Goal: Task Accomplishment & Management: Use online tool/utility

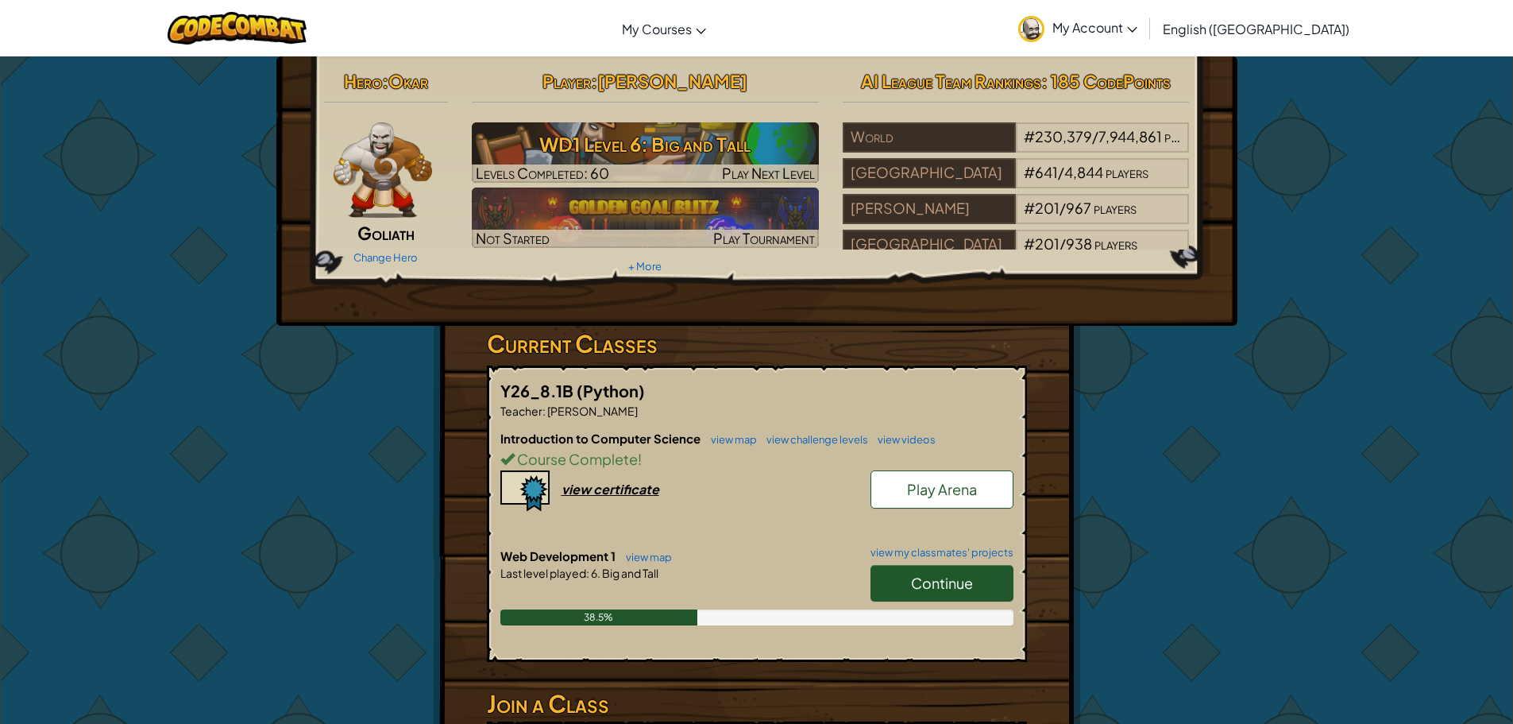
click at [942, 570] on link "Continue" at bounding box center [942, 583] width 143 height 37
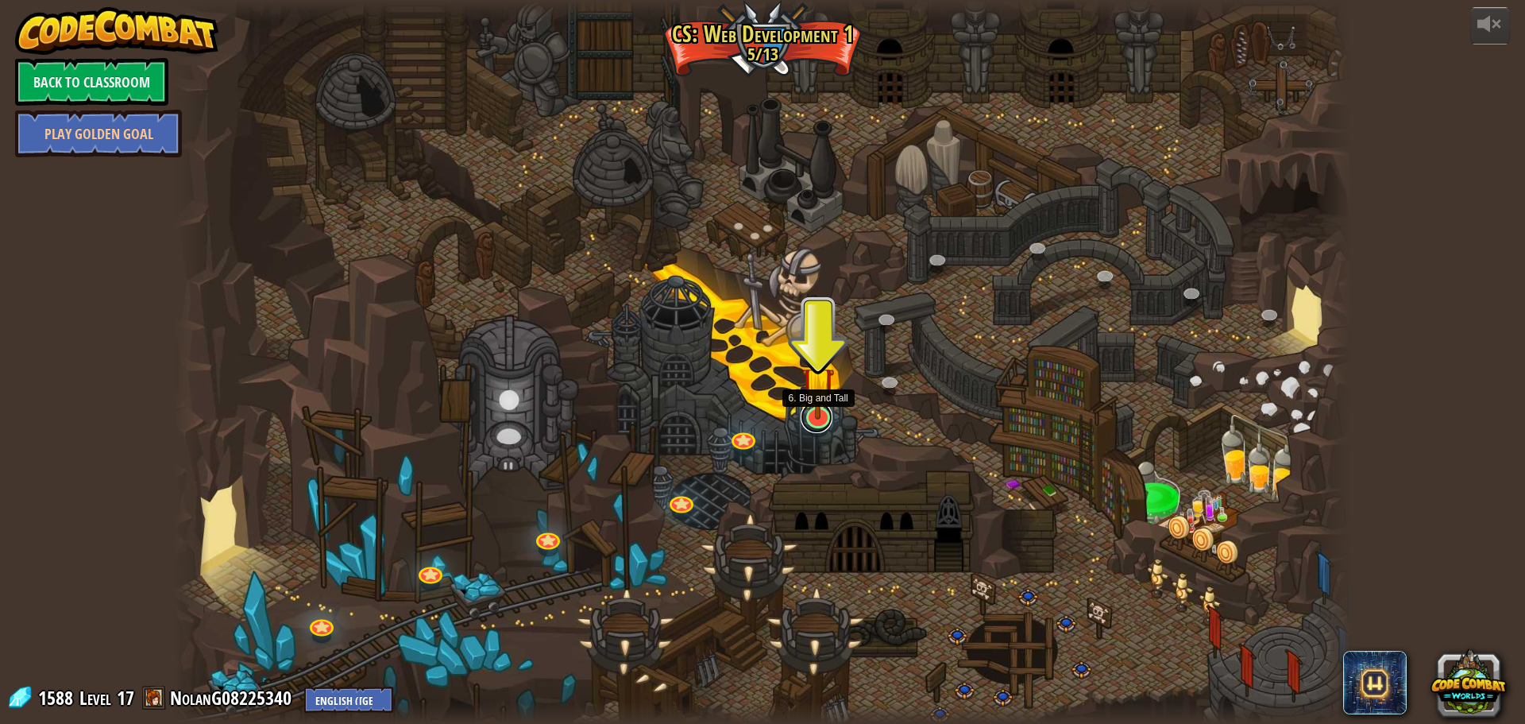
click at [806, 424] on link at bounding box center [817, 417] width 32 height 32
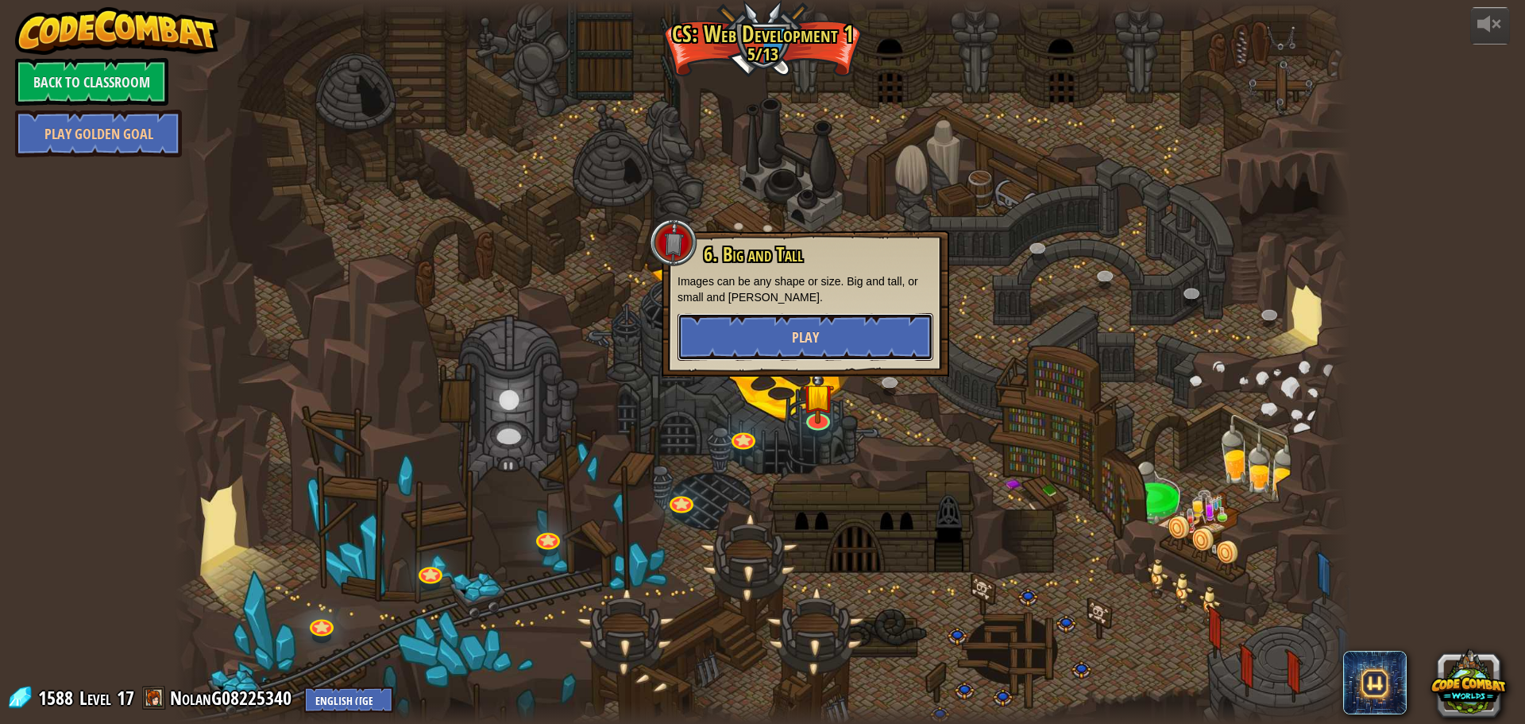
click at [831, 347] on button "Play" at bounding box center [806, 337] width 256 height 48
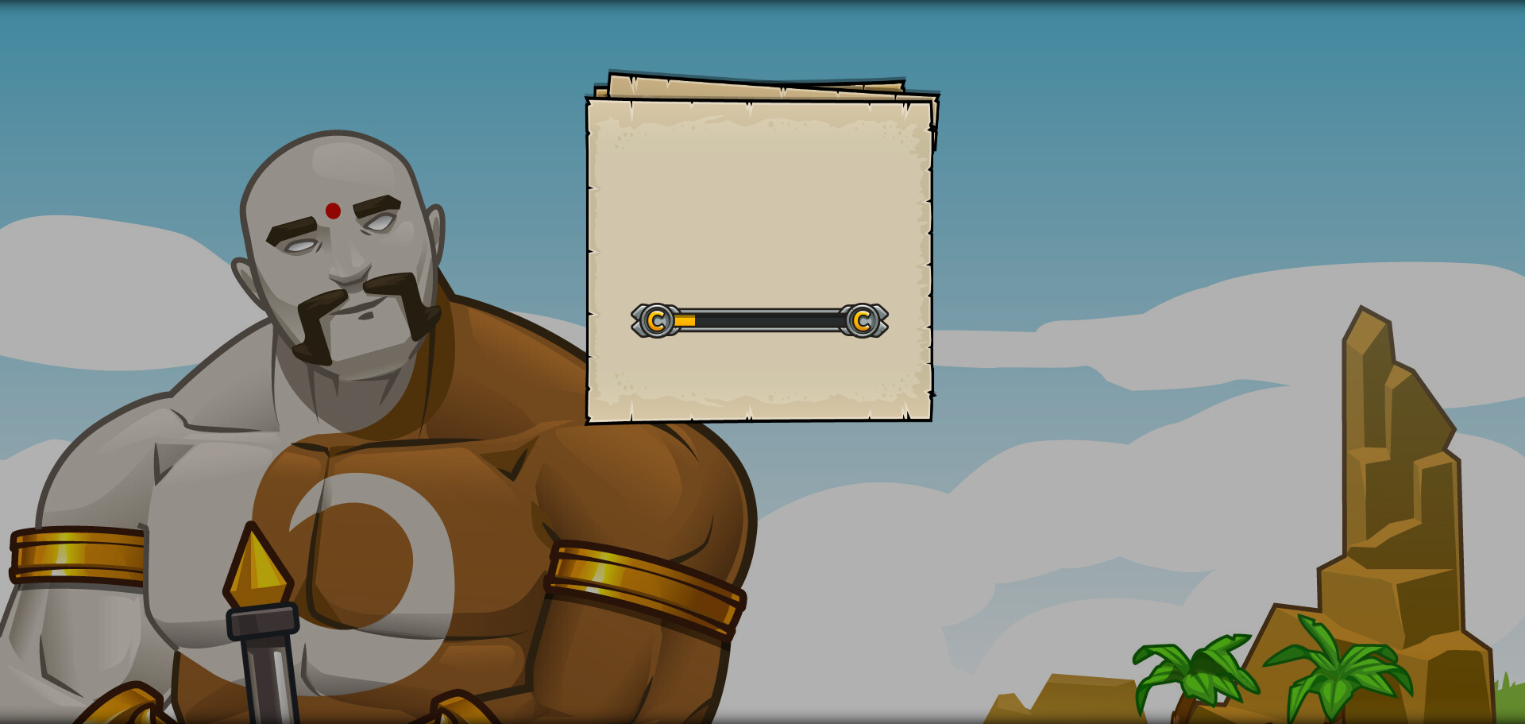
drag, startPoint x: 490, startPoint y: 338, endPoint x: 713, endPoint y: 373, distance: 226.1
click at [662, 370] on div "Goals Start Level Error loading from server. Try refreshing the page. You'll ne…" at bounding box center [762, 362] width 1525 height 724
drag, startPoint x: 758, startPoint y: 373, endPoint x: 768, endPoint y: 373, distance: 10.3
click at [768, 373] on div "Goals Start Level Error loading from server. Try refreshing the page. You'll ne…" at bounding box center [763, 247] width 358 height 358
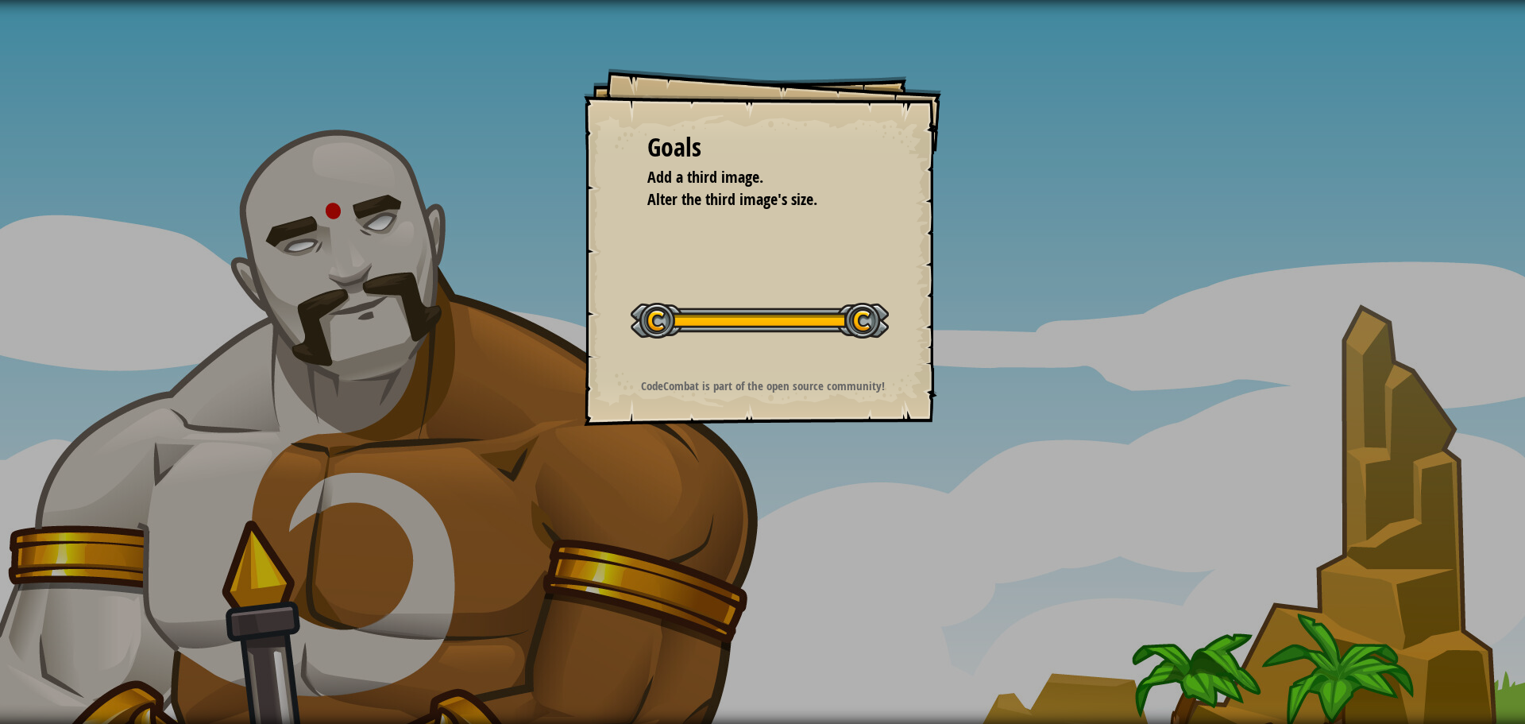
drag, startPoint x: 853, startPoint y: 305, endPoint x: 670, endPoint y: 374, distance: 196.1
click at [671, 373] on div "Goals Add a third image. Alter the third image's size. Start Level Error loadin…" at bounding box center [763, 247] width 358 height 358
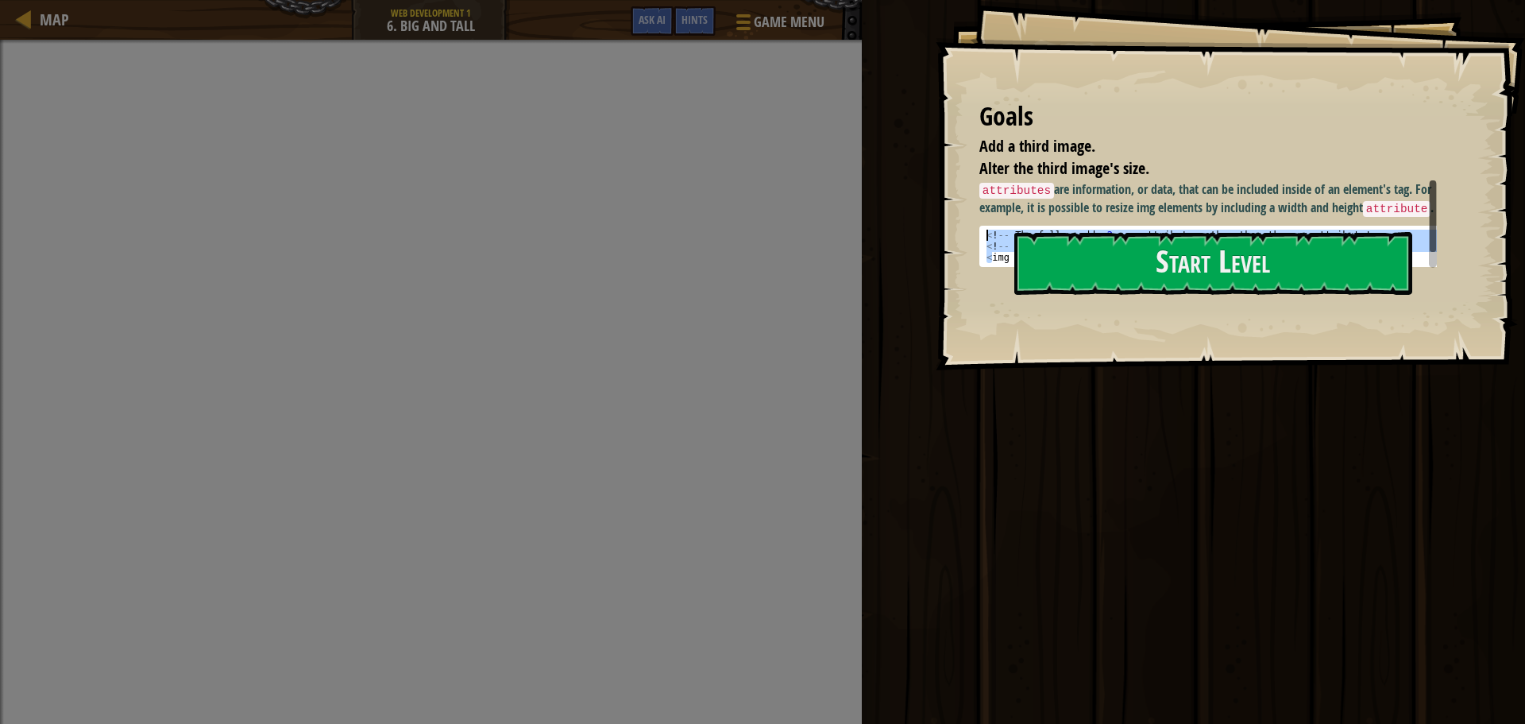
drag, startPoint x: 990, startPoint y: 257, endPoint x: 1136, endPoint y: 189, distance: 161.0
click at [1136, 189] on div "attributes are information, or data, that can be included inside of an element'…" at bounding box center [1215, 223] width 470 height 87
drag, startPoint x: 1007, startPoint y: 236, endPoint x: 998, endPoint y: 240, distance: 10.3
click at [998, 240] on div "< ! -- The follow adds 2 new attributes other than the src attribute ! --> < ! …" at bounding box center [1215, 246] width 462 height 33
type textarea "<!-- The follow adds 2 new attributes other than the src attribute! -->"
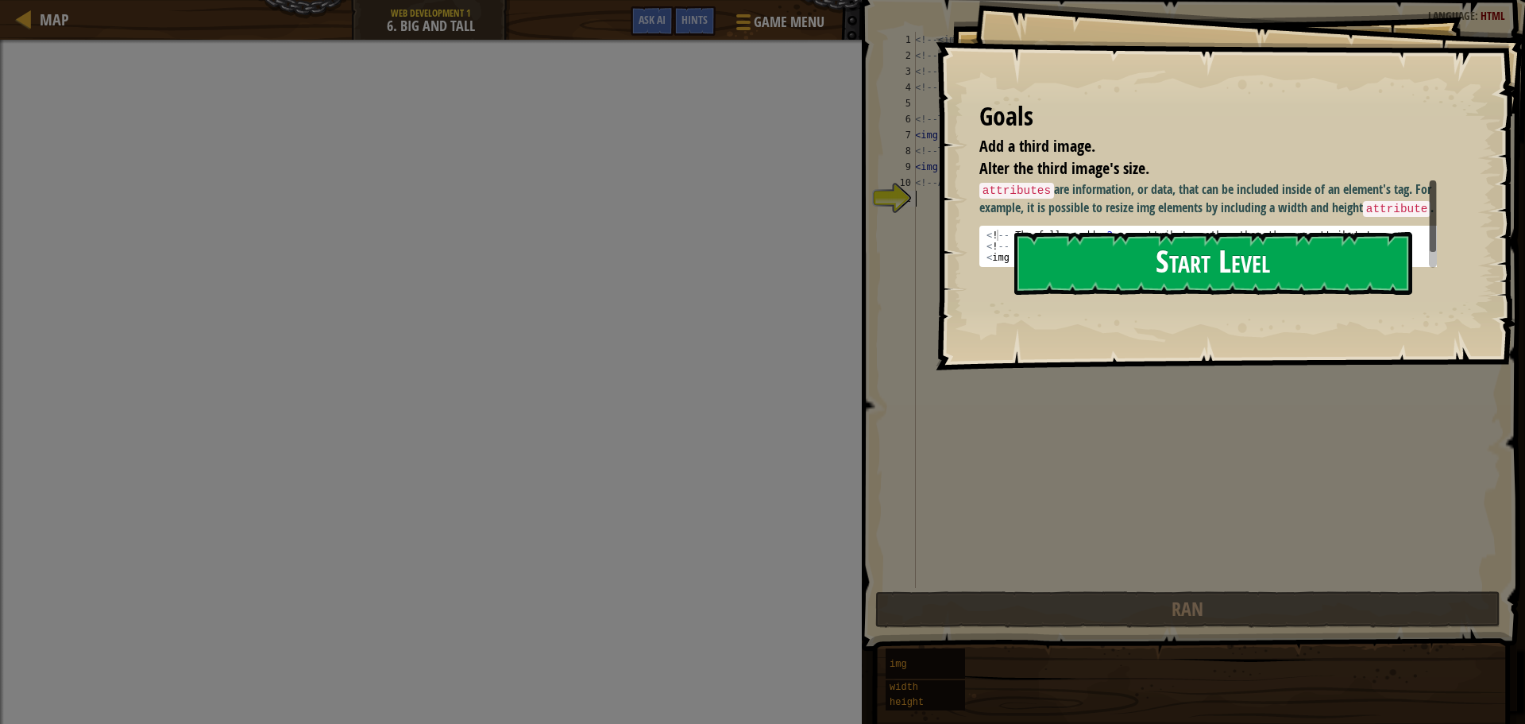
click at [1259, 254] on button "Start Level" at bounding box center [1214, 263] width 398 height 63
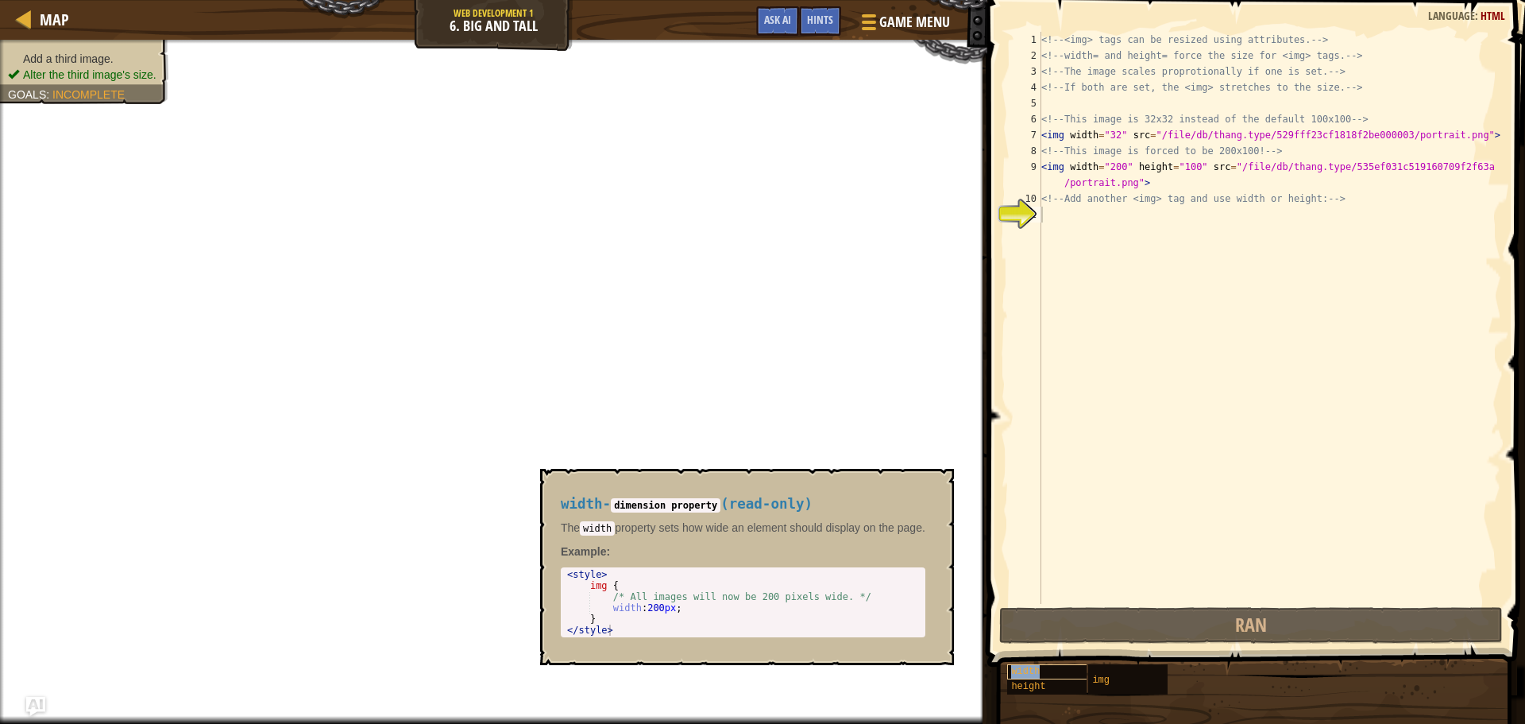
click at [1027, 668] on span "width" at bounding box center [1025, 671] width 29 height 11
click at [1250, 694] on div "width height img" at bounding box center [1261, 679] width 508 height 32
click at [1033, 671] on span "width" at bounding box center [1025, 671] width 29 height 11
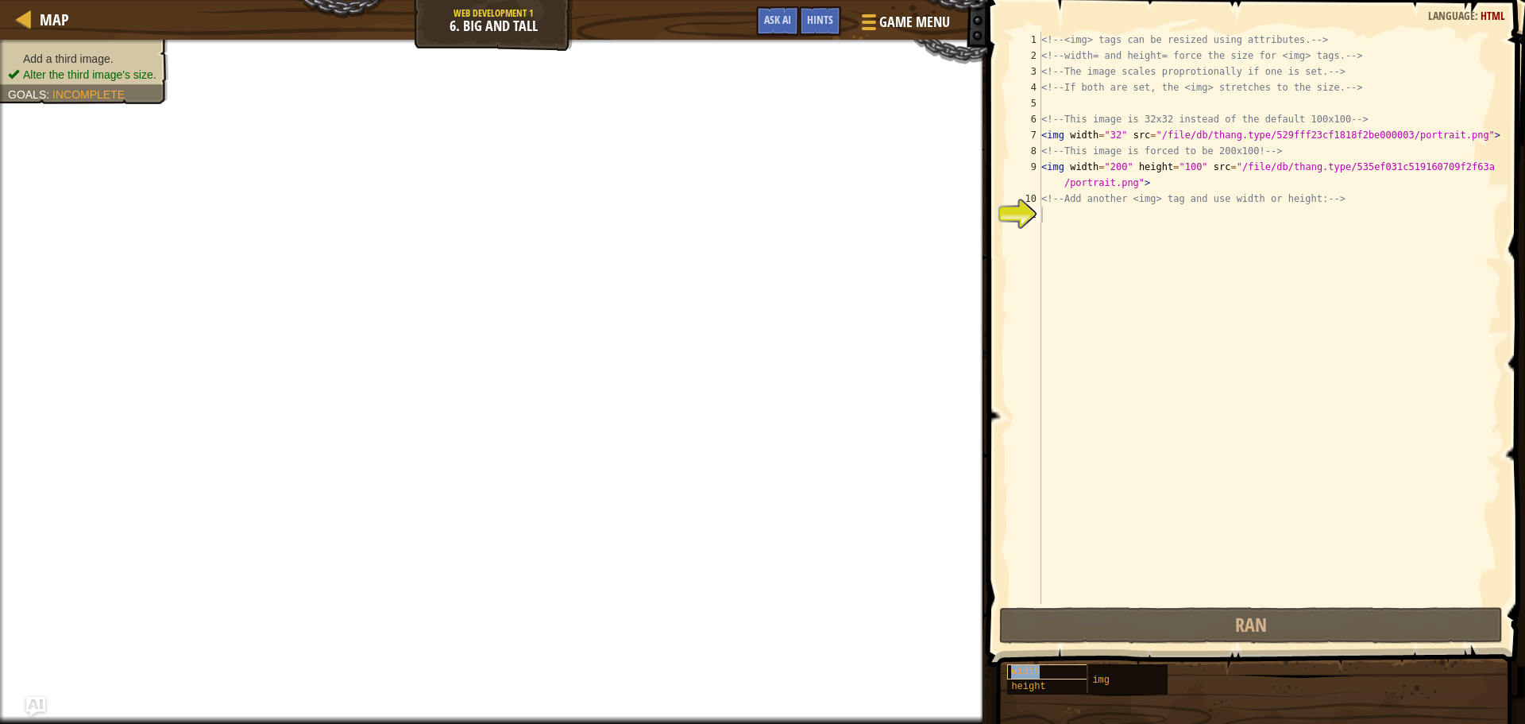
drag, startPoint x: 1033, startPoint y: 671, endPoint x: 1044, endPoint y: 668, distance: 11.4
click at [1044, 668] on div "width" at bounding box center [1083, 671] width 153 height 15
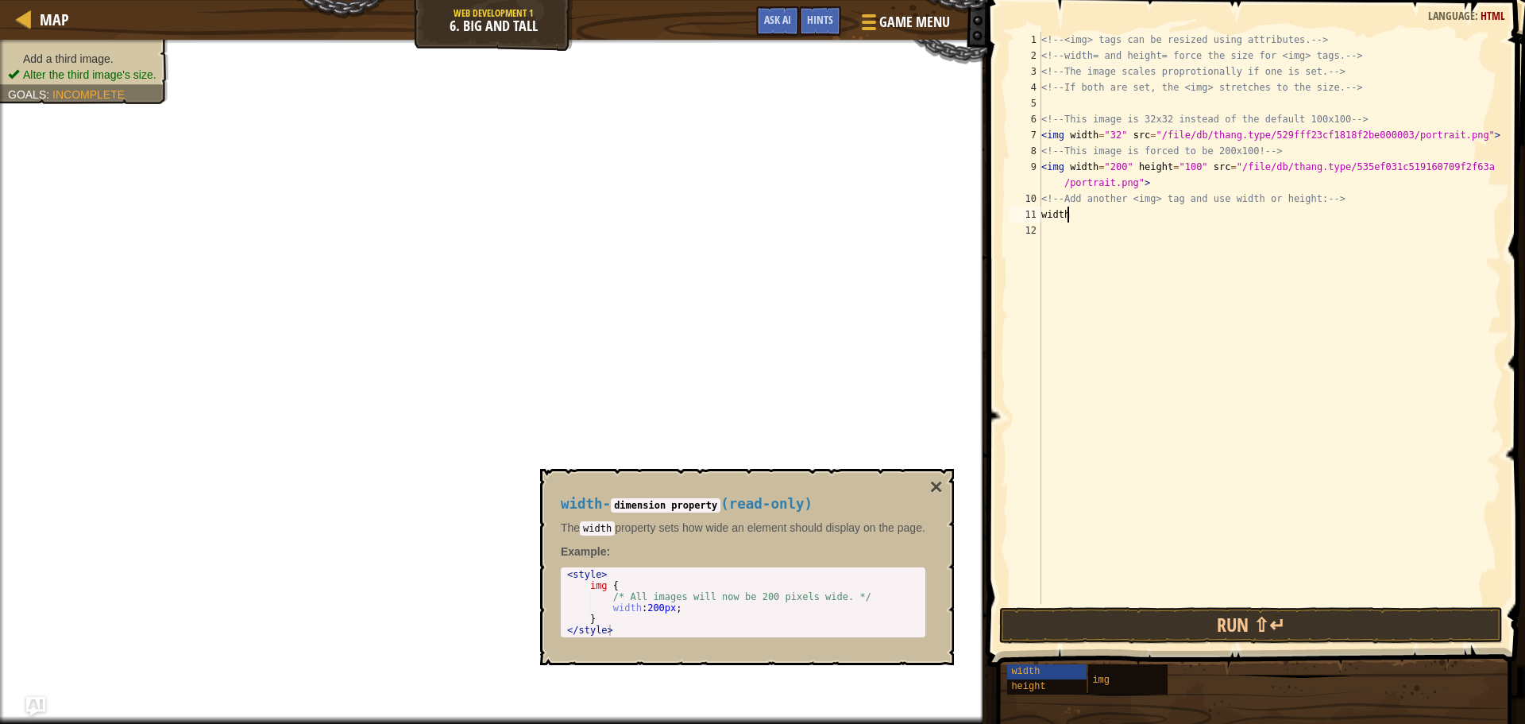
click at [1077, 218] on div "<!-- <img> tags can be resized using attributes. --> <!-- width= and height= fo…" at bounding box center [1269, 334] width 463 height 604
type textarea "w"
type textarea "<!-- Add another <img> tag and use width or heigh"
click at [1065, 224] on div "<!-- <img> tags can be resized using attributes. --> <!-- width= and height= fo…" at bounding box center [1269, 334] width 463 height 604
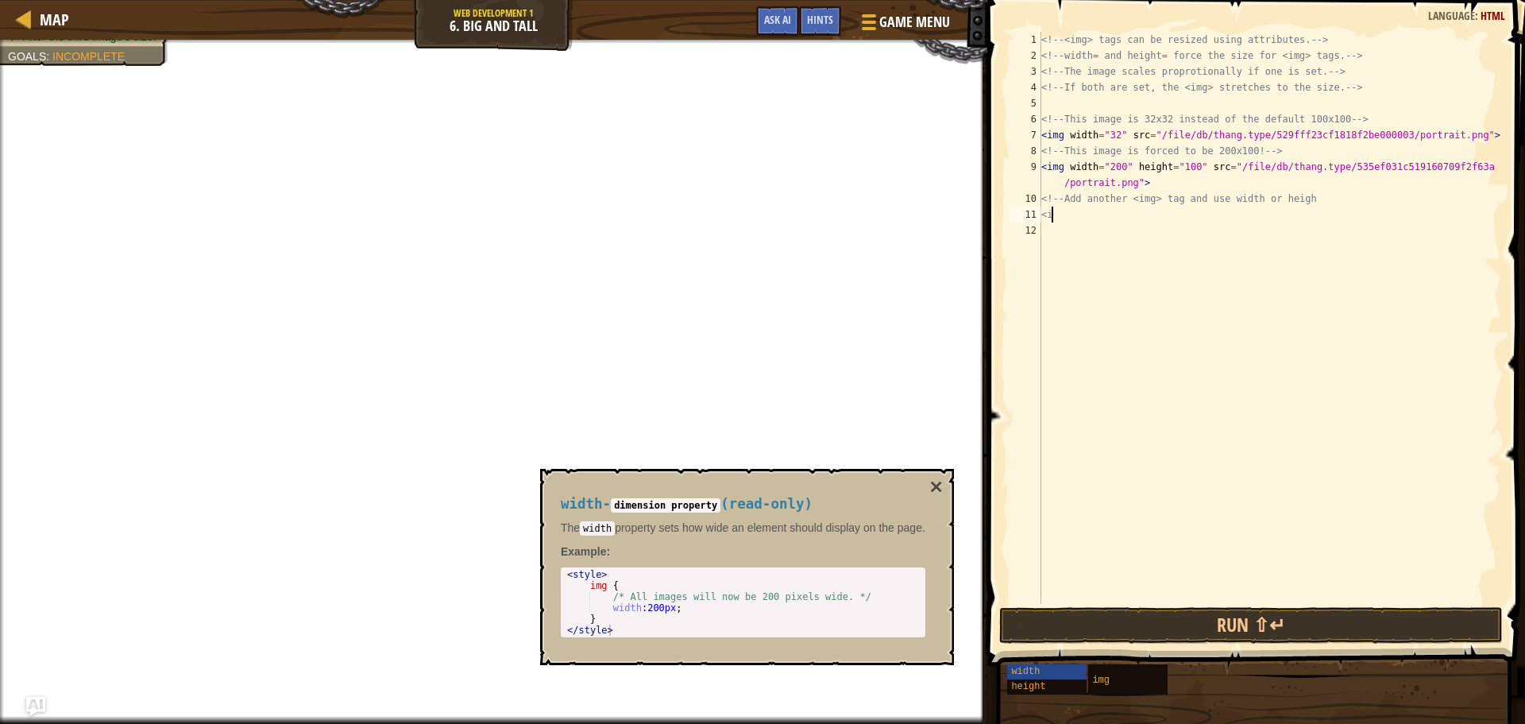
type textarea "<"
click at [828, 26] on span "Hints" at bounding box center [820, 19] width 26 height 15
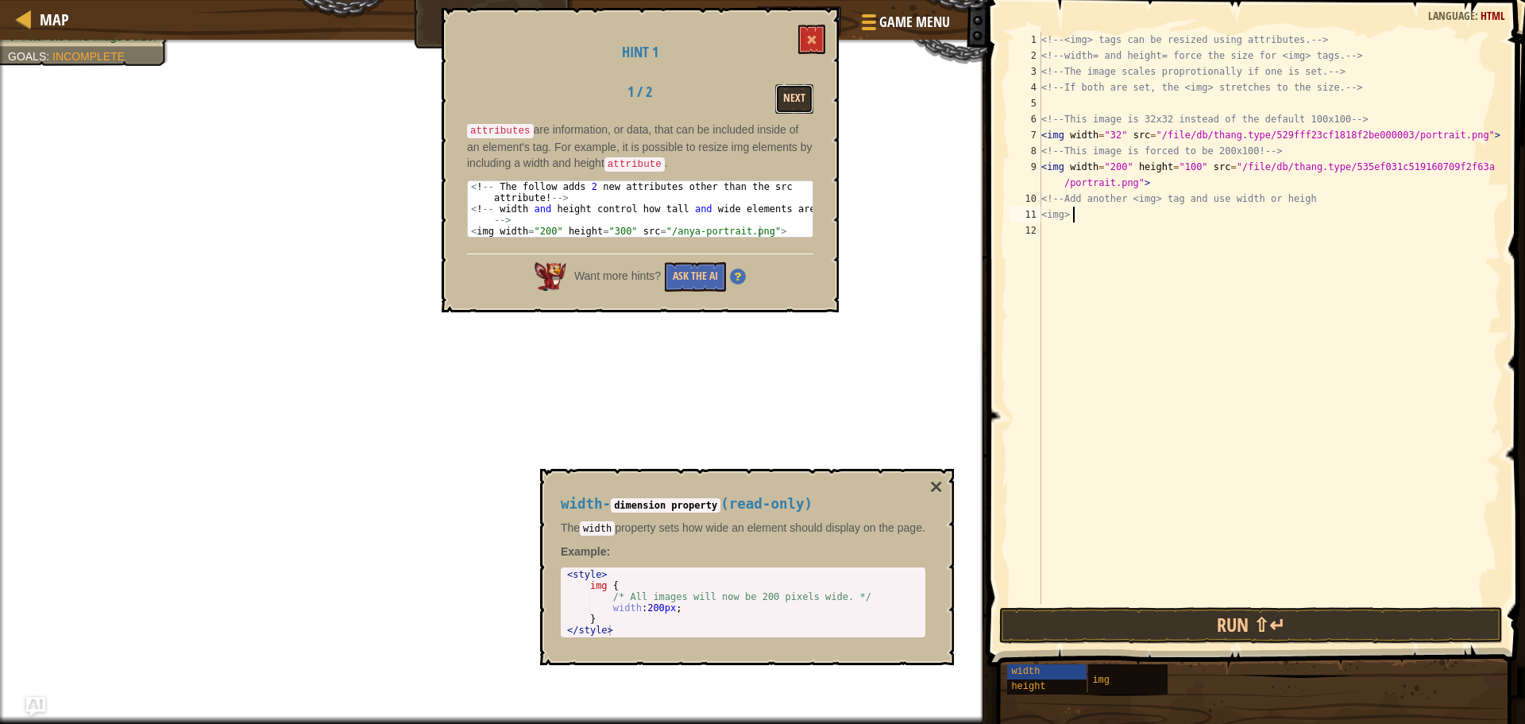
click at [794, 96] on button "Next" at bounding box center [794, 98] width 38 height 29
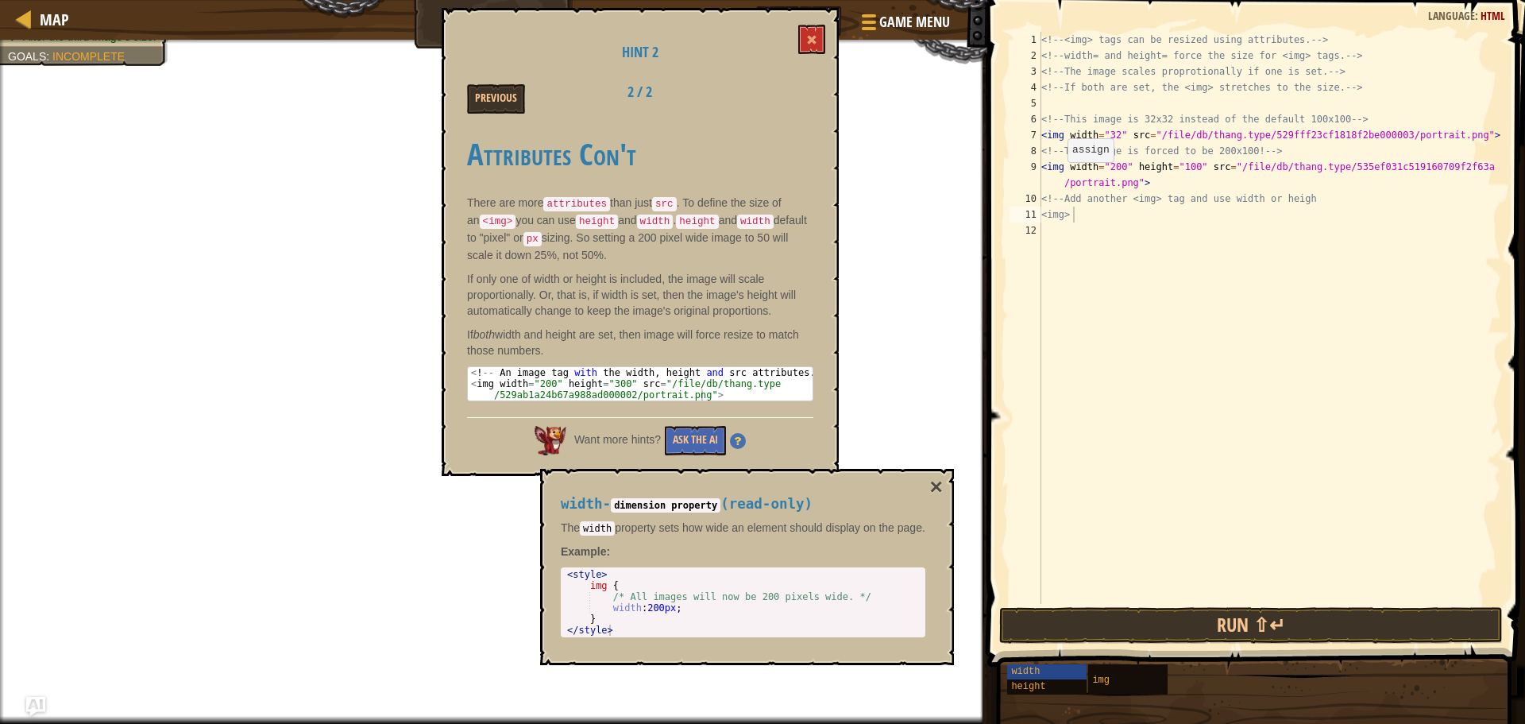
click at [811, 22] on div "Hint 2 Previous 2 / 2 Attributes Con't There are more attributes than just src …" at bounding box center [640, 242] width 397 height 468
click at [809, 37] on span at bounding box center [811, 39] width 11 height 11
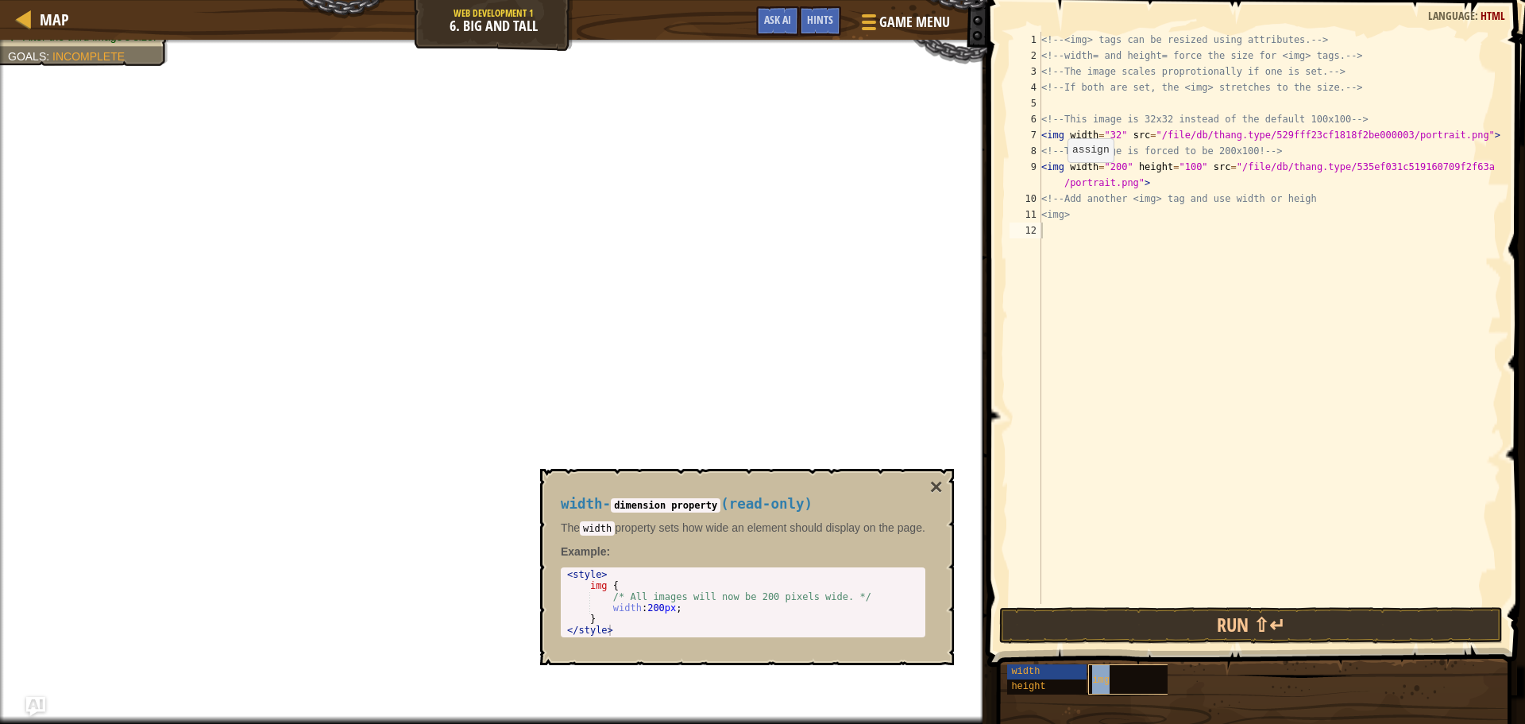
type textarea "img"
click at [1082, 247] on div "<!-- <img> tags can be resized using attributes. --> <!-- width= and height= fo…" at bounding box center [1269, 334] width 463 height 604
click at [1078, 234] on div "<!-- <img> tags can be resized using attributes. --> <!-- width= and height= fo…" at bounding box center [1269, 334] width 463 height 604
type textarea "i"
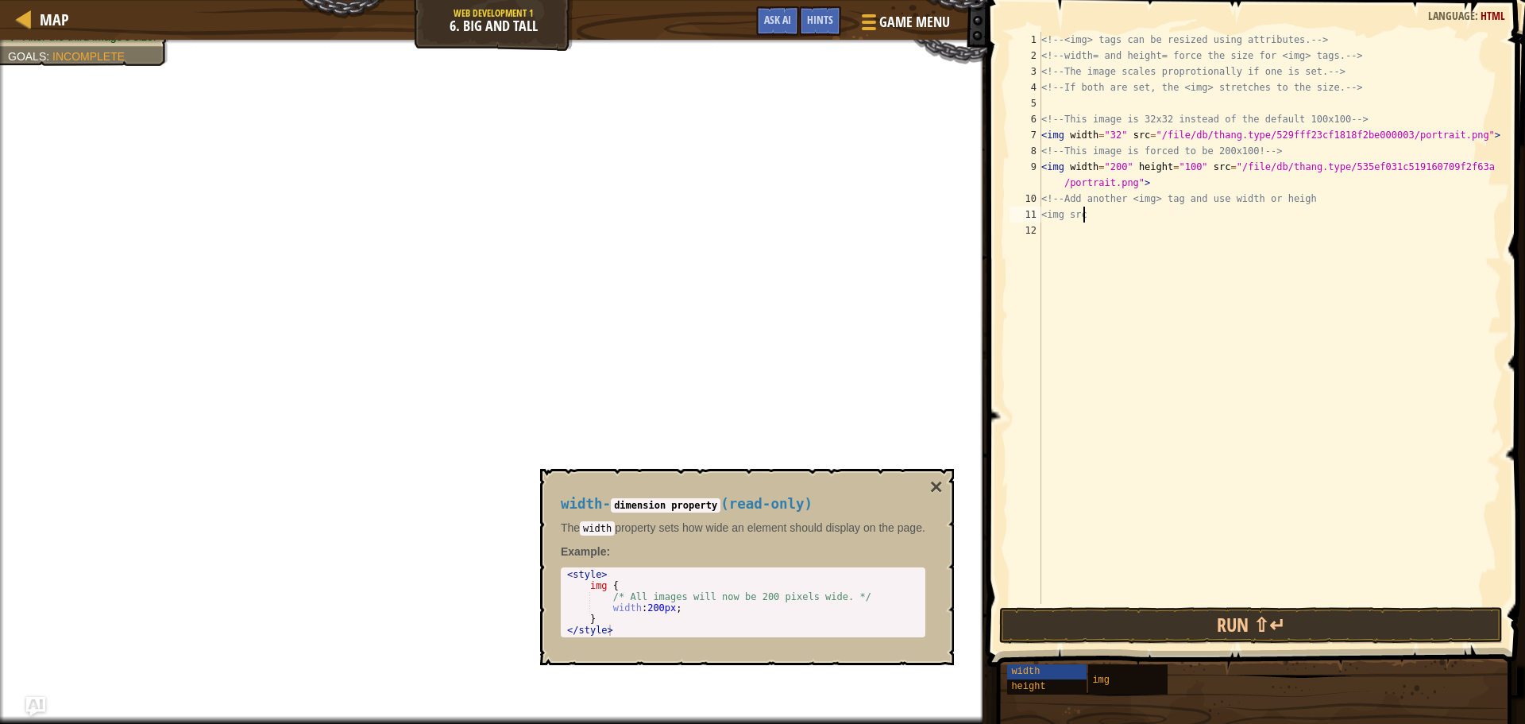
scroll to position [7, 2]
drag, startPoint x: 1134, startPoint y: 183, endPoint x: 1223, endPoint y: 168, distance: 89.3
click at [1223, 168] on div "<!-- <img> tags can be resized using attributes. --> <!-- width= and height= fo…" at bounding box center [1269, 334] width 463 height 604
click at [1223, 168] on div "<!-- <img> tags can be resized using attributes. --> <!-- width= and height= fo…" at bounding box center [1269, 318] width 463 height 572
drag, startPoint x: 1221, startPoint y: 167, endPoint x: 1135, endPoint y: 180, distance: 86.9
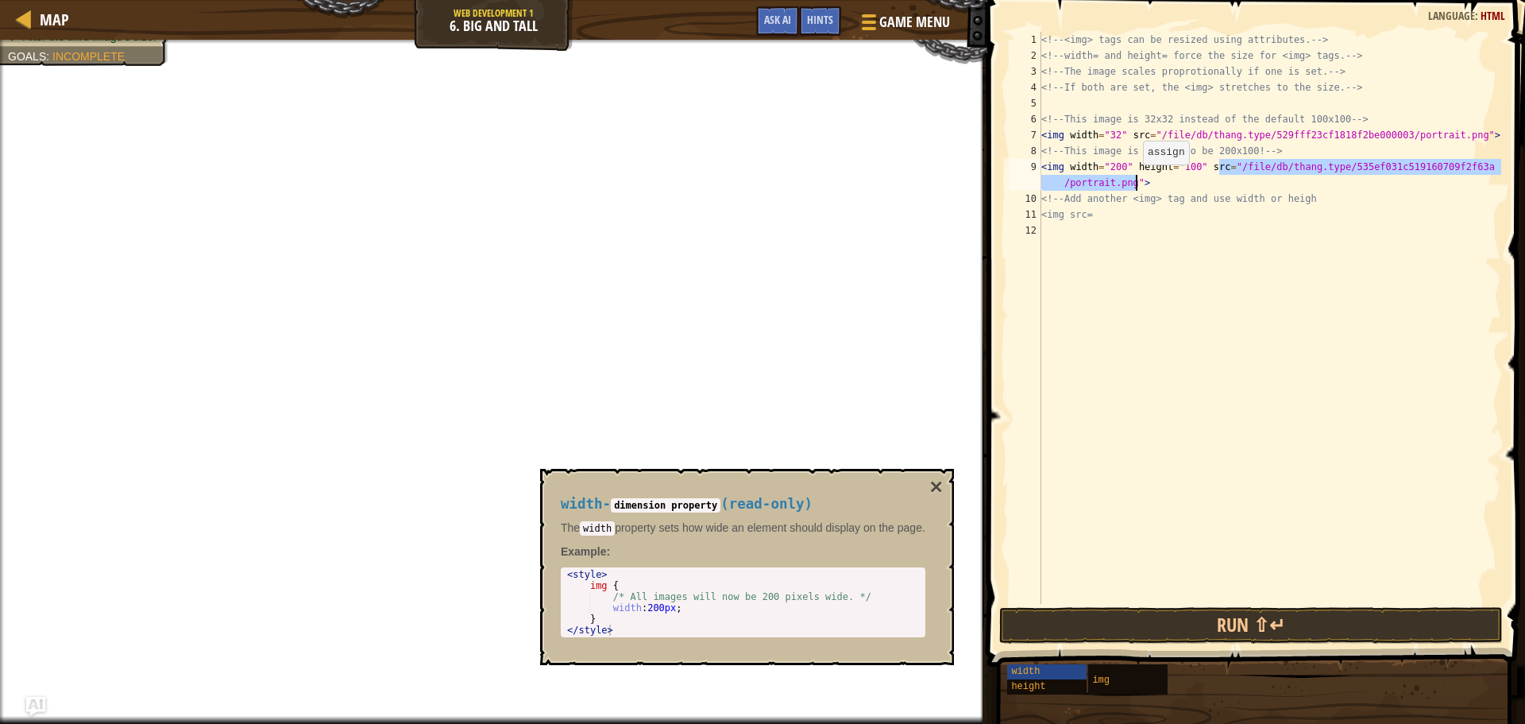
click at [1135, 180] on div "<!-- <img> tags can be resized using attributes. --> <!-- width= and height= fo…" at bounding box center [1269, 334] width 463 height 604
click at [1127, 215] on div "<!-- <img> tags can be resized using attributes. --> <!-- width= and height= fo…" at bounding box center [1269, 334] width 463 height 604
paste textarea ""/file/db/thang.type/535ef031c519160709f2f63a/portrait.png""
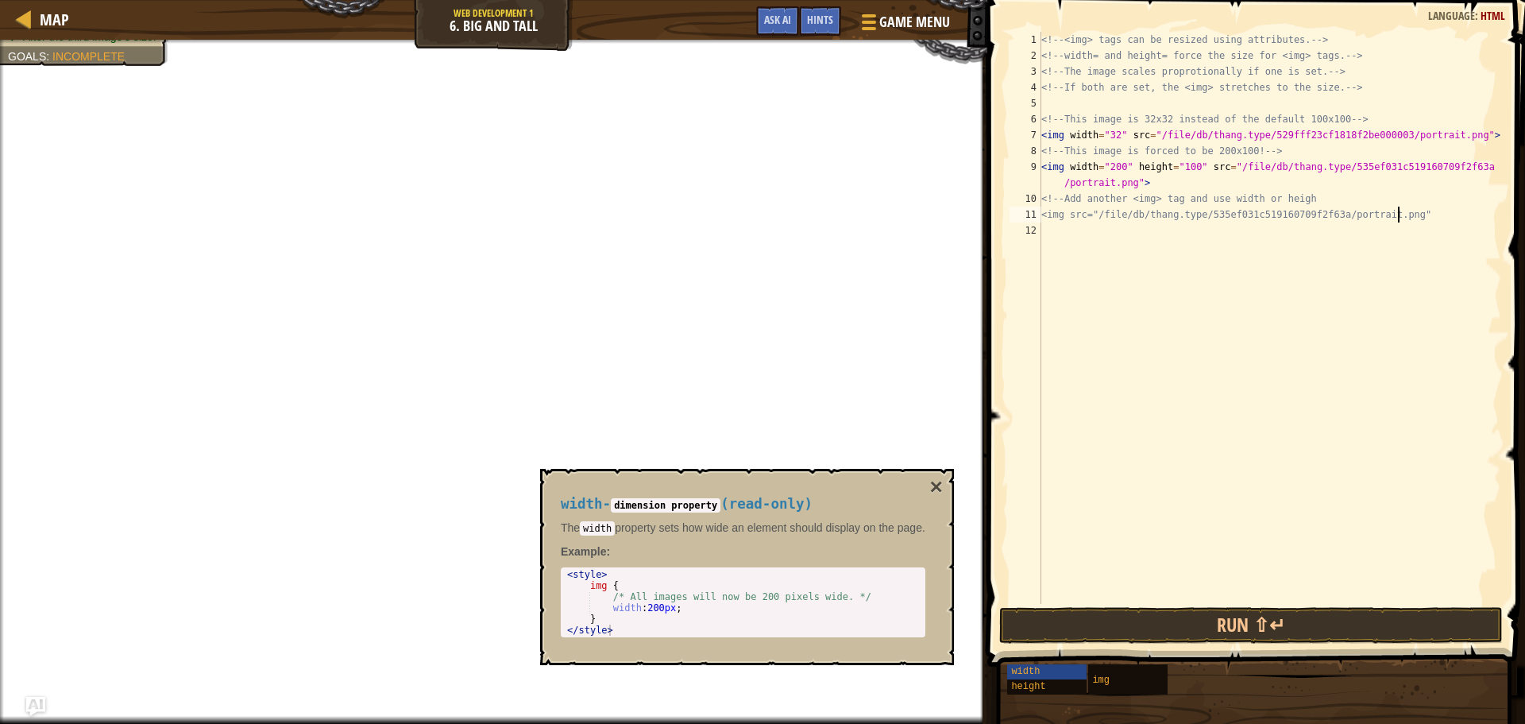
scroll to position [7, 29]
click at [910, 20] on span "Game Menu" at bounding box center [915, 21] width 74 height 21
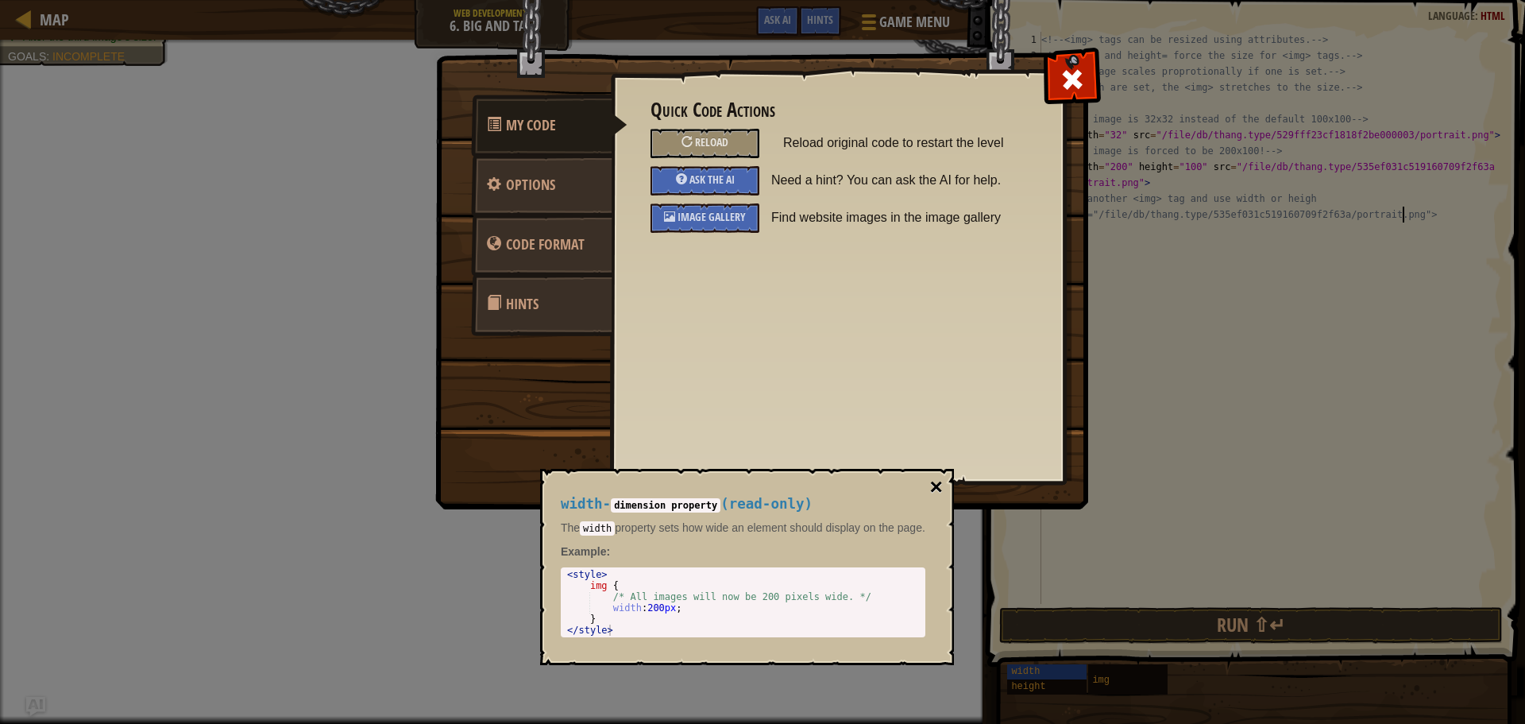
click at [942, 485] on button "×" at bounding box center [936, 487] width 13 height 22
click at [942, 488] on button "×" at bounding box center [936, 487] width 13 height 22
click at [1076, 53] on div at bounding box center [1072, 76] width 50 height 50
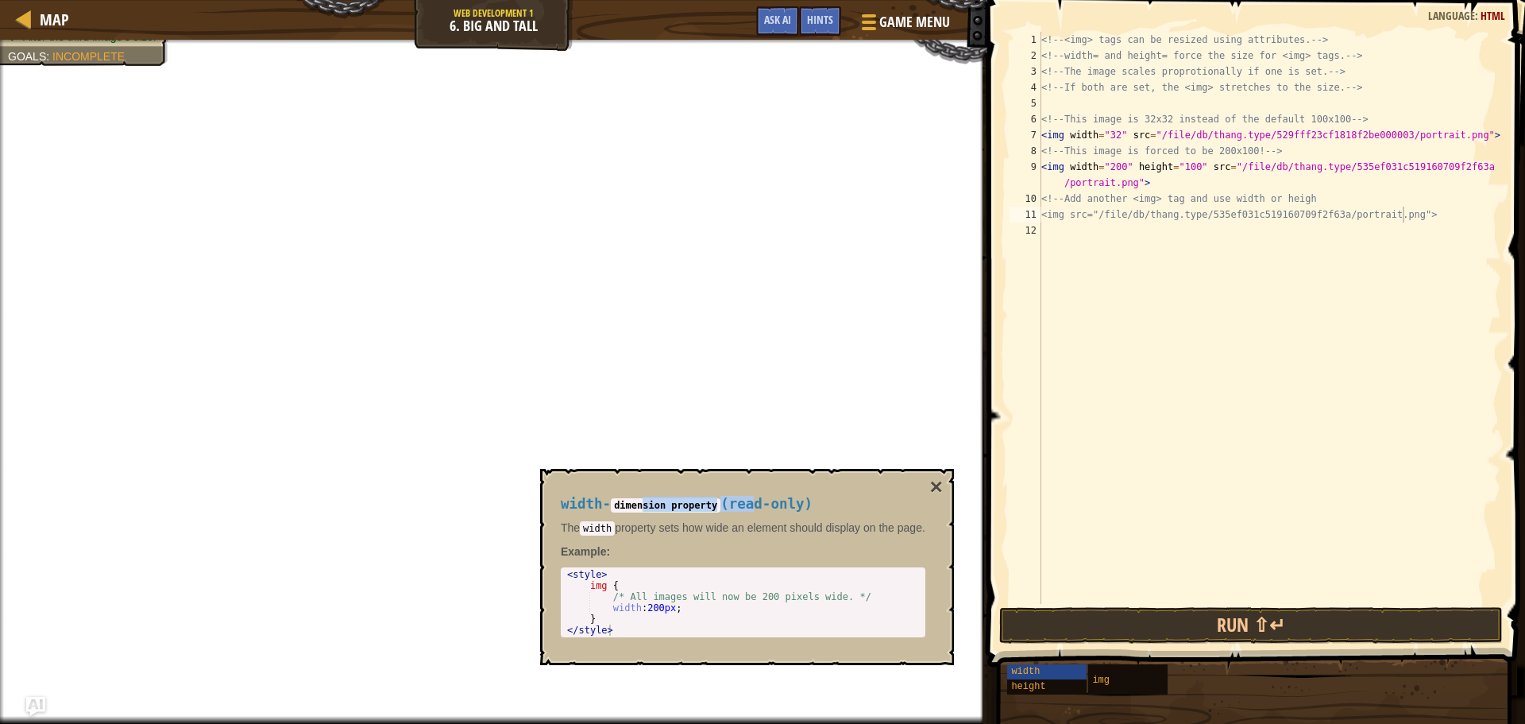
drag, startPoint x: 653, startPoint y: 497, endPoint x: 763, endPoint y: 470, distance: 113.1
click at [763, 470] on div "width - dimension property ( read-only ) The width property sets how wide an el…" at bounding box center [747, 567] width 414 height 196
click at [948, 478] on div "width - dimension property ( read-only ) The width property sets how wide an el…" at bounding box center [747, 567] width 414 height 196
click at [941, 481] on button "×" at bounding box center [936, 487] width 13 height 22
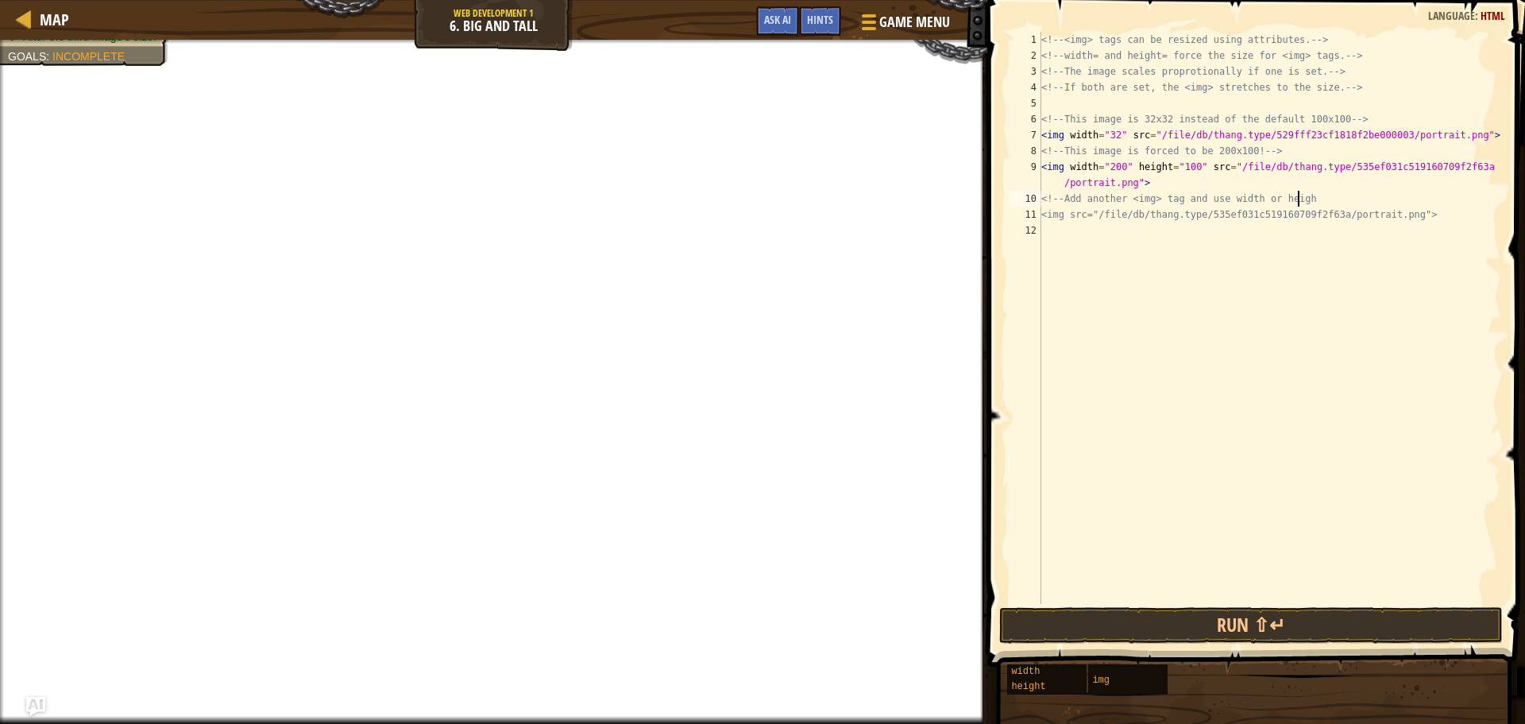
click at [1407, 195] on div "<!-- <img> tags can be resized using attributes. --> <!-- width= and height= fo…" at bounding box center [1269, 334] width 463 height 604
click at [1405, 211] on div "<!-- <img> tags can be resized using attributes. --> <!-- width= and height= fo…" at bounding box center [1269, 334] width 463 height 604
drag, startPoint x: 1424, startPoint y: 215, endPoint x: 1432, endPoint y: 222, distance: 11.2
click at [1432, 222] on div "<!-- <img> tags can be resized using attributes. --> <!-- width= and height= fo…" at bounding box center [1269, 334] width 463 height 604
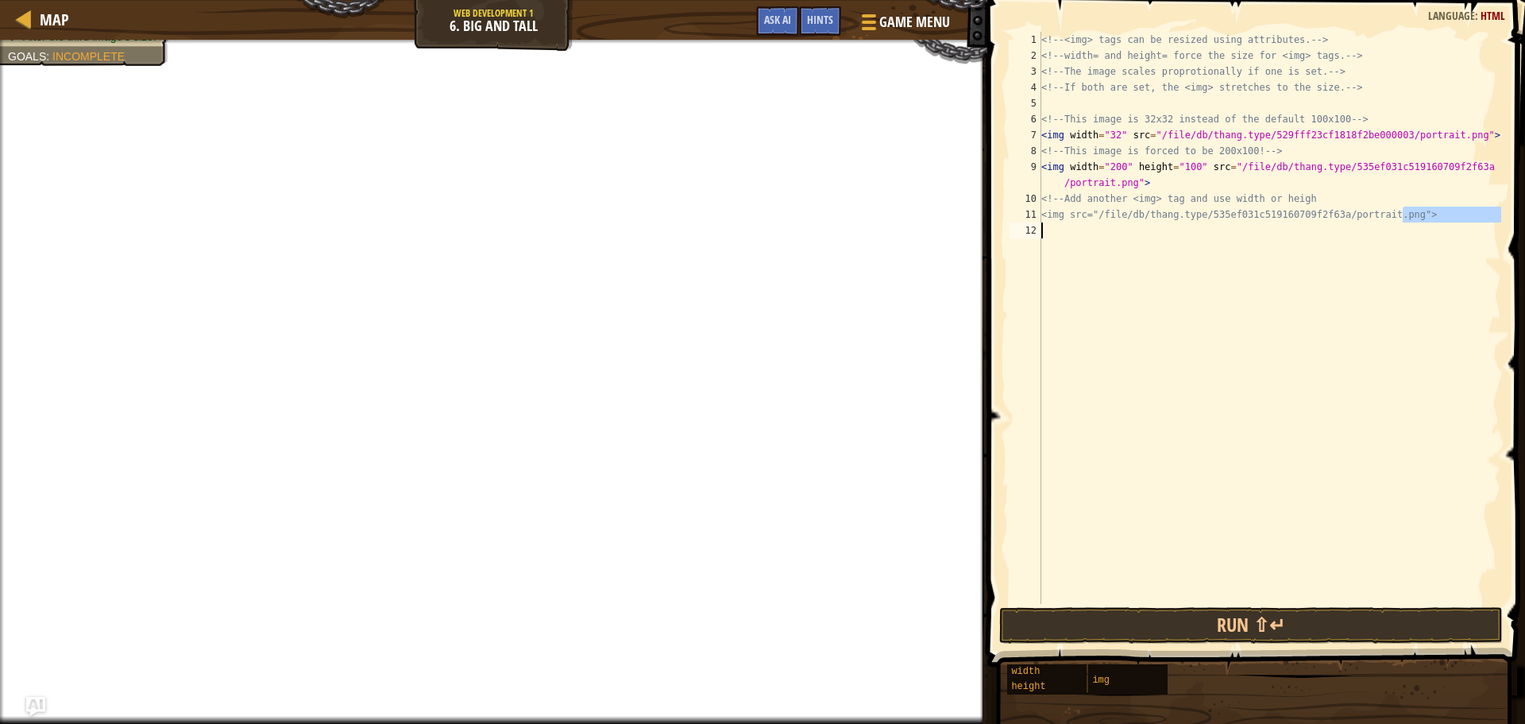
click at [1432, 215] on div "<!-- <img> tags can be resized using attributes. --> <!-- width= and height= fo…" at bounding box center [1269, 318] width 463 height 572
drag, startPoint x: 1319, startPoint y: 193, endPoint x: 1038, endPoint y: 199, distance: 281.3
click at [1038, 199] on div "<img src="/file/db/thang.type/535ef031c519160709f2f63a/portrait.png"> 1 2 3 4 5…" at bounding box center [1254, 318] width 495 height 572
type textarea "<!-- Add another <img> tag and use width or heigh"
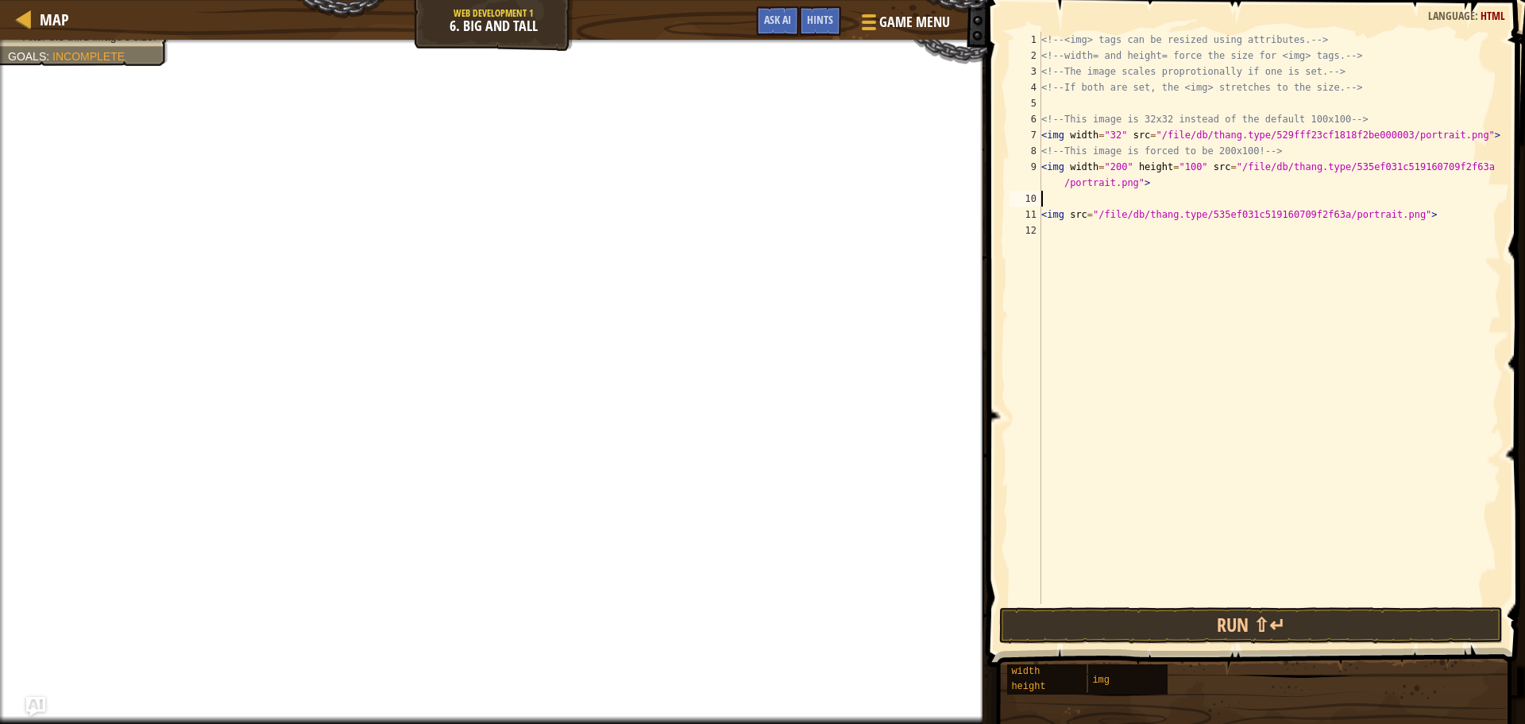
type textarea "<img width="200" height="100" src="/file/db/thang.type/535ef031c519160709f2f63a…"
click at [1059, 214] on div "<!-- <img> tags can be resized using attributes. --> <!-- width= and height= fo…" at bounding box center [1269, 334] width 463 height 604
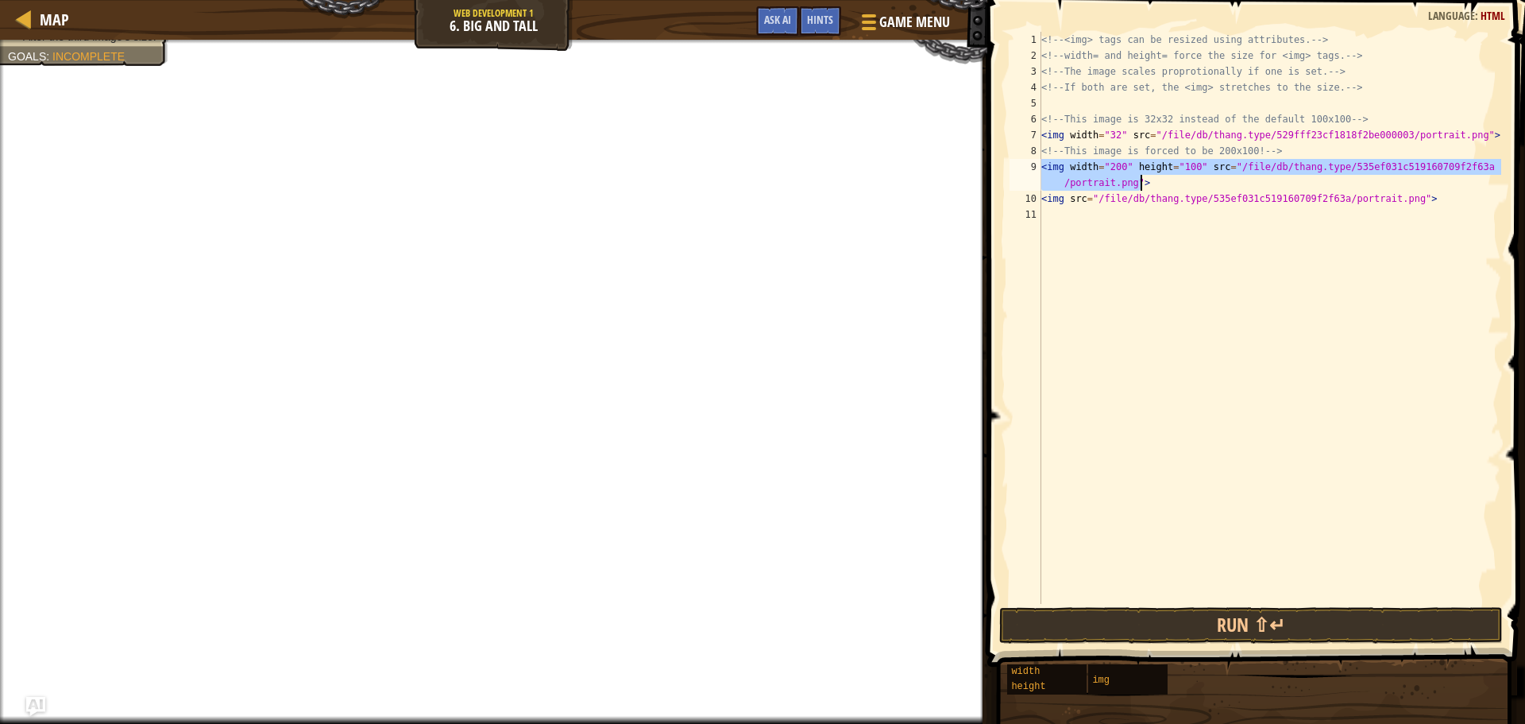
drag, startPoint x: 1043, startPoint y: 168, endPoint x: 1426, endPoint y: 184, distance: 383.3
click at [1426, 184] on div "<!-- <img> tags can be resized using attributes. --> <!-- width= and height= fo…" at bounding box center [1269, 334] width 463 height 604
type textarea "<img width="200" height="100" src="/file/db/thang.type/535ef031c519160709f2f63a…"
click at [1091, 216] on div "<!-- <img> tags can be resized using attributes. --> <!-- width= and height= fo…" at bounding box center [1269, 334] width 463 height 604
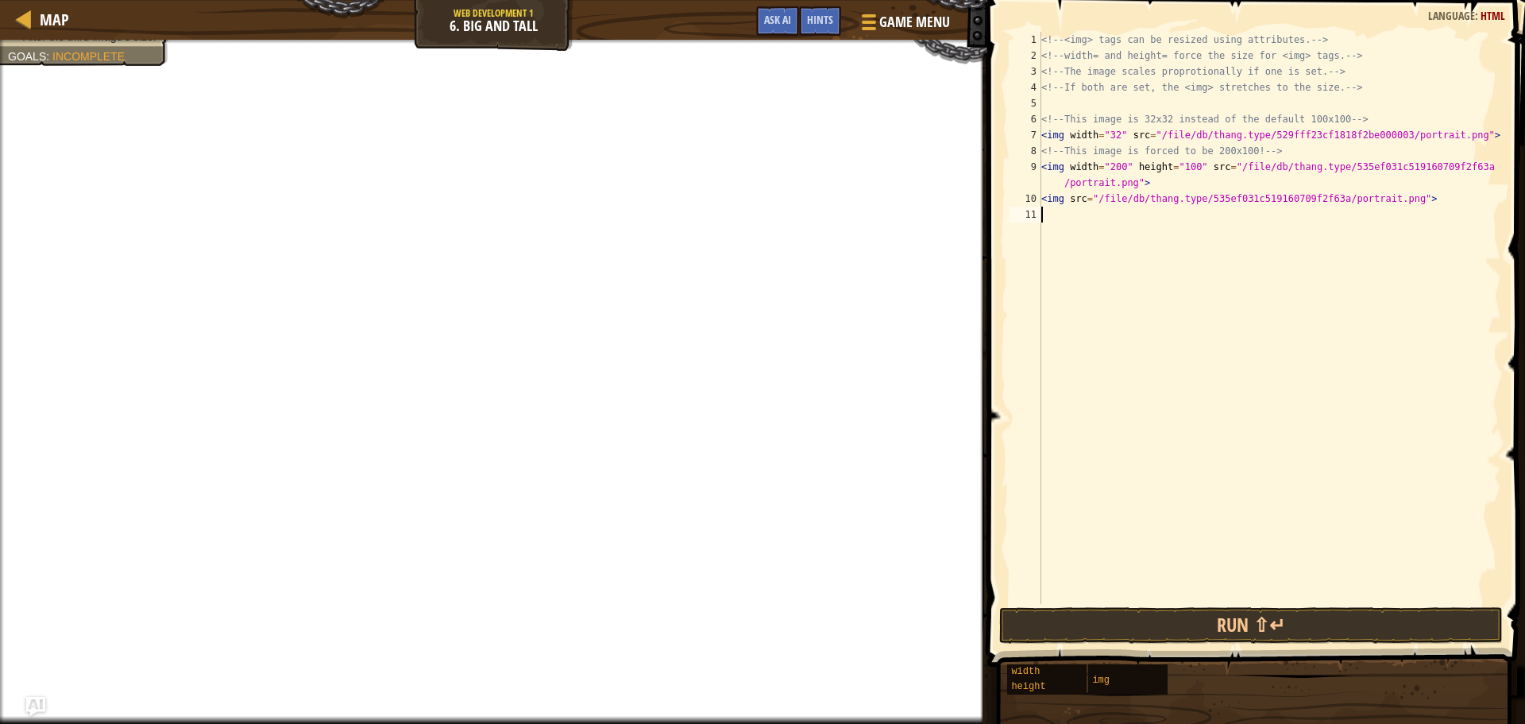
paste textarea "<img width="200" height="100" src="/file/db/thang.type/535ef031c519160709f2f63a…"
click at [1064, 616] on button "Run ⇧↵" at bounding box center [1251, 625] width 504 height 37
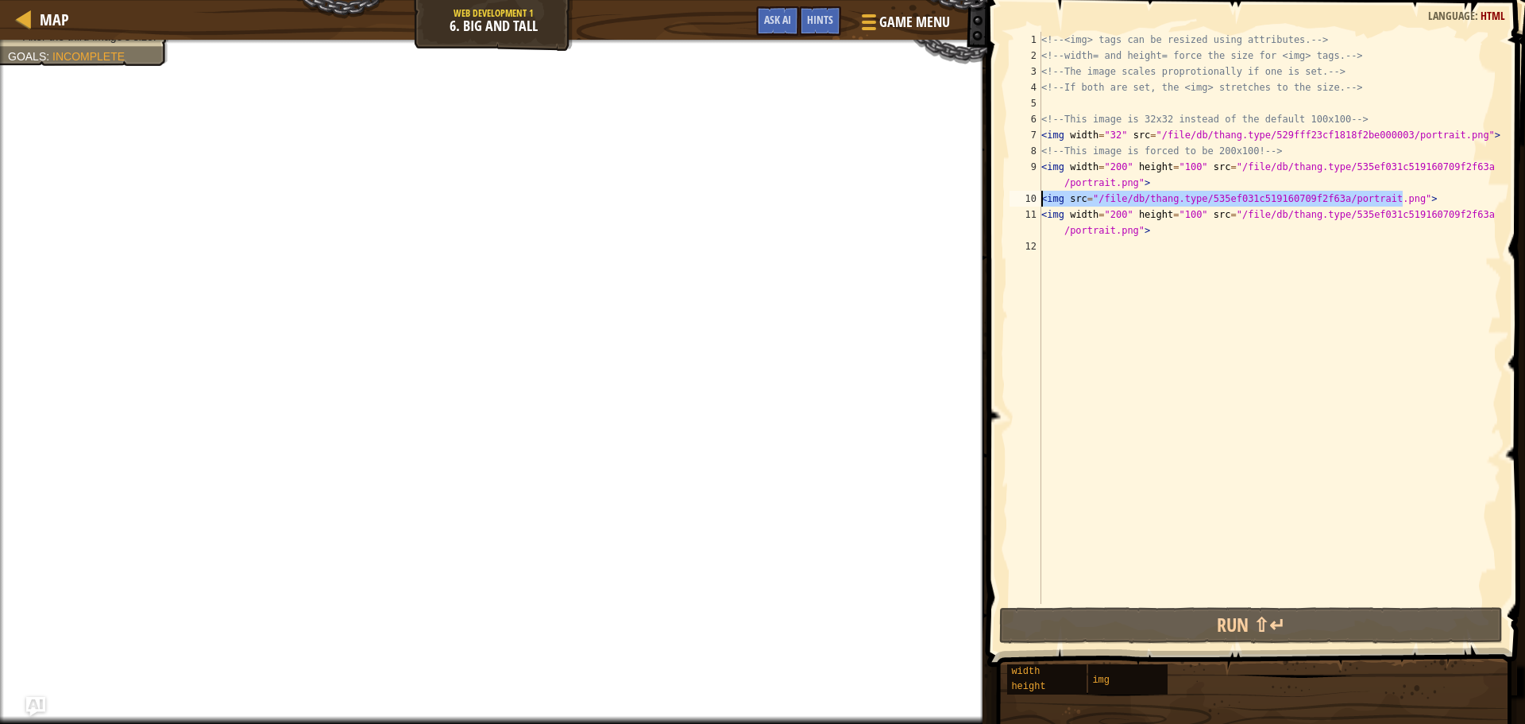
drag, startPoint x: 1432, startPoint y: 197, endPoint x: 991, endPoint y: 199, distance: 440.1
click at [991, 199] on div "<img width="200" height="100" src="/file/db/thang.type/535ef031c519160709f2f63a…" at bounding box center [1254, 364] width 543 height 713
type textarea "<img src="/file/db/thang.type/535ef031c519160709f2f63a/portrait.png">"
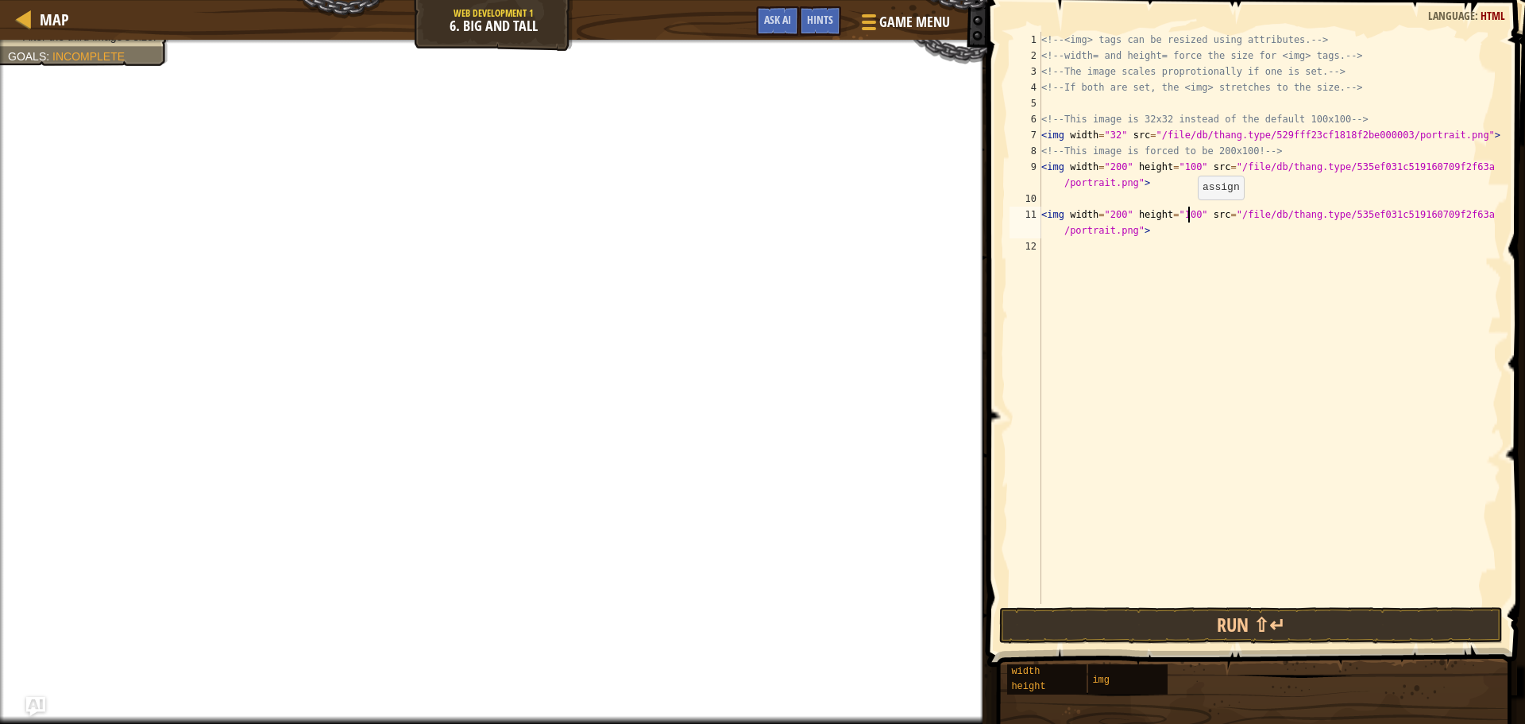
click at [1190, 215] on div "<!-- <img> tags can be resized using attributes. --> <!-- width= and height= fo…" at bounding box center [1269, 334] width 463 height 604
type textarea "<img width="200" height="1" src="/file/db/thang.type/535ef031c519160709f2f63a/p…"
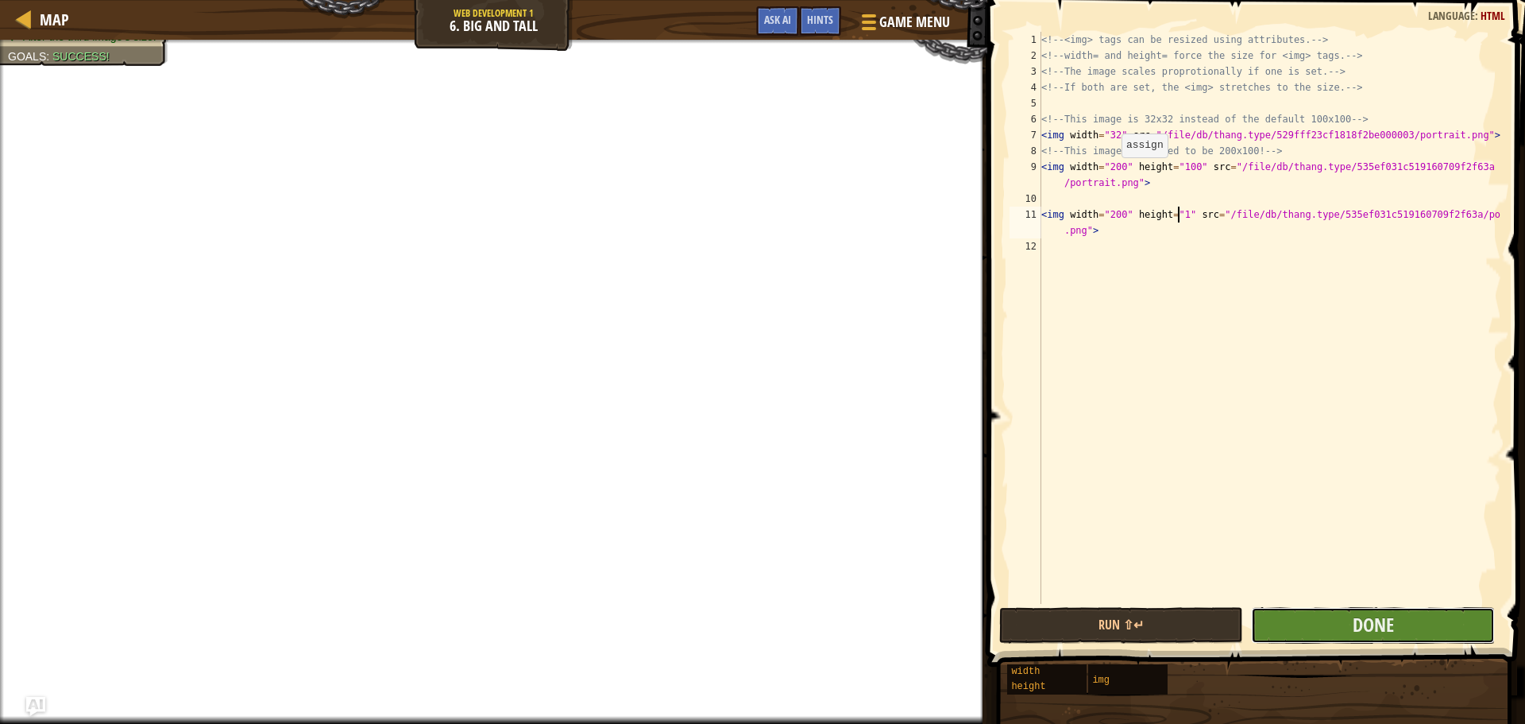
click at [1440, 634] on button "Done" at bounding box center [1373, 625] width 244 height 37
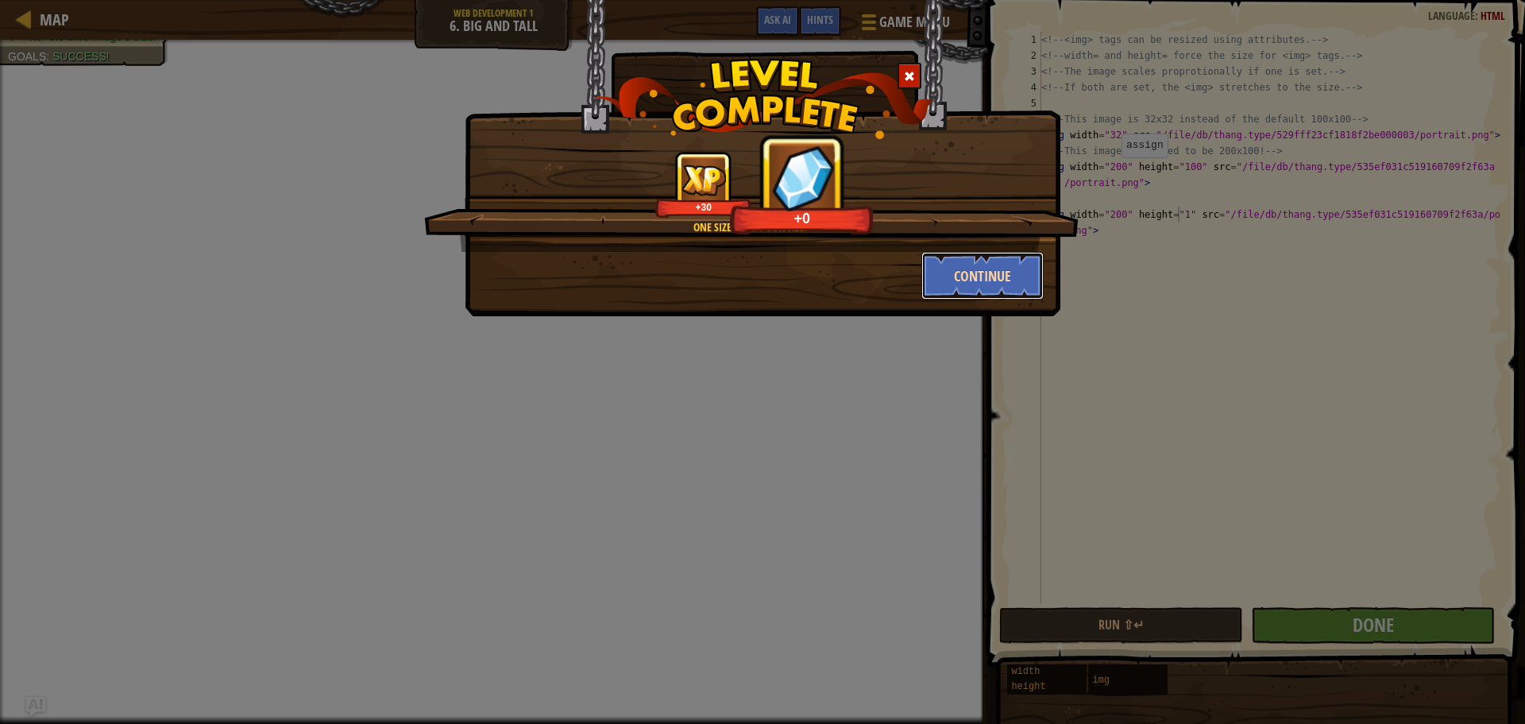
click at [943, 270] on button "Continue" at bounding box center [983, 276] width 123 height 48
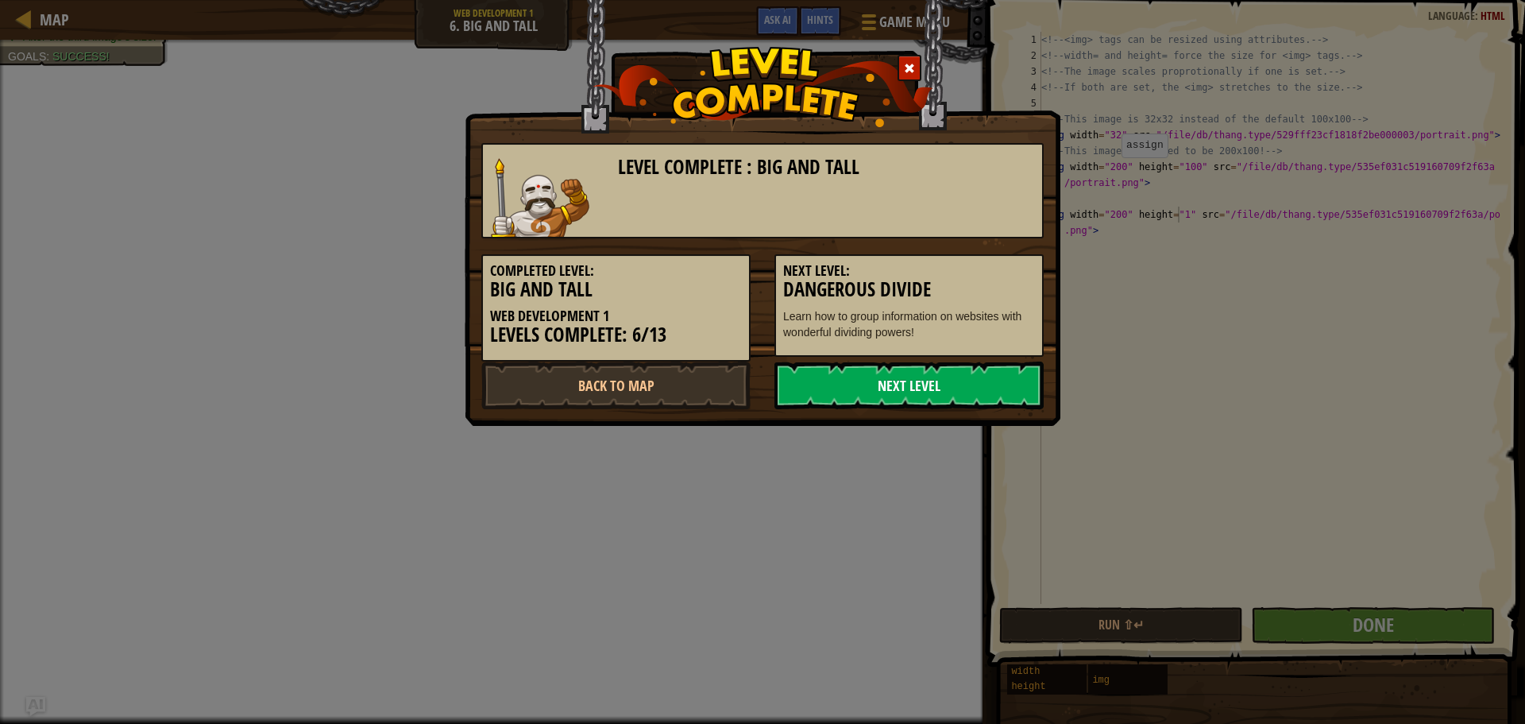
click at [909, 373] on link "Next Level" at bounding box center [909, 385] width 269 height 48
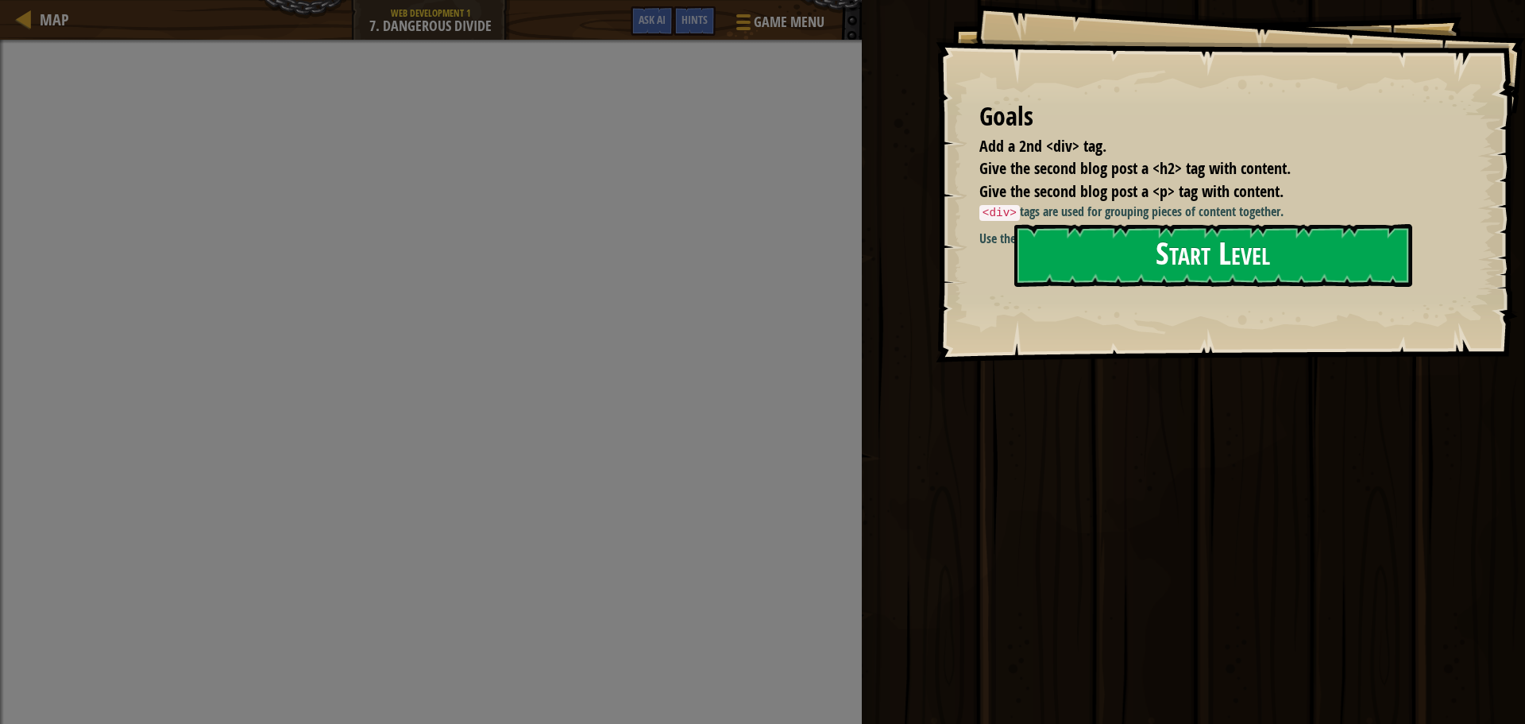
click at [1235, 283] on button "Start Level" at bounding box center [1214, 255] width 398 height 63
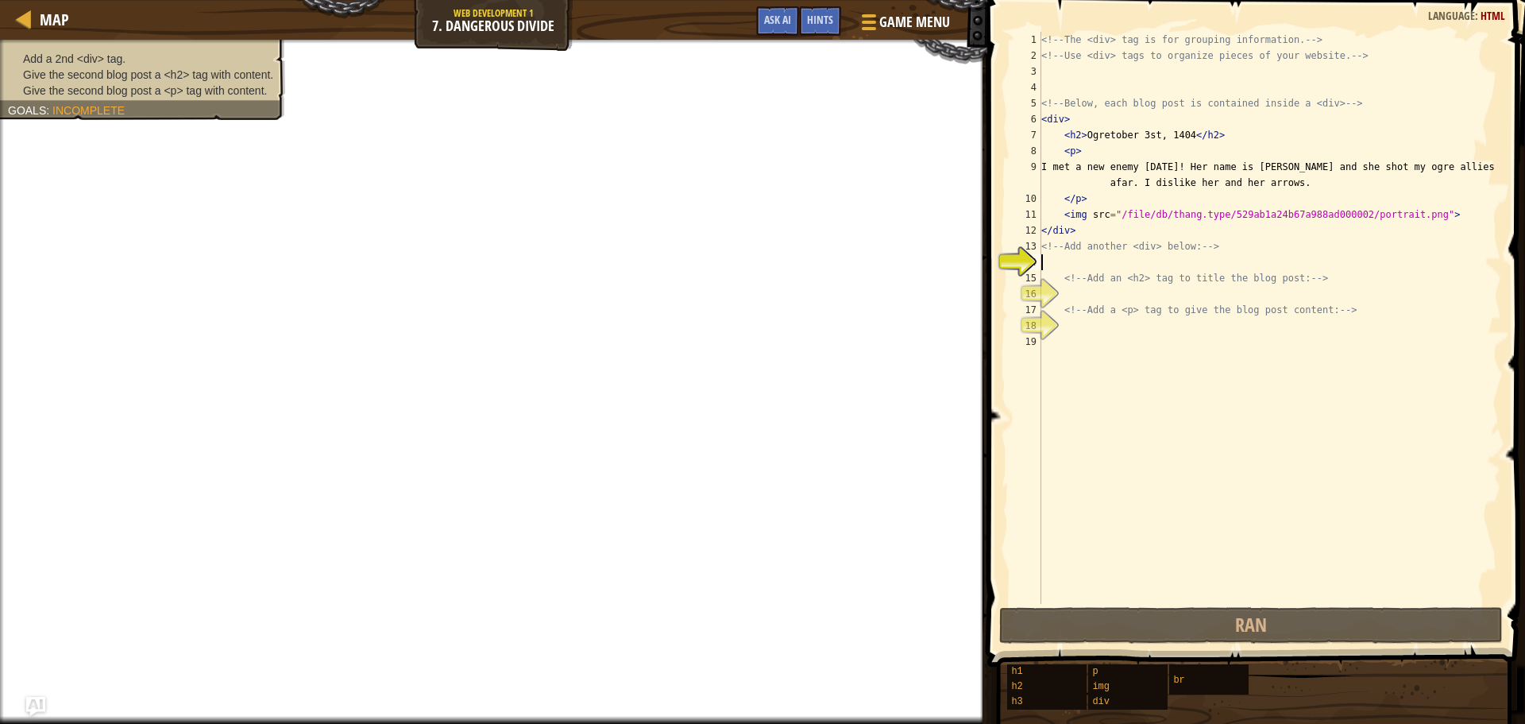
click at [1079, 255] on div "<!-- The <div> tag is for grouping information. --> <!-- Use <div> tags to orga…" at bounding box center [1269, 334] width 463 height 604
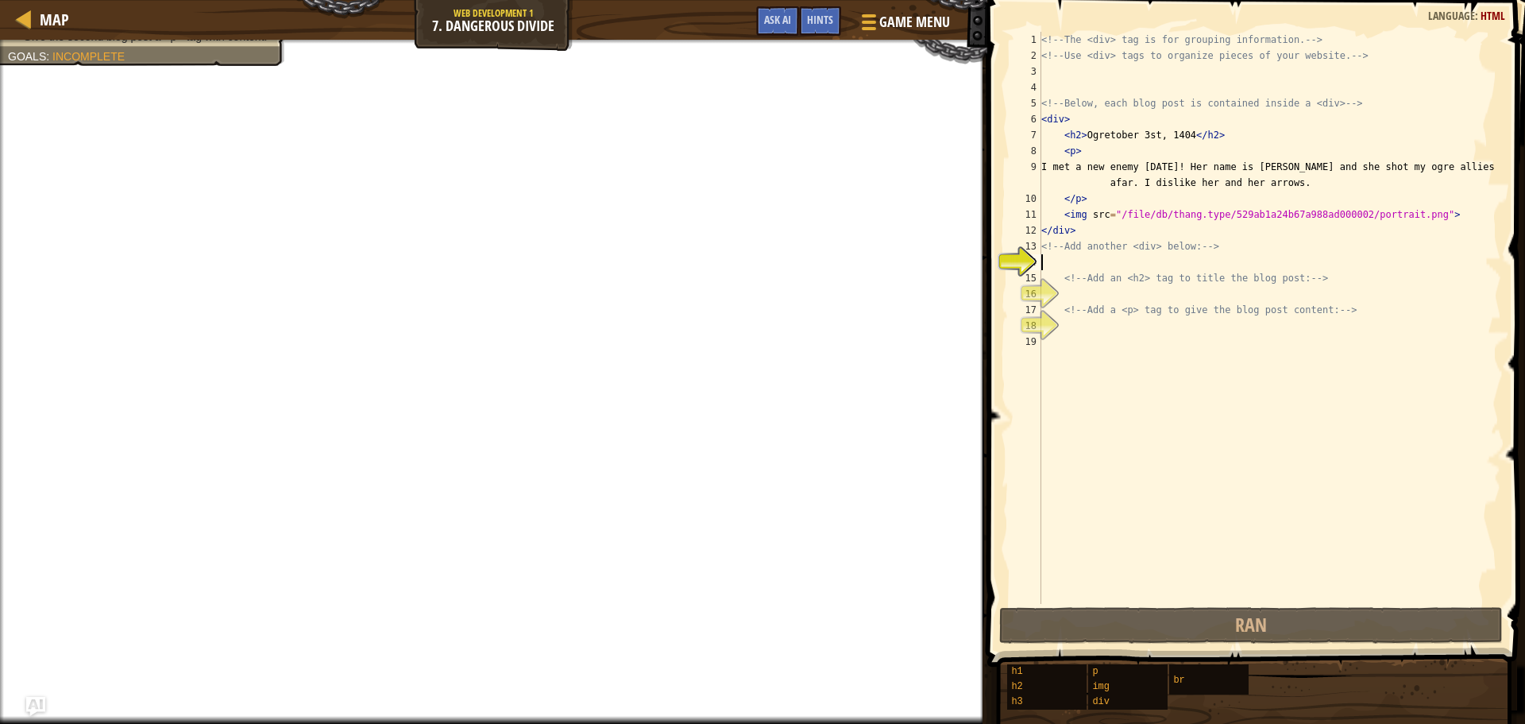
type textarea ","
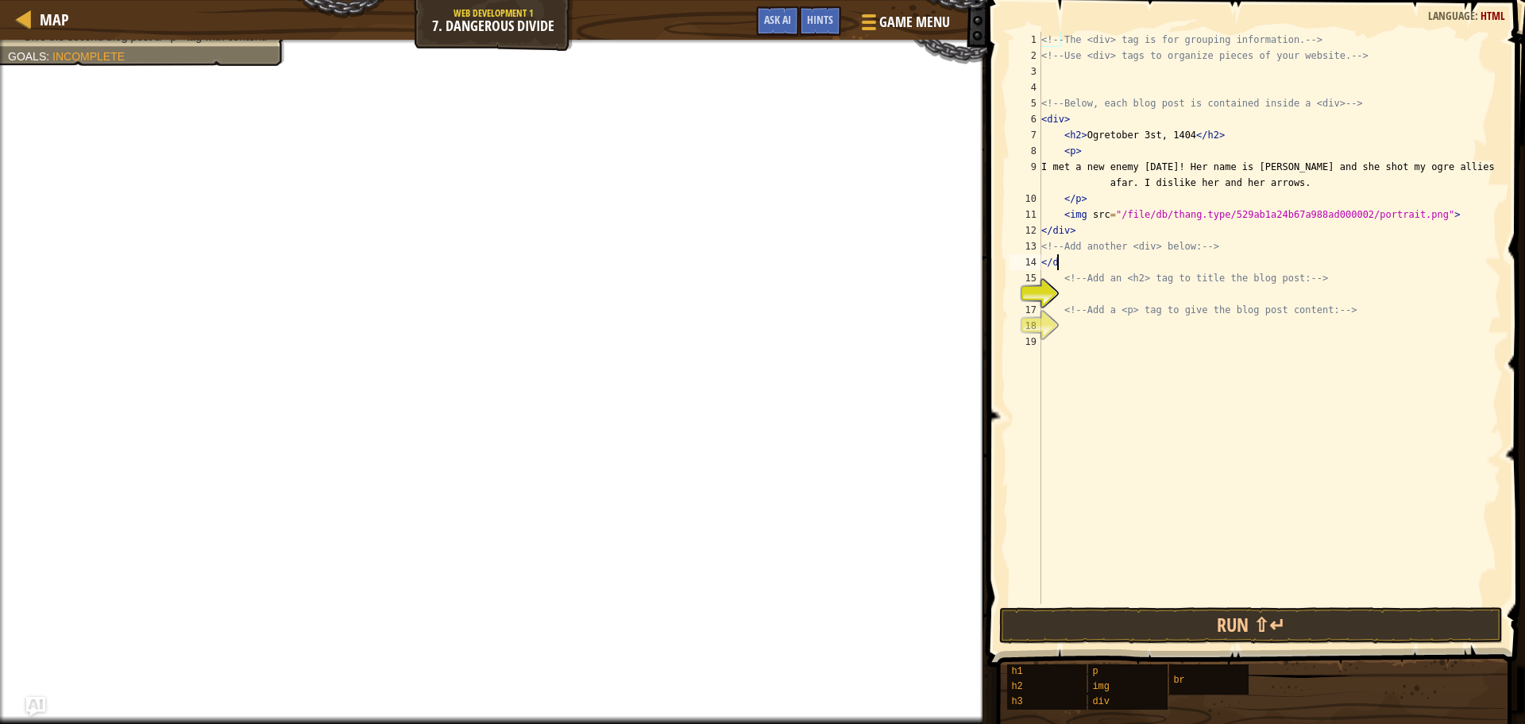
scroll to position [7, 1]
type textarea "</div>"
click at [1149, 415] on div "<!-- The <div> tag is for grouping information. --> <!-- Use <div> tags to orga…" at bounding box center [1269, 334] width 463 height 604
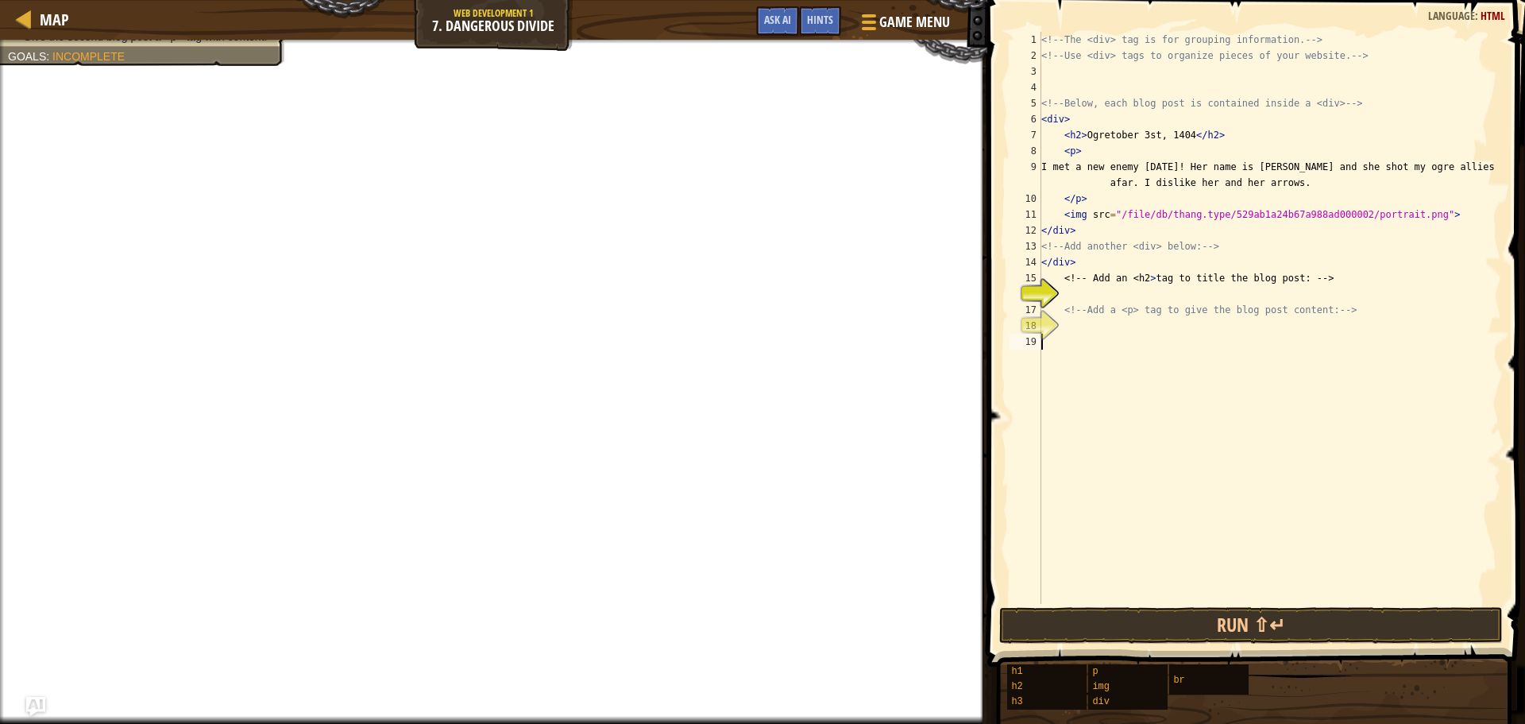
drag, startPoint x: 1115, startPoint y: 247, endPoint x: 1097, endPoint y: 253, distance: 18.3
click at [1114, 247] on div "<!-- The <div> tag is for grouping information. --> <!-- Use <div> tags to orga…" at bounding box center [1269, 334] width 463 height 604
click at [1080, 268] on div "<!-- The <div> tag is for grouping information. --> <!-- Use <div> tags to orga…" at bounding box center [1269, 334] width 463 height 604
drag, startPoint x: 1057, startPoint y: 218, endPoint x: 1160, endPoint y: 236, distance: 104.1
click at [1160, 236] on div "<!-- The <div> tag is for grouping information. --> <!-- Use <div> tags to orga…" at bounding box center [1269, 334] width 463 height 604
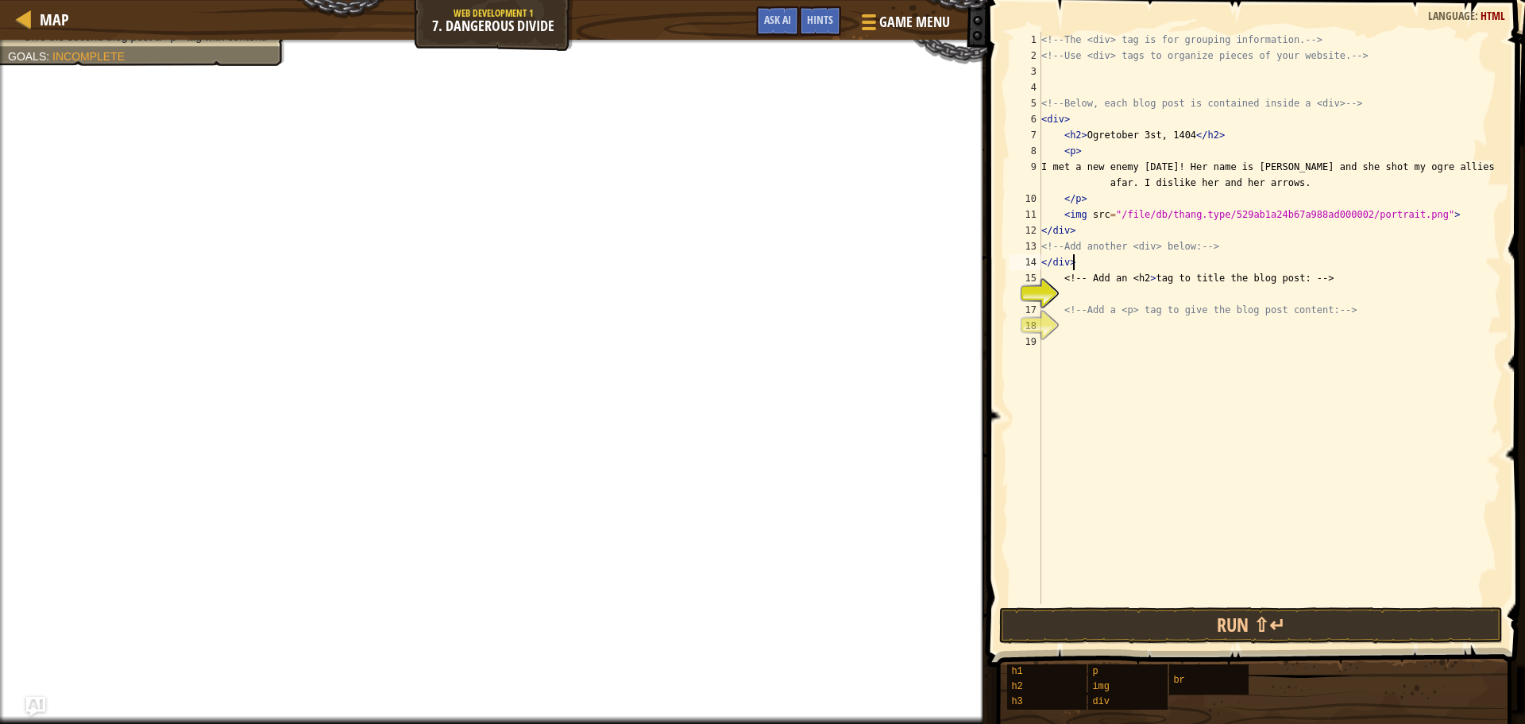
click at [1073, 261] on div "<!-- The <div> tag is for grouping information. --> <!-- Use <div> tags to orga…" at bounding box center [1269, 334] width 463 height 604
click at [1039, 264] on div "14" at bounding box center [1026, 262] width 32 height 16
click at [1044, 261] on div "<!-- The <div> tag is for grouping information. --> <!-- Use <div> tags to orga…" at bounding box center [1269, 334] width 463 height 604
drag, startPoint x: 1072, startPoint y: 261, endPoint x: 1100, endPoint y: 249, distance: 29.9
click at [1100, 249] on div "<!-- The <div> tag is for grouping information. --> <!-- Use <div> tags to orga…" at bounding box center [1269, 334] width 463 height 604
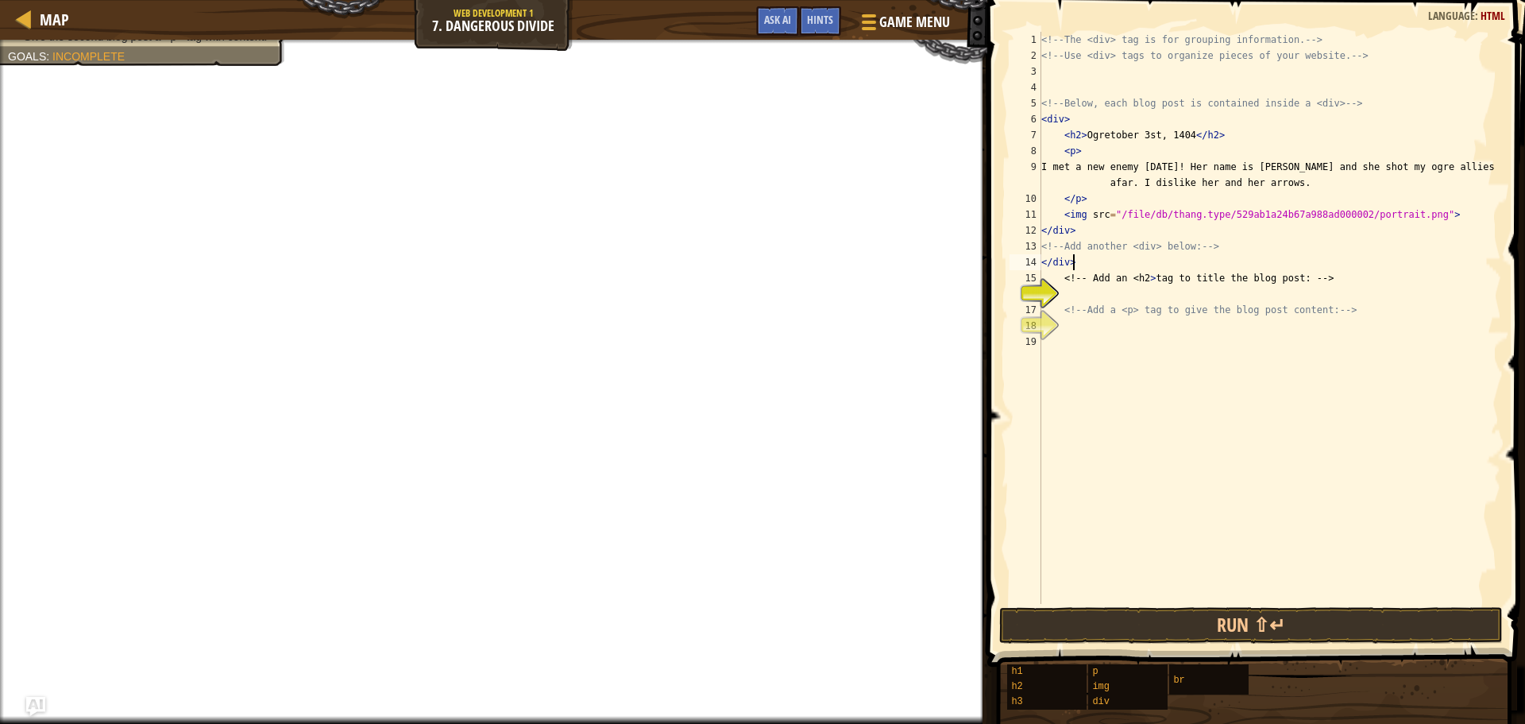
click at [1080, 257] on div "<!-- The <div> tag is for grouping information. --> <!-- Use <div> tags to orga…" at bounding box center [1269, 334] width 463 height 604
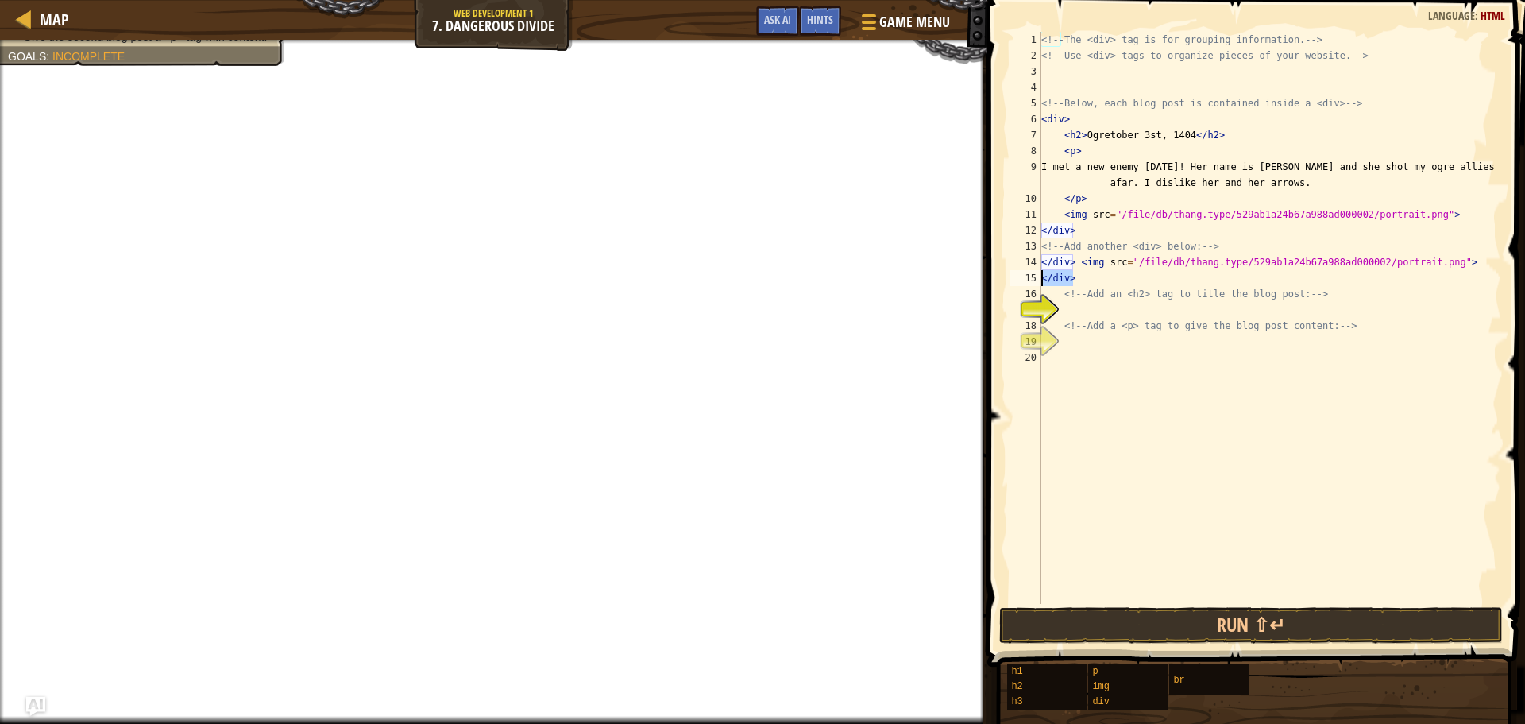
drag, startPoint x: 1082, startPoint y: 280, endPoint x: 1044, endPoint y: 279, distance: 38.1
click at [1044, 279] on div "<!-- The <div> tag is for grouping information. --> <!-- Use <div> tags to orga…" at bounding box center [1269, 334] width 463 height 604
click at [1045, 269] on div "<!-- The <div> tag is for grouping information. --> <!-- Use <div> tags to orga…" at bounding box center [1269, 334] width 463 height 604
drag, startPoint x: 1070, startPoint y: 266, endPoint x: 992, endPoint y: 261, distance: 78.0
click at [992, 261] on div "</div> <img src="/file/db/thang.type/529ab1a24b67a988ad000002/portrait.png"> 1 …" at bounding box center [1254, 364] width 543 height 713
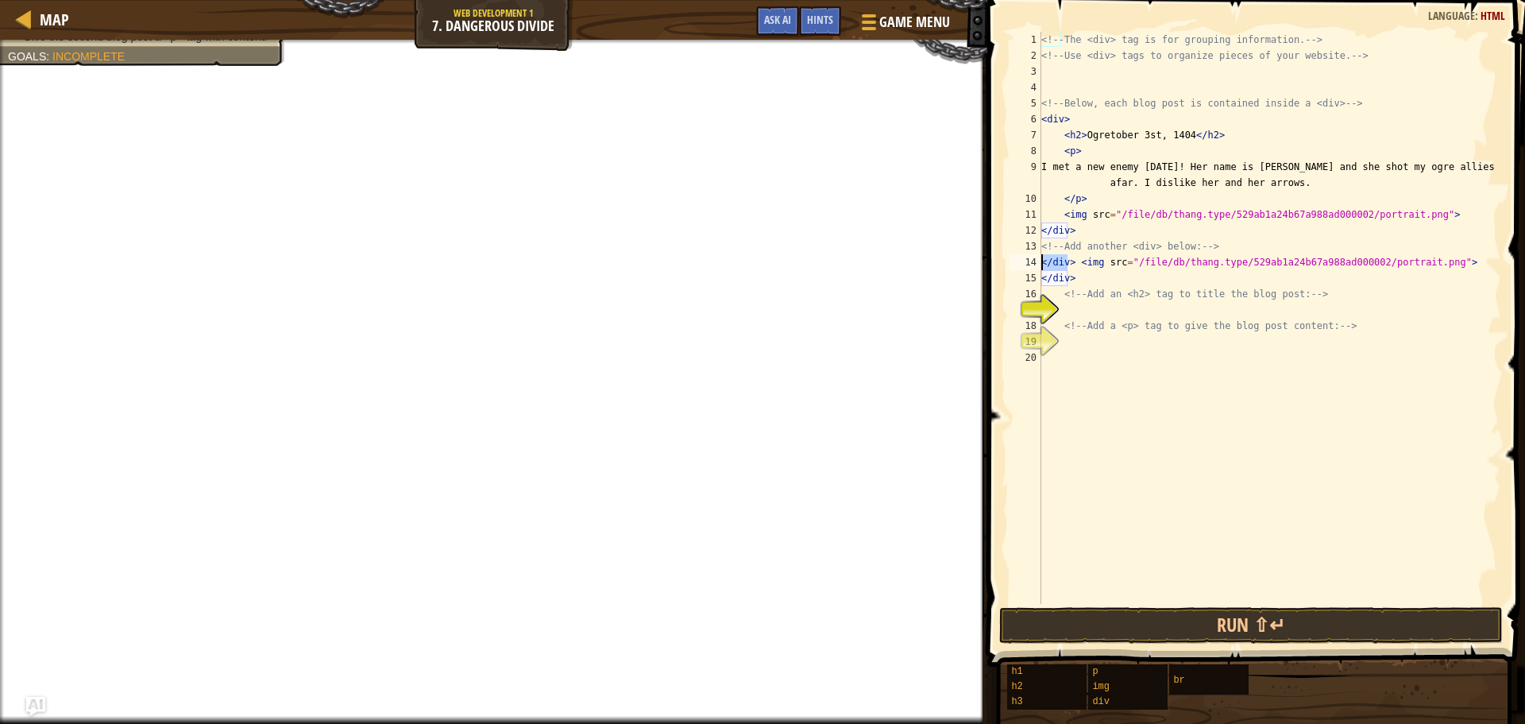
click at [1072, 261] on div "<!-- The <div> tag is for grouping information. --> <!-- Use <div> tags to orga…" at bounding box center [1269, 334] width 463 height 604
click at [1065, 259] on div "<!-- The <div> tag is for grouping information. --> <!-- Use <div> tags to orga…" at bounding box center [1269, 318] width 463 height 572
click at [1063, 265] on div "<!-- The <div> tag is for grouping information. --> <!-- Use <div> tags to orga…" at bounding box center [1269, 334] width 463 height 604
drag, startPoint x: 1073, startPoint y: 269, endPoint x: 1040, endPoint y: 264, distance: 33.7
click at [1040, 264] on div "</div> <img src="/file/db/thang.type/529ab1a24b67a988ad000002/portrait.png"> 1 …" at bounding box center [1254, 318] width 495 height 572
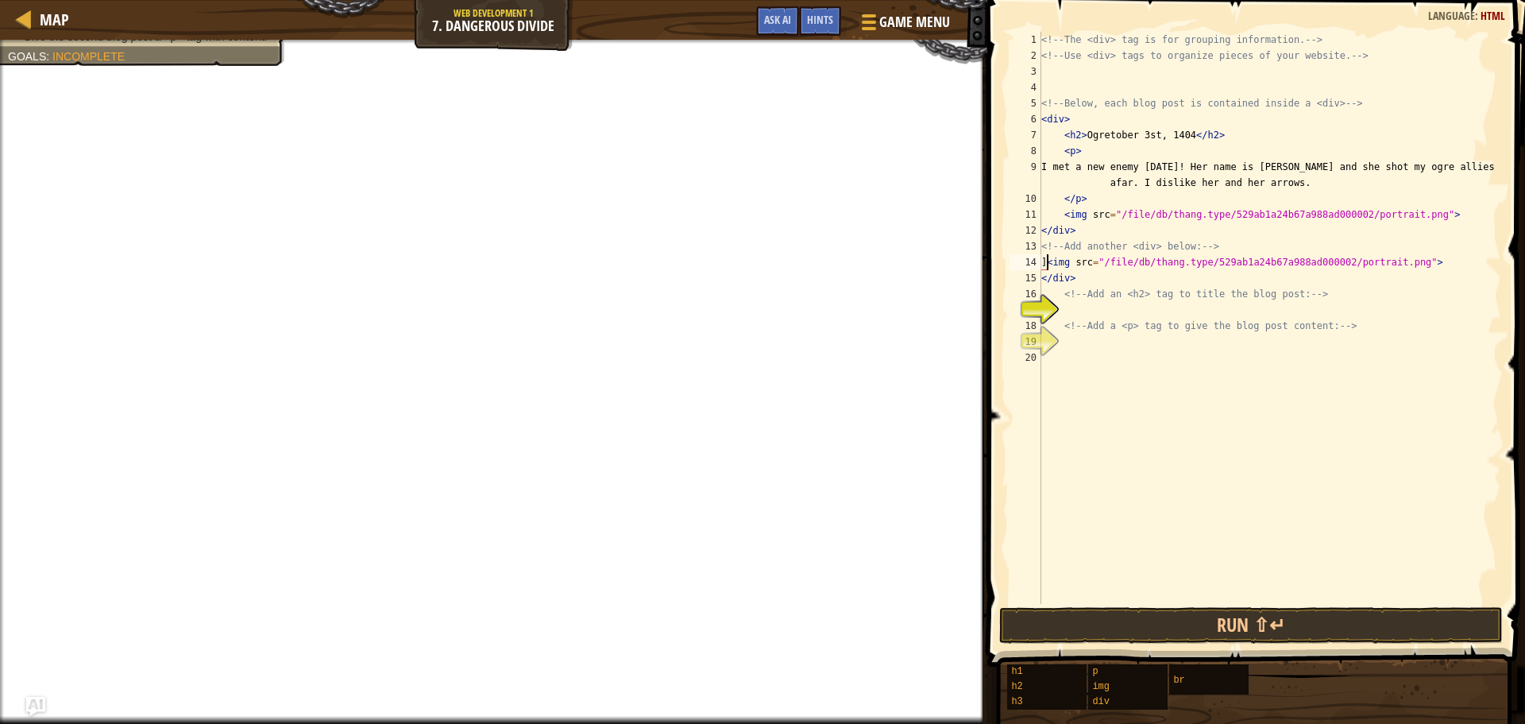
type textarea "<img src="/file/db/thang.type/529ab1a24b67a988ad000002/portrait.png">"
click at [1046, 261] on div "<!-- The <div> tag is for grouping information. --> <!-- Use <div> tags to orga…" at bounding box center [1269, 334] width 463 height 604
click at [1085, 306] on div "<!-- The <div> tag is for grouping information. --> <!-- Use <div> tags to orga…" at bounding box center [1269, 334] width 463 height 604
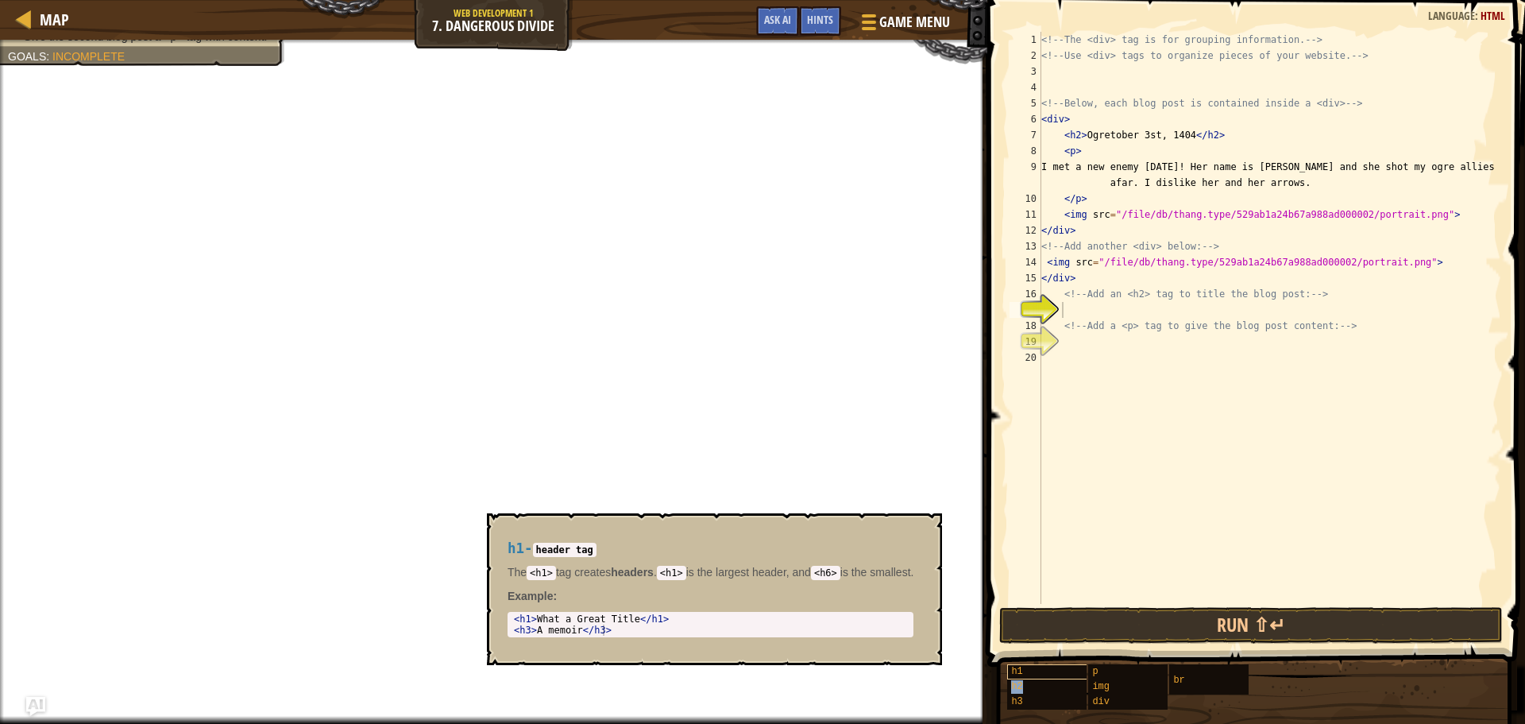
type textarea "h2"
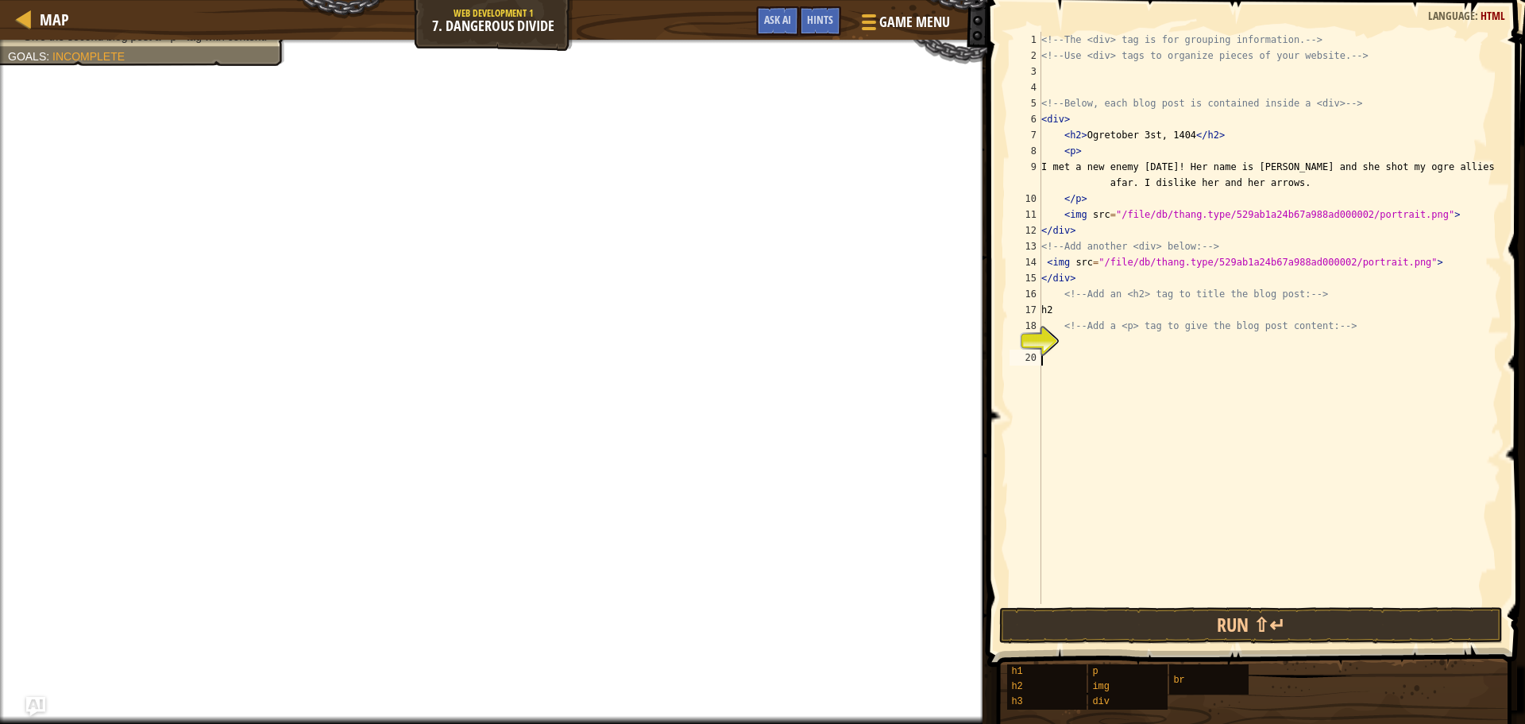
click at [1101, 401] on div "<!-- The <div> tag is for grouping information. --> <!-- Use <div> tags to orga…" at bounding box center [1269, 334] width 463 height 604
click at [1333, 617] on button "Run ⇧↵" at bounding box center [1251, 625] width 504 height 37
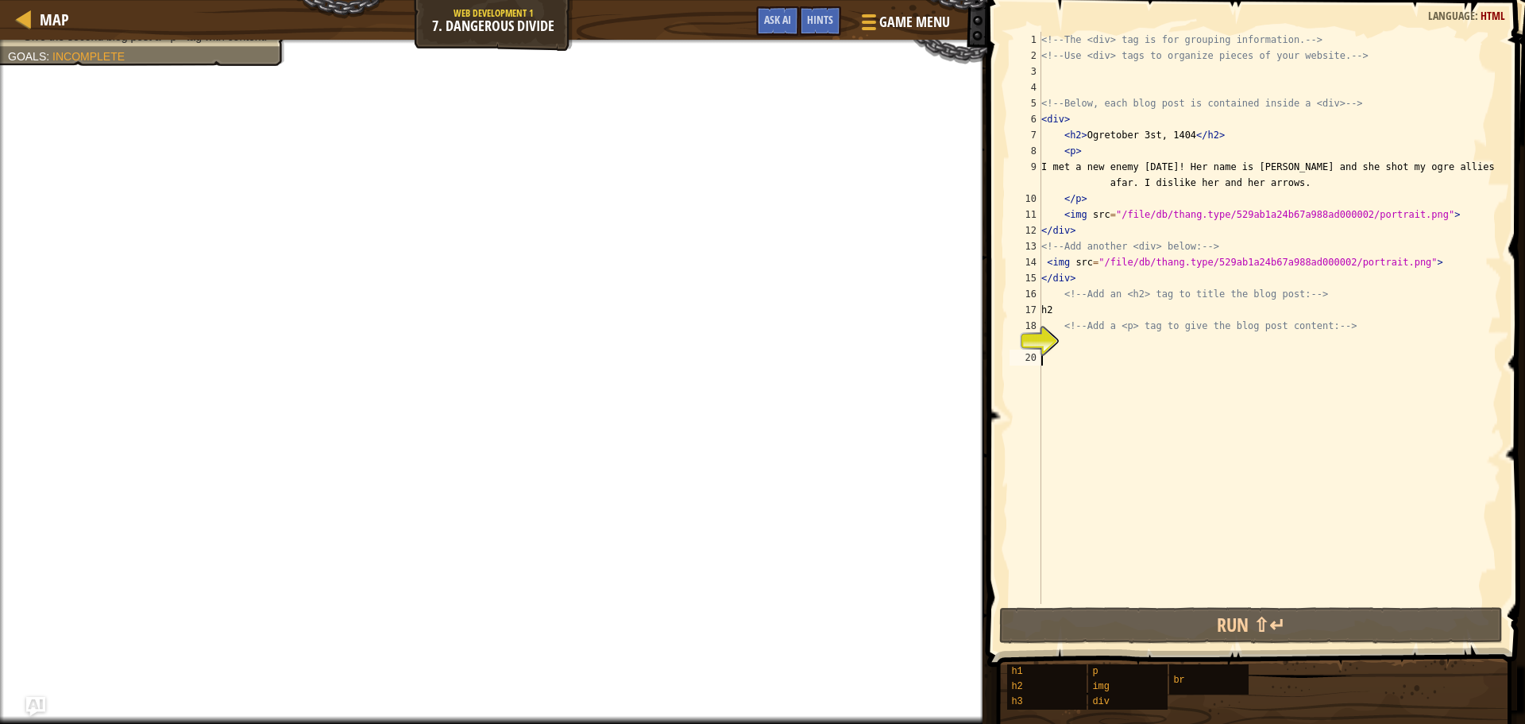
click at [1069, 170] on div "<!-- The <div> tag is for grouping information. --> <!-- Use <div> tags to orga…" at bounding box center [1269, 334] width 463 height 604
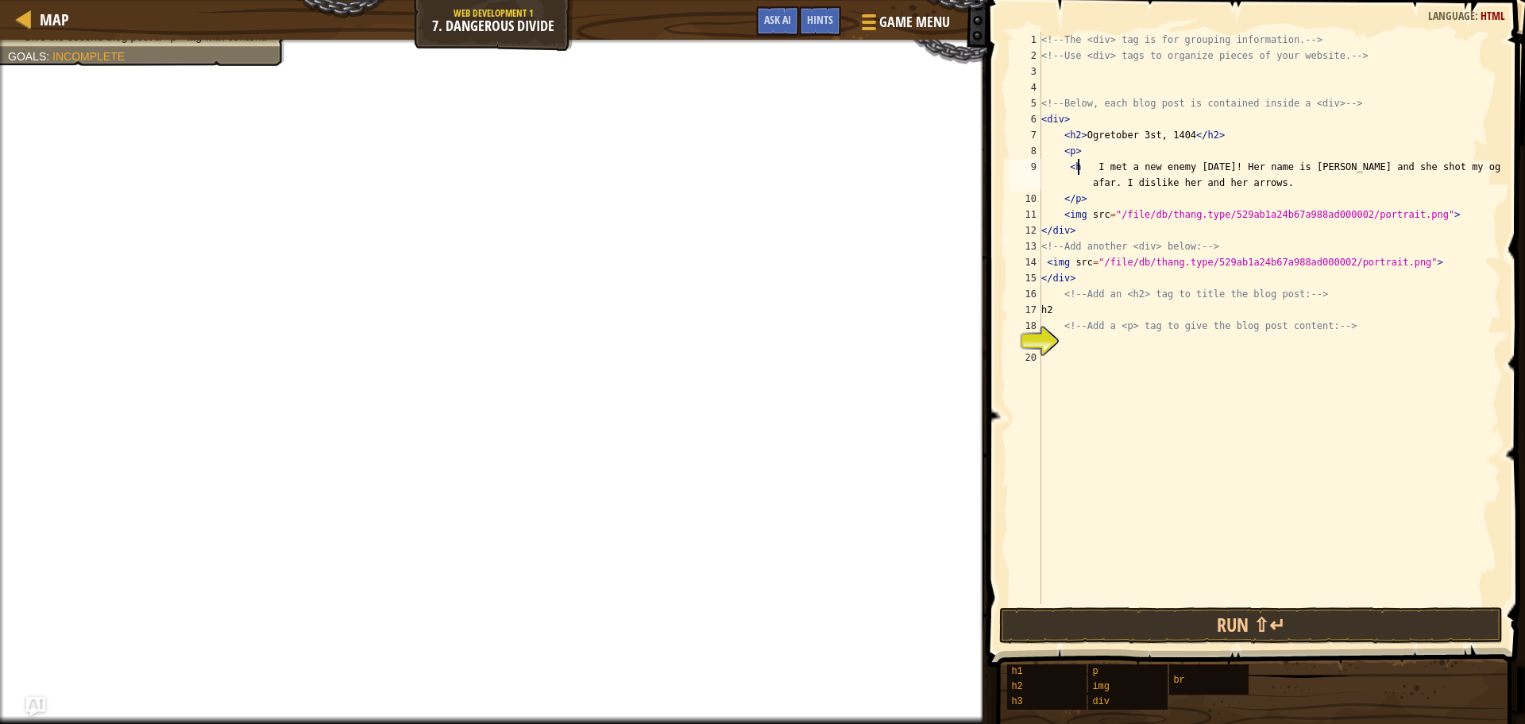
scroll to position [7, 3]
click at [1080, 170] on div "<!-- The <div> tag is for grouping information. --> <!-- Use <div> tags to orga…" at bounding box center [1269, 334] width 463 height 604
click at [1084, 164] on div "<!-- The <div> tag is for grouping information. --> <!-- Use <div> tags to orga…" at bounding box center [1269, 334] width 463 height 604
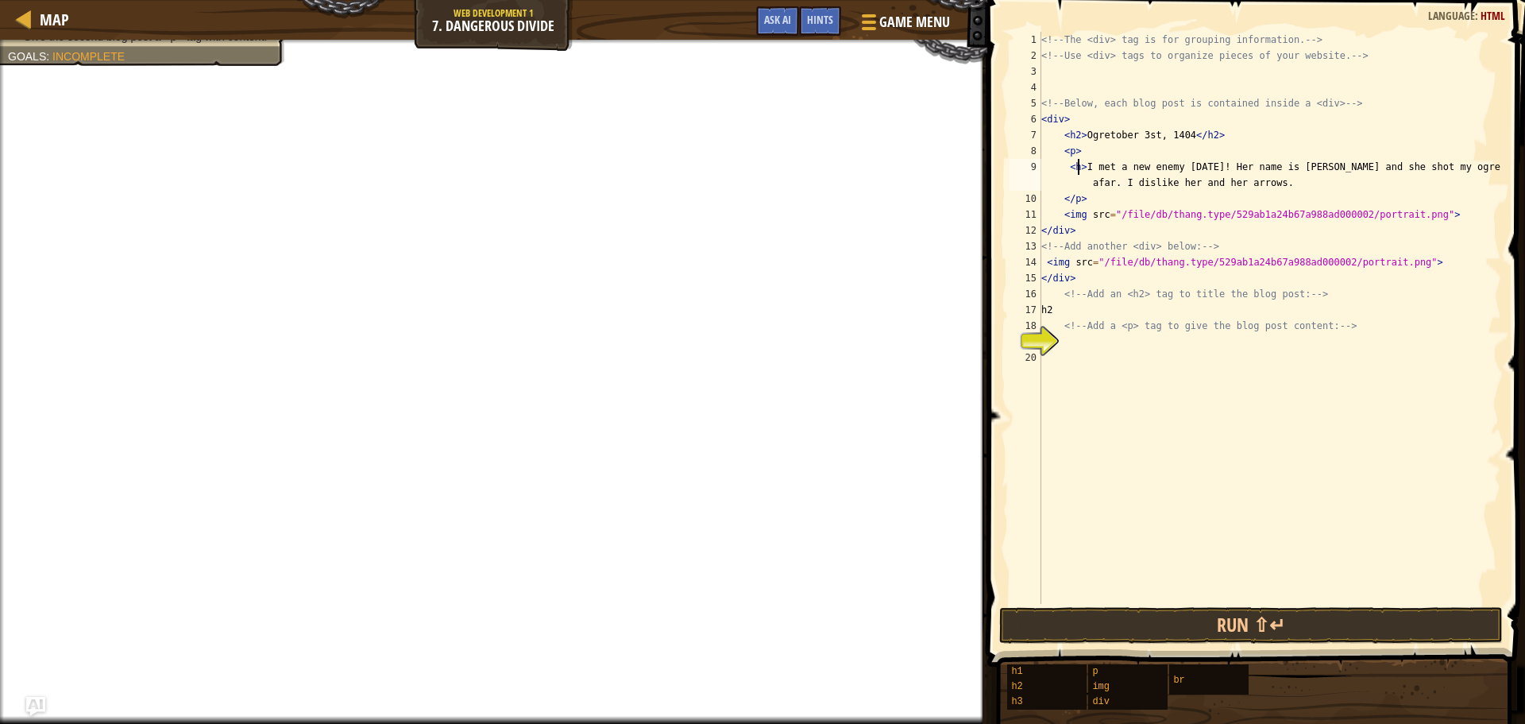
type textarea "<h2> I met a new enemy today! Her name is Cindy and she shot my ogre allies fro…"
click at [1081, 174] on div "<!-- The <div> tag is for grouping information. --> <!-- Use <div> tags to orga…" at bounding box center [1269, 334] width 463 height 604
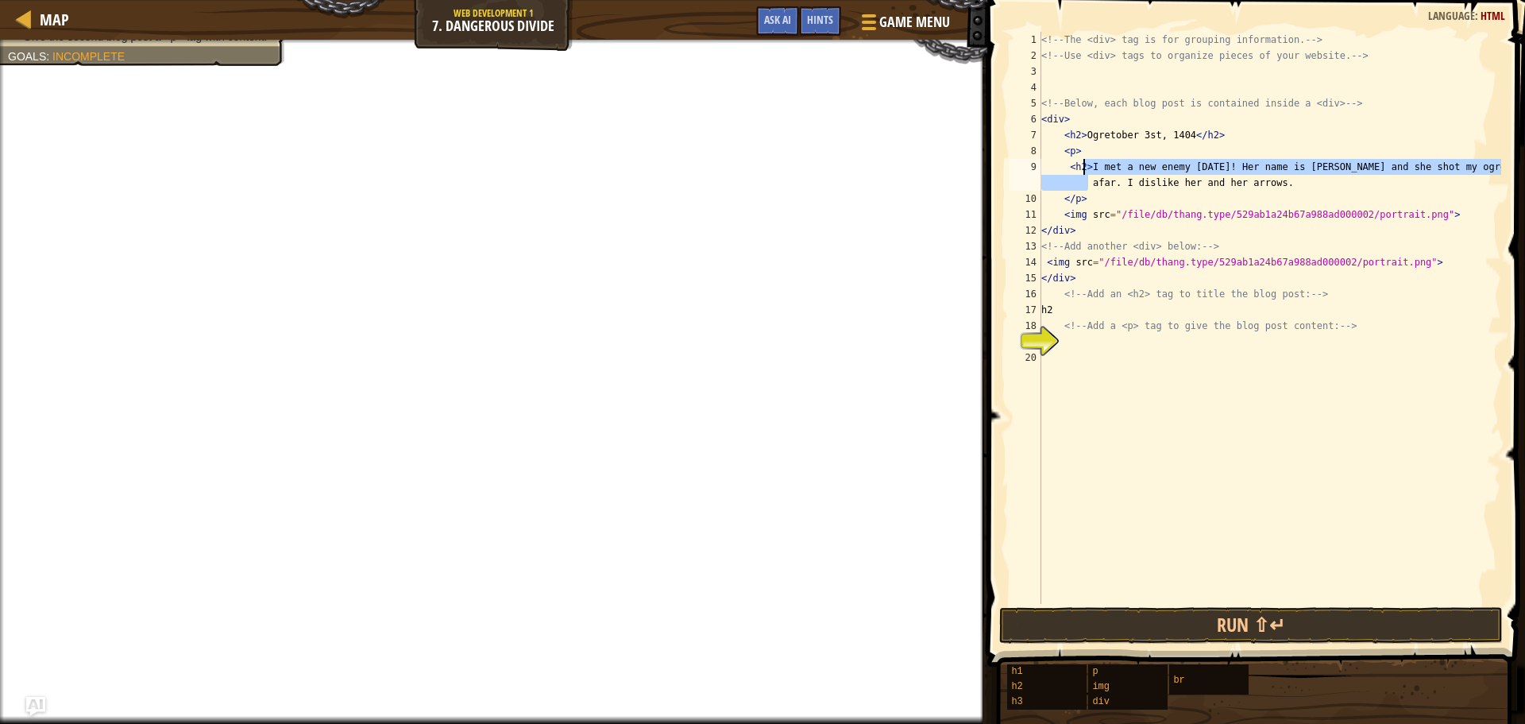
click at [1081, 162] on div "<!-- The <div> tag is for grouping information. --> <!-- Use <div> tags to orga…" at bounding box center [1269, 318] width 463 height 572
click at [1094, 174] on div "<!-- The <div> tag is for grouping information. --> <!-- Use <div> tags to orga…" at bounding box center [1269, 334] width 463 height 604
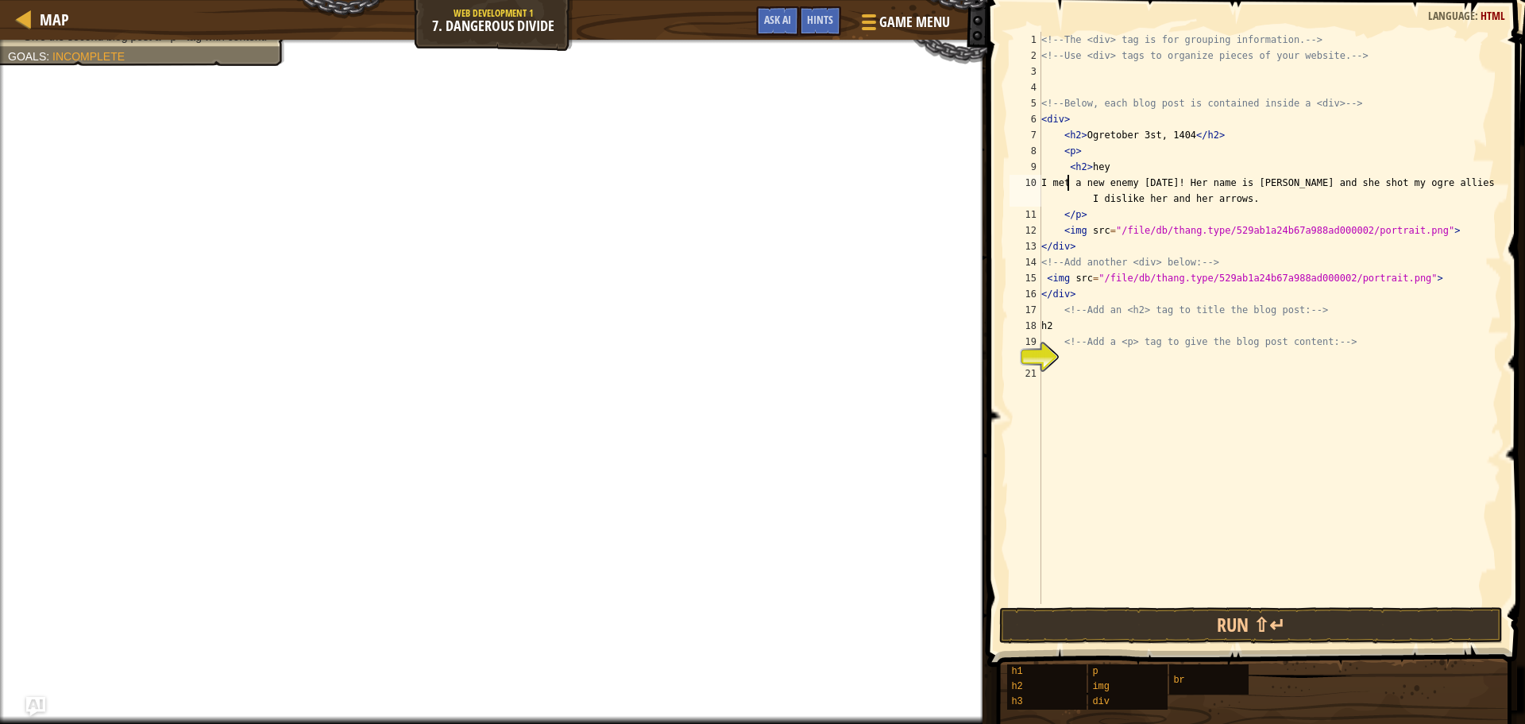
click at [1120, 165] on div "<!-- The <div> tag is for grouping information. --> <!-- Use <div> tags to orga…" at bounding box center [1269, 334] width 463 height 604
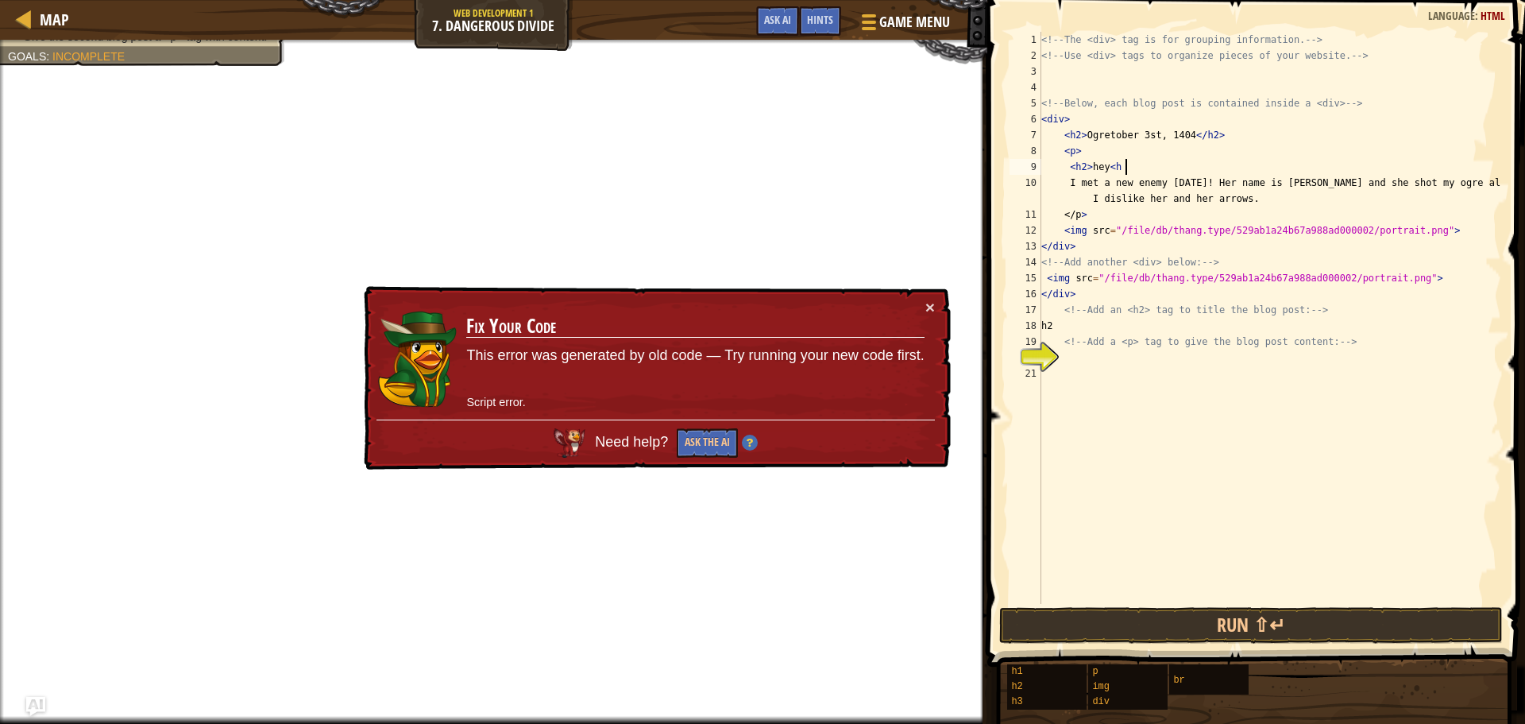
scroll to position [7, 6]
click at [932, 306] on button "×" at bounding box center [931, 308] width 10 height 17
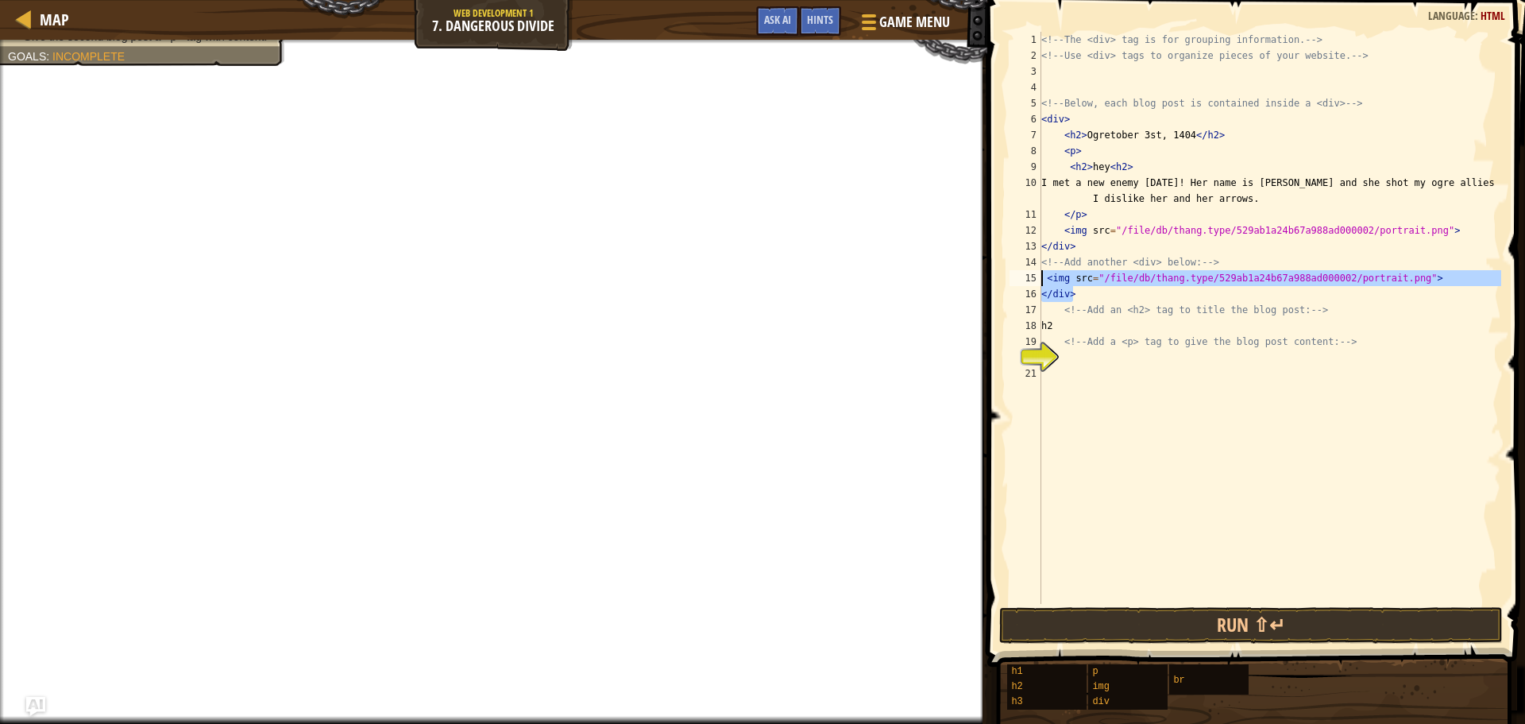
drag, startPoint x: 1105, startPoint y: 290, endPoint x: 1035, endPoint y: 278, distance: 70.9
click at [1035, 278] on div "<h2> hey <h2> 1 2 3 4 5 6 7 8 9 10 11 12 13 14 15 16 17 18 19 20 21 <!-- The <d…" at bounding box center [1254, 318] width 495 height 572
type textarea "<img src="/file/db/thang.type/529ab1a24b67a988ad000002/portrait.png"> </div>"
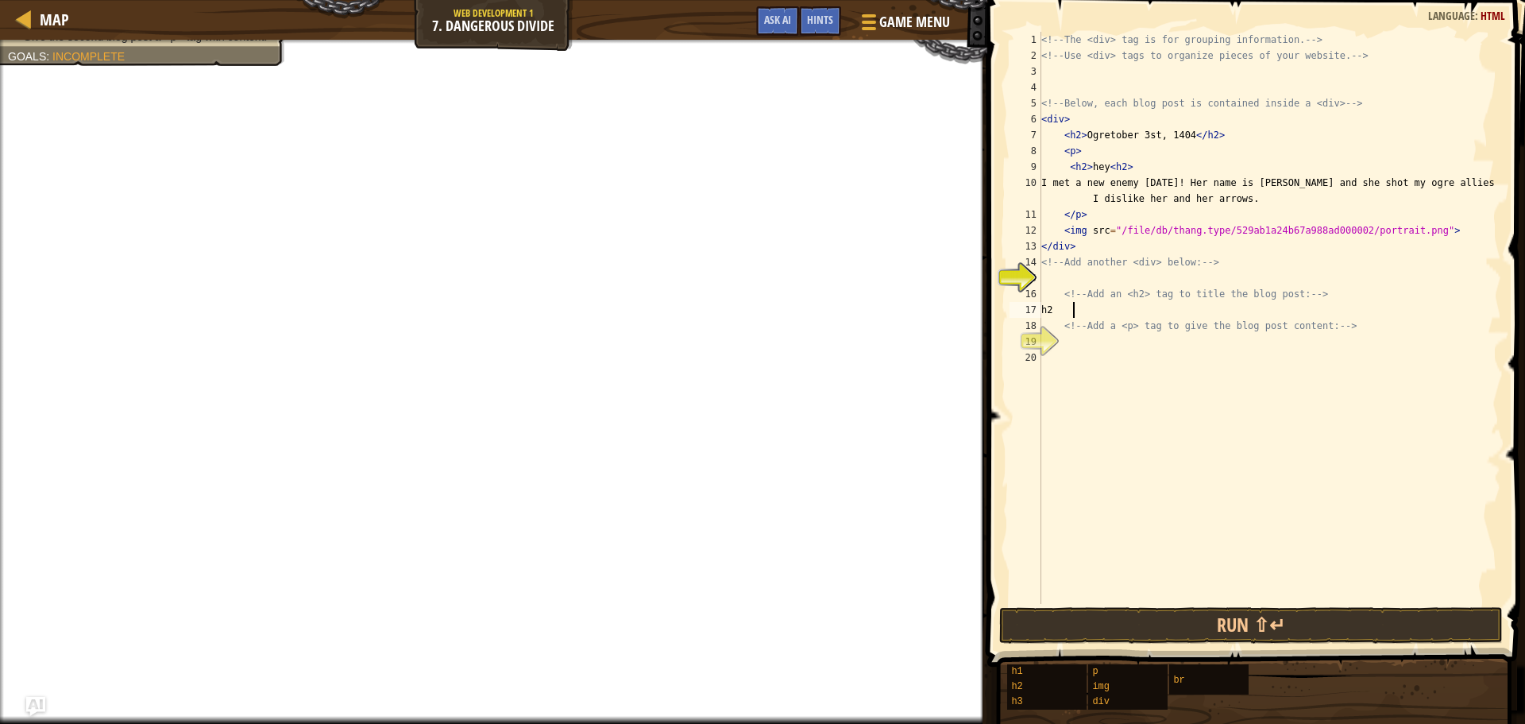
drag, startPoint x: 1111, startPoint y: 315, endPoint x: 1089, endPoint y: 331, distance: 26.7
click at [1089, 331] on div "<!-- The <div> tag is for grouping information. --> <!-- Use <div> tags to orga…" at bounding box center [1269, 334] width 463 height 604
click at [1168, 312] on div "<!-- The <div> tag is for grouping information. --> <!-- Use <div> tags to orga…" at bounding box center [1269, 318] width 463 height 572
type textarea "h"
type textarea "("
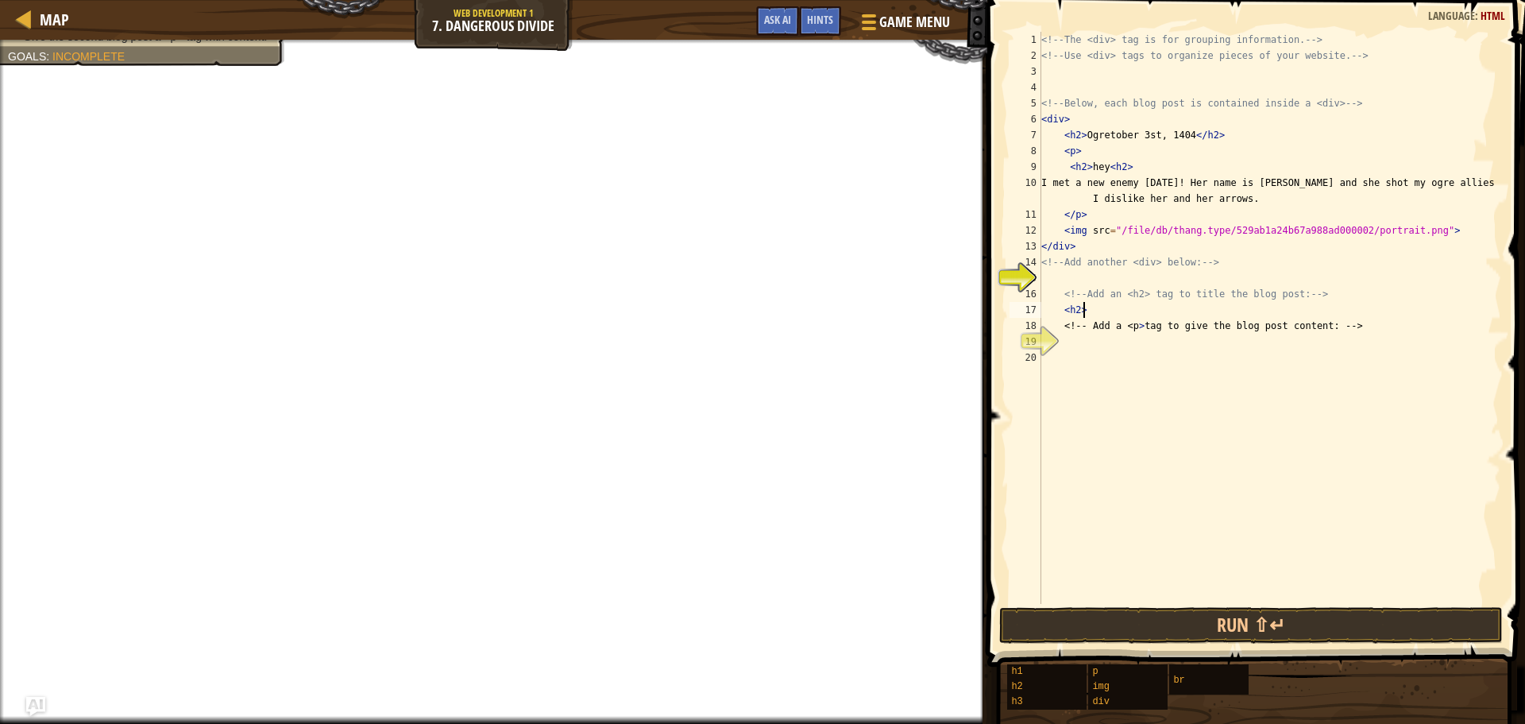
scroll to position [7, 2]
type textarea "<h2>"
click at [820, 25] on span "Hints" at bounding box center [820, 19] width 26 height 15
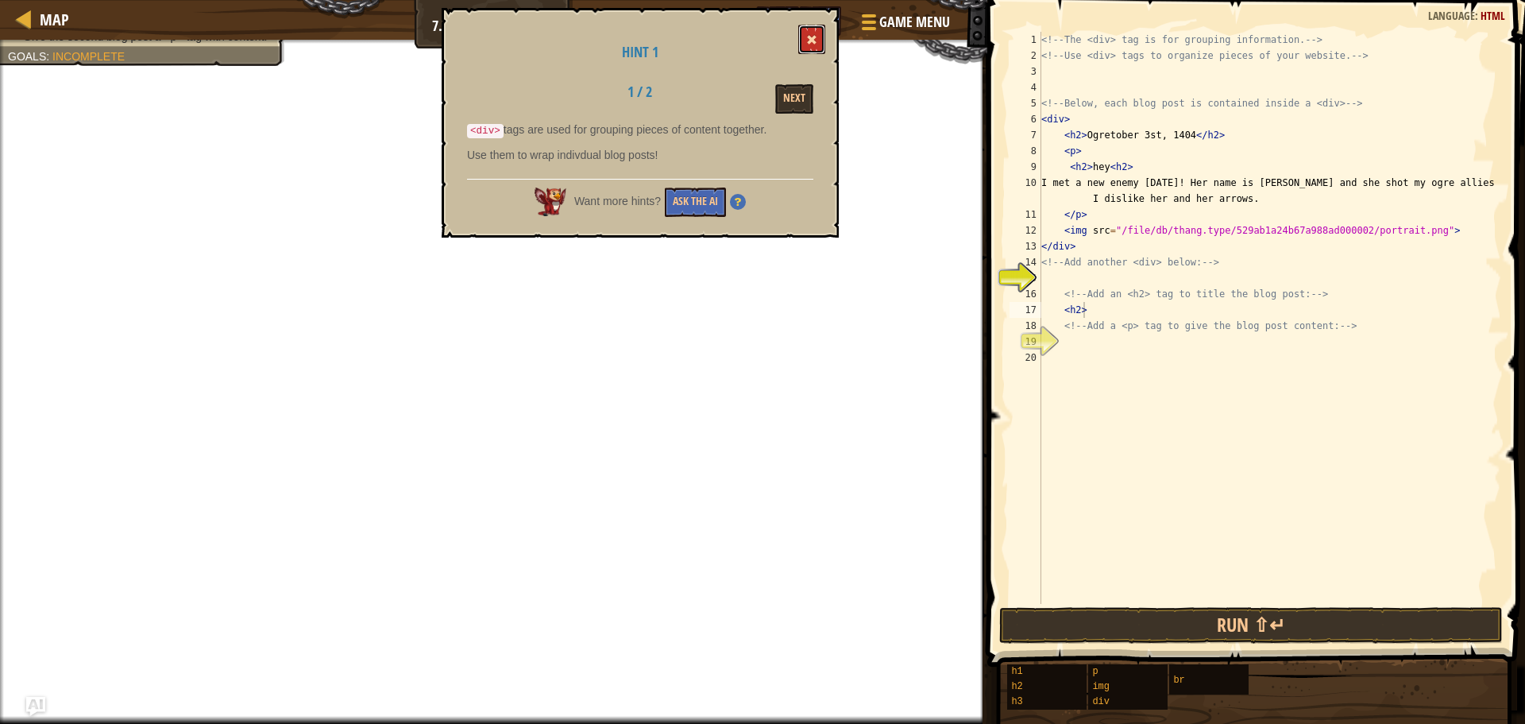
click at [804, 37] on button at bounding box center [811, 39] width 27 height 29
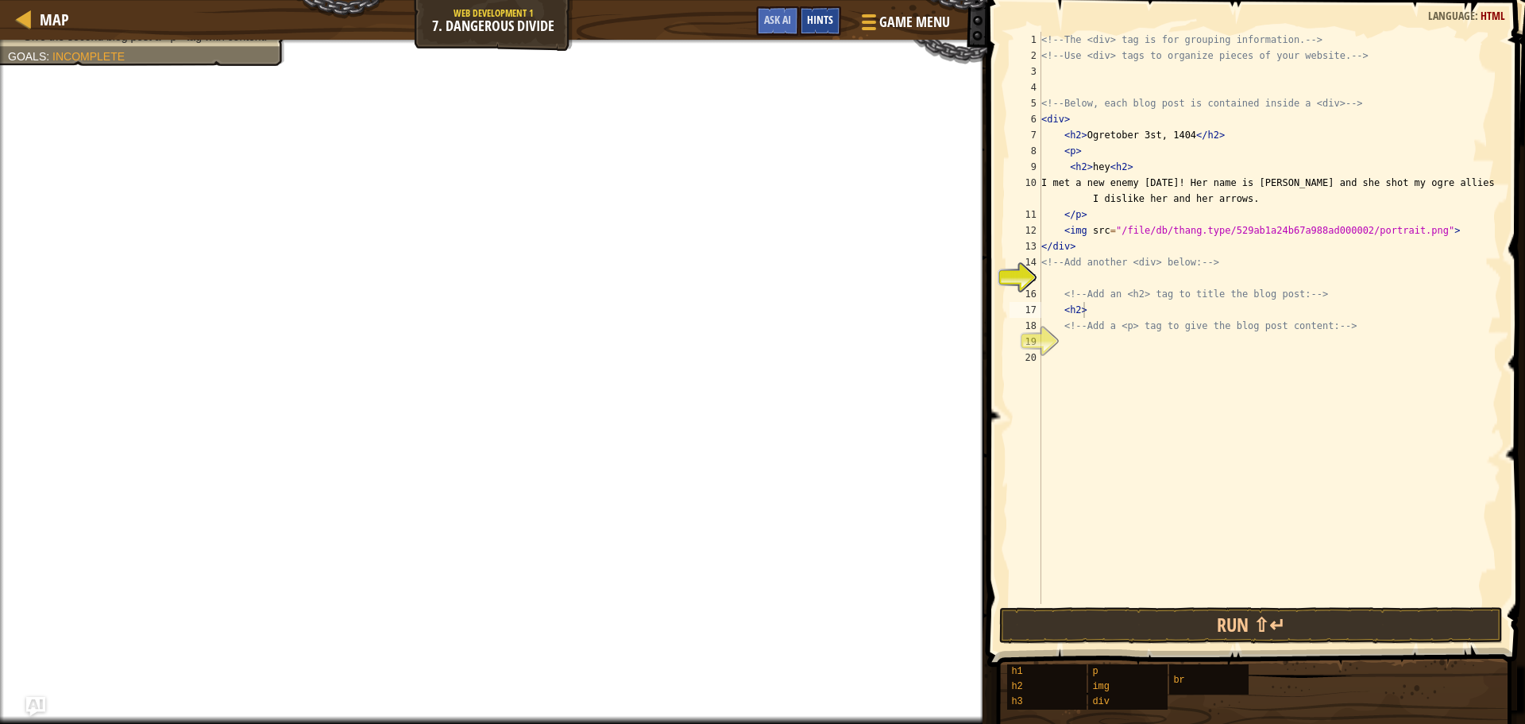
click at [829, 17] on span "Hints" at bounding box center [820, 19] width 26 height 15
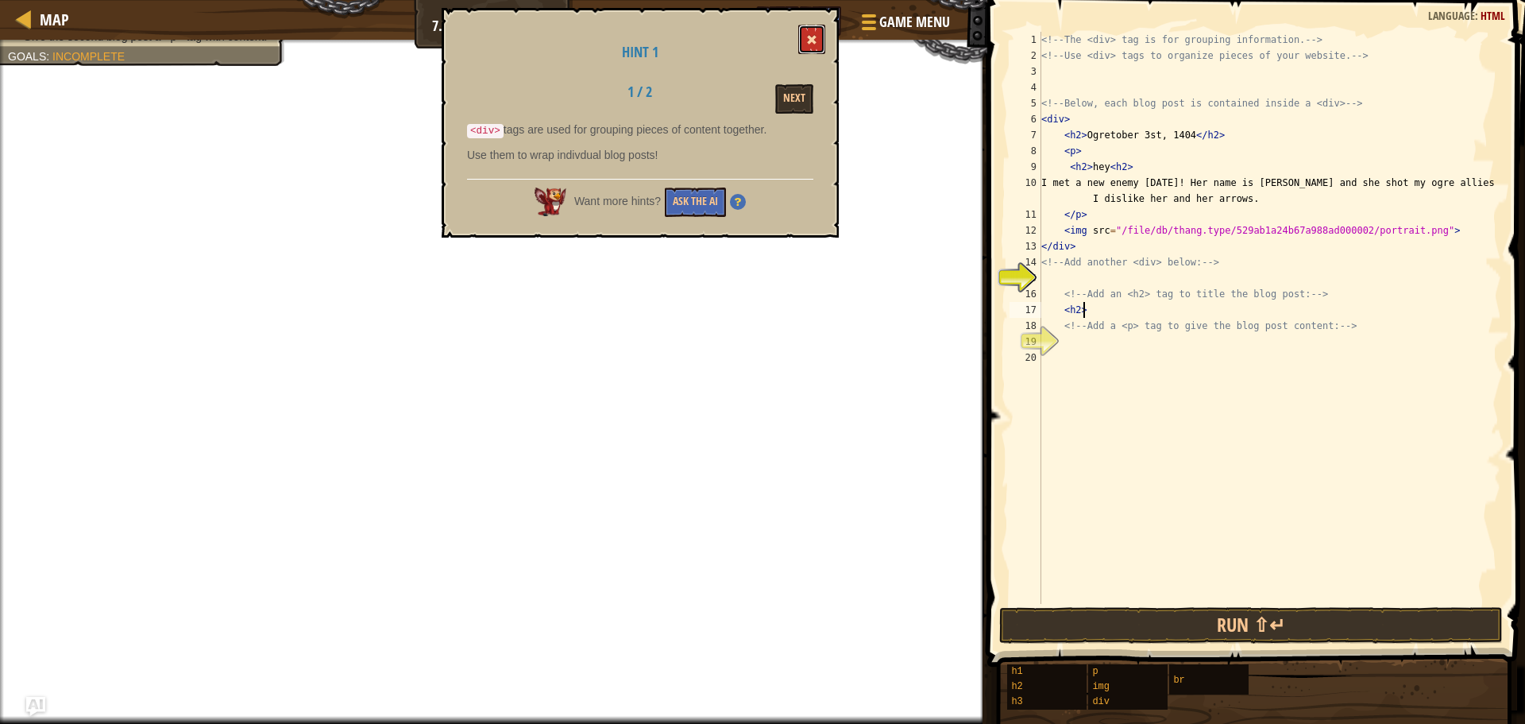
click at [813, 39] on span at bounding box center [811, 39] width 11 height 11
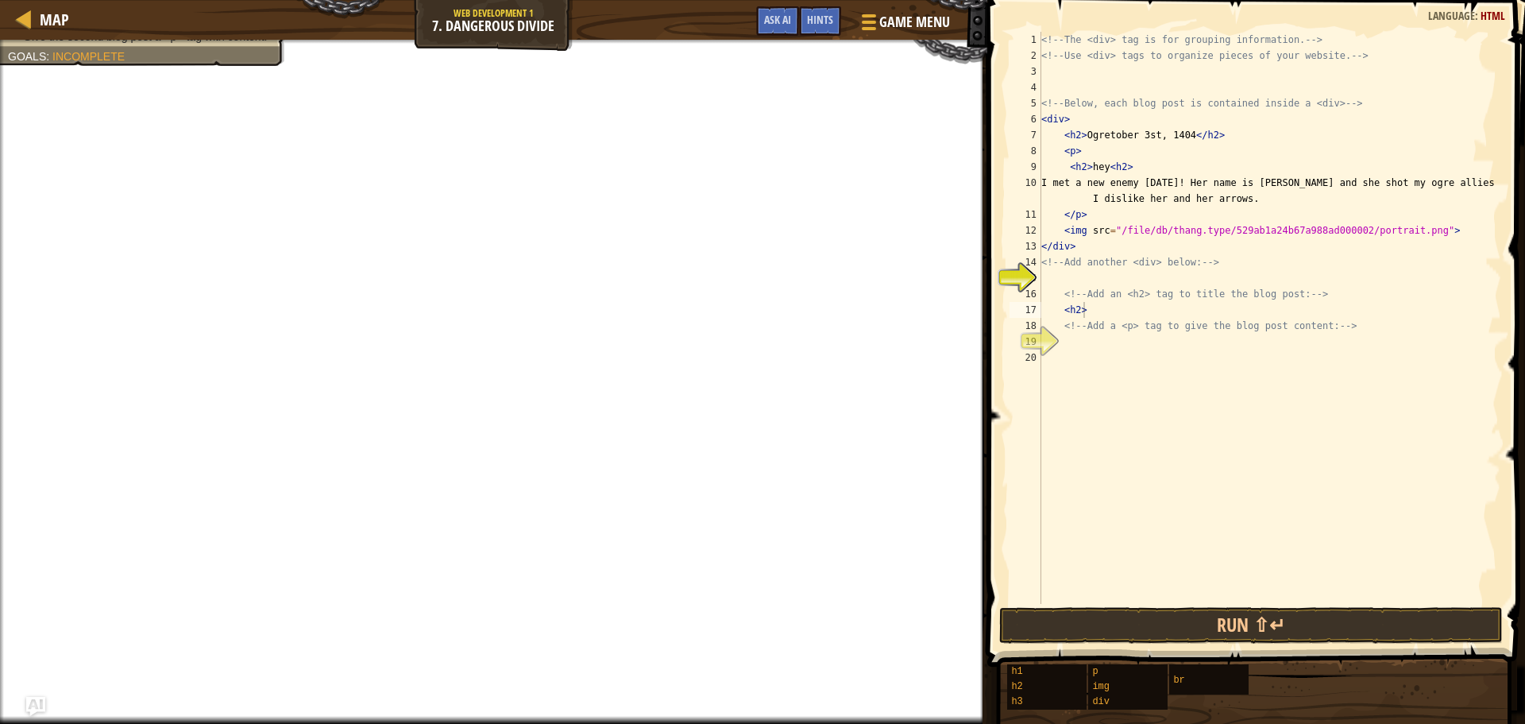
scroll to position [7, 0]
click at [1154, 284] on div "<!-- The <div> tag is for grouping information. --> <!-- Use <div> tags to orga…" at bounding box center [1269, 334] width 463 height 604
type textarea "<div> <h2> hey"
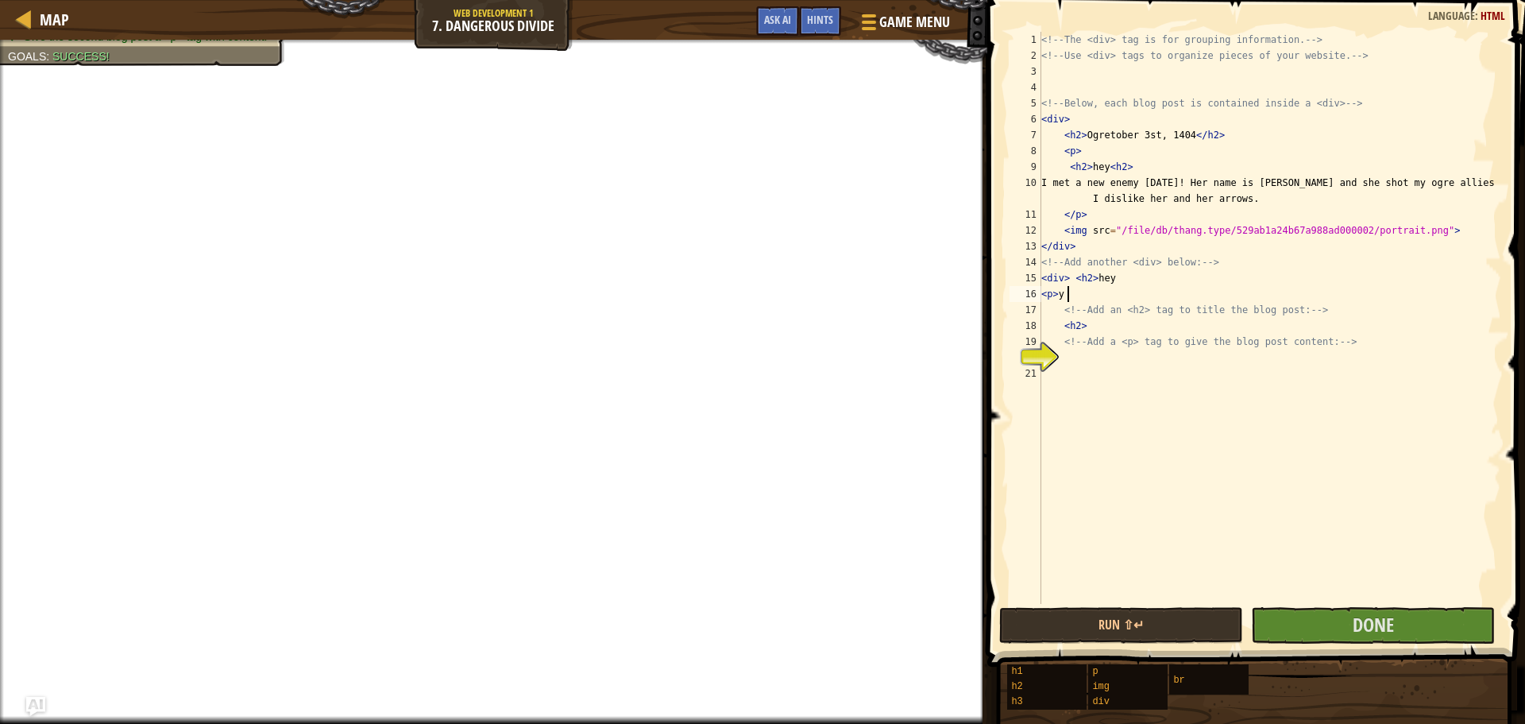
scroll to position [7, 2]
type textarea "<p> yes"
click at [1390, 632] on span "Done" at bounding box center [1373, 624] width 41 height 25
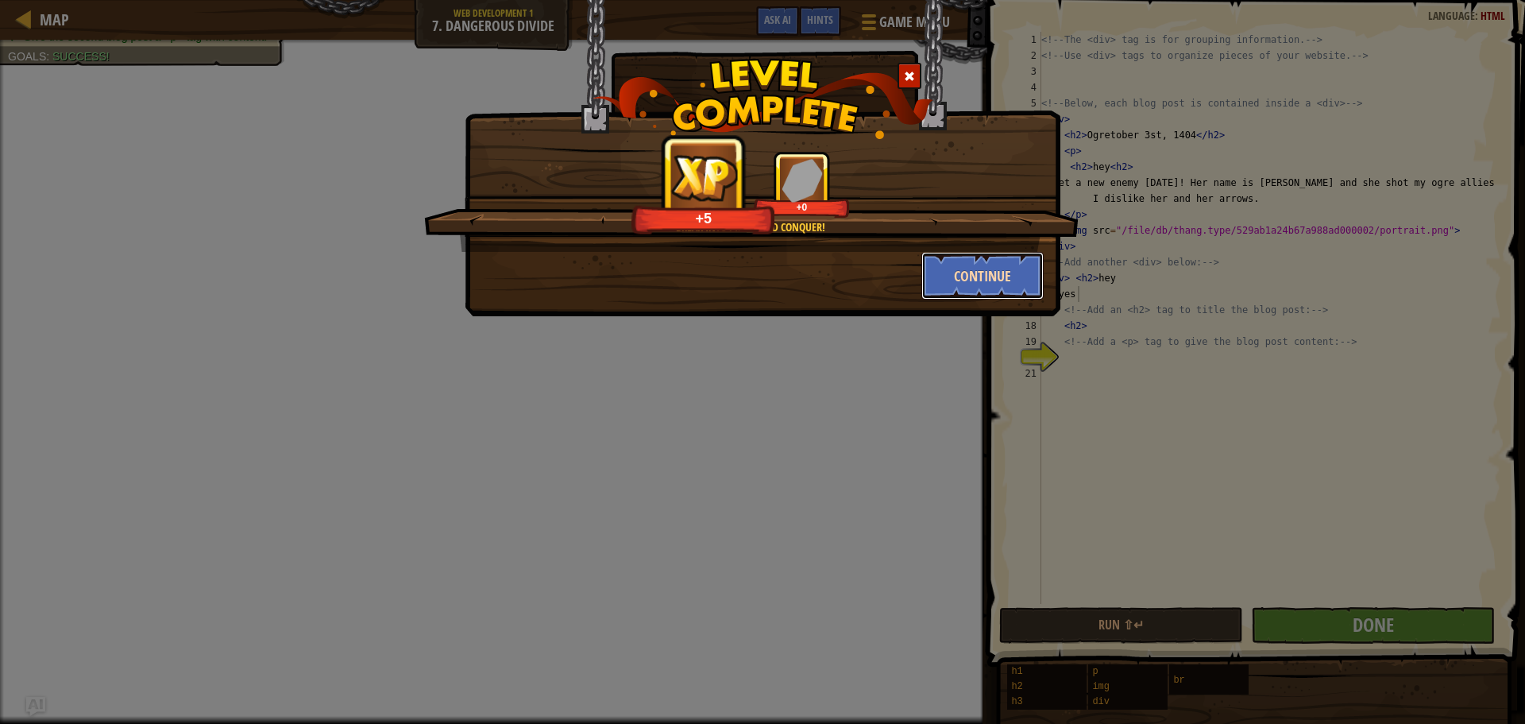
click at [992, 289] on button "Continue" at bounding box center [983, 276] width 123 height 48
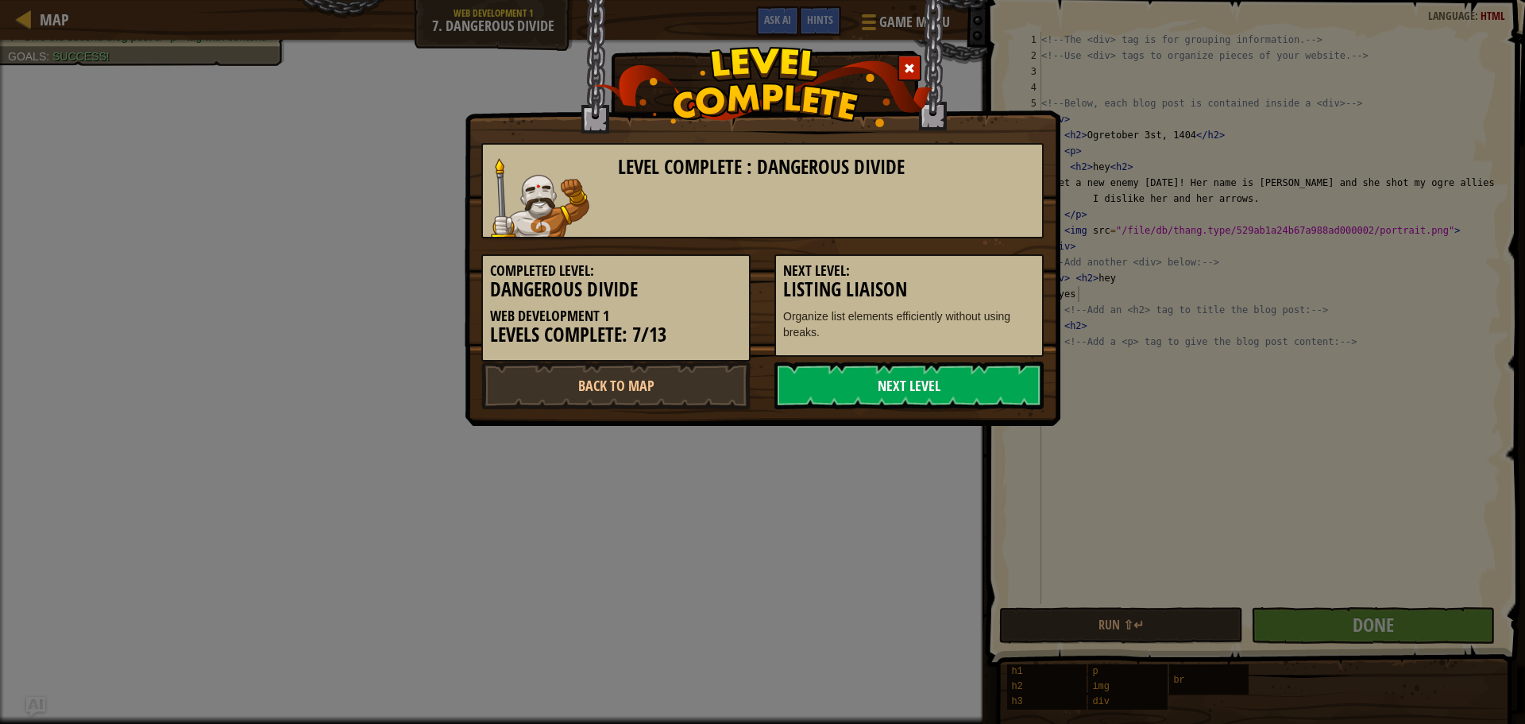
click at [910, 386] on link "Next Level" at bounding box center [909, 385] width 269 height 48
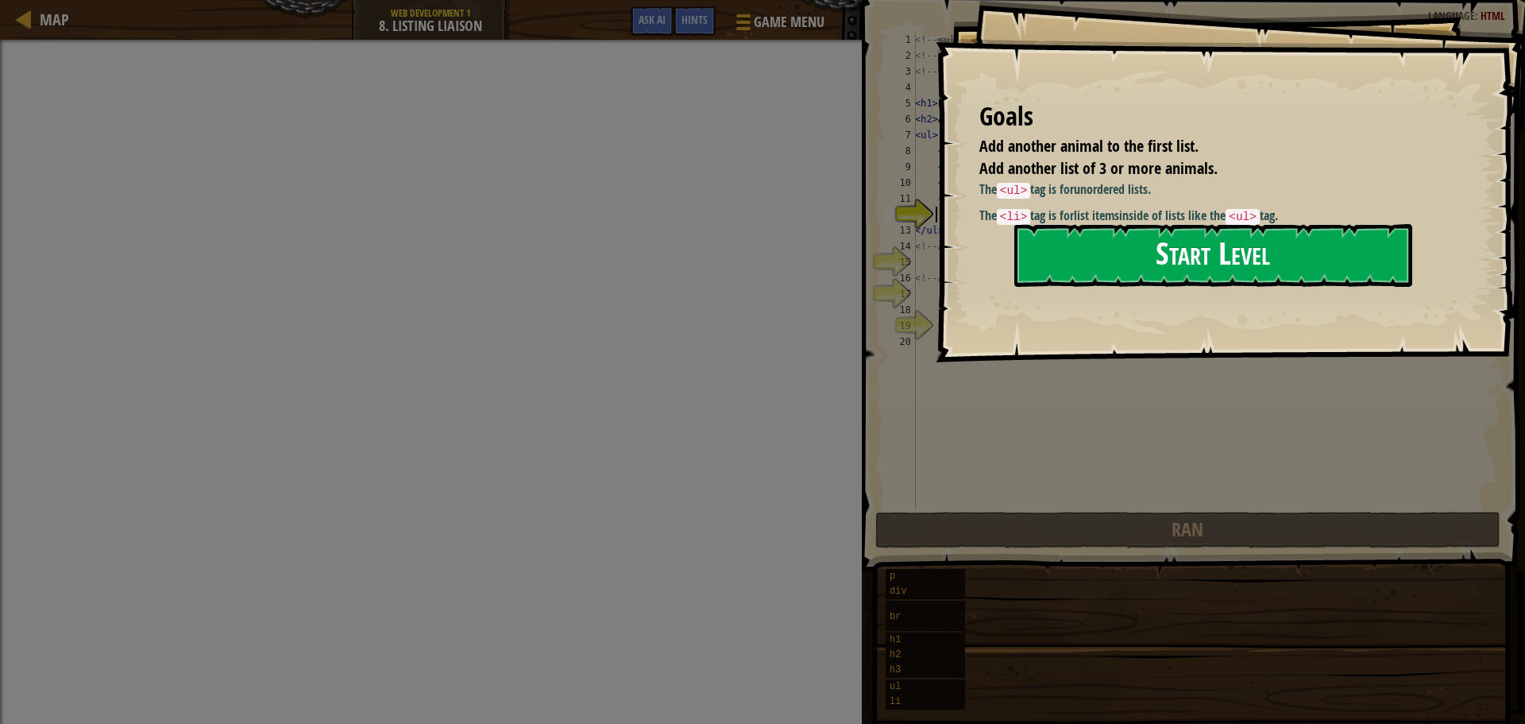
click at [1146, 251] on button "Start Level" at bounding box center [1214, 255] width 398 height 63
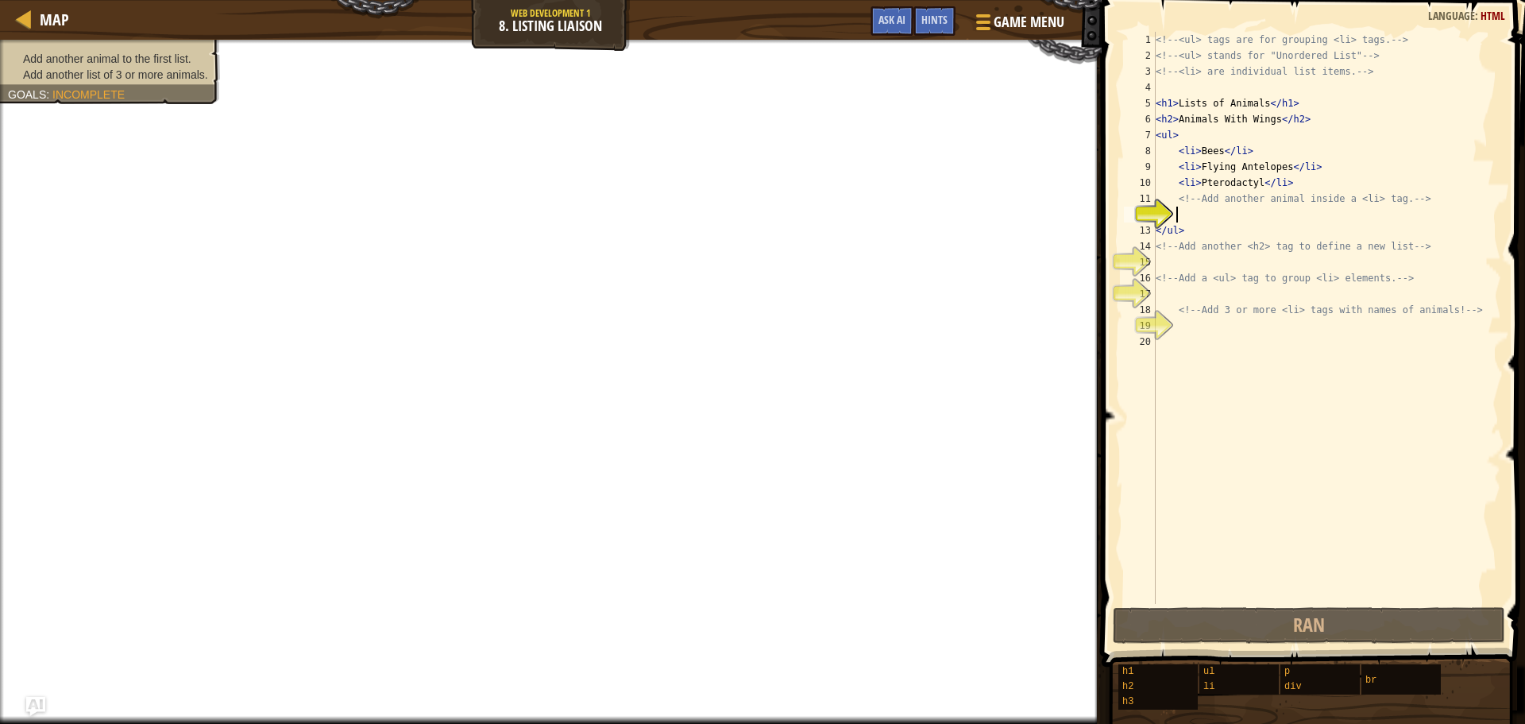
type textarea ","
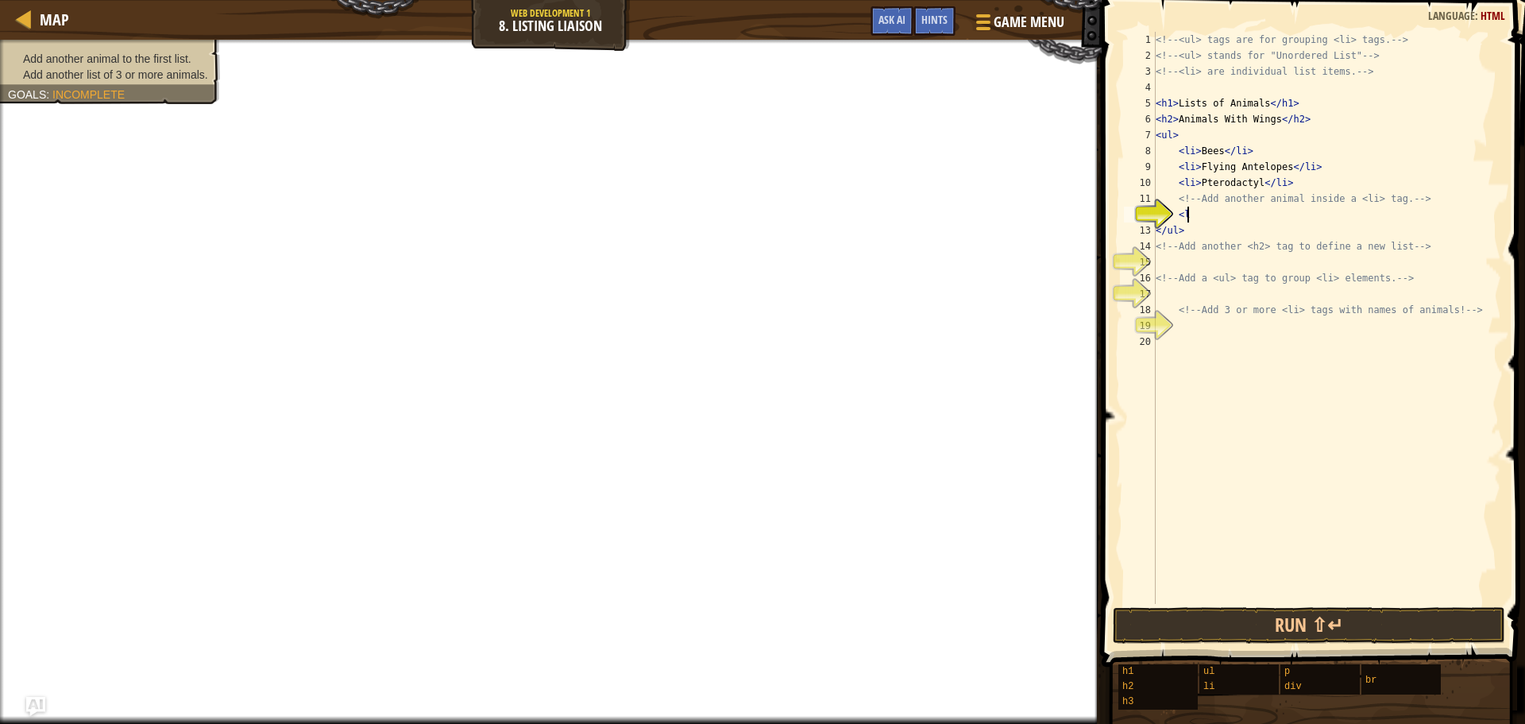
scroll to position [7, 2]
type textarea "<"
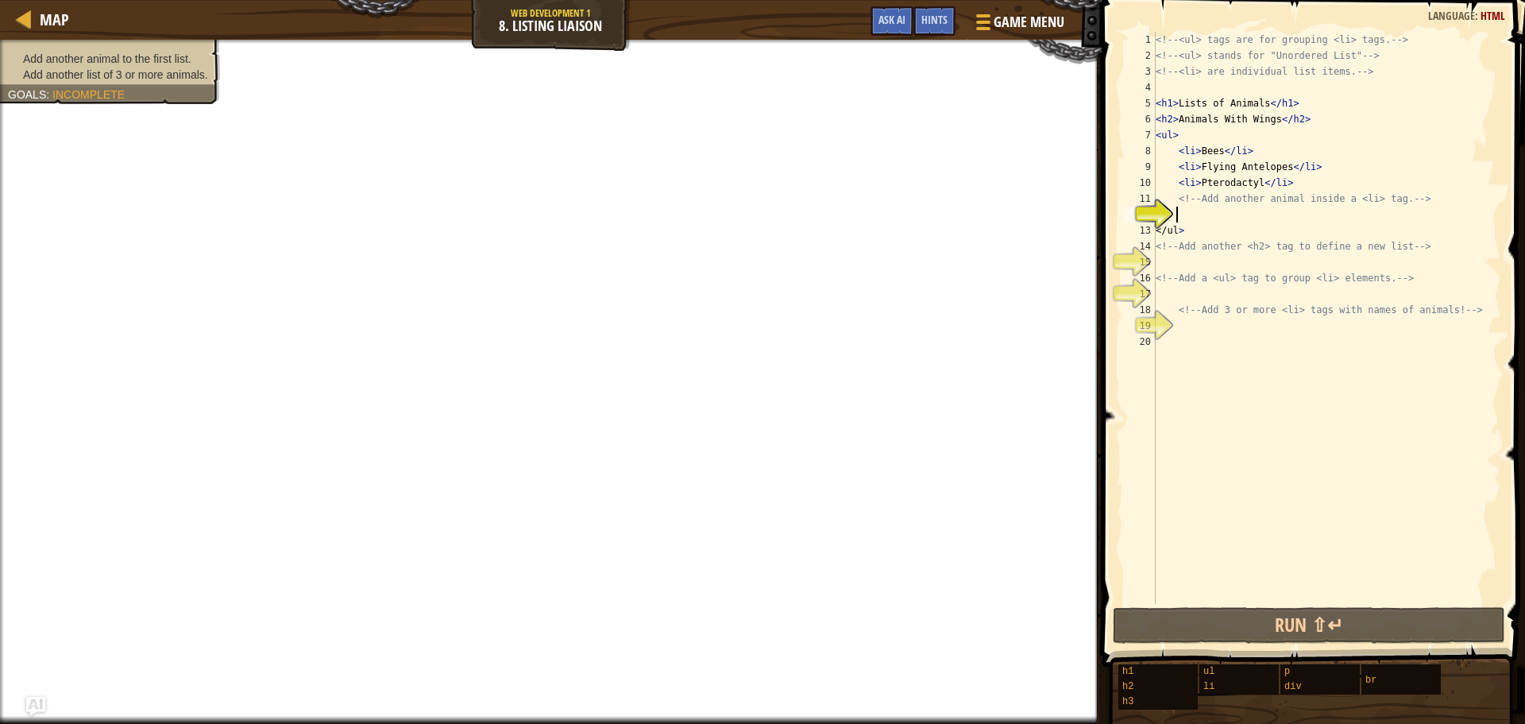
type textarea ","
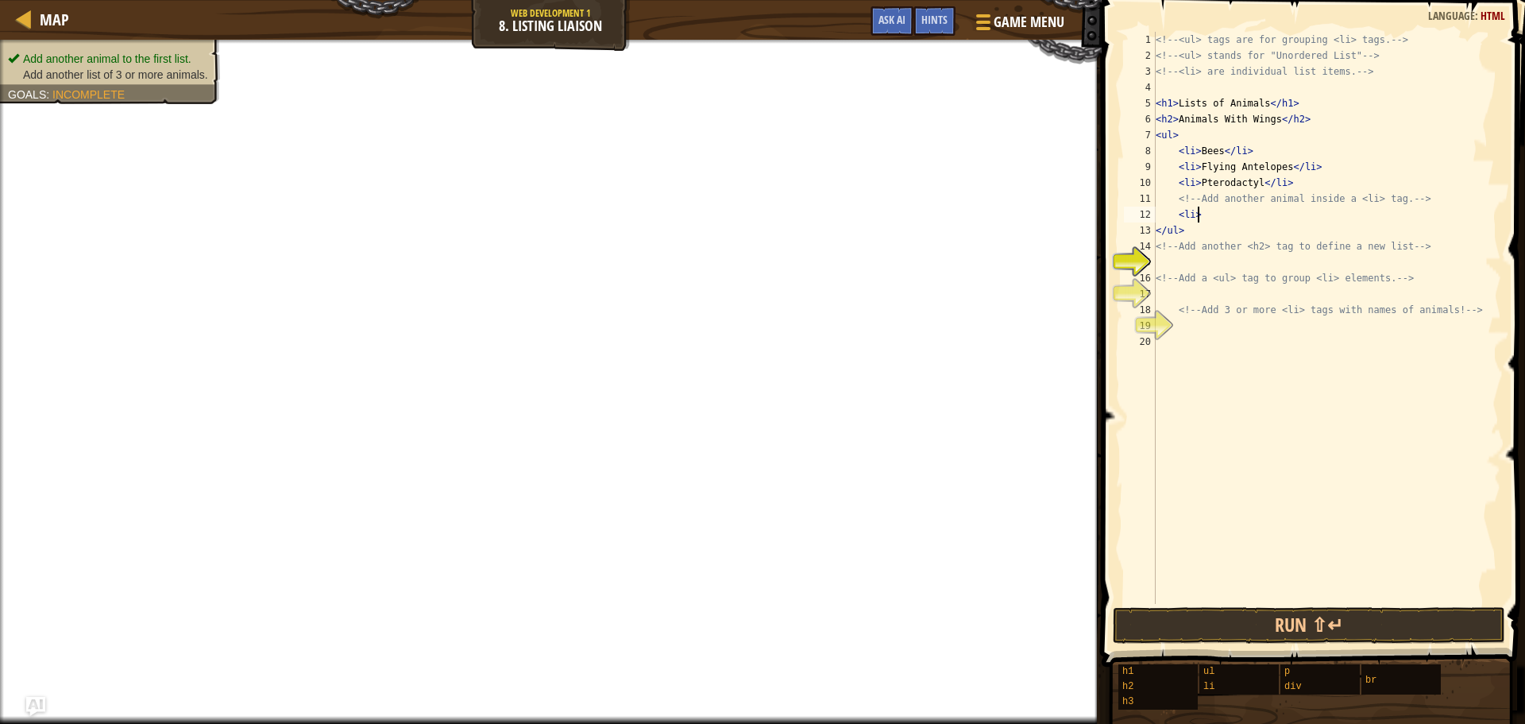
scroll to position [7, 2]
type textarea "<li>bug"
click at [1190, 259] on div "<!-- <ul> tags are for grouping <li> tags. --> <!-- <ul> stands for "Unordered …" at bounding box center [1327, 334] width 349 height 604
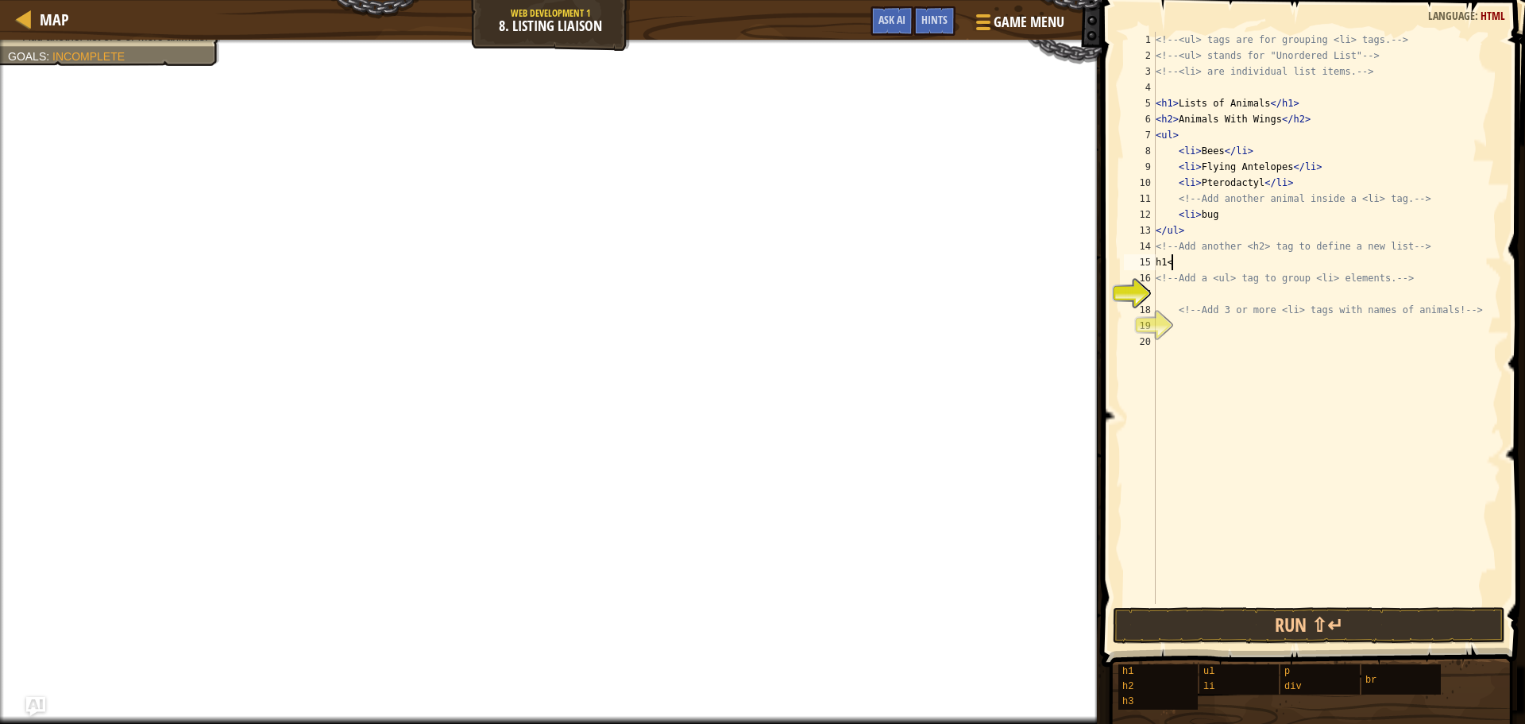
type textarea "h"
type textarea "<h1> another lsitr"
type textarea "l"
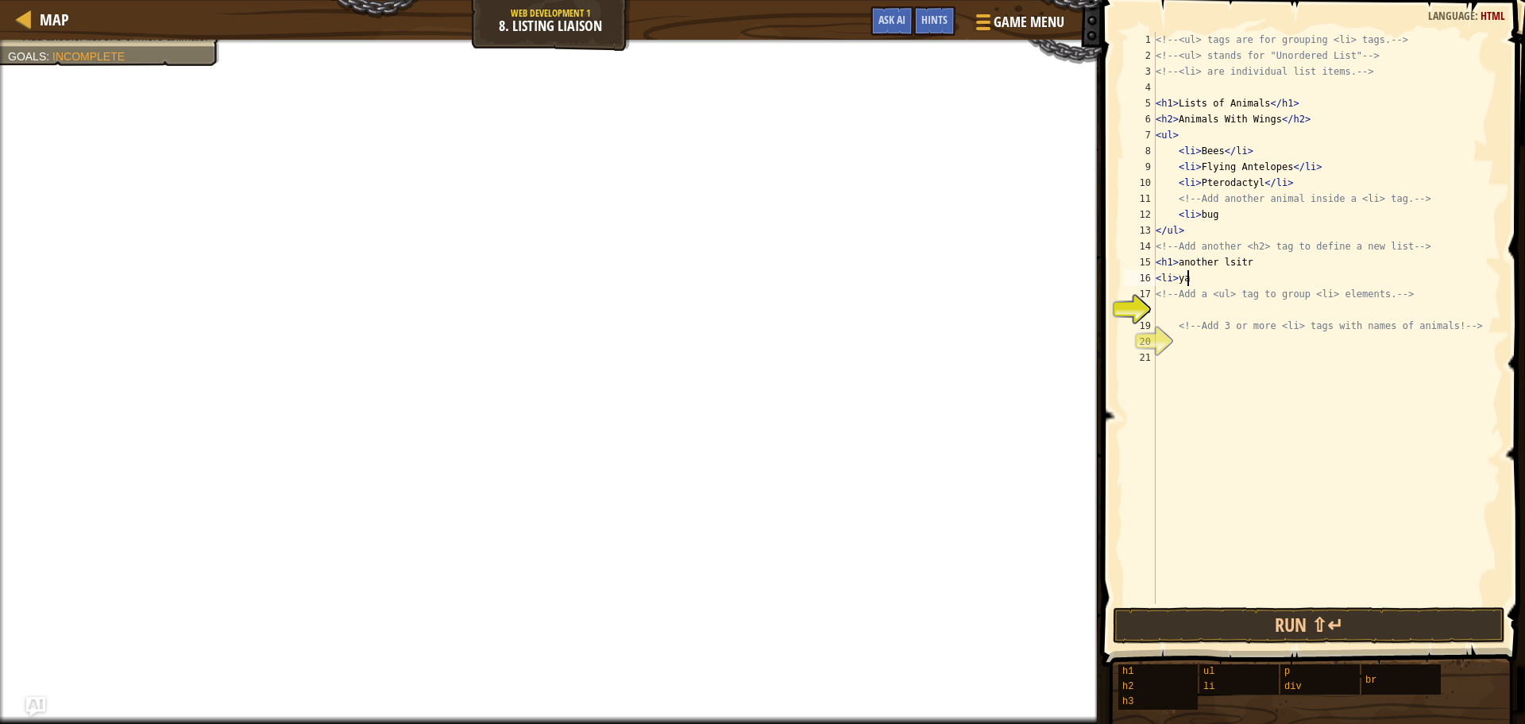
scroll to position [7, 2]
drag, startPoint x: 1204, startPoint y: 280, endPoint x: 1164, endPoint y: 276, distance: 39.9
click at [1124, 269] on div "<li>yas 1 2 3 4 5 6 7 8 9 10 11 12 13 14 15 16 17 18 19 20 21 <!-- <ul> tags ar…" at bounding box center [1311, 318] width 381 height 572
click at [1196, 270] on div "<!-- <ul> tags are for grouping <li> tags. --> <!-- <ul> stands for "Unordered …" at bounding box center [1327, 318] width 349 height 572
type textarea "<li>yas"
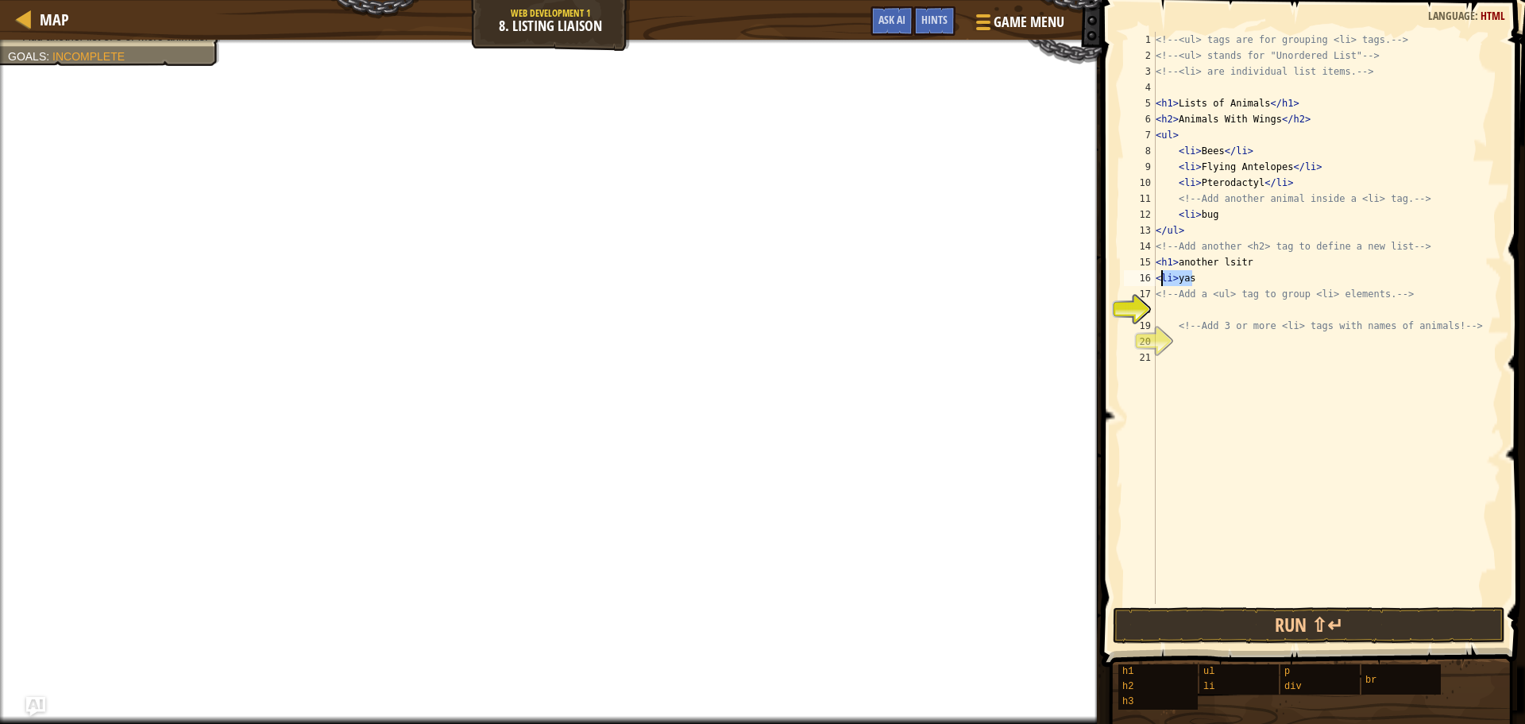
drag, startPoint x: 1196, startPoint y: 279, endPoint x: 1155, endPoint y: 279, distance: 40.5
click at [1155, 279] on div "<li>yas 1 2 3 4 5 6 7 8 9 10 11 12 13 14 15 16 17 18 19 20 21 <!-- <ul> tags ar…" at bounding box center [1311, 318] width 381 height 572
click at [1212, 284] on div "<!-- <ul> tags are for grouping <li> tags. --> <!-- <ul> stands for "Unordered …" at bounding box center [1327, 318] width 349 height 572
paste textarea "<li>yas"
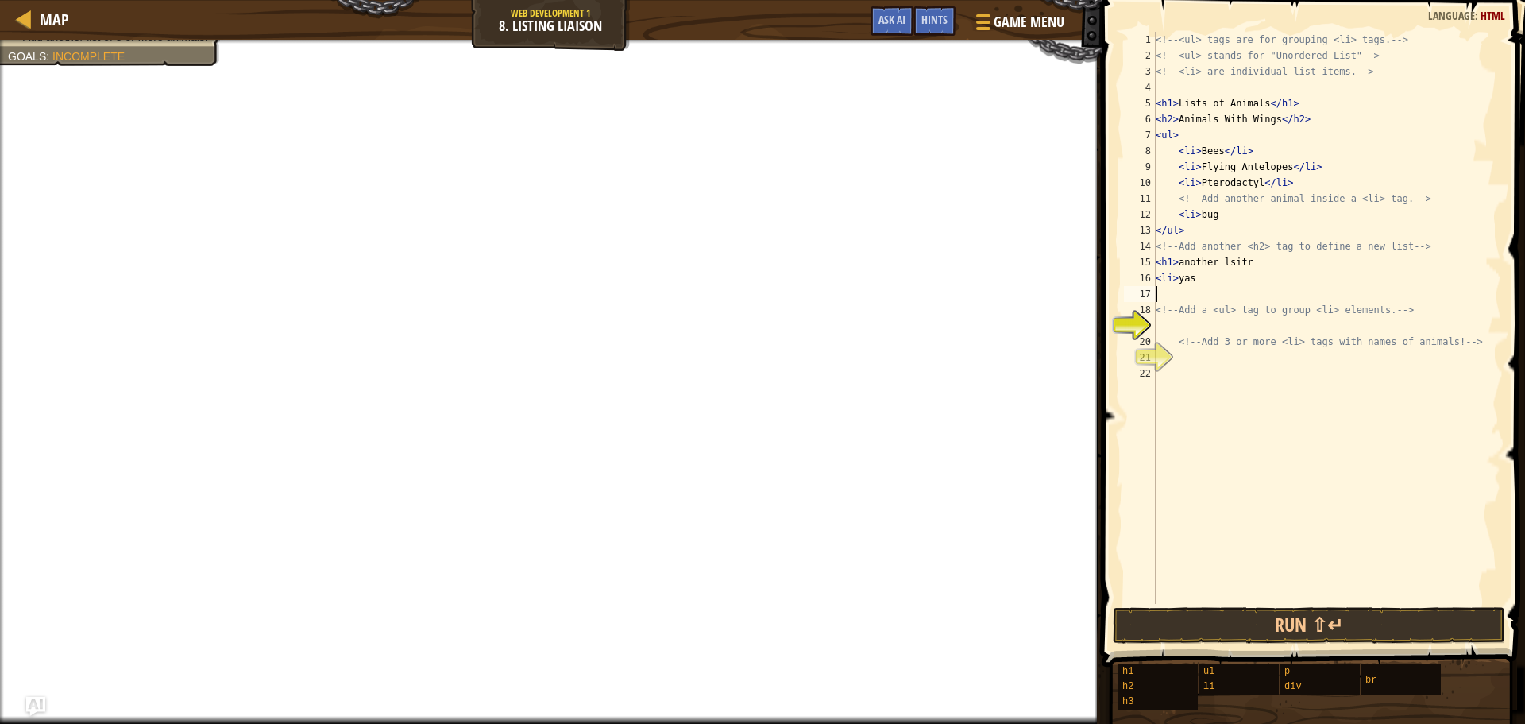
type textarea "<li>yas"
paste textarea "<li>yas"
type textarea "<li>yas"
click at [1273, 286] on div "<!-- <ul> tags are for grouping <li> tags. --> <!-- <ul> stands for "Unordered …" at bounding box center [1327, 334] width 349 height 604
click at [1301, 345] on div "<!-- <ul> tags are for grouping <li> tags. --> <!-- <ul> stands for "Unordered …" at bounding box center [1327, 334] width 349 height 604
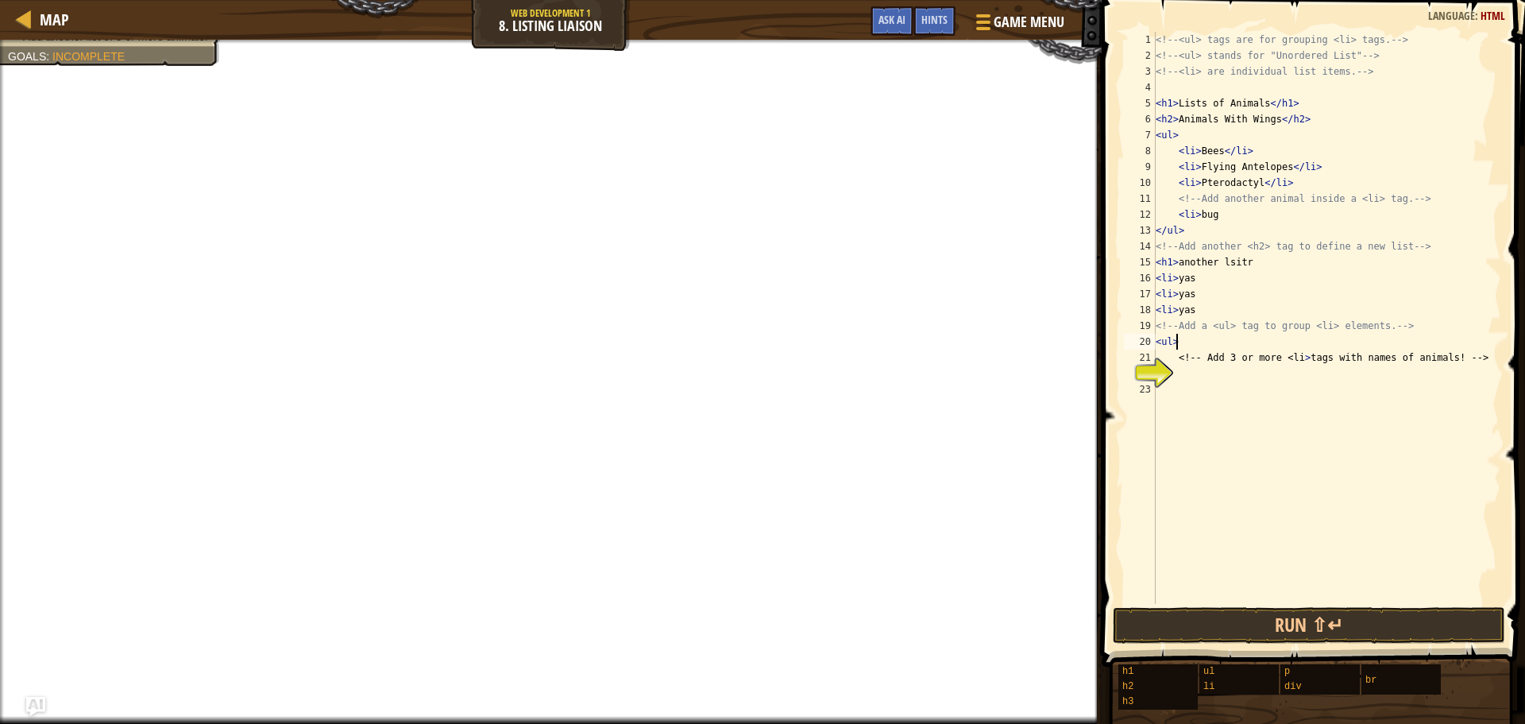
scroll to position [7, 1]
drag, startPoint x: 1206, startPoint y: 298, endPoint x: 1215, endPoint y: 334, distance: 36.8
click at [1197, 298] on div "<!-- <ul> tags are for grouping <li> tags. --> <!-- <ul> stands for "Unordered …" at bounding box center [1327, 334] width 349 height 604
click at [1210, 331] on div "<!-- <ul> tags are for grouping <li> tags. --> <!-- <ul> stands for "Unordered …" at bounding box center [1327, 334] width 349 height 604
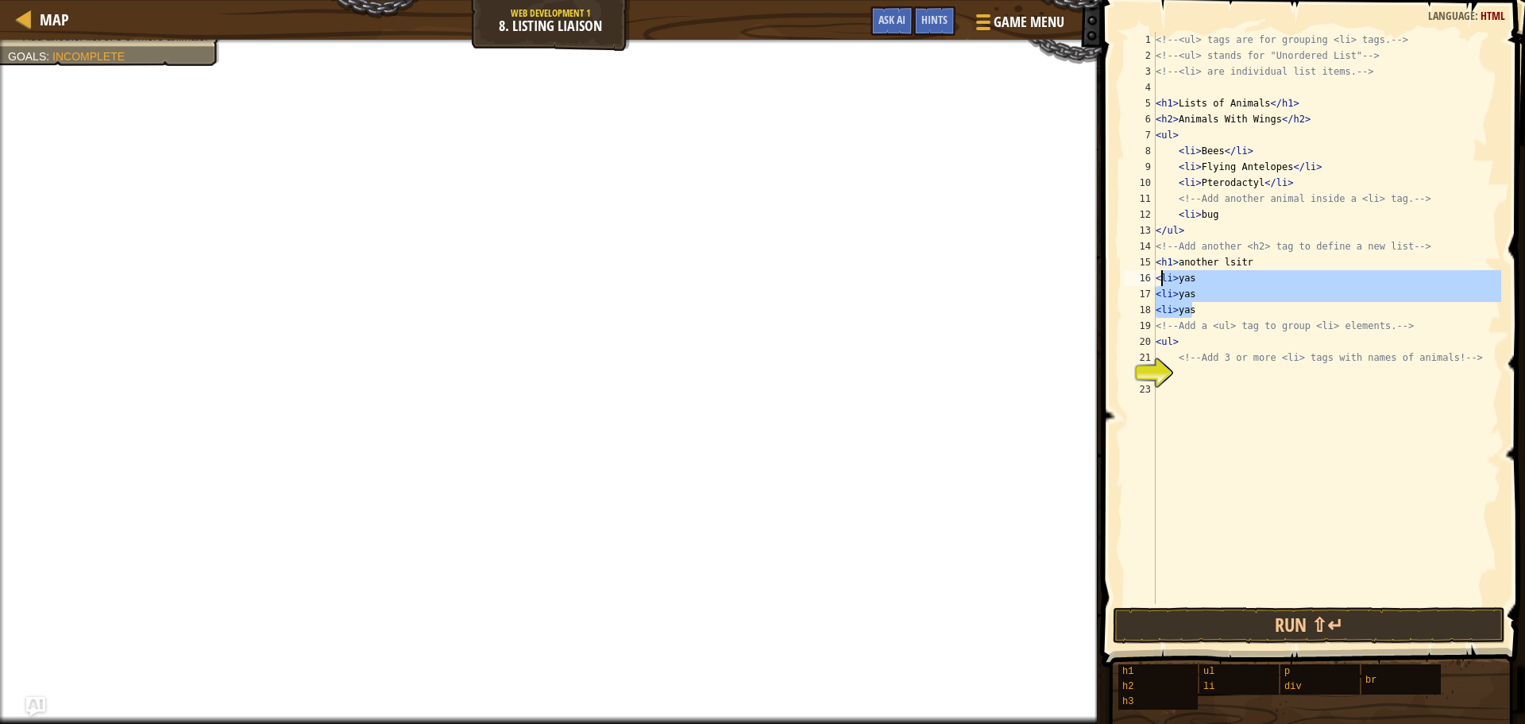
drag, startPoint x: 1213, startPoint y: 302, endPoint x: 1159, endPoint y: 275, distance: 60.4
click at [1159, 275] on div "<!-- <ul> tags are for grouping <li> tags. --> <!-- <ul> stands for "Unordered …" at bounding box center [1327, 334] width 349 height 604
click at [1158, 275] on div "<!-- <ul> tags are for grouping <li> tags. --> <!-- <ul> stands for "Unordered …" at bounding box center [1327, 334] width 349 height 604
drag, startPoint x: 1156, startPoint y: 272, endPoint x: 1196, endPoint y: 296, distance: 45.9
click at [1208, 306] on div "<!-- <ul> tags are for grouping <li> tags. --> <!-- <ul> stands for "Unordered …" at bounding box center [1327, 334] width 349 height 604
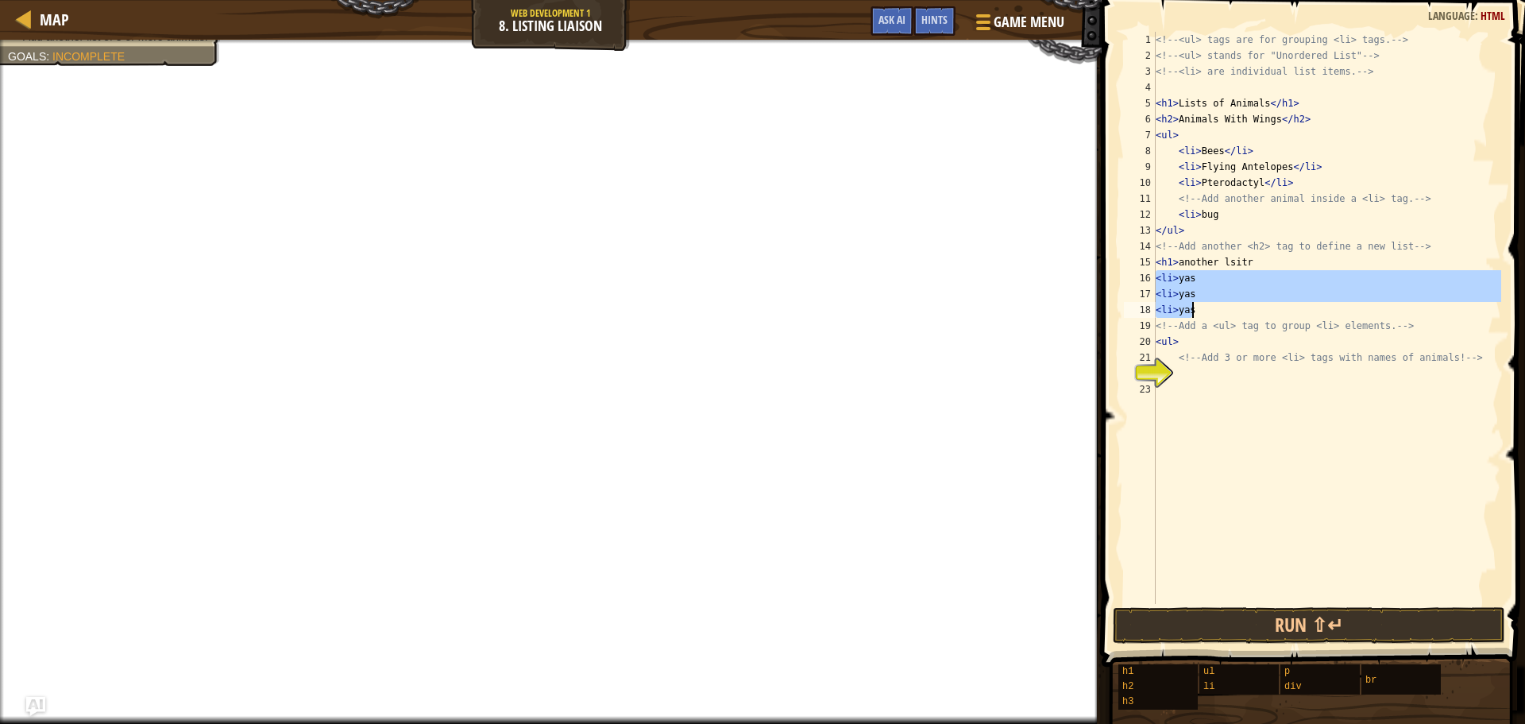
type textarea "<li>yas <li>yas"
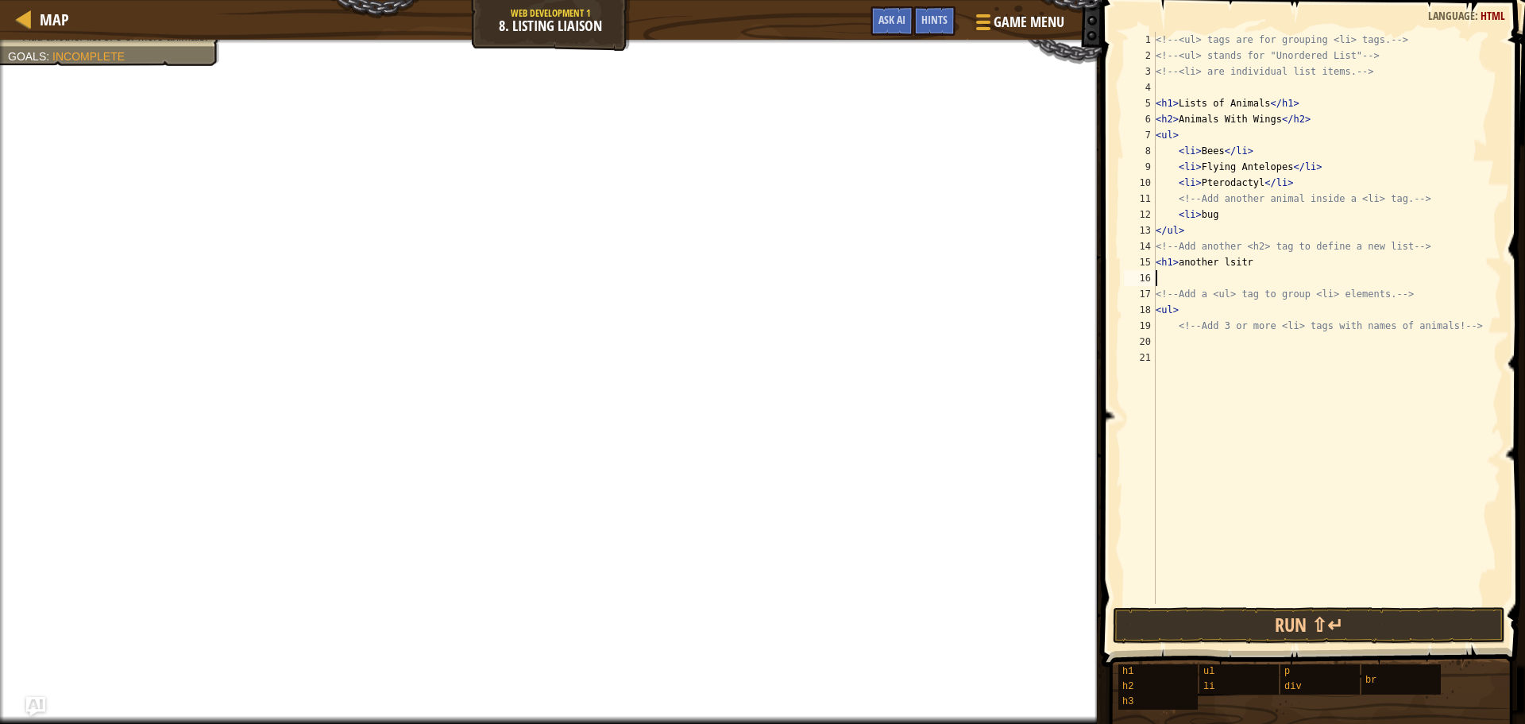
scroll to position [7, 0]
click at [1206, 341] on div "<!-- <ul> tags are for grouping <li> tags. --> <!-- <ul> stands for "Unordered …" at bounding box center [1327, 334] width 349 height 604
paste textarea "<li>yas"
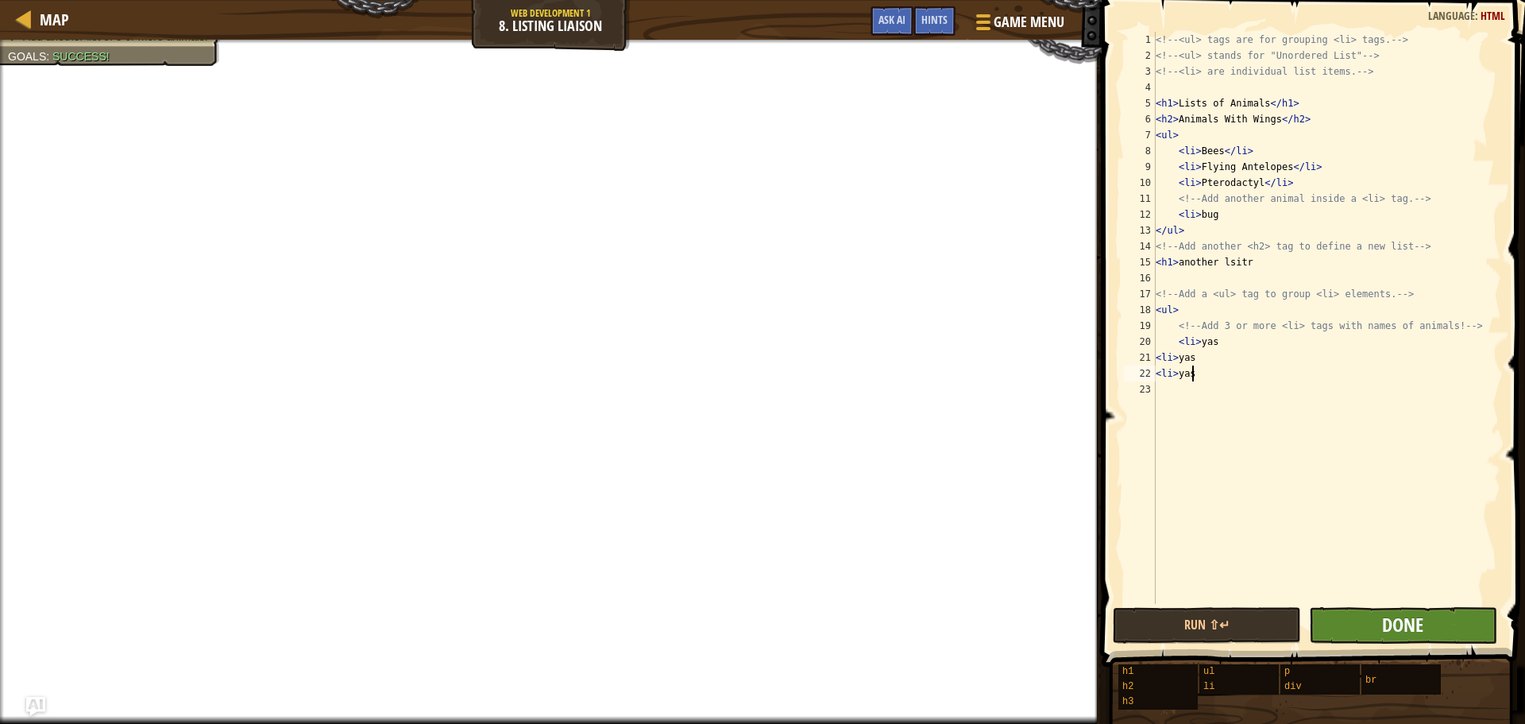
type textarea "<li>yas"
click at [1385, 626] on span "Done" at bounding box center [1402, 624] width 41 height 25
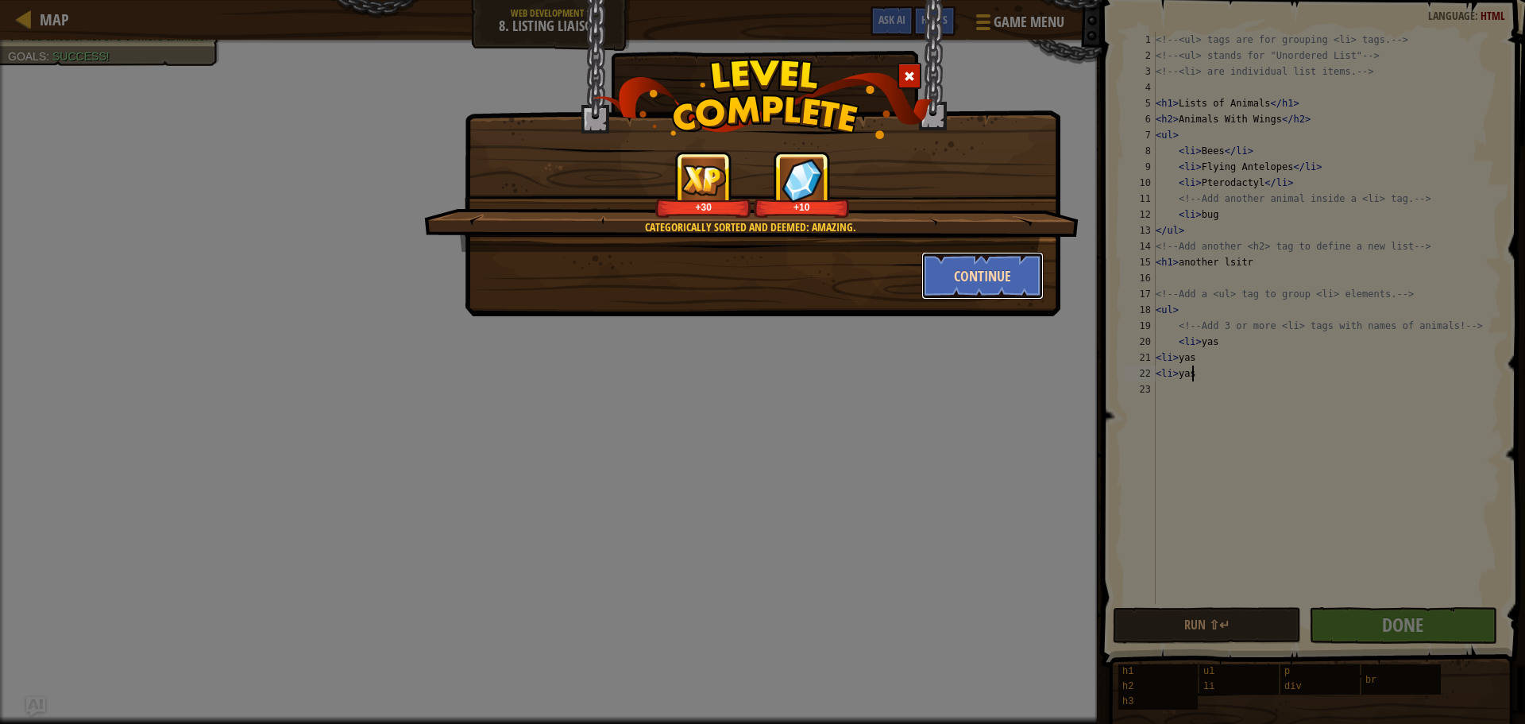
click at [972, 272] on button "Continue" at bounding box center [983, 276] width 123 height 48
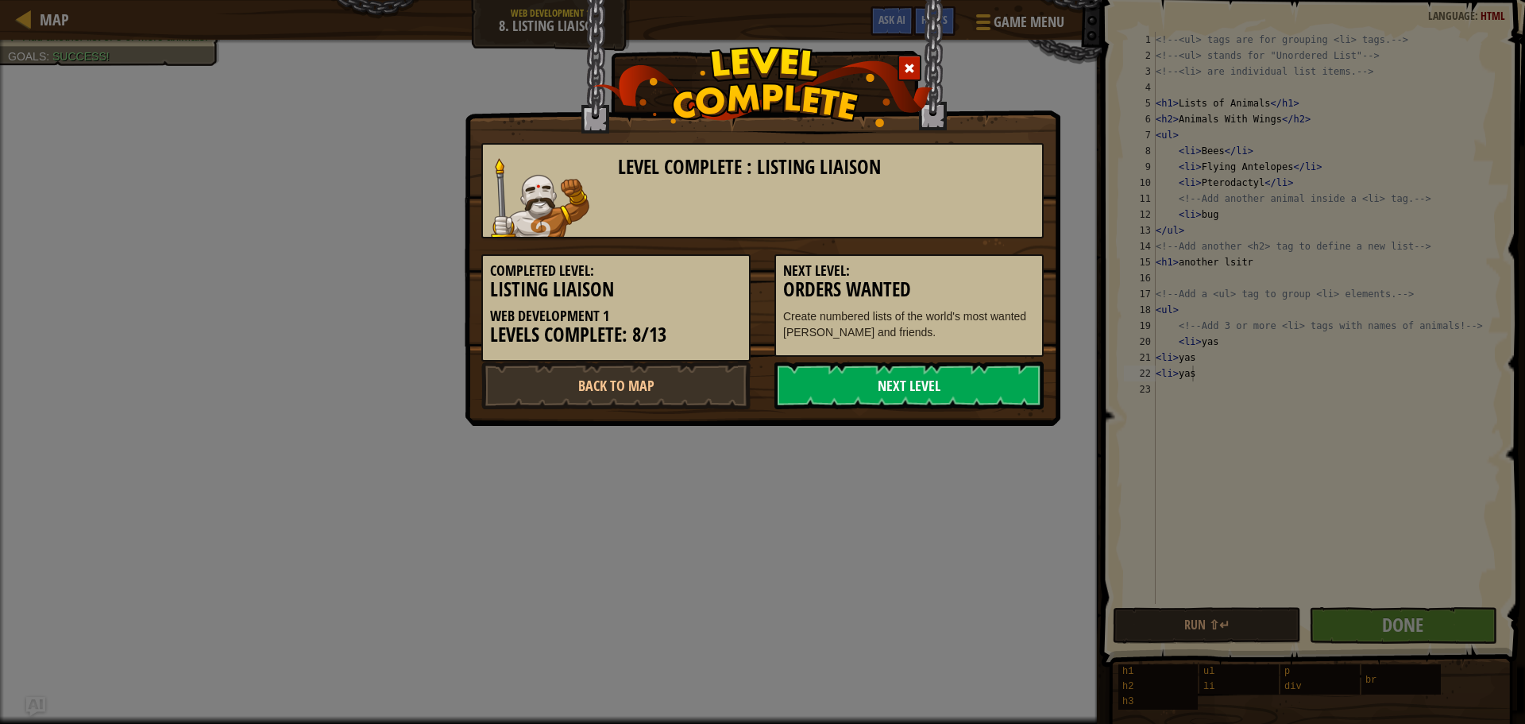
click at [918, 373] on link "Next Level" at bounding box center [909, 385] width 269 height 48
click at [922, 373] on link "Next Level" at bounding box center [909, 385] width 269 height 48
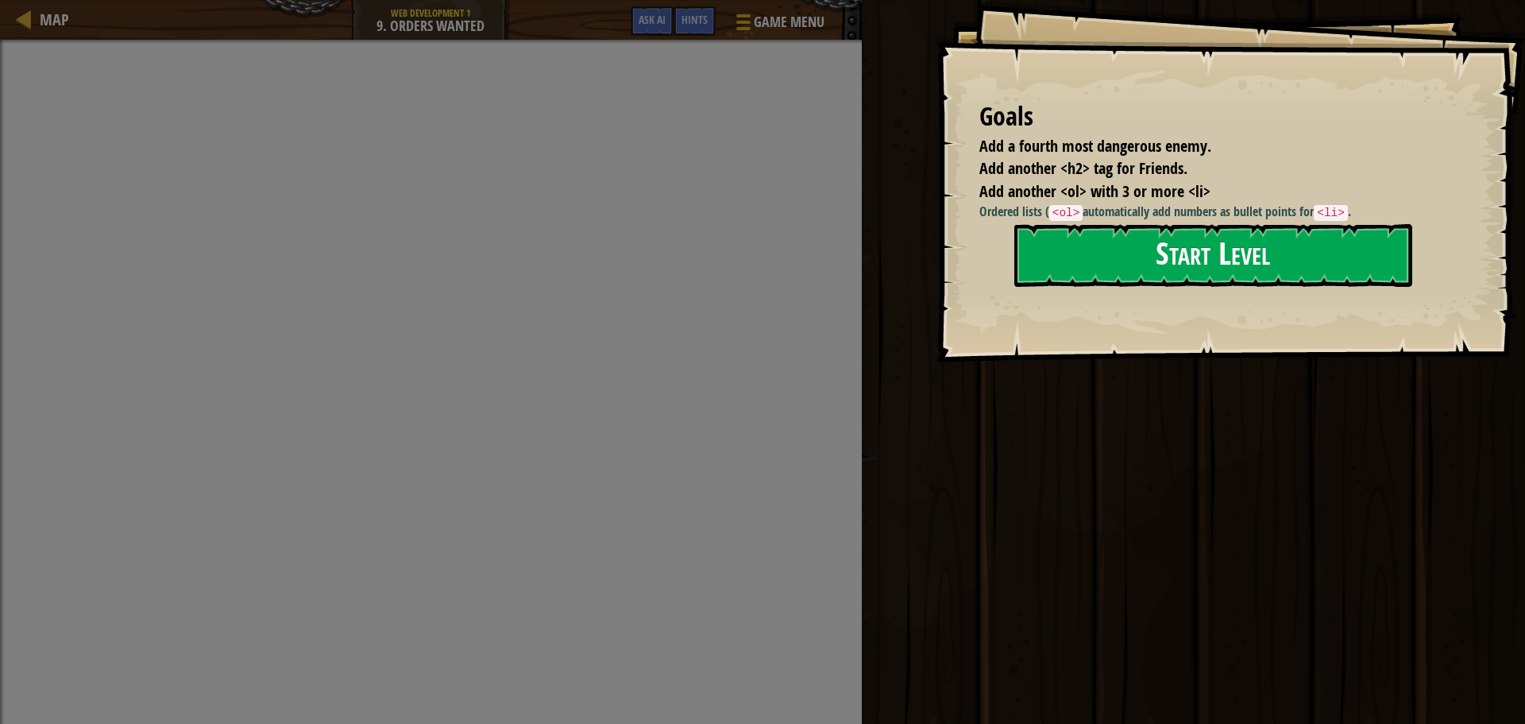
click at [1284, 259] on button "Start Level" at bounding box center [1214, 255] width 398 height 63
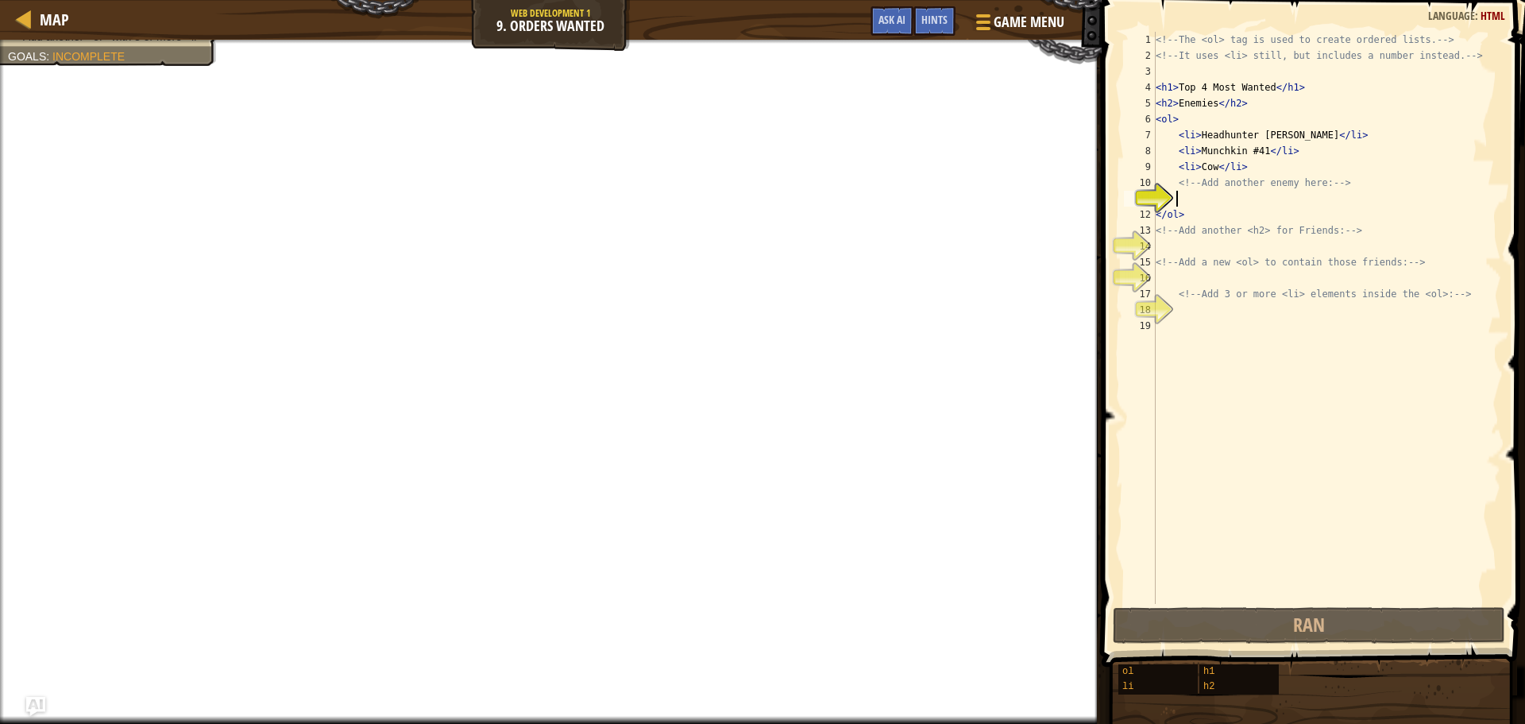
type textarea "l"
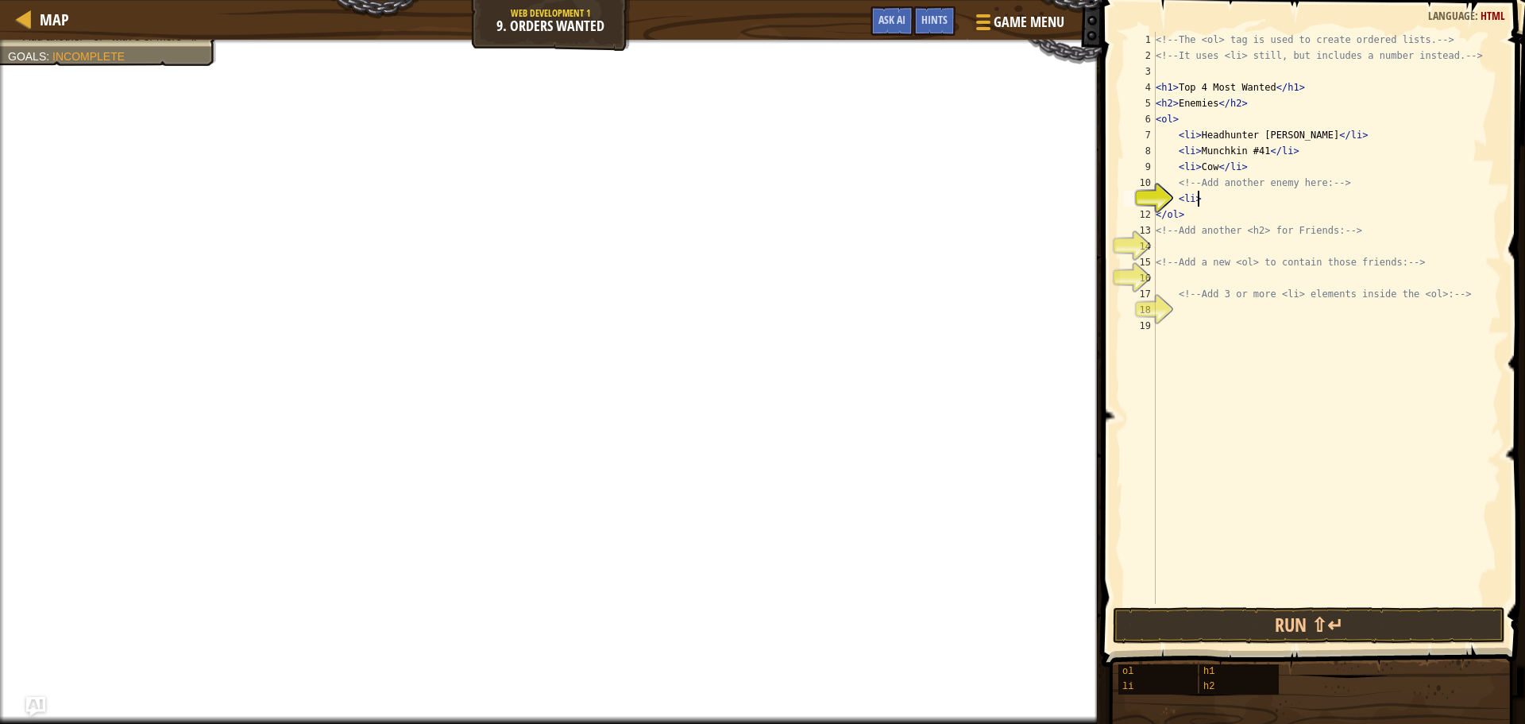
scroll to position [7, 2]
type textarea "<li>me"
click at [1258, 253] on div "<!-- The <ol> tag is used to create ordered lists. --> <!-- It uses <li> still,…" at bounding box center [1327, 334] width 349 height 604
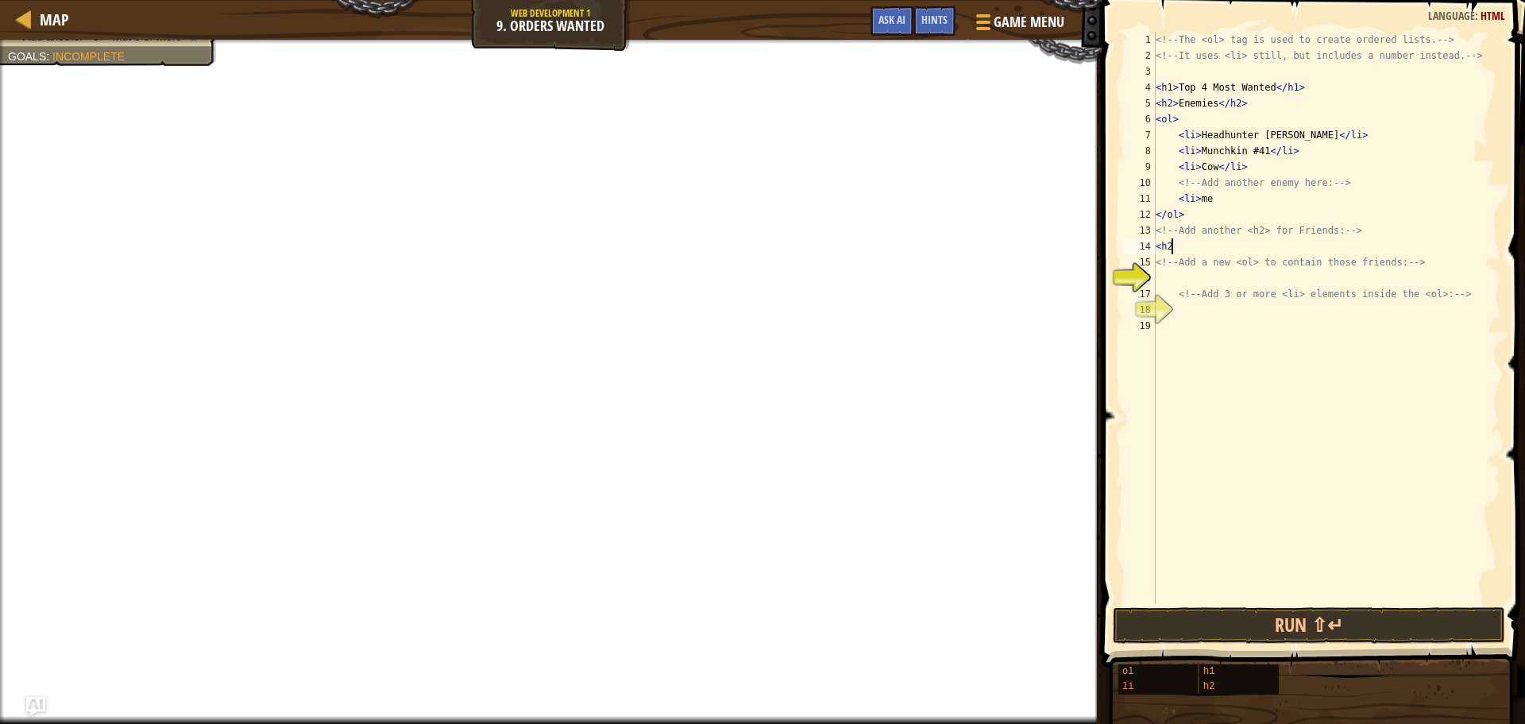
type textarea "<h2>"
click at [1320, 279] on div "<!-- The <ol> tag is used to create ordered lists. --> <!-- It uses <li> still,…" at bounding box center [1327, 334] width 349 height 604
type textarea "<OL>YAS"
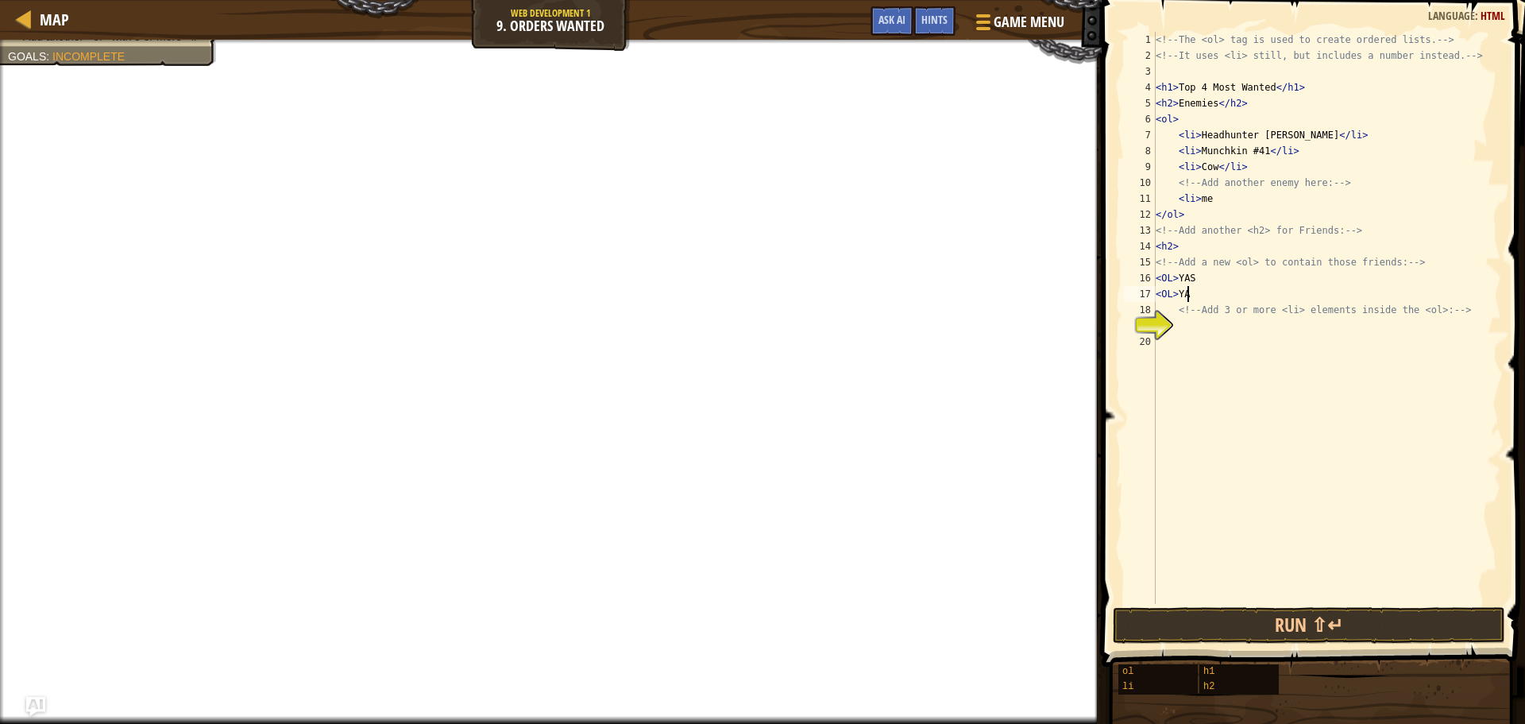
type textarea "<OL>YAS"
type textarea "O"
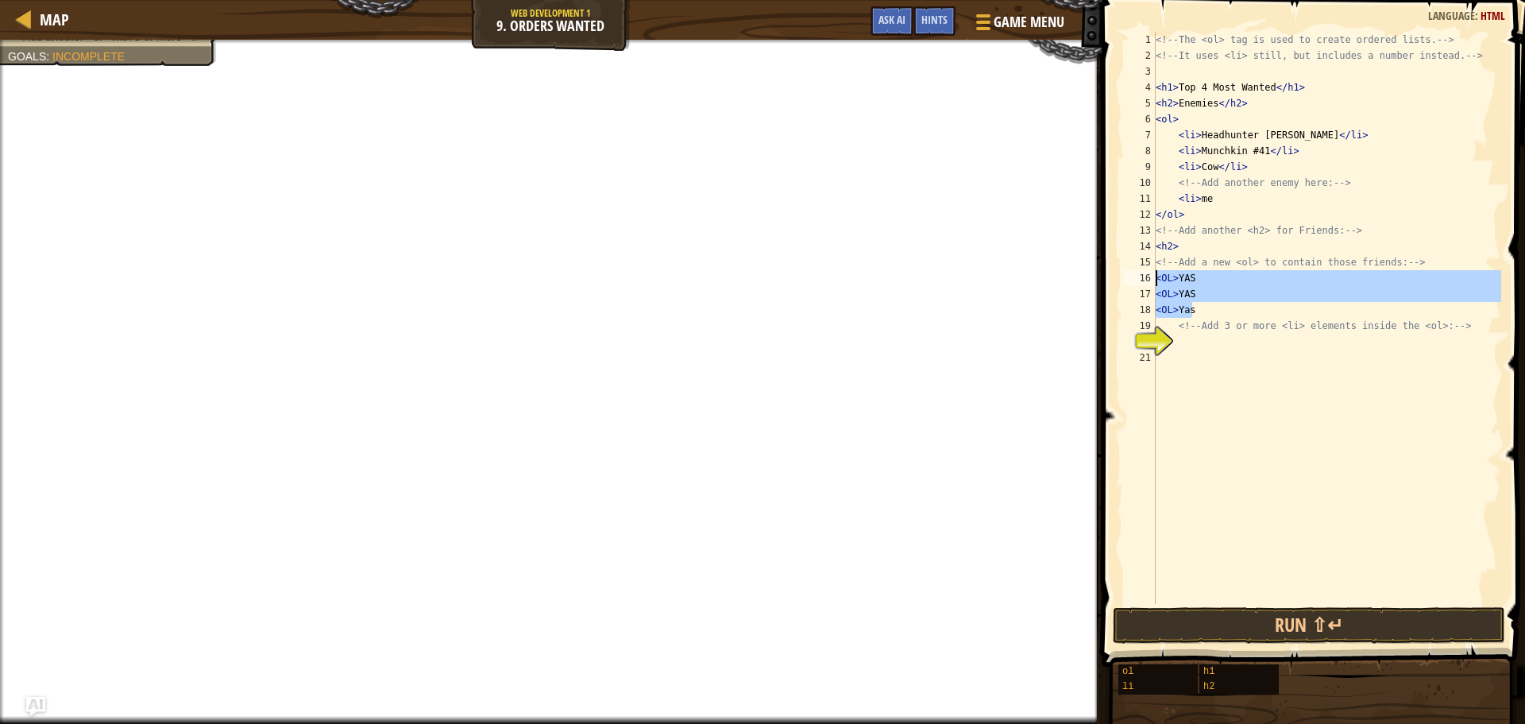
drag, startPoint x: 1216, startPoint y: 309, endPoint x: 1133, endPoint y: 276, distance: 88.8
click at [1133, 276] on div "<OL>Yas 1 2 3 4 5 6 7 8 9 10 11 12 13 14 15 16 17 18 19 20 21 <!-- The <ol> tag…" at bounding box center [1311, 318] width 381 height 572
type textarea "<OL>YAS <OL>YAS"
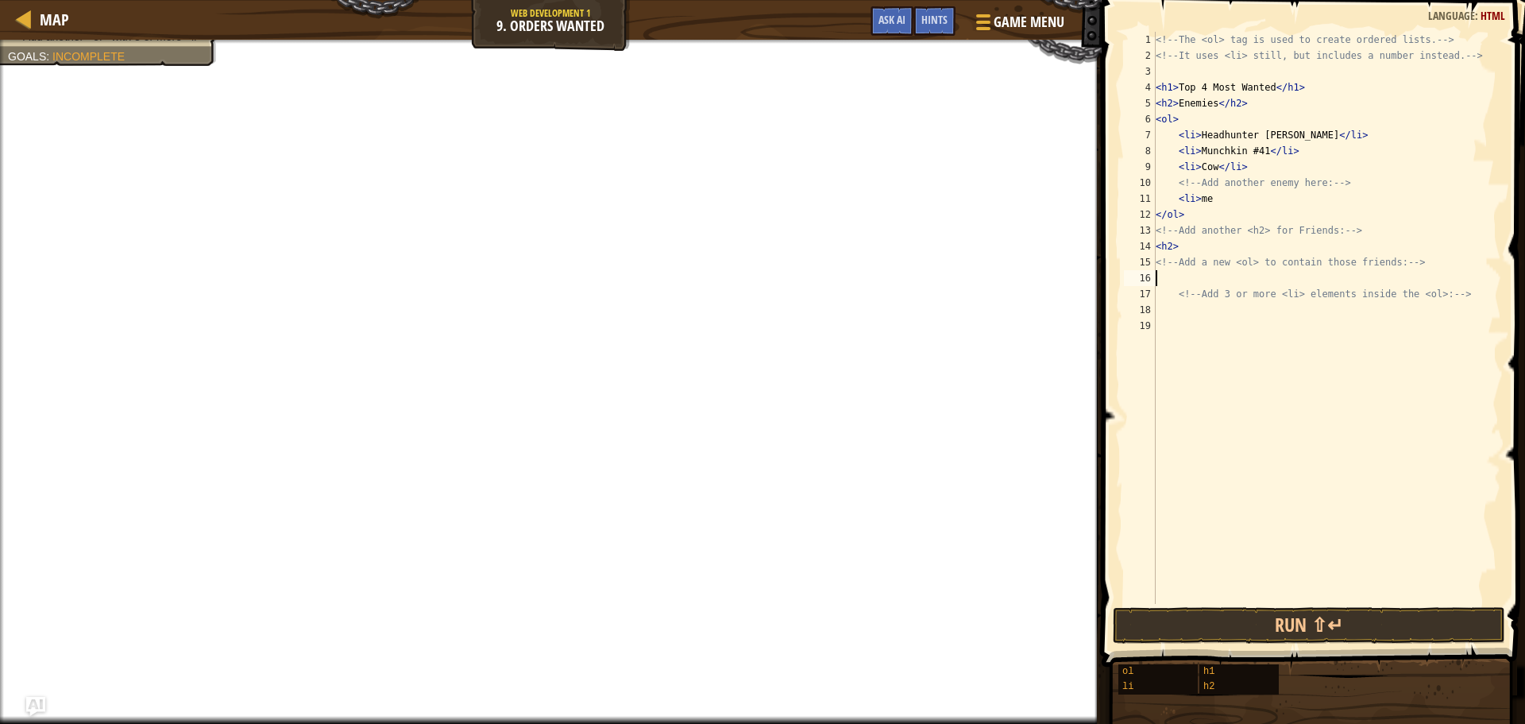
scroll to position [7, 0]
click at [1192, 319] on div "<!-- The <ol> tag is used to create ordered lists. --> <!-- It uses <li> still,…" at bounding box center [1327, 334] width 349 height 604
click at [1196, 307] on div "<!-- The <ol> tag is used to create ordered lists. --> <!-- It uses <li> still,…" at bounding box center [1327, 334] width 349 height 604
drag, startPoint x: 1196, startPoint y: 307, endPoint x: 1192, endPoint y: 276, distance: 31.3
click at [1192, 276] on div "<!-- The <ol> tag is used to create ordered lists. --> <!-- It uses <li> still,…" at bounding box center [1327, 334] width 349 height 604
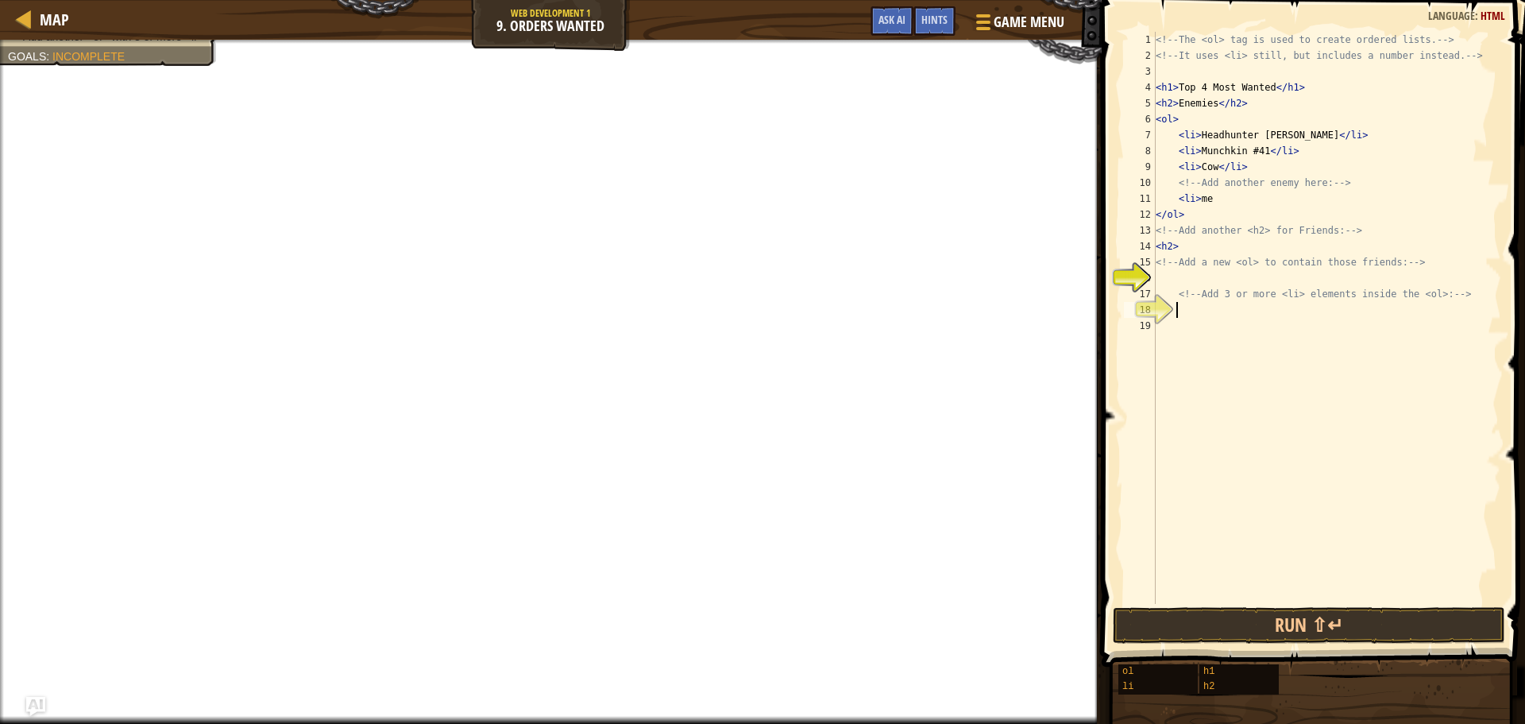
click at [1190, 304] on div "<!-- The <ol> tag is used to create ordered lists. --> <!-- It uses <li> still,…" at bounding box center [1327, 334] width 349 height 604
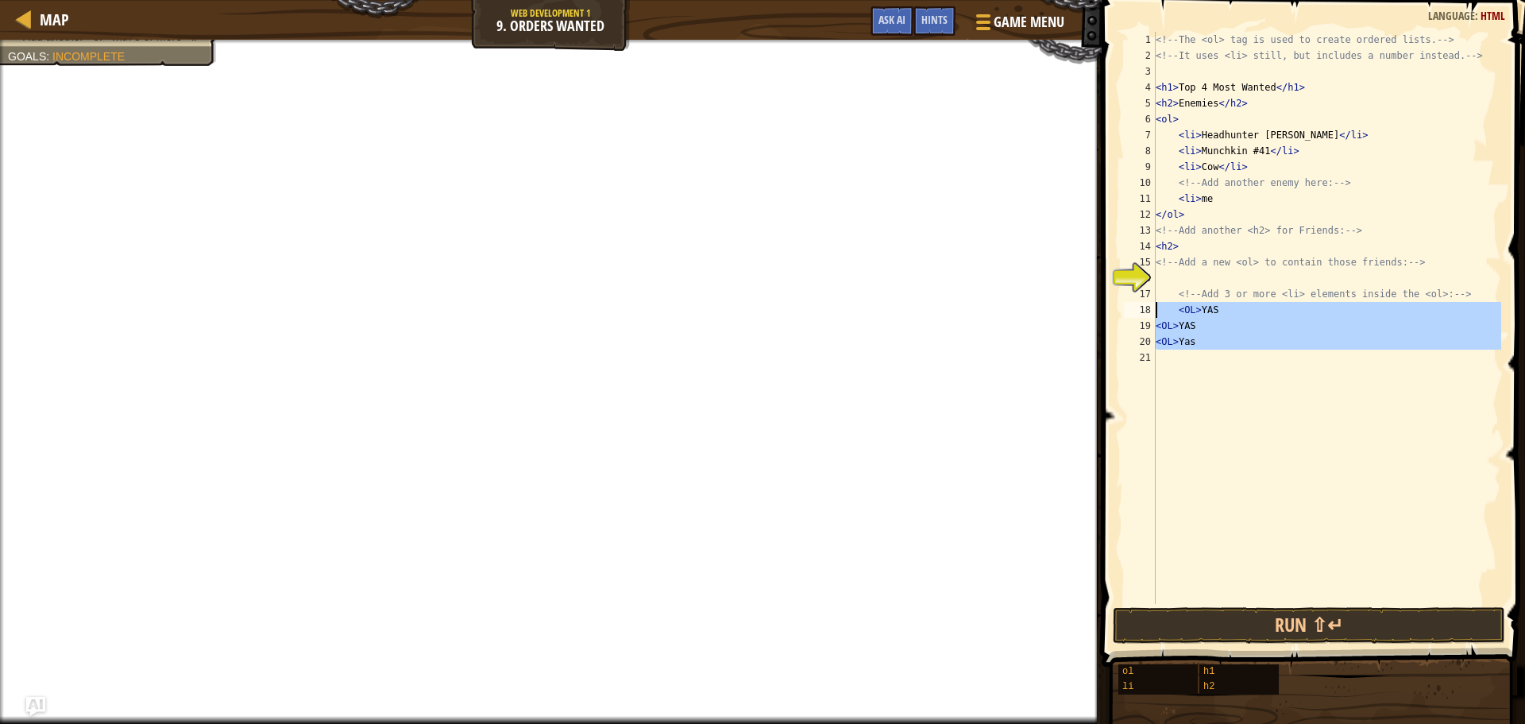
drag, startPoint x: 1211, startPoint y: 353, endPoint x: 1153, endPoint y: 308, distance: 73.1
click at [1153, 308] on div "<OL>Yas 1 2 3 4 5 6 7 8 9 10 11 12 13 14 15 16 17 18 19 20 21 <!-- The <ol> tag…" at bounding box center [1311, 318] width 381 height 572
type textarea "<OL>YAS <OL>YAS"
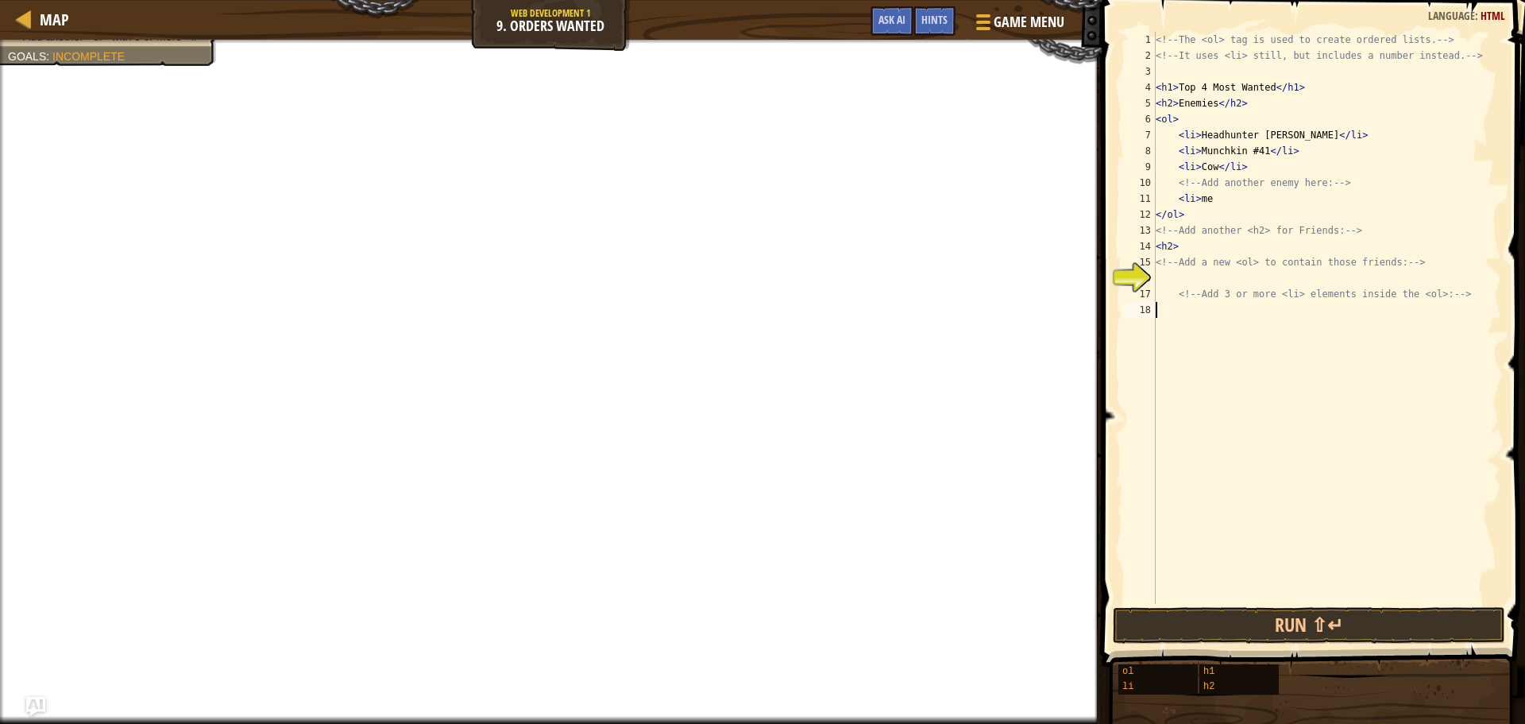
click at [1197, 272] on div "<!-- The <ol> tag is used to create ordered lists. --> <!-- It uses <li> still,…" at bounding box center [1327, 334] width 349 height 604
type textarea "<OL>Yas"
click at [1248, 344] on div "<!-- The <ol> tag is used to create ordered lists. --> <!-- It uses <li> still,…" at bounding box center [1327, 334] width 349 height 604
type textarea "<li>boot"
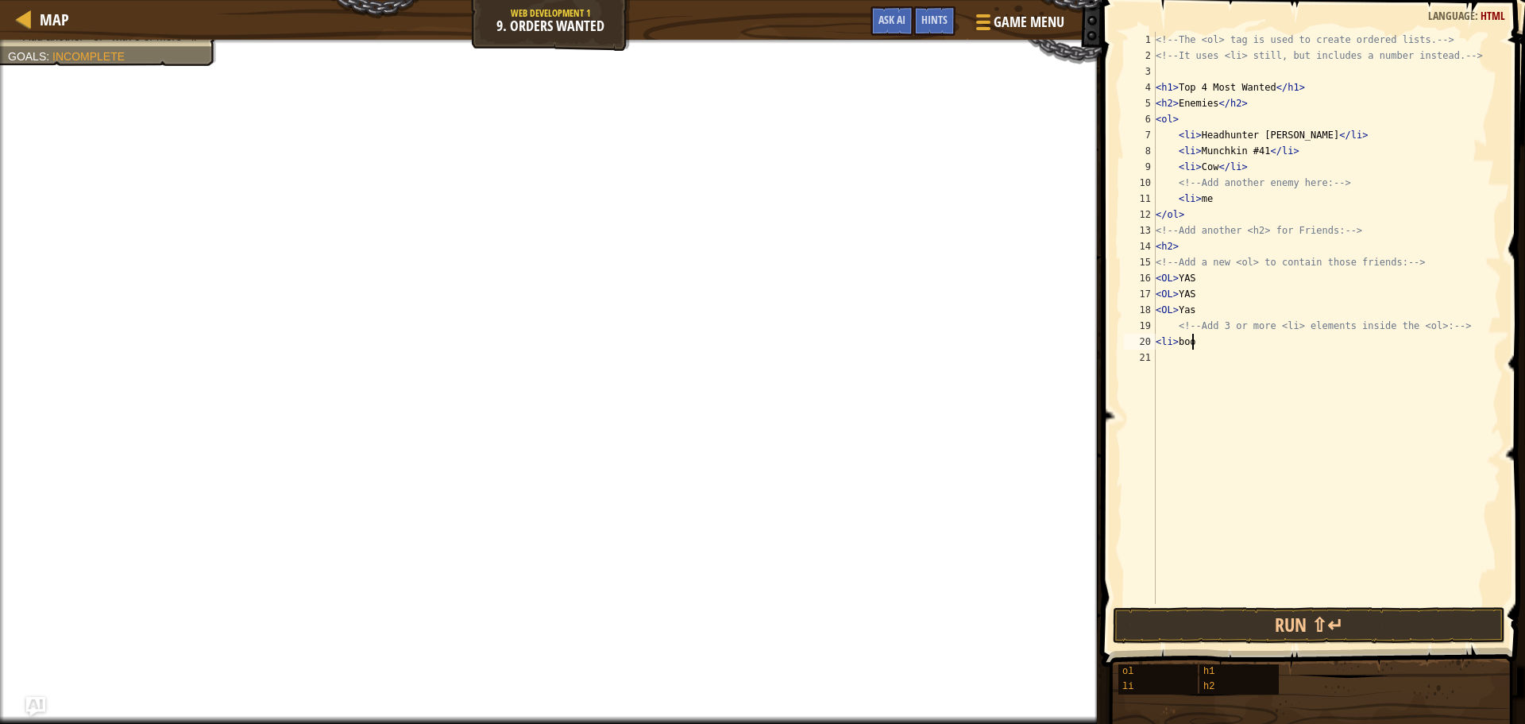
scroll to position [7, 2]
drag, startPoint x: 1246, startPoint y: 342, endPoint x: 1138, endPoint y: 338, distance: 108.9
click at [1138, 338] on div "<li>boot 1 2 3 4 5 6 7 8 9 10 11 12 13 14 15 16 17 18 19 20 21 <!-- The <ol> ta…" at bounding box center [1311, 318] width 381 height 572
click at [1192, 365] on div "<!-- The <ol> tag is used to create ordered lists. --> <!-- It uses <li> still,…" at bounding box center [1327, 334] width 349 height 604
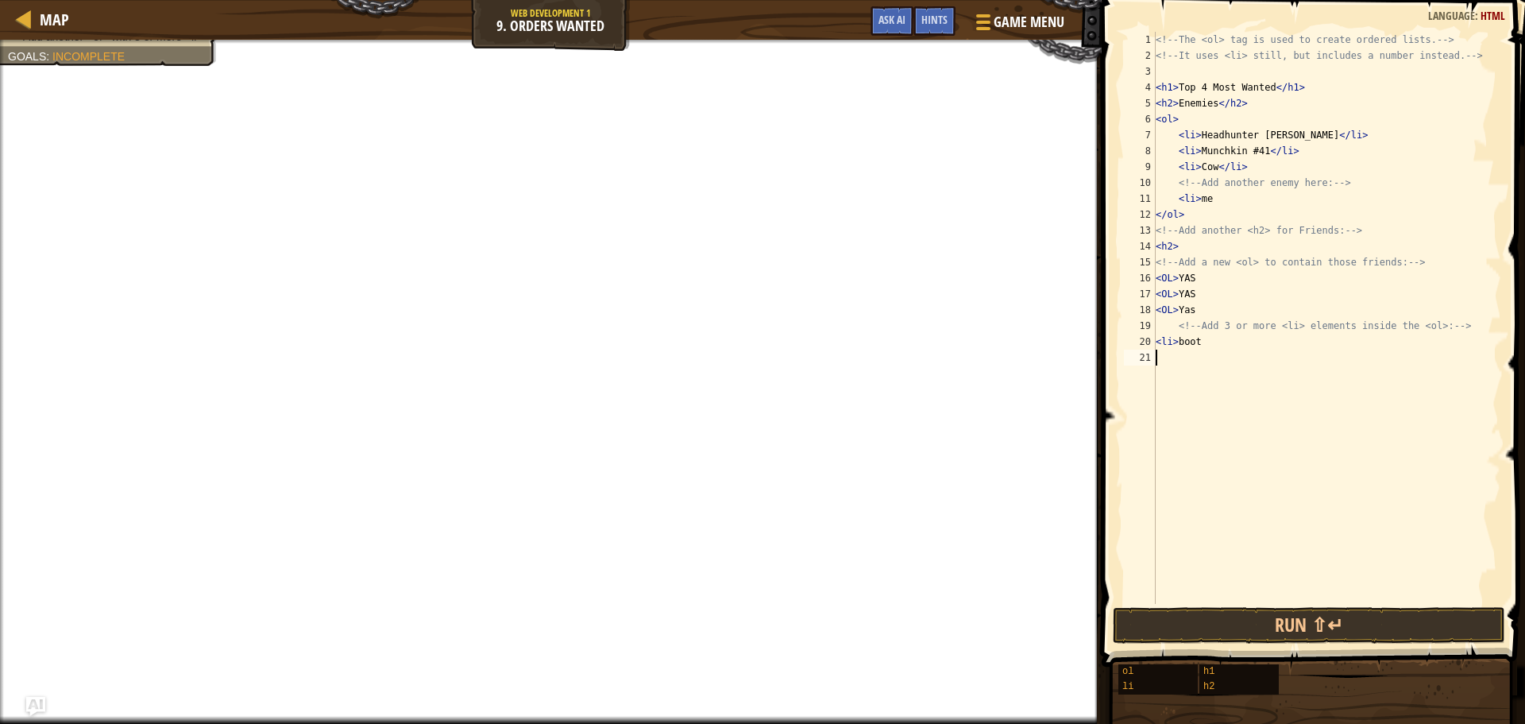
type textarea "<li>boot"
click at [1183, 374] on div "<!-- The <ol> tag is used to create ordered lists. --> <!-- It uses <li> still,…" at bounding box center [1327, 334] width 349 height 604
type textarea "<li>boot"
click at [1450, 631] on button "Done" at bounding box center [1403, 625] width 188 height 37
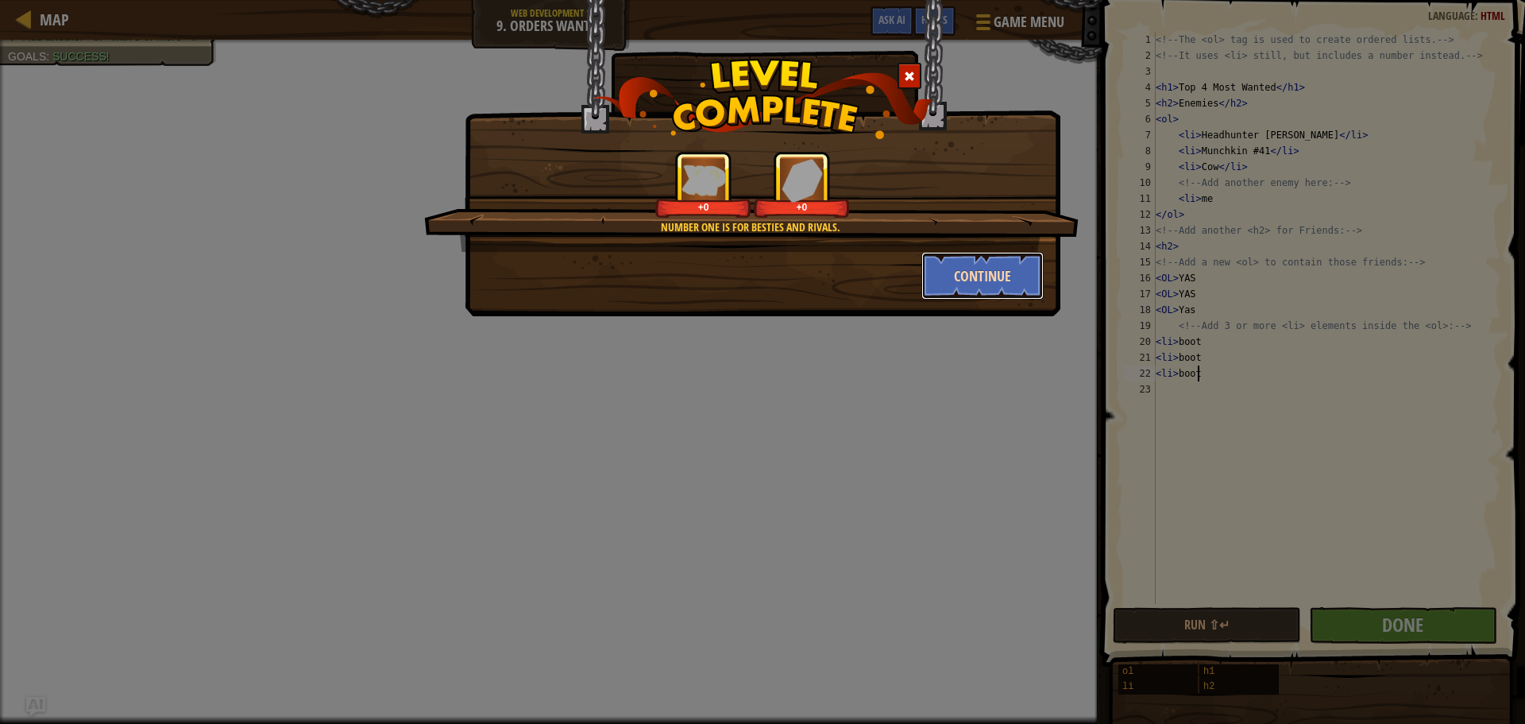
click at [988, 276] on button "Continue" at bounding box center [983, 276] width 123 height 48
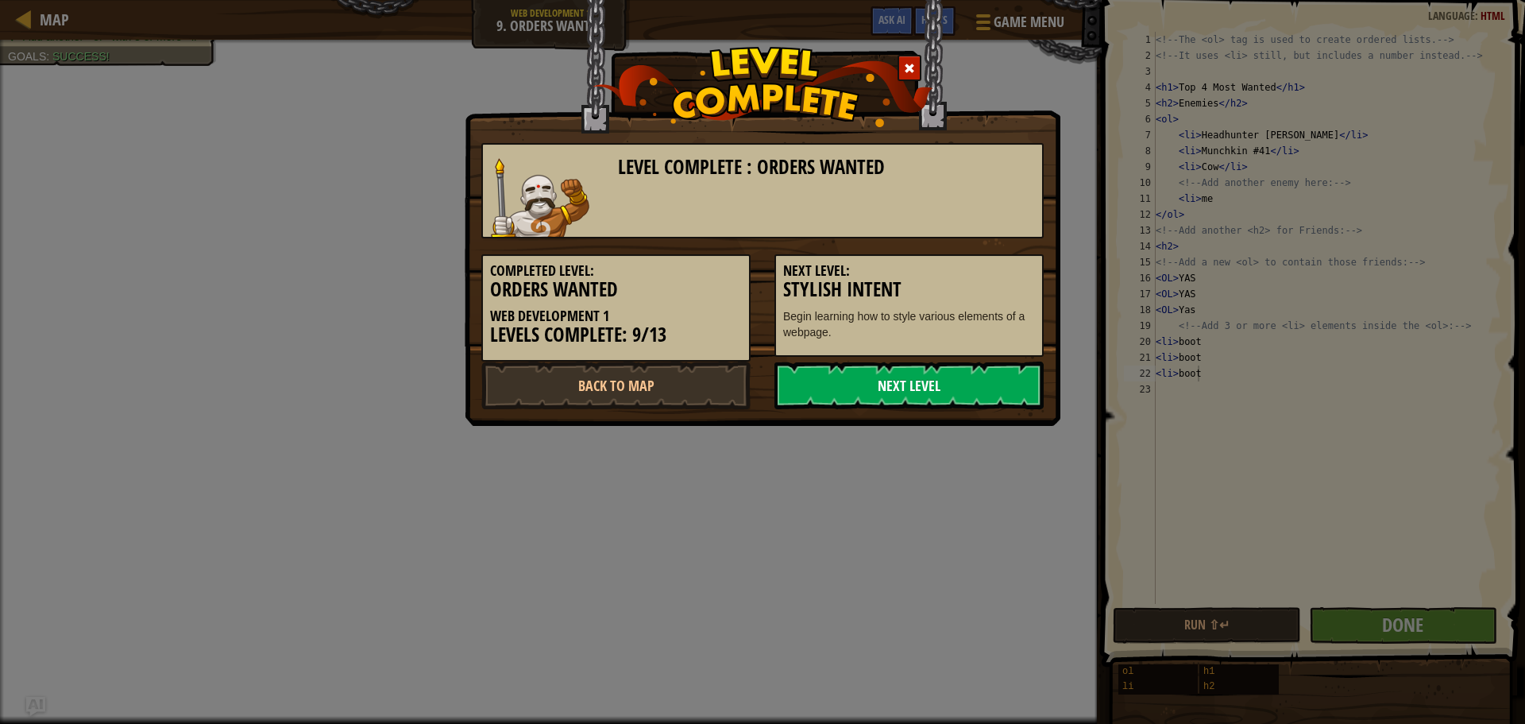
click at [968, 387] on link "Next Level" at bounding box center [909, 385] width 269 height 48
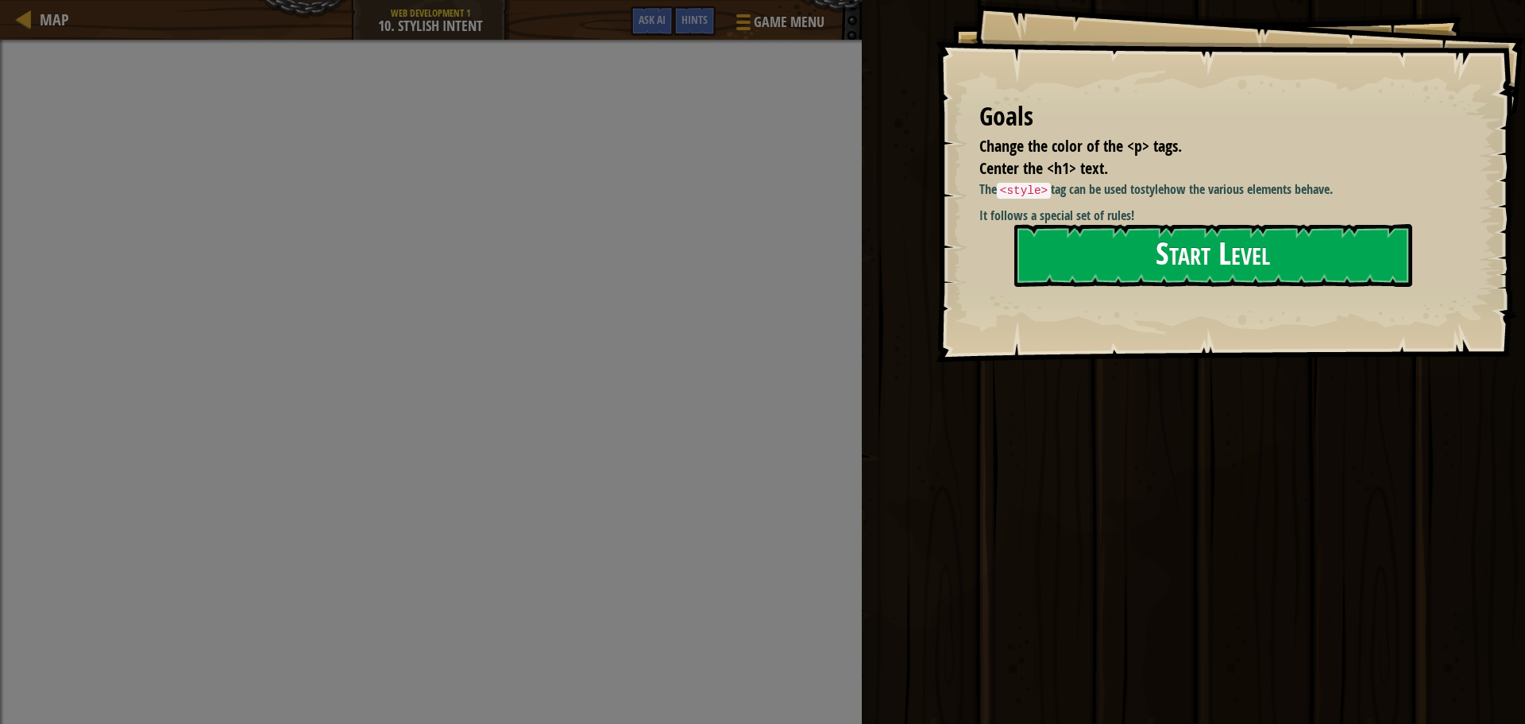
click at [1219, 244] on button "Start Level" at bounding box center [1214, 255] width 398 height 63
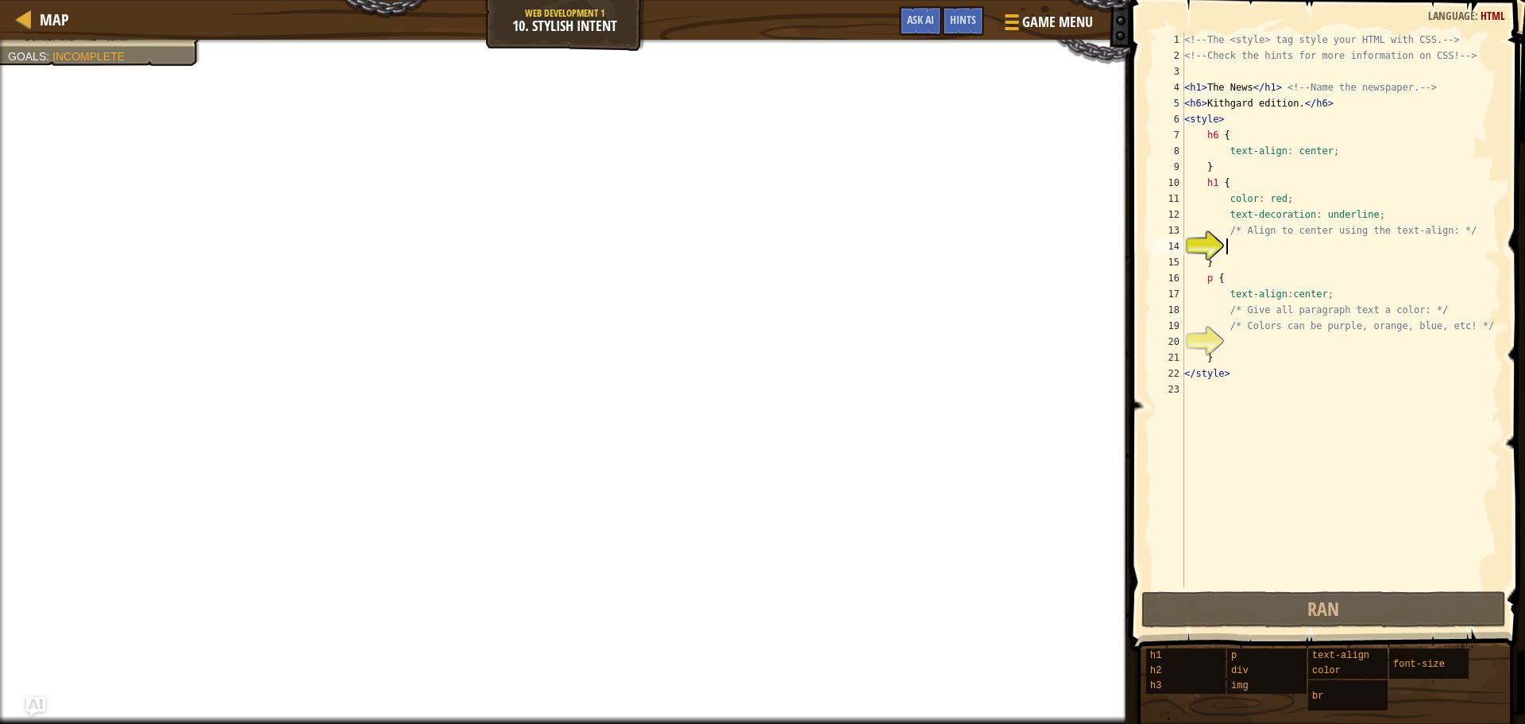
click at [1212, 277] on div "<!-- The <style> tag style your HTML with CSS. --> <!-- Check the hints for mor…" at bounding box center [1341, 326] width 320 height 588
click at [1262, 270] on div "<!-- The <style> tag style your HTML with CSS. --> <!-- Check the hints for mor…" at bounding box center [1341, 326] width 320 height 588
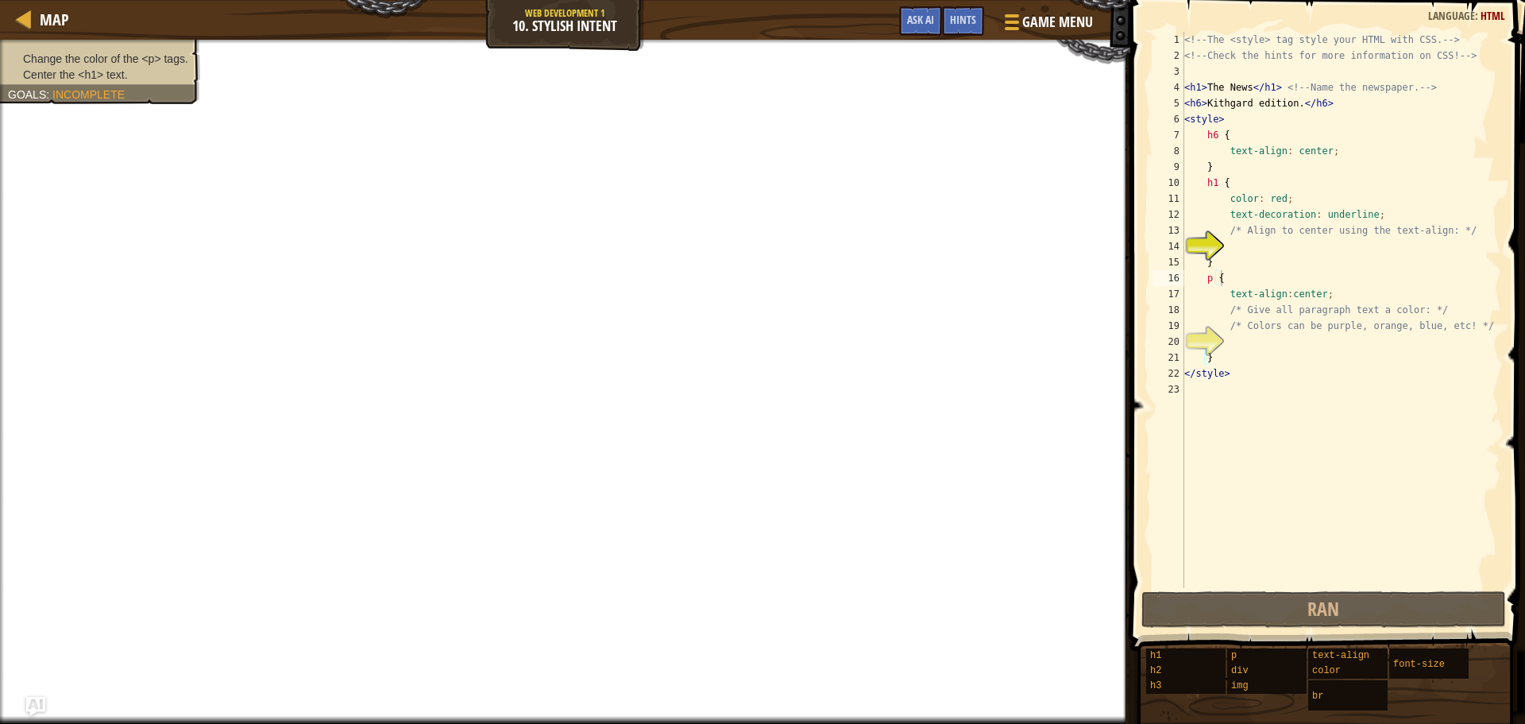
drag, startPoint x: 136, startPoint y: 63, endPoint x: 73, endPoint y: 41, distance: 66.6
click at [64, 69] on ul "Change the color of the <p> tags. Center the <h1> text." at bounding box center [100, 67] width 184 height 32
drag, startPoint x: 73, startPoint y: 41, endPoint x: 118, endPoint y: 64, distance: 50.1
click at [118, 71] on div "Change the color of the <p> tags. Center the <h1> text. Goals : Incomplete" at bounding box center [565, 382] width 1131 height 684
drag, startPoint x: 141, startPoint y: 41, endPoint x: 108, endPoint y: -61, distance: 106.8
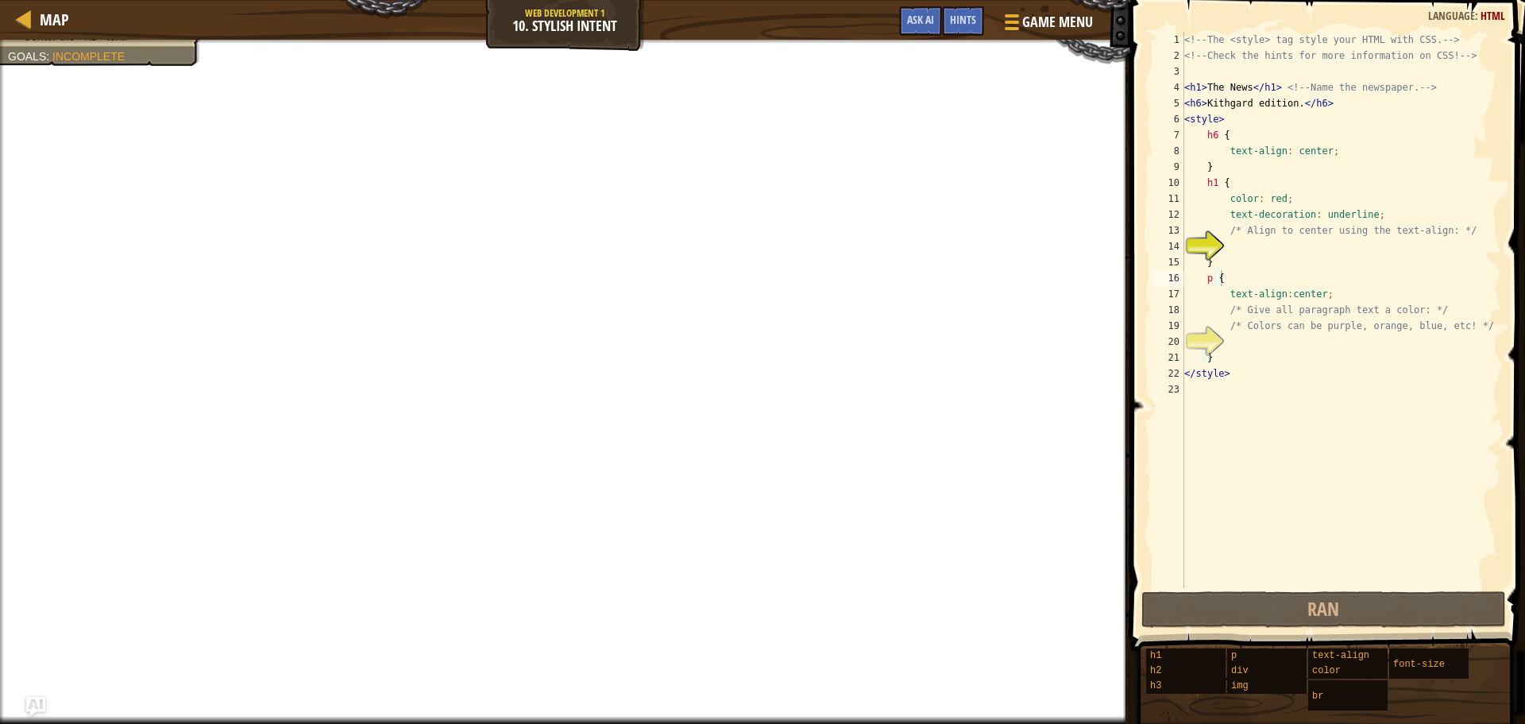
click at [108, 0] on html "Map Web Development 1 10. Stylish Intent Game Menu Done Hints Ask AI 1 הההההההה…" at bounding box center [762, 0] width 1525 height 0
click at [126, 54] on div "Change the color of the <p> tags. Center the <h1> text. Goals : Incomplete" at bounding box center [91, 66] width 218 height 75
click at [1208, 280] on div "<!-- The <style> tag style your HTML with CSS. --> <!-- Check the hints for mor…" at bounding box center [1341, 326] width 320 height 588
click at [1211, 280] on div "<!-- The <style> tag style your HTML with CSS. --> <!-- Check the hints for mor…" at bounding box center [1341, 310] width 320 height 556
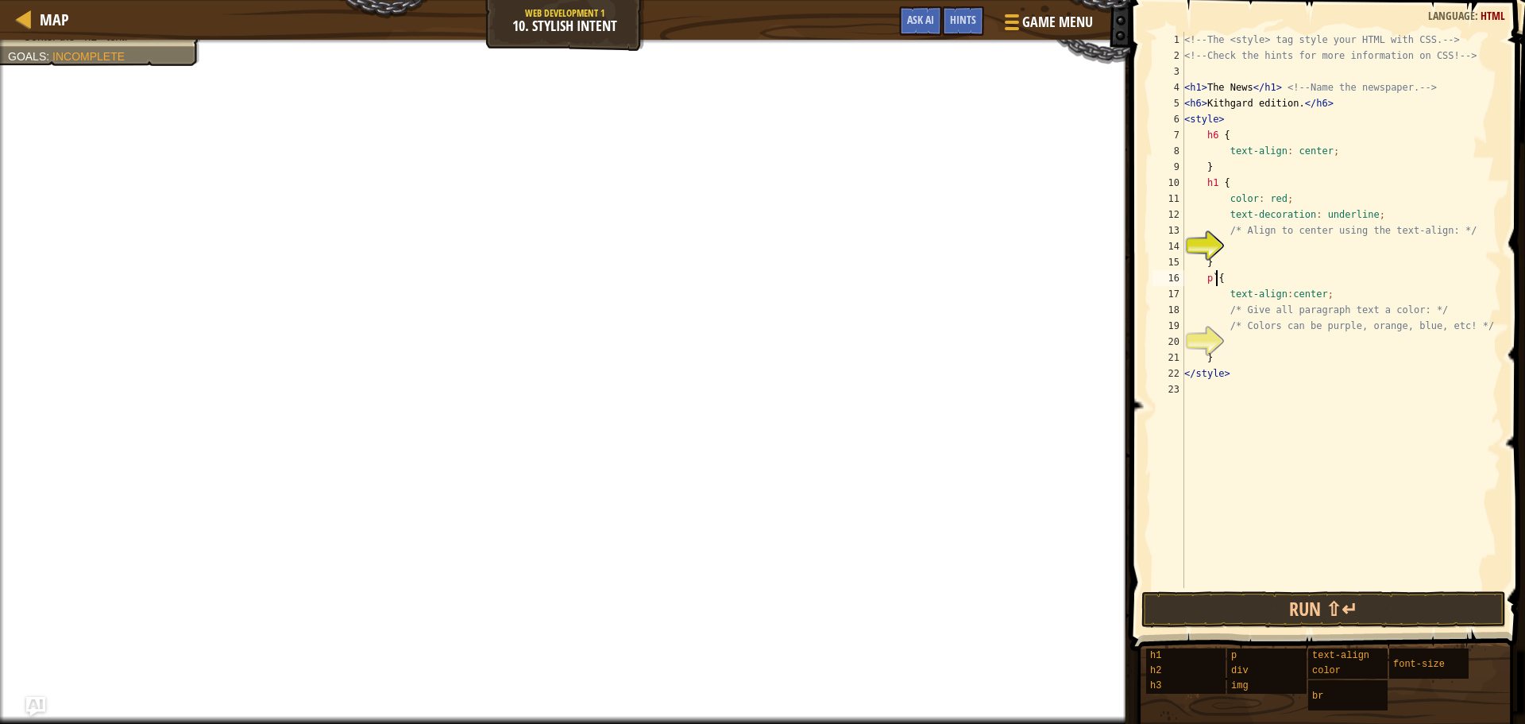
scroll to position [7, 2]
type textarea "p {"
click at [581, 32] on div "Map Web Development 1 10. Stylish Intent Game Menu Done Hints Ask AI" at bounding box center [565, 20] width 1131 height 40
click at [54, 17] on span "Map" at bounding box center [54, 19] width 29 height 21
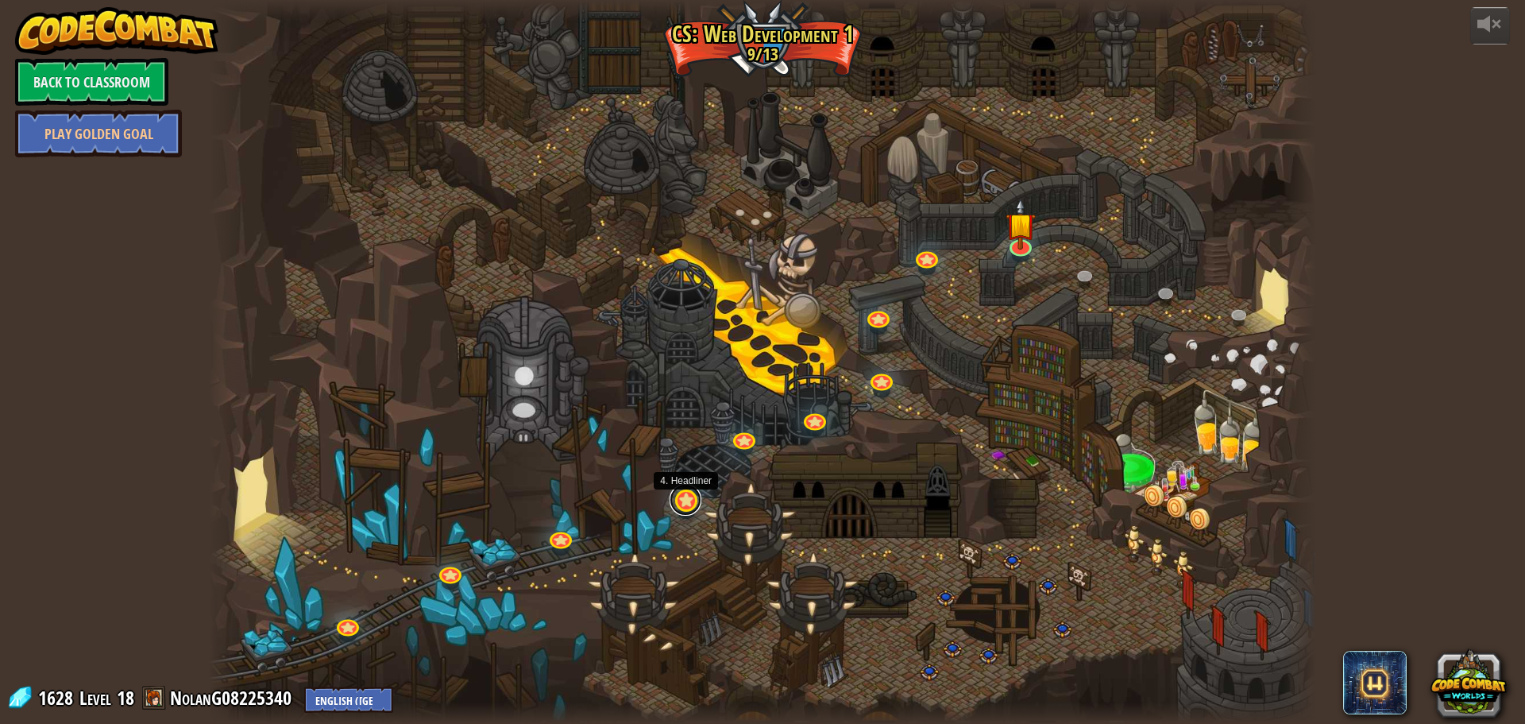
click at [690, 506] on link at bounding box center [686, 500] width 32 height 32
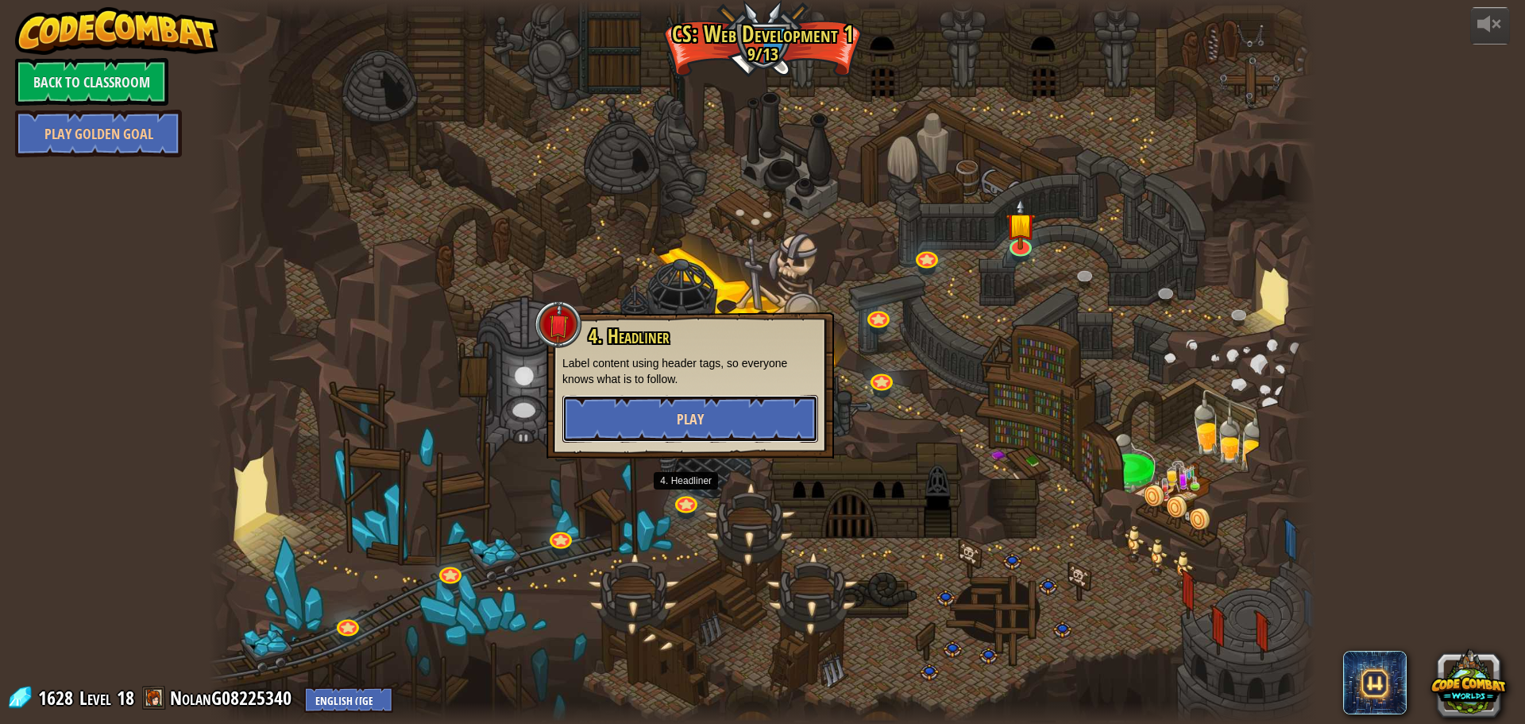
click at [694, 414] on span "Play" at bounding box center [690, 419] width 27 height 20
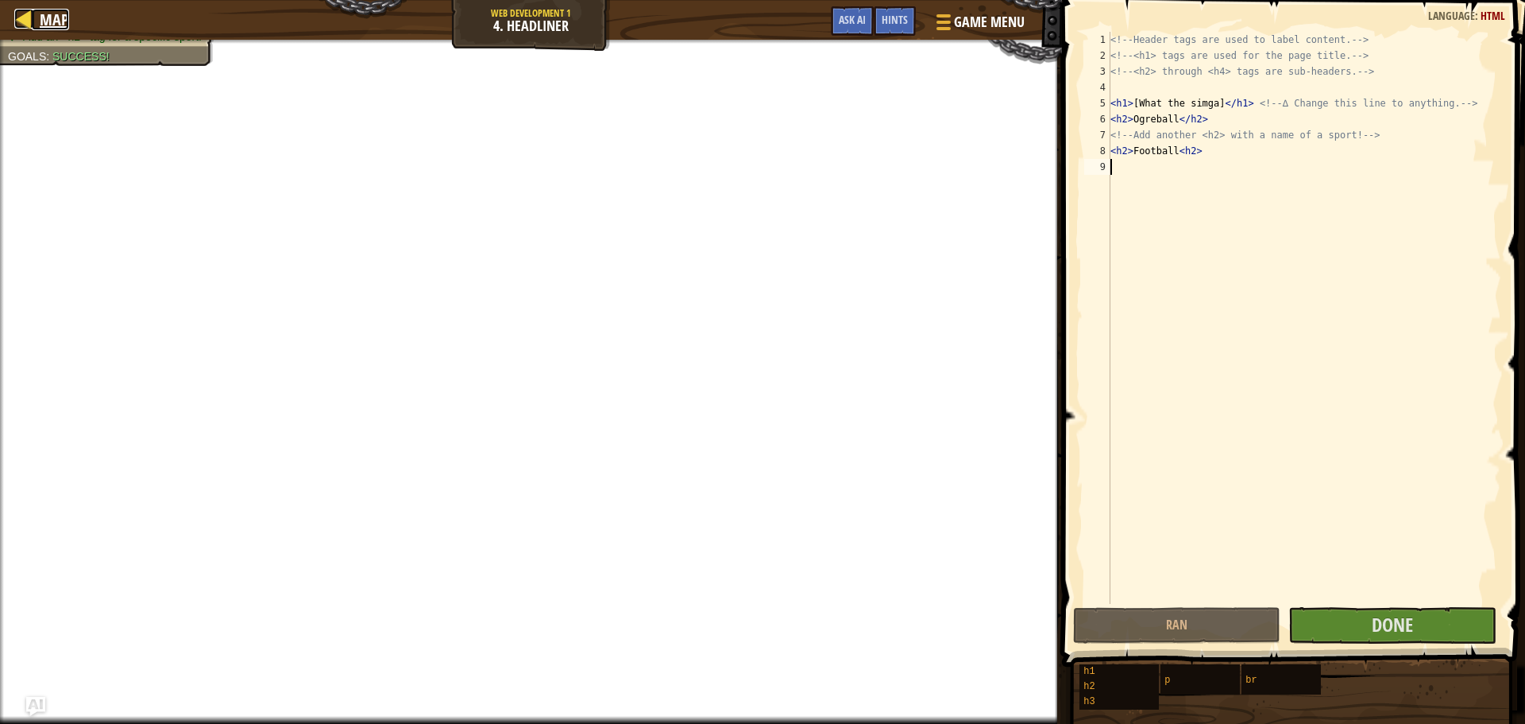
click at [56, 12] on span "Map" at bounding box center [54, 19] width 29 height 21
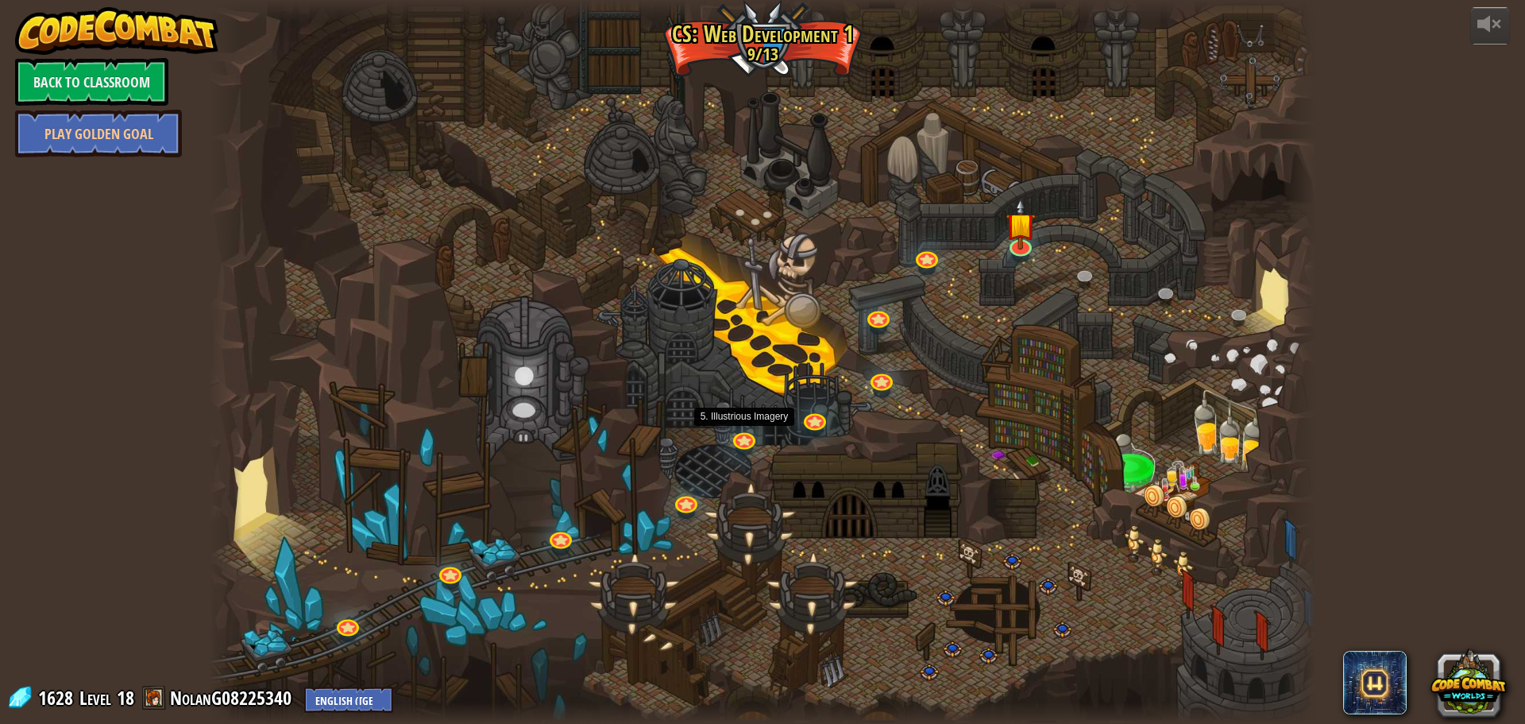
click at [736, 438] on link at bounding box center [744, 440] width 32 height 24
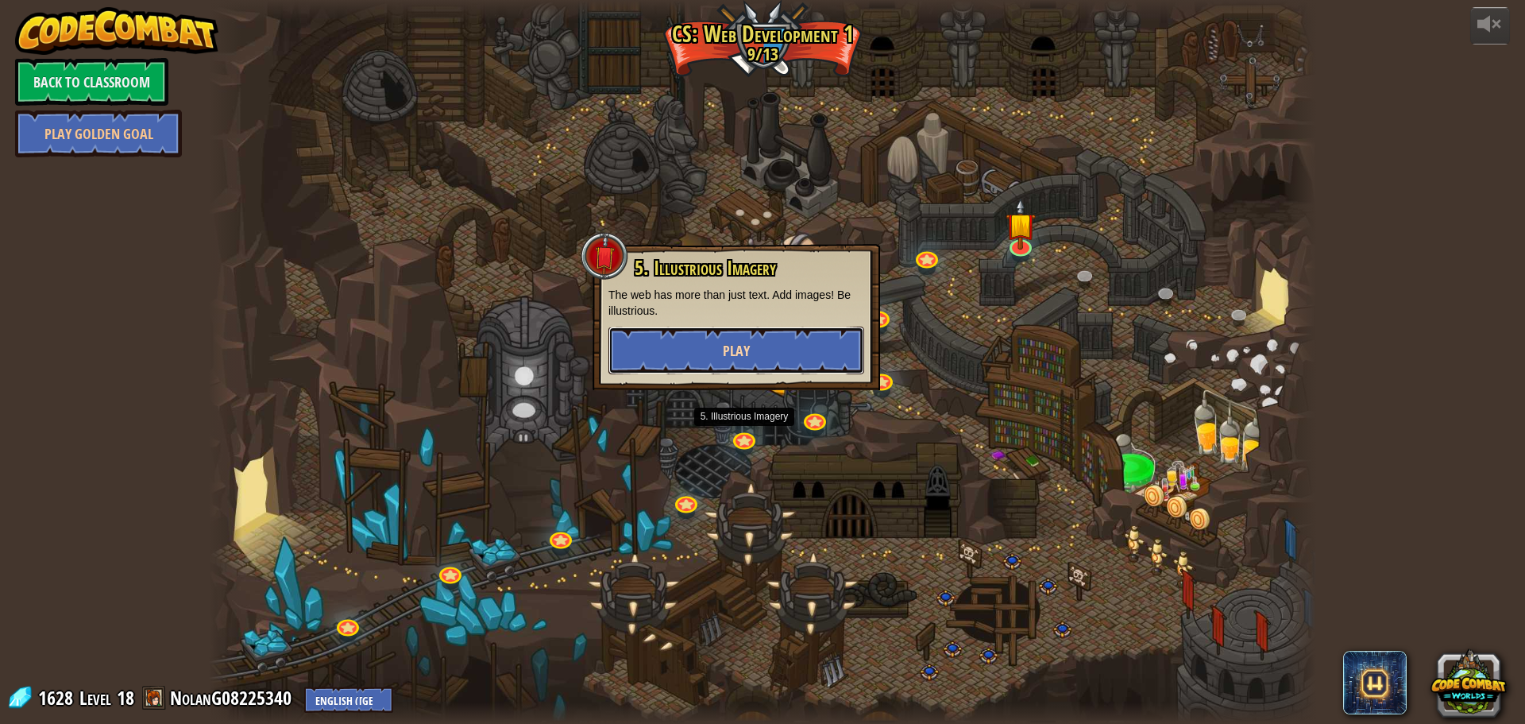
click at [756, 353] on button "Play" at bounding box center [737, 351] width 256 height 48
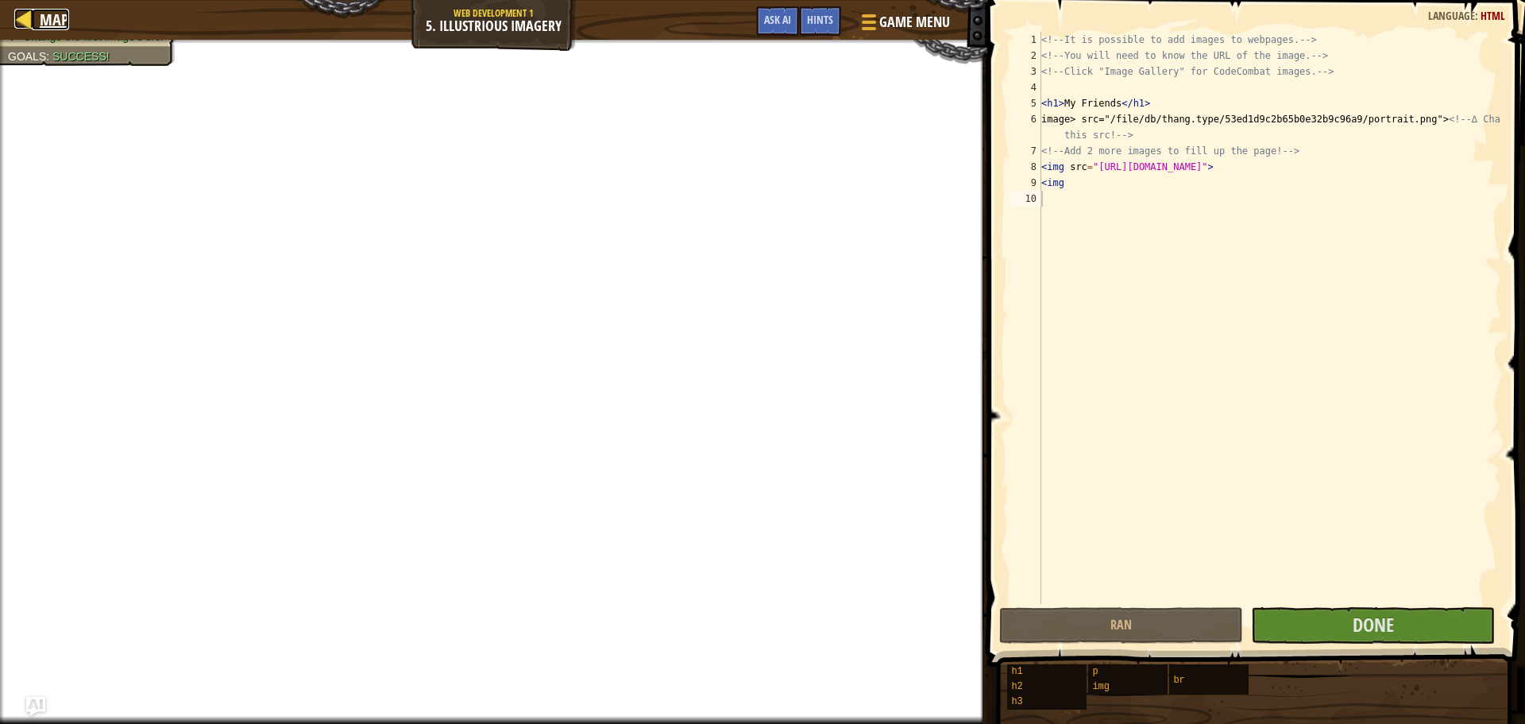
click at [44, 14] on span "Map" at bounding box center [54, 19] width 29 height 21
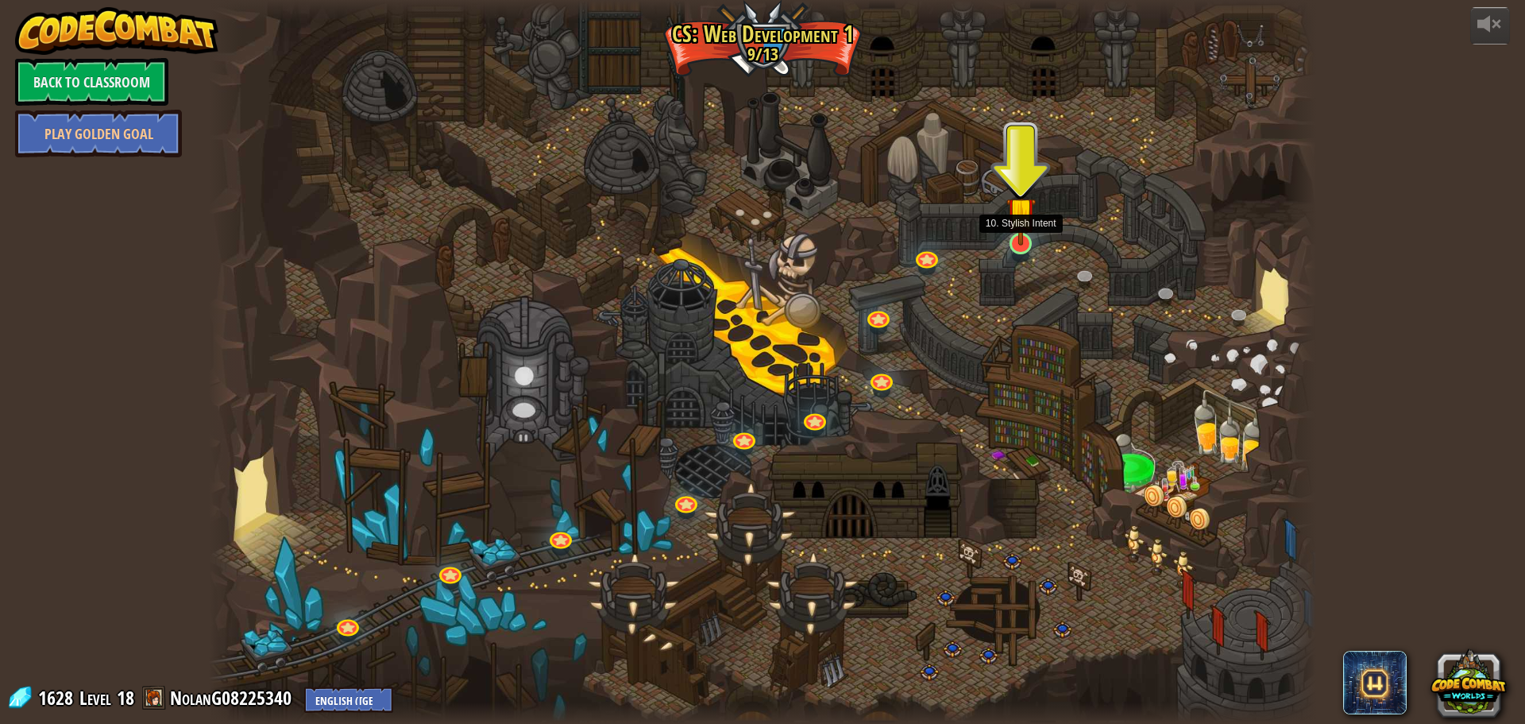
click at [1015, 236] on img at bounding box center [1021, 212] width 29 height 68
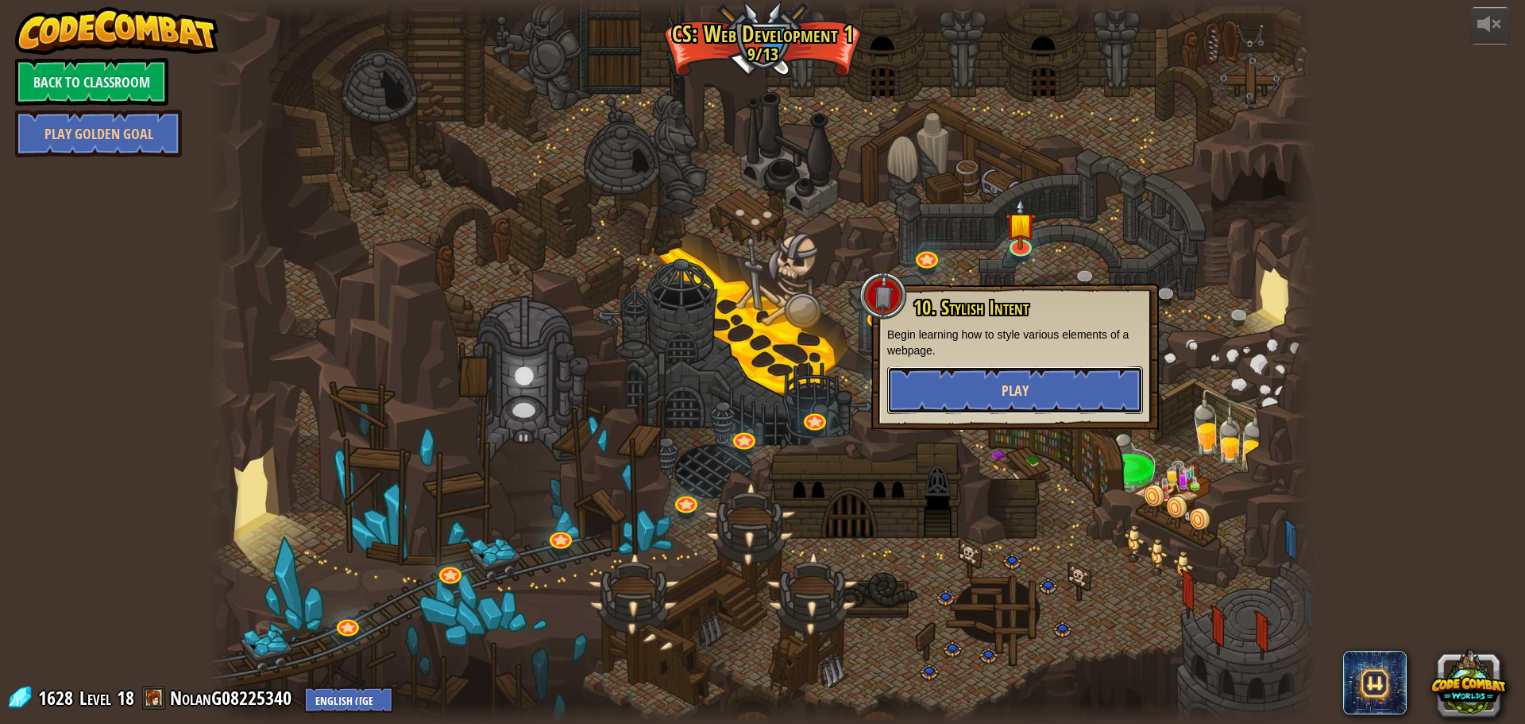
click at [941, 384] on button "Play" at bounding box center [1015, 390] width 256 height 48
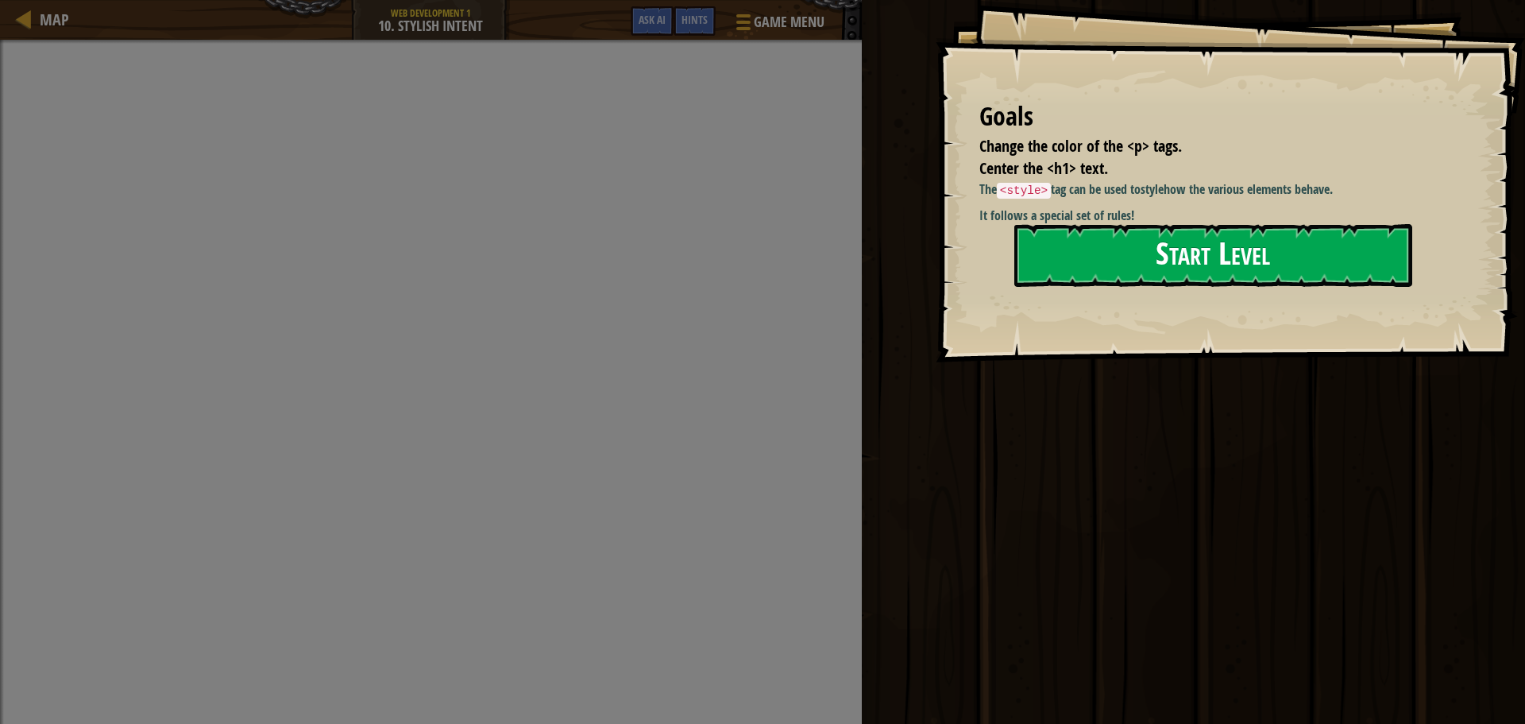
click at [1274, 253] on button "Start Level" at bounding box center [1214, 255] width 398 height 63
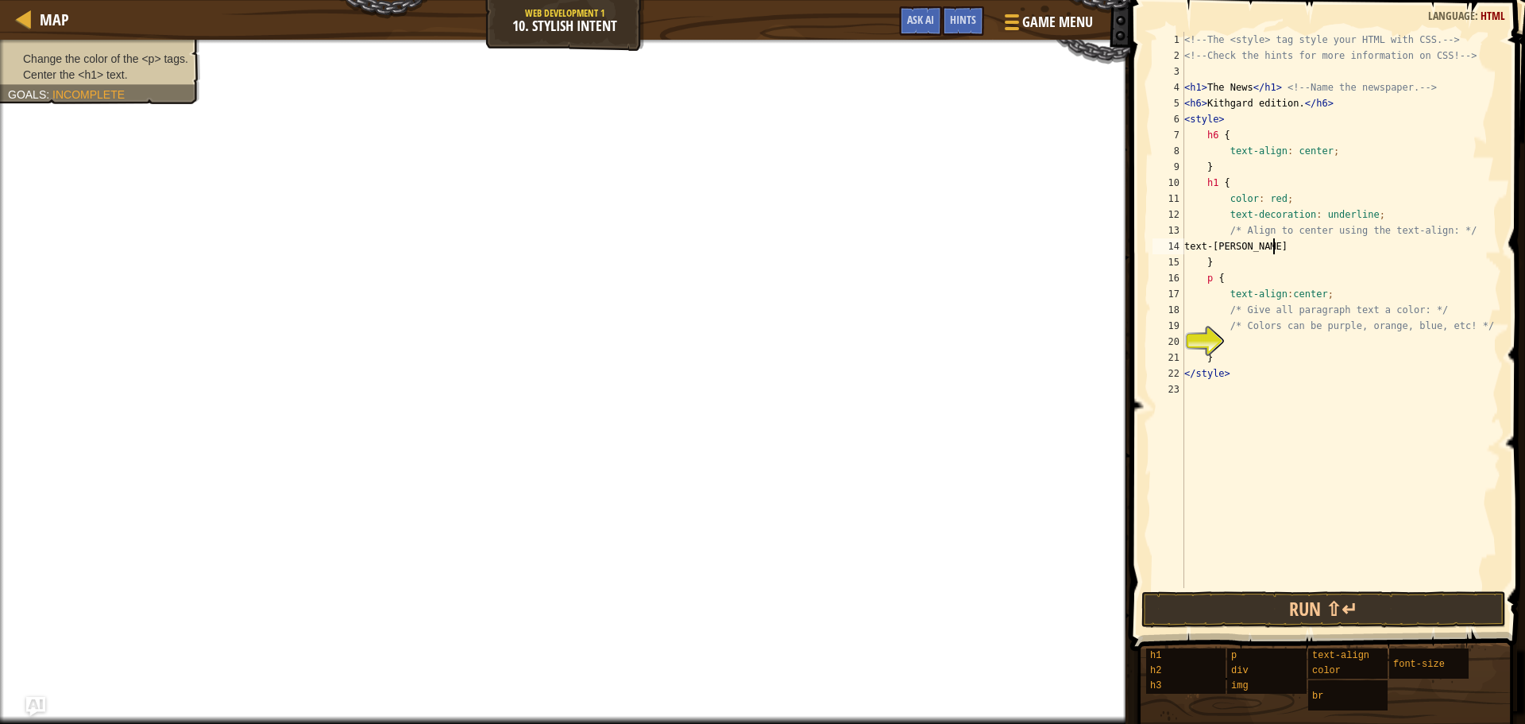
scroll to position [7, 6]
type textarea "text-align"
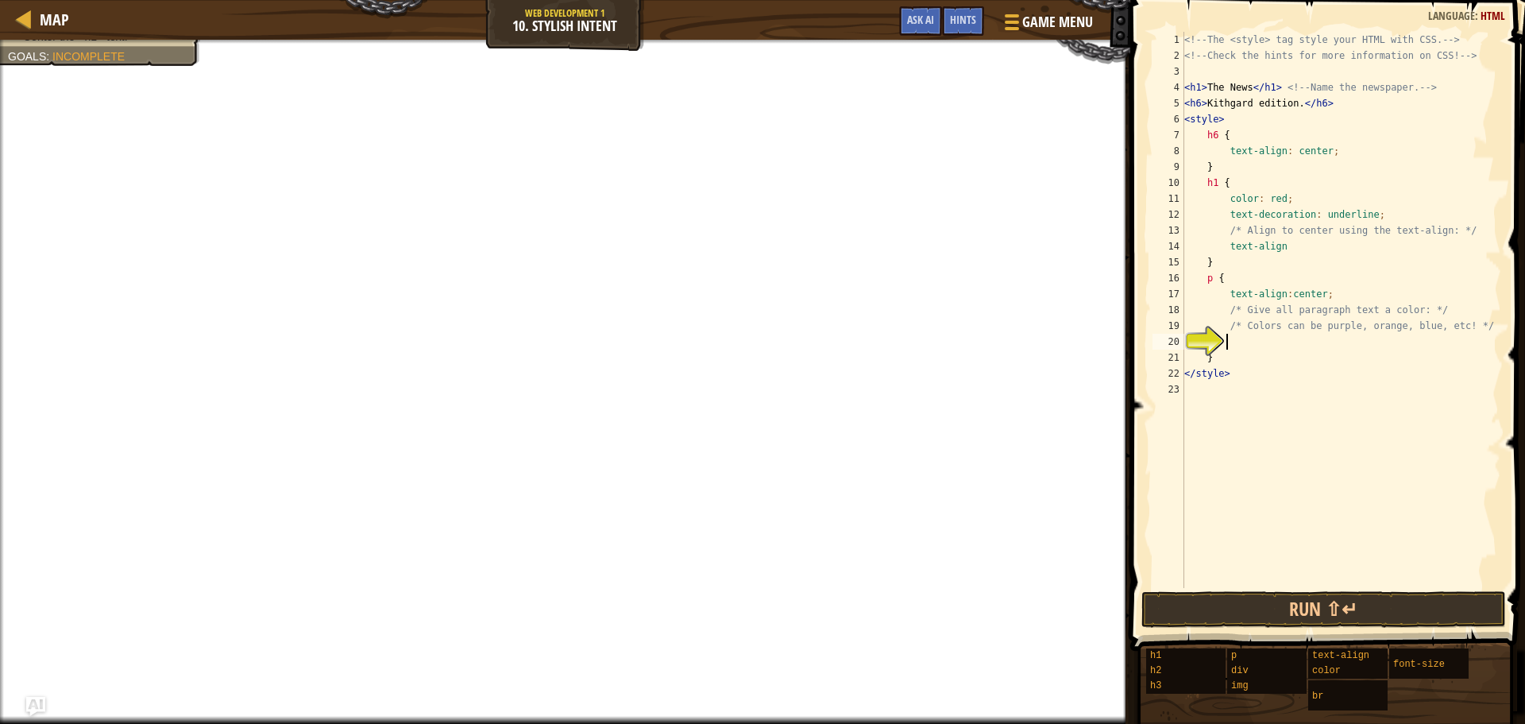
click at [1241, 347] on div "<!-- The <style> tag style your HTML with CSS. --> <!-- Check the hints for mor…" at bounding box center [1341, 326] width 320 height 588
click at [1225, 253] on div "<!-- The <style> tag style your HTML with CSS. --> <!-- Check the hints for mor…" at bounding box center [1341, 326] width 320 height 588
click at [1290, 249] on div "<!-- The <style> tag style your HTML with CSS. --> <!-- Check the hints for mor…" at bounding box center [1341, 326] width 320 height 588
type textarea "text-align"
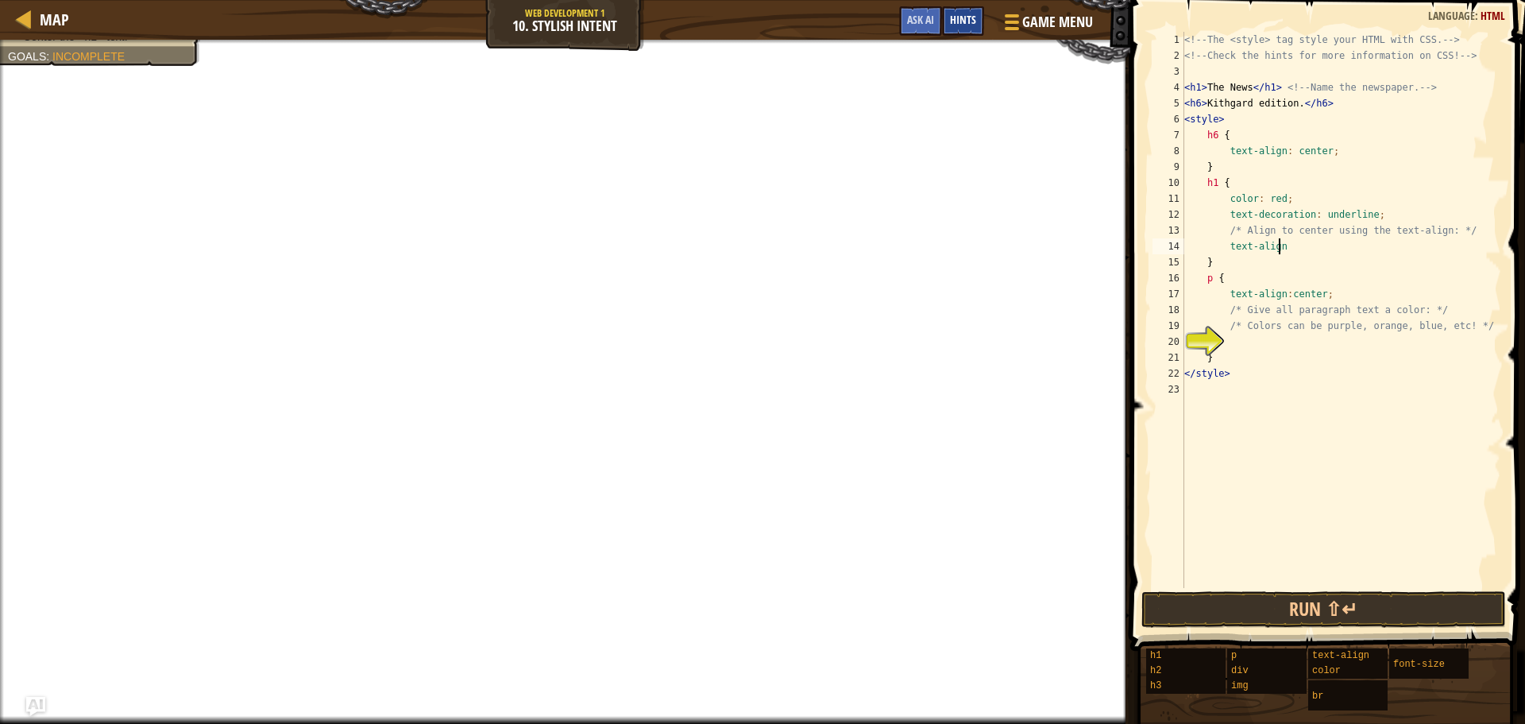
click at [971, 21] on span "Hints" at bounding box center [963, 19] width 26 height 15
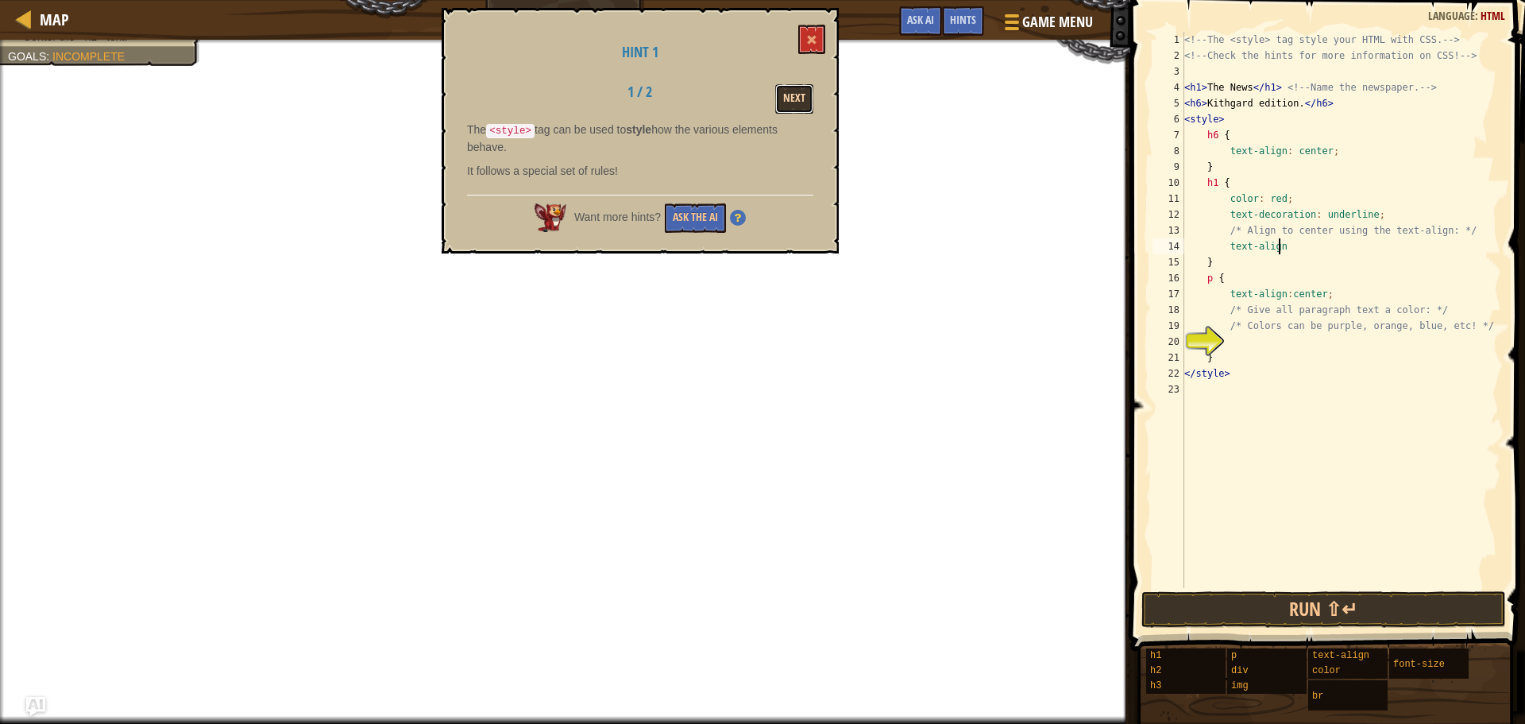
click at [806, 97] on button "Next" at bounding box center [794, 98] width 38 height 29
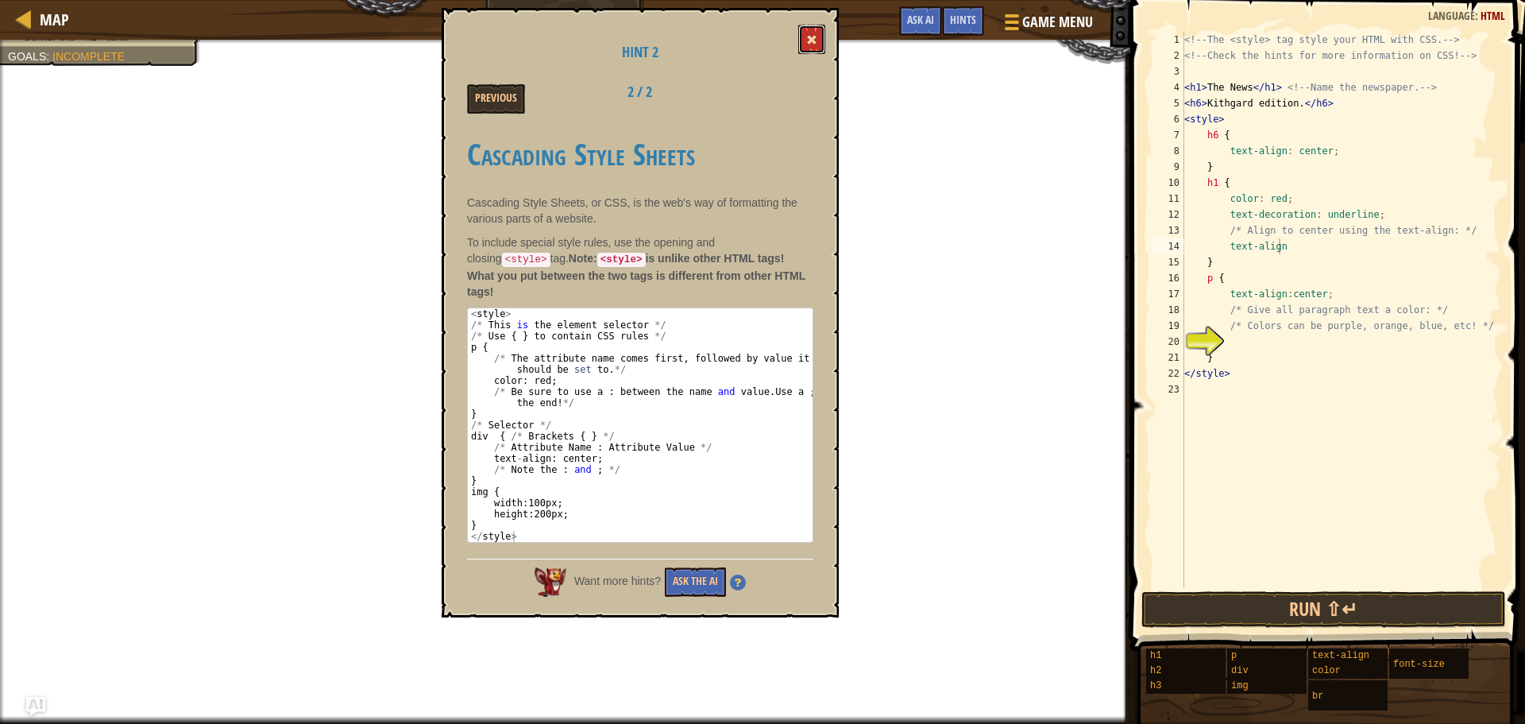
click at [816, 43] on span at bounding box center [811, 39] width 11 height 11
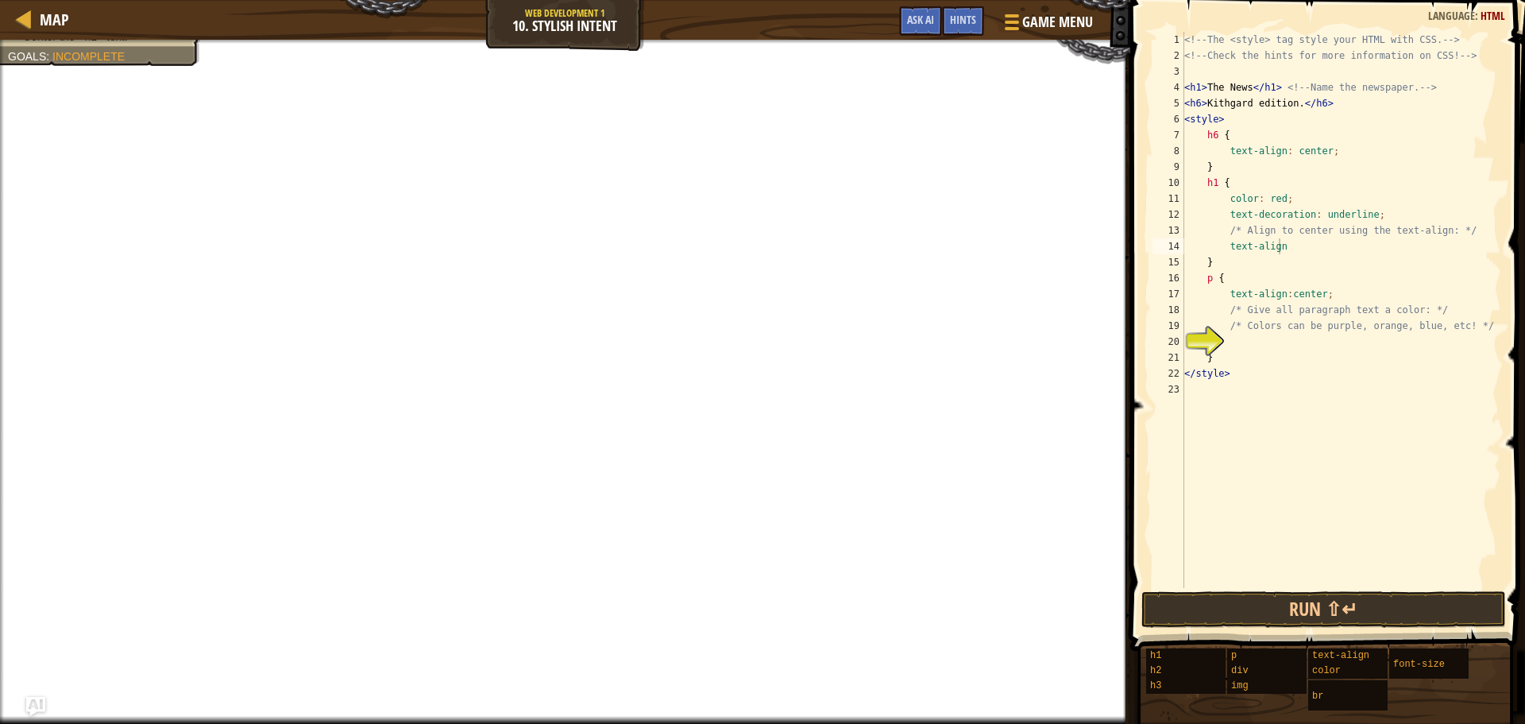
click at [1262, 345] on div "<!-- The <style> tag style your HTML with CSS. --> <!-- Check the hints for mor…" at bounding box center [1341, 326] width 320 height 588
type textarea "z"
type textarea "<"
type textarea "blue"
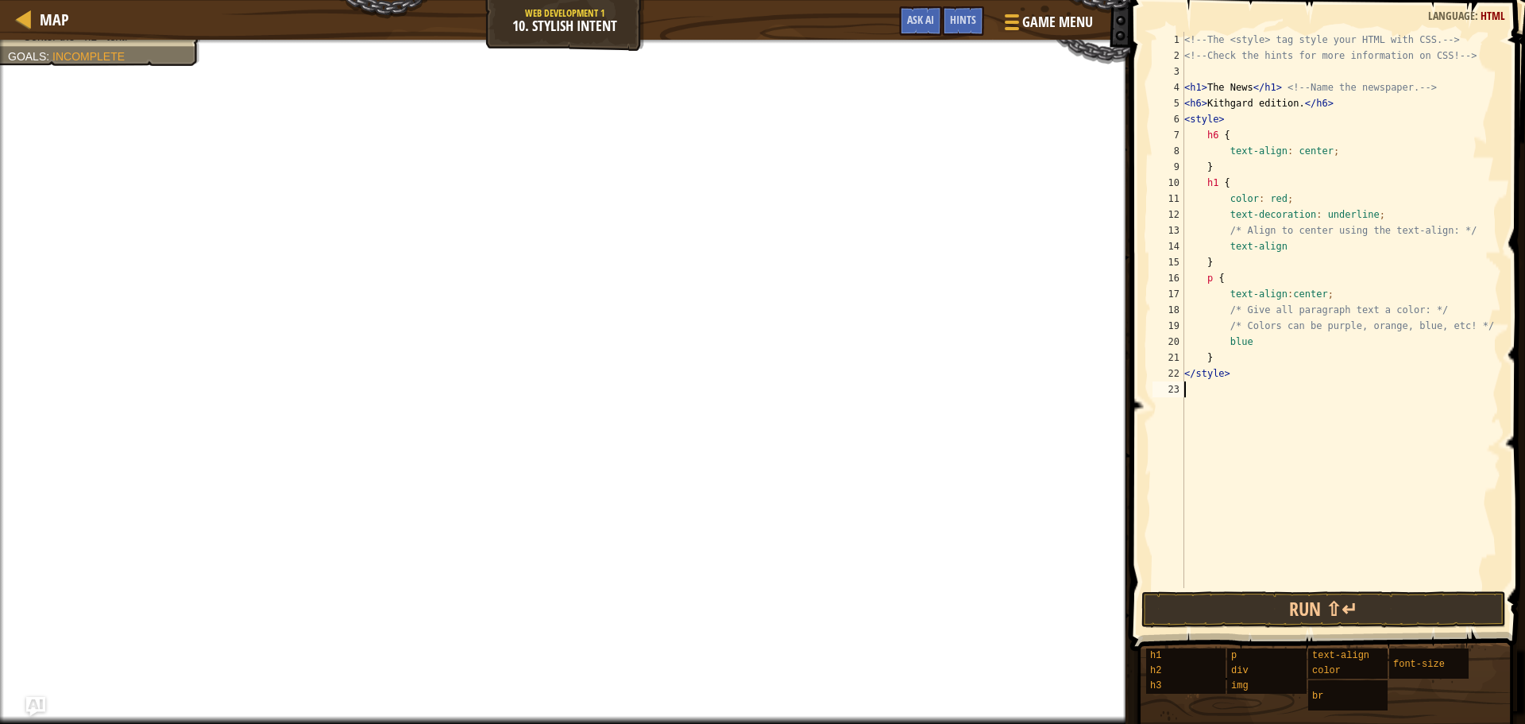
click at [1237, 539] on div "<!-- The <style> tag style your HTML with CSS. --> <!-- Check the hints for mor…" at bounding box center [1341, 326] width 320 height 588
click at [1217, 344] on div "<!-- The <style> tag style your HTML with CSS. --> <!-- Check the hints for mor…" at bounding box center [1341, 326] width 320 height 588
click at [1226, 341] on div "<!-- The <style> tag style your HTML with CSS. --> <!-- Check the hints for mor…" at bounding box center [1341, 326] width 320 height 588
click at [968, 2] on div "Map Web Development 1 10. Stylish Intent Game Menu Done Hints Ask AI" at bounding box center [565, 20] width 1131 height 40
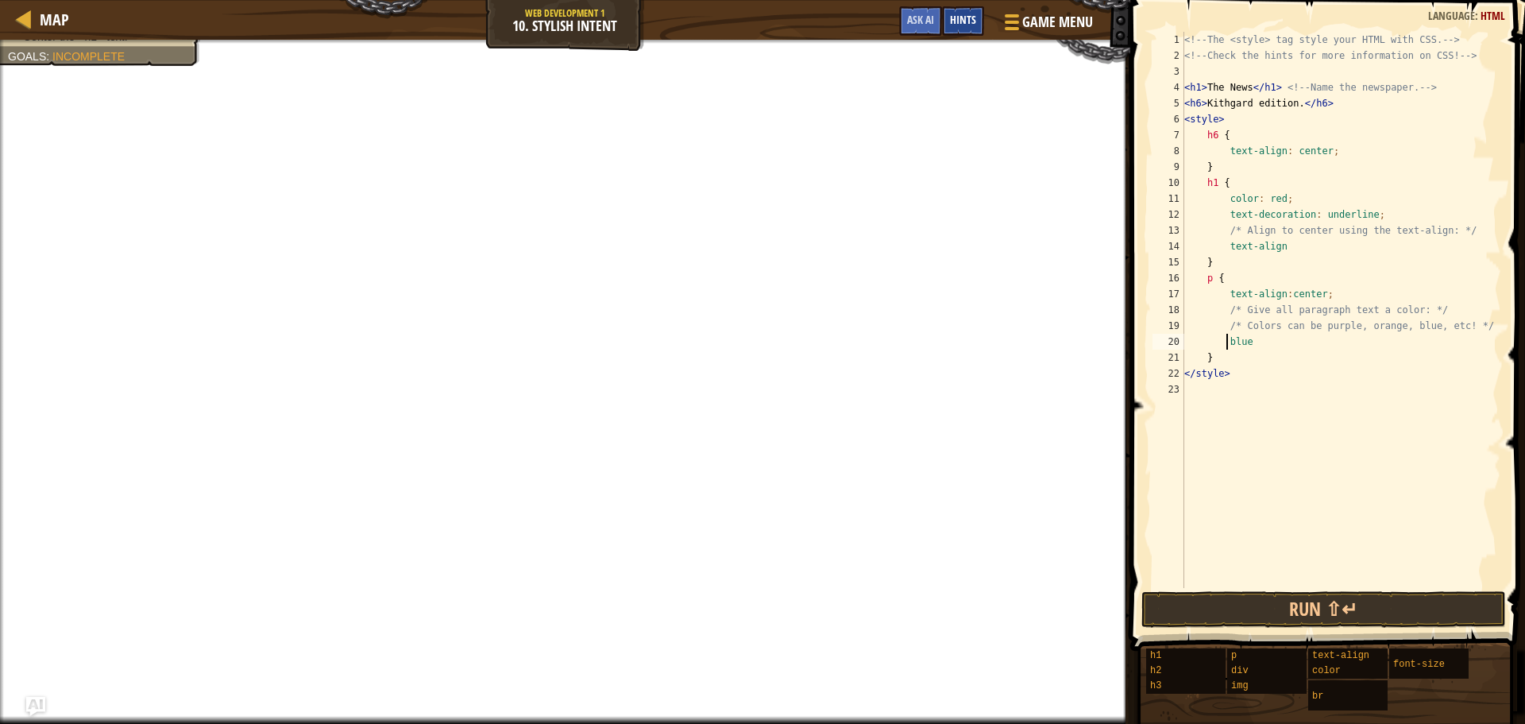
click at [962, 18] on span "Hints" at bounding box center [963, 19] width 26 height 15
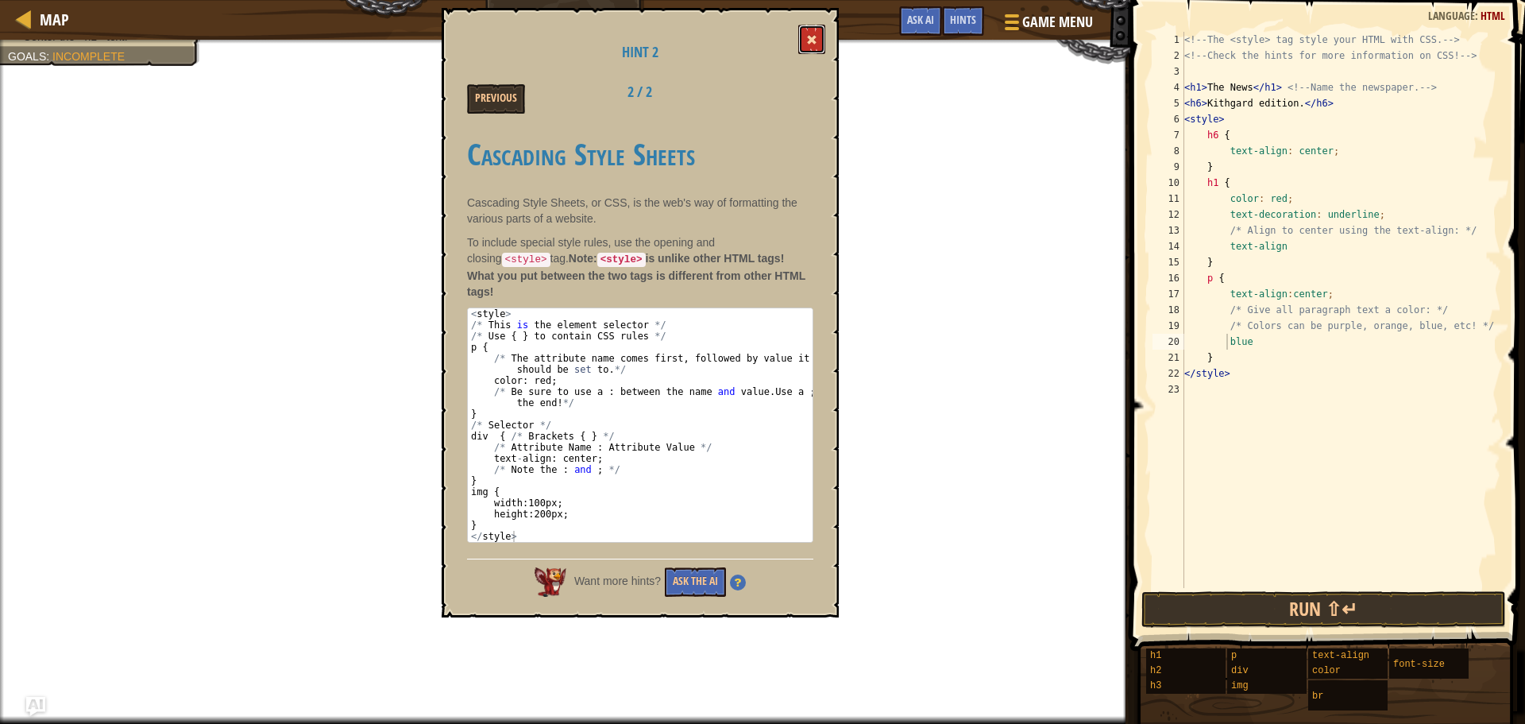
click at [816, 35] on span at bounding box center [811, 39] width 11 height 11
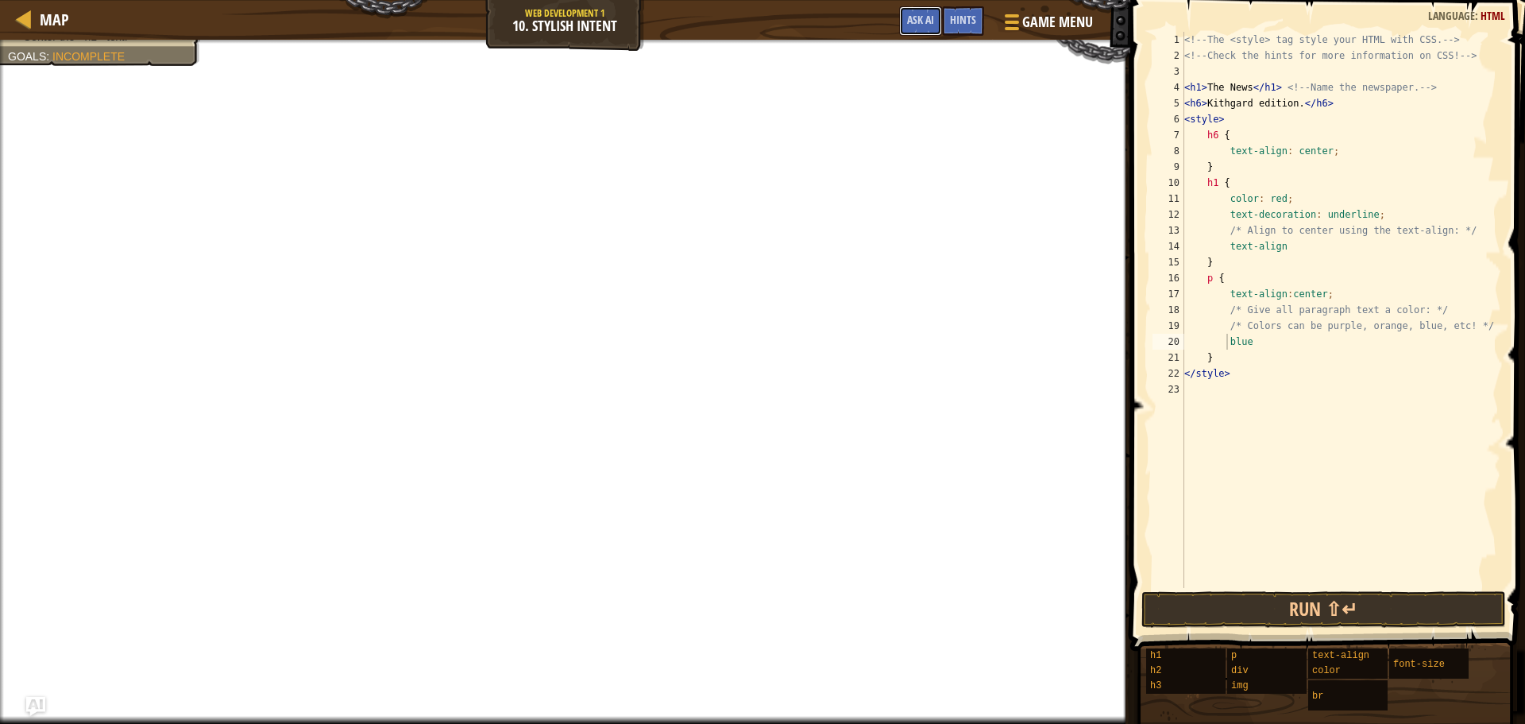
drag, startPoint x: 910, startPoint y: 19, endPoint x: 897, endPoint y: 35, distance: 20.9
click at [909, 19] on span "Ask AI" at bounding box center [920, 19] width 27 height 15
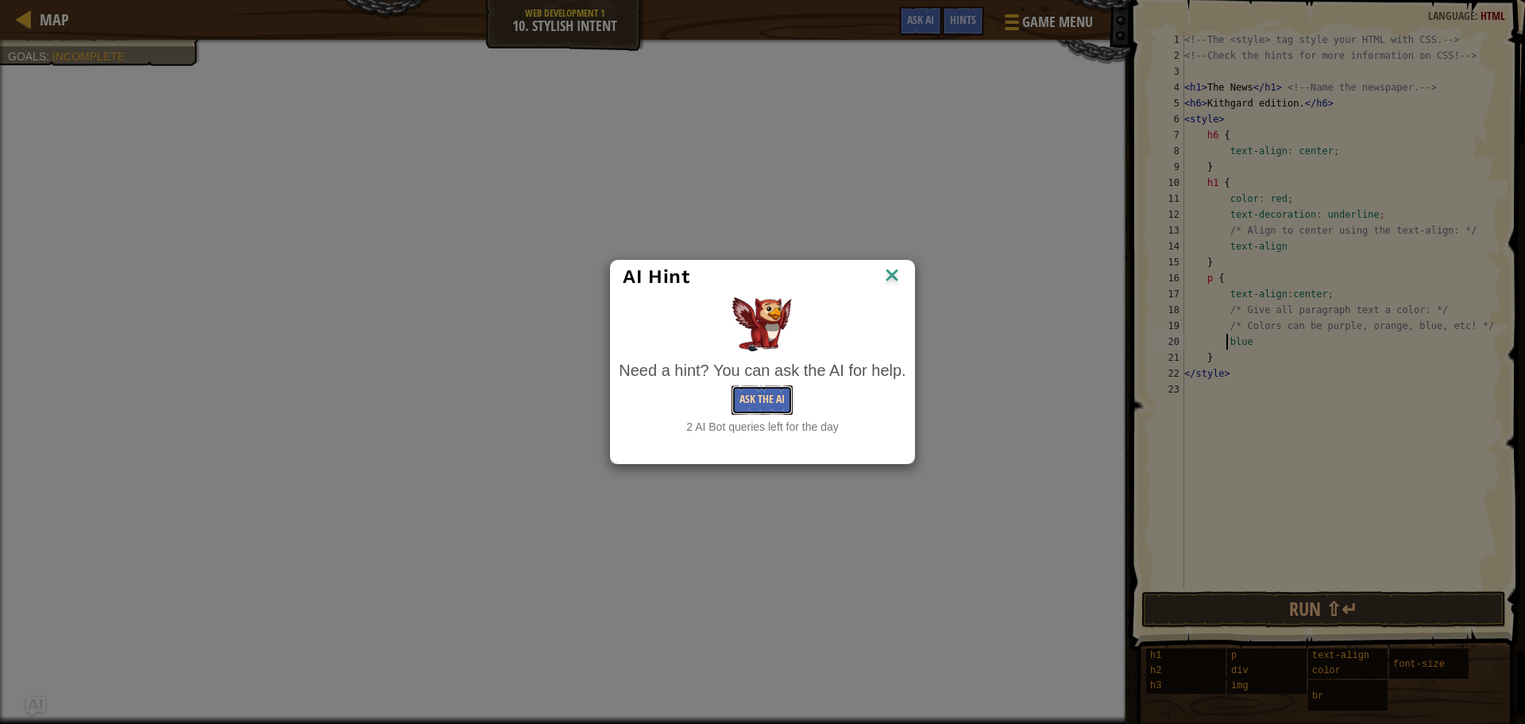
click at [774, 397] on button "Ask the AI" at bounding box center [762, 399] width 61 height 29
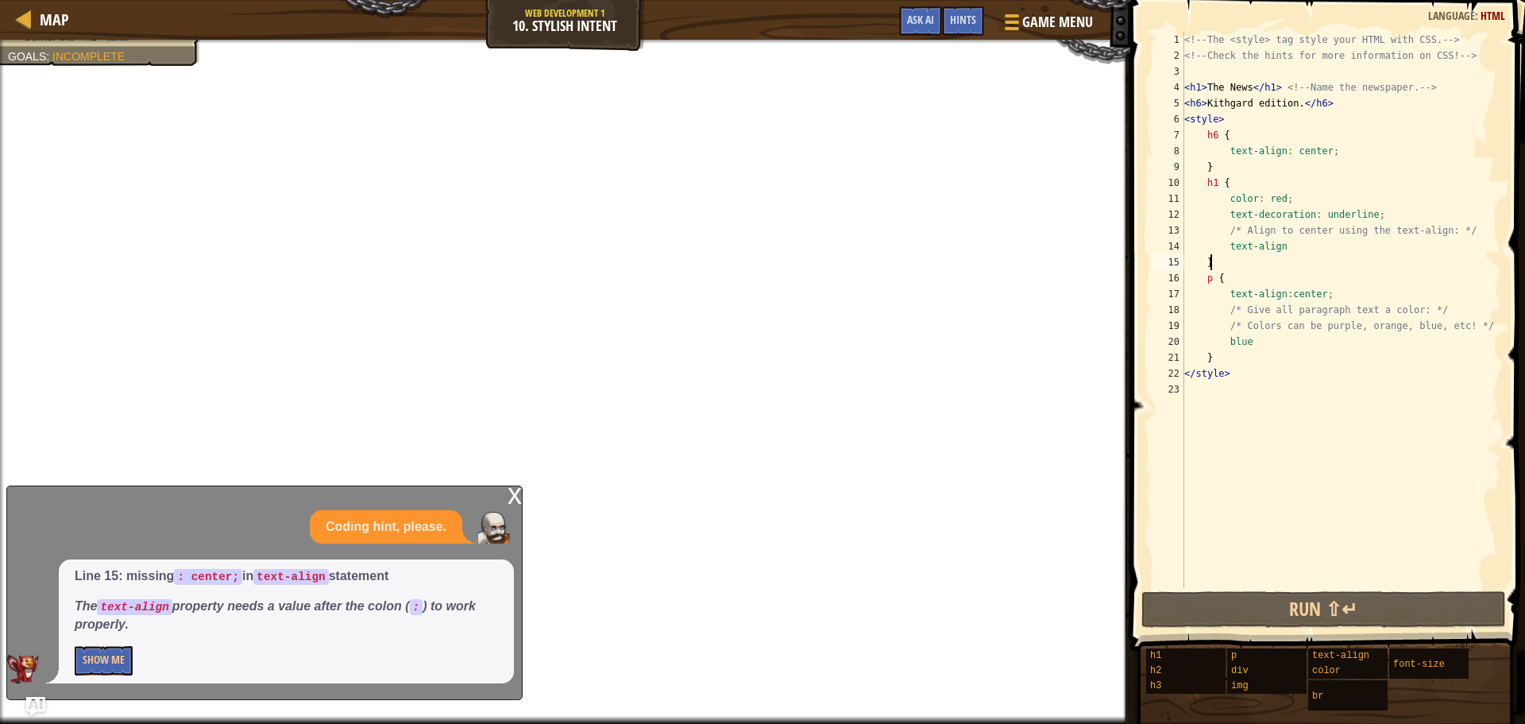
click at [1217, 262] on div "<!-- The <style> tag style your HTML with CSS. --> <!-- Check the hints for mor…" at bounding box center [1341, 326] width 320 height 588
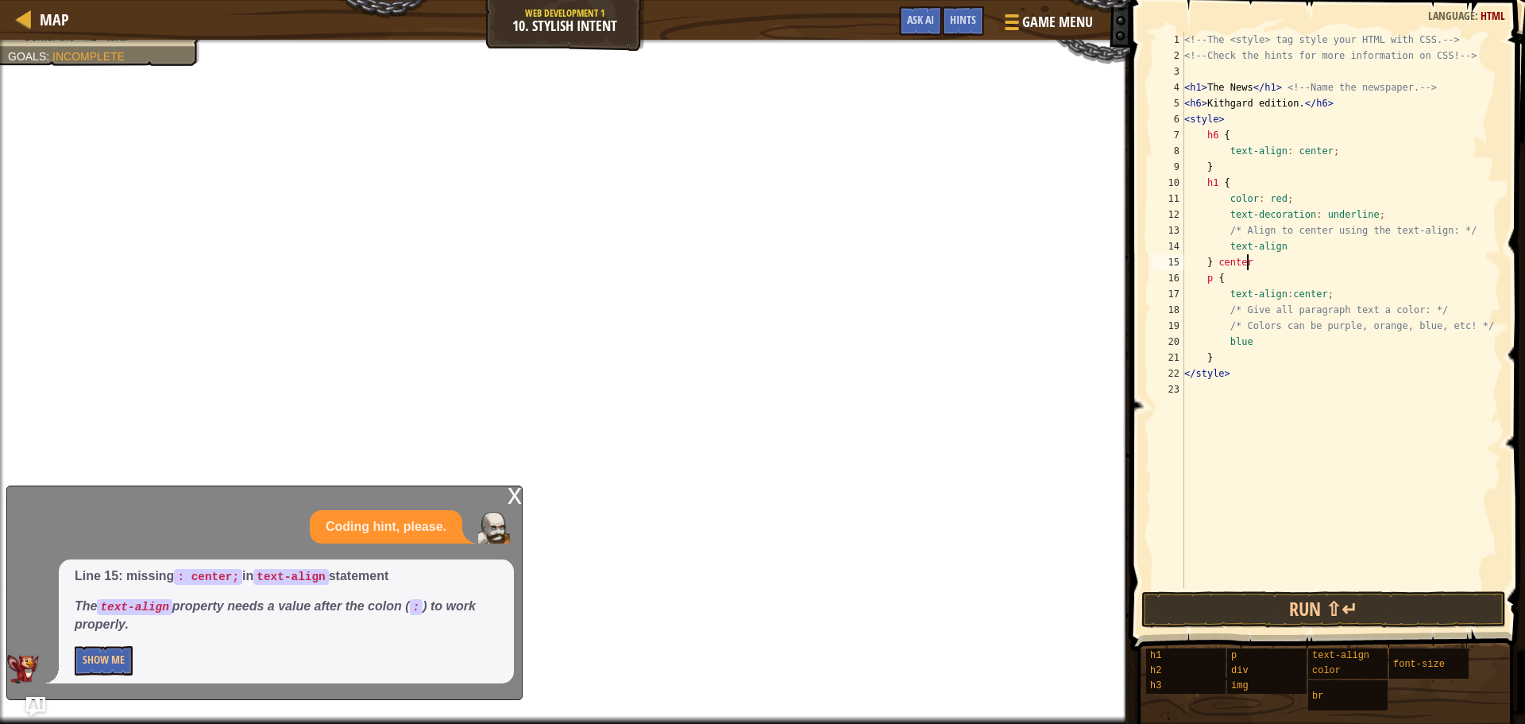
scroll to position [7, 5]
click at [121, 661] on button "Show Me" at bounding box center [104, 660] width 58 height 29
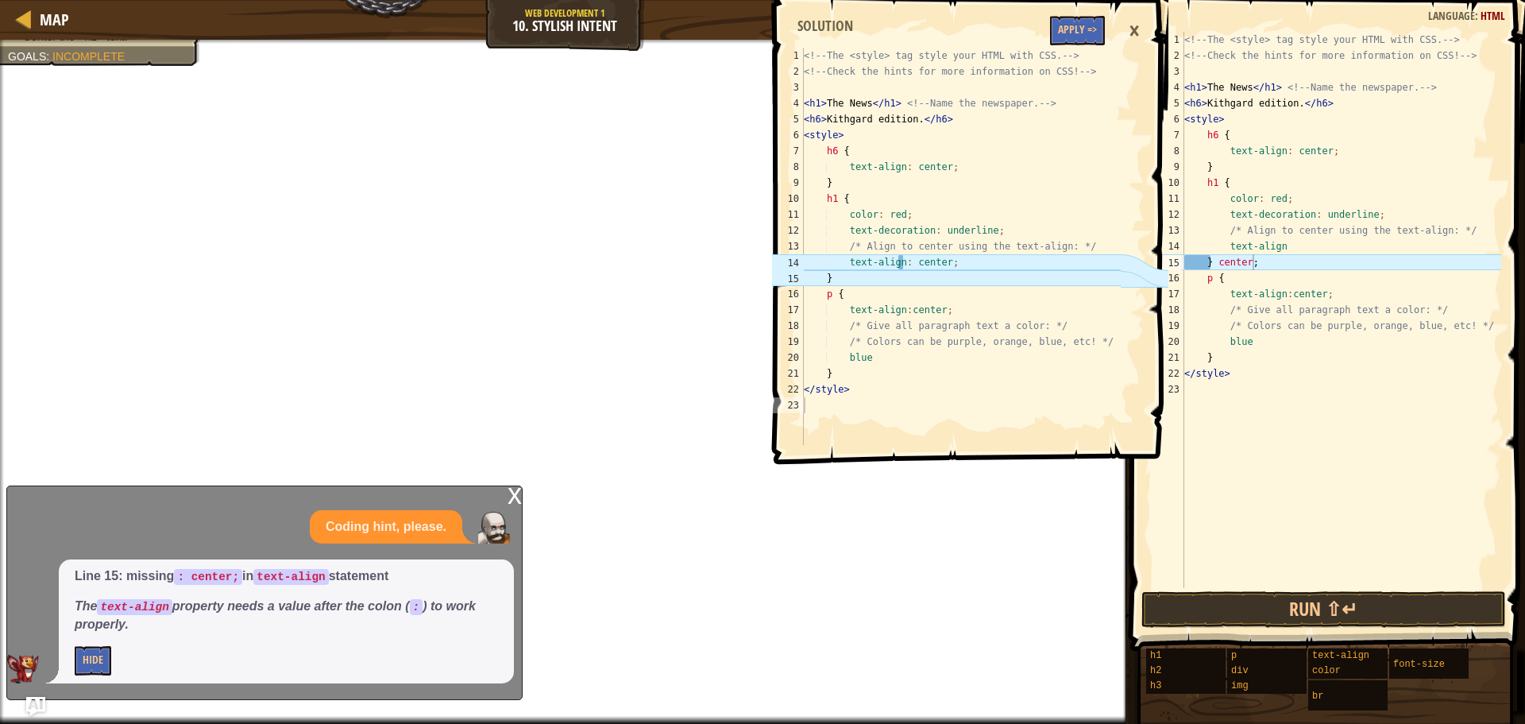
click at [1214, 265] on div "<!-- The <style> tag style your HTML with CSS. --> <!-- Check the hints for mor…" at bounding box center [1341, 326] width 320 height 588
drag, startPoint x: 1344, startPoint y: 264, endPoint x: 1217, endPoint y: 264, distance: 127.1
click at [1217, 264] on div "<!-- The <style> tag style your HTML with CSS. --> <!-- Check the hints for mor…" at bounding box center [1341, 326] width 320 height 588
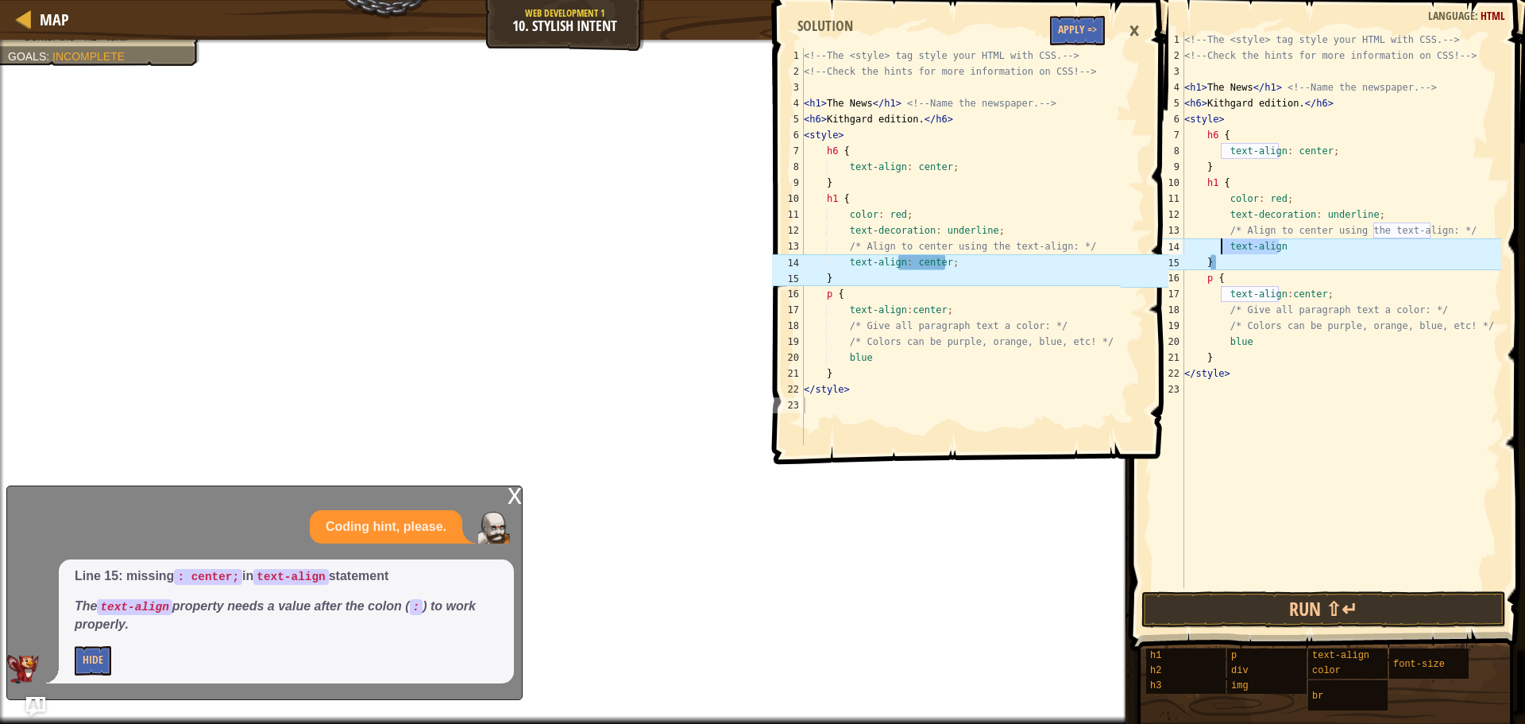
drag, startPoint x: 1283, startPoint y: 247, endPoint x: 1223, endPoint y: 242, distance: 59.8
click at [1223, 242] on div "<!-- The <style> tag style your HTML with CSS. --> <!-- Check the hints for mor…" at bounding box center [1341, 326] width 320 height 588
type textarea "text-align"
paste textarea "text align: center;"
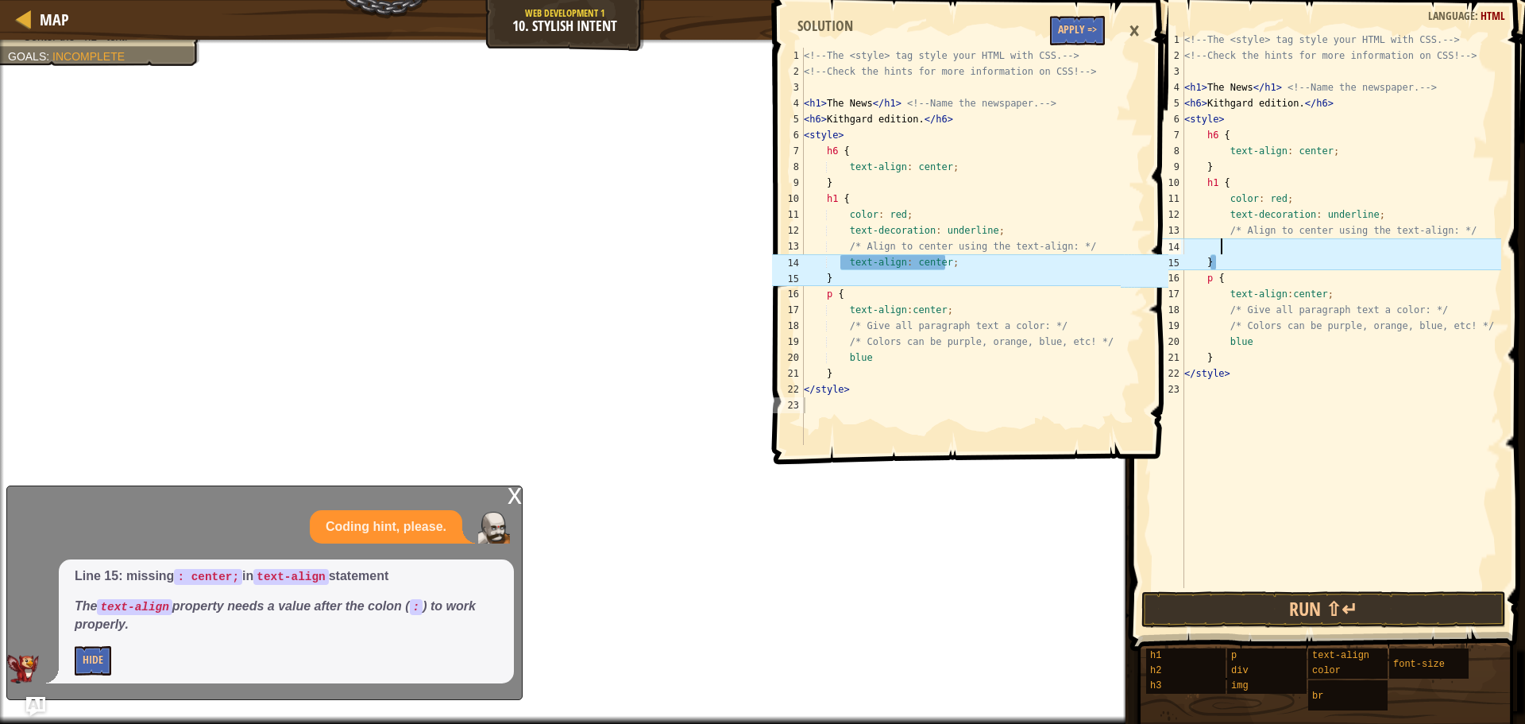
type textarea "text align: center;"
click at [1282, 423] on div "<!-- The <style> tag style your HTML with CSS. --> <!-- Check the hints for mor…" at bounding box center [1341, 326] width 320 height 588
click at [1130, 18] on div "×" at bounding box center [1134, 31] width 27 height 37
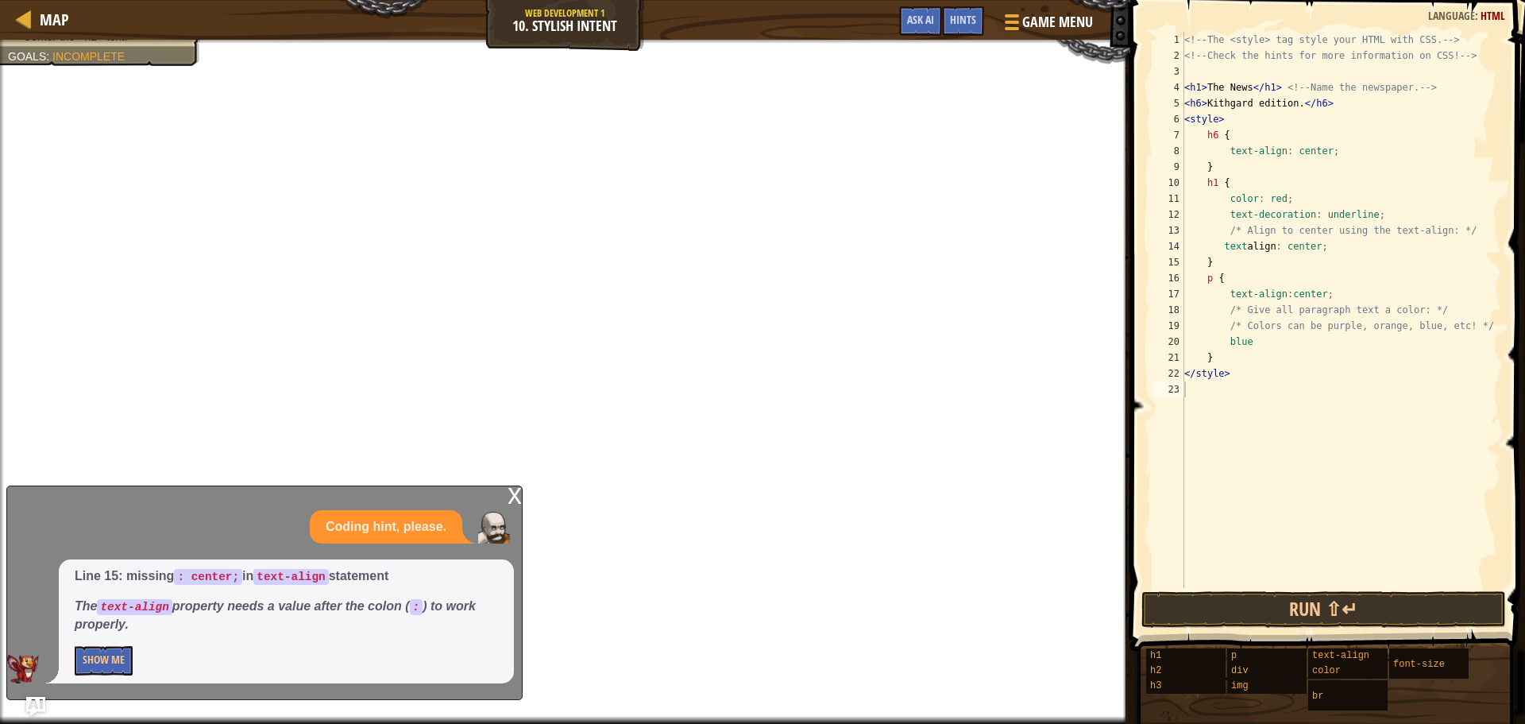
click at [1270, 249] on div "<!-- The <style> tag style your HTML with CSS. --> <!-- Check the hints for mor…" at bounding box center [1341, 326] width 320 height 588
click at [1274, 253] on div "<!-- The <style> tag style your HTML with CSS. --> <!-- Check the hints for mor…" at bounding box center [1341, 326] width 320 height 588
click at [1327, 269] on div "<!-- The <style> tag style your HTML with CSS. --> <!-- Check the hints for mor…" at bounding box center [1341, 326] width 320 height 588
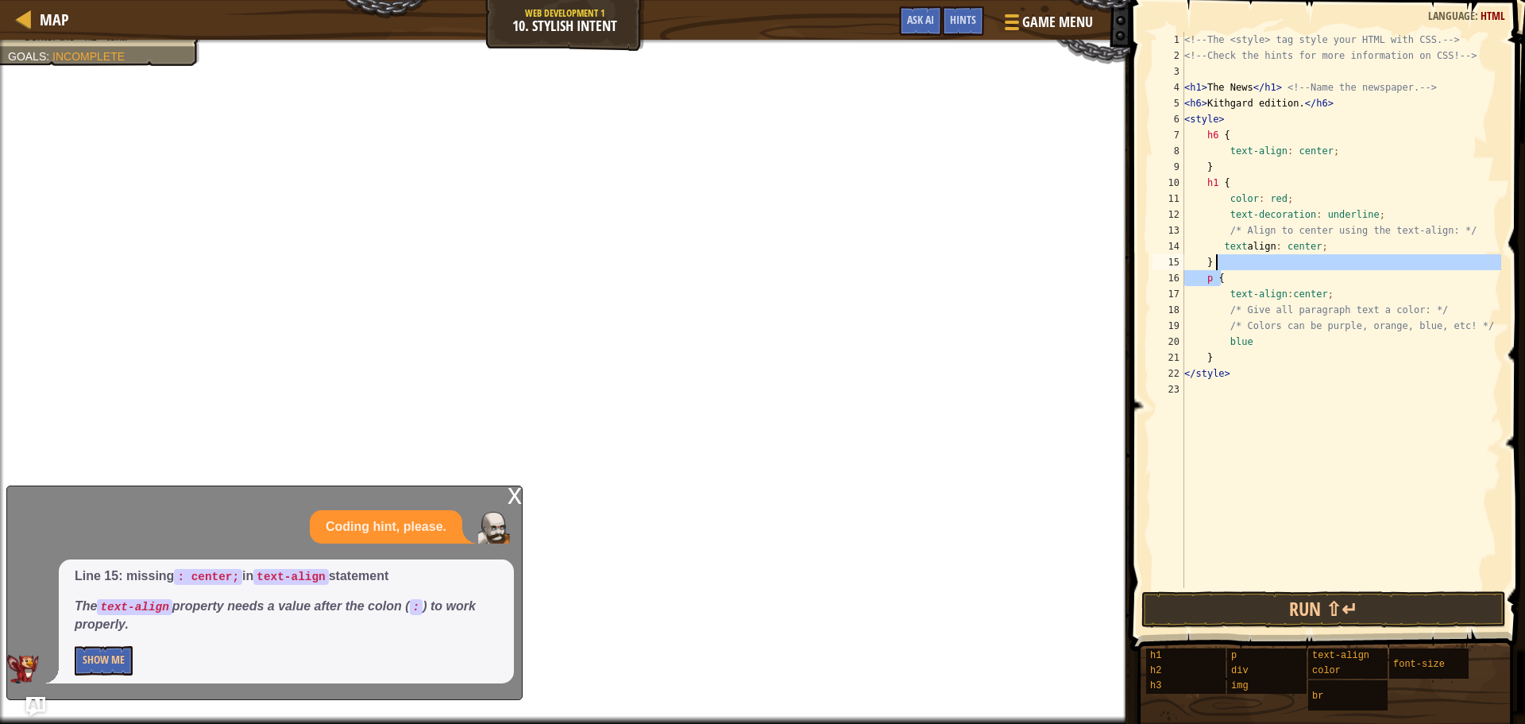
click at [1306, 272] on div "<!-- The <style> tag style your HTML with CSS. --> <!-- Check the hints for mor…" at bounding box center [1341, 310] width 320 height 556
type textarea "p {"
click at [1277, 490] on div "<!-- The <style> tag style your HTML with CSS. --> <!-- Check the hints for mor…" at bounding box center [1341, 326] width 320 height 588
click at [1286, 406] on div "<!-- The <style> tag style your HTML with CSS. --> <!-- Check the hints for mor…" at bounding box center [1341, 326] width 320 height 588
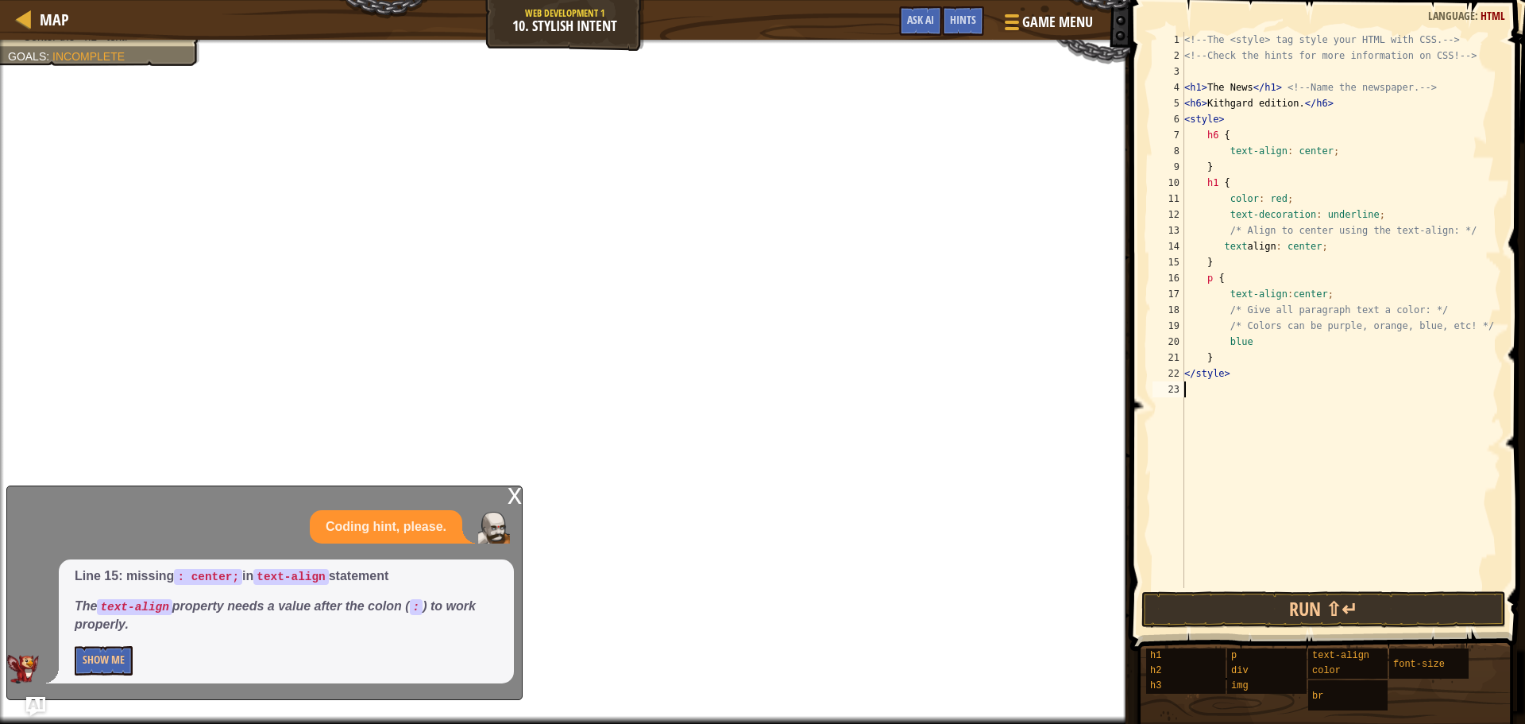
click at [1249, 280] on div "<!-- The <style> tag style your HTML with CSS. --> <!-- Check the hints for mor…" at bounding box center [1341, 326] width 320 height 588
drag, startPoint x: 1228, startPoint y: 293, endPoint x: 1325, endPoint y: 292, distance: 96.9
click at [1325, 292] on div "<!-- The <style> tag style your HTML with CSS. --> <!-- Check the hints for mor…" at bounding box center [1341, 326] width 320 height 588
click at [1320, 277] on div "<!-- The <style> tag style your HTML with CSS. --> <!-- Check the hints for mor…" at bounding box center [1341, 326] width 320 height 588
drag, startPoint x: 1328, startPoint y: 294, endPoint x: 1236, endPoint y: 291, distance: 91.4
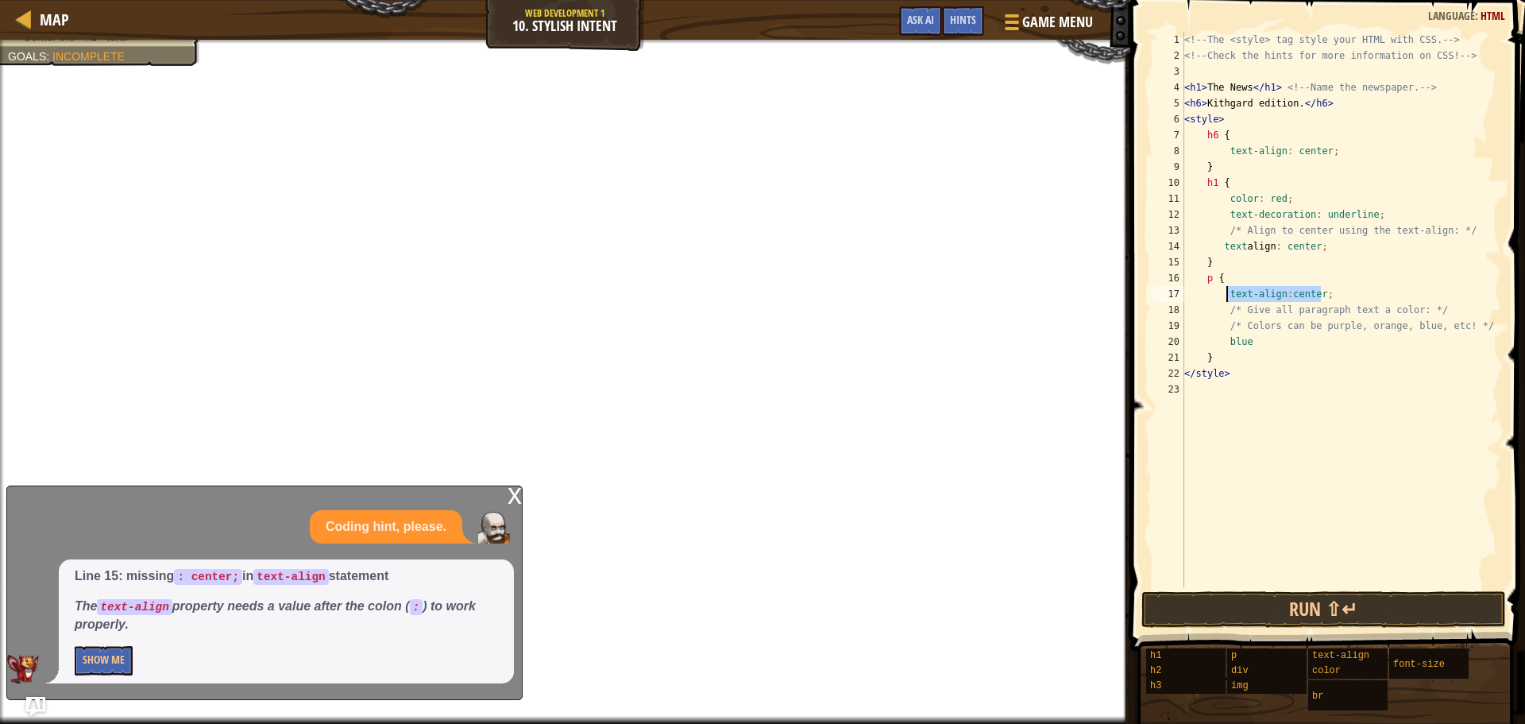
click at [1227, 291] on div "<!-- The <style> tag style your HTML with CSS. --> <!-- Check the hints for mor…" at bounding box center [1341, 326] width 320 height 588
type textarea "text-align:center;"
click at [1237, 271] on div "<!-- The <style> tag style your HTML with CSS. --> <!-- Check the hints for mor…" at bounding box center [1341, 326] width 320 height 588
paste textarea "text-align:center;"
drag, startPoint x: 1325, startPoint y: 249, endPoint x: 1219, endPoint y: 249, distance: 105.7
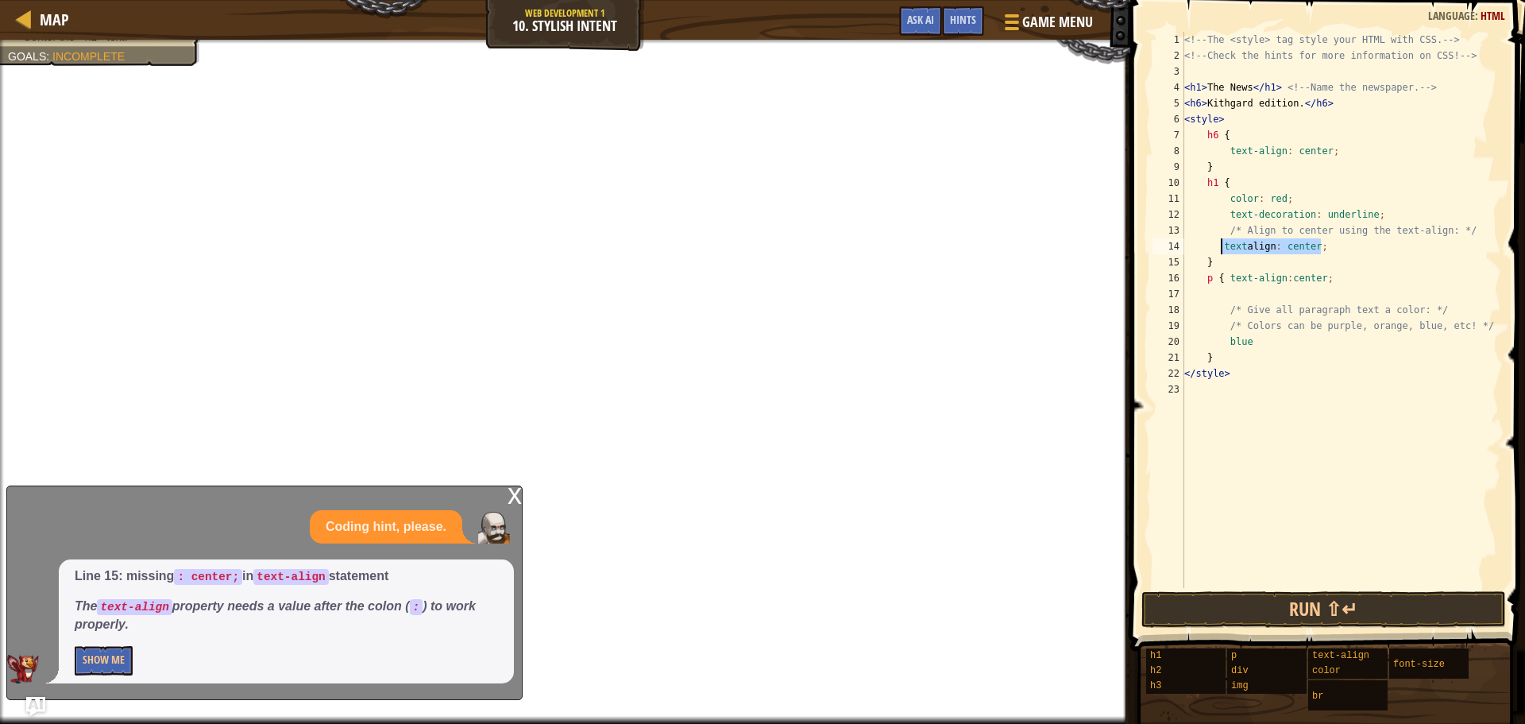
click at [1219, 249] on div "<!-- The <style> tag style your HTML with CSS. --> <!-- Check the hints for mor…" at bounding box center [1341, 326] width 320 height 588
type textarea "text align: center;"
drag, startPoint x: 1345, startPoint y: 261, endPoint x: 1224, endPoint y: 261, distance: 120.8
click at [1224, 261] on div "<!-- The <style> tag style your HTML with CSS. --> <!-- Check the hints for mor…" at bounding box center [1341, 326] width 320 height 588
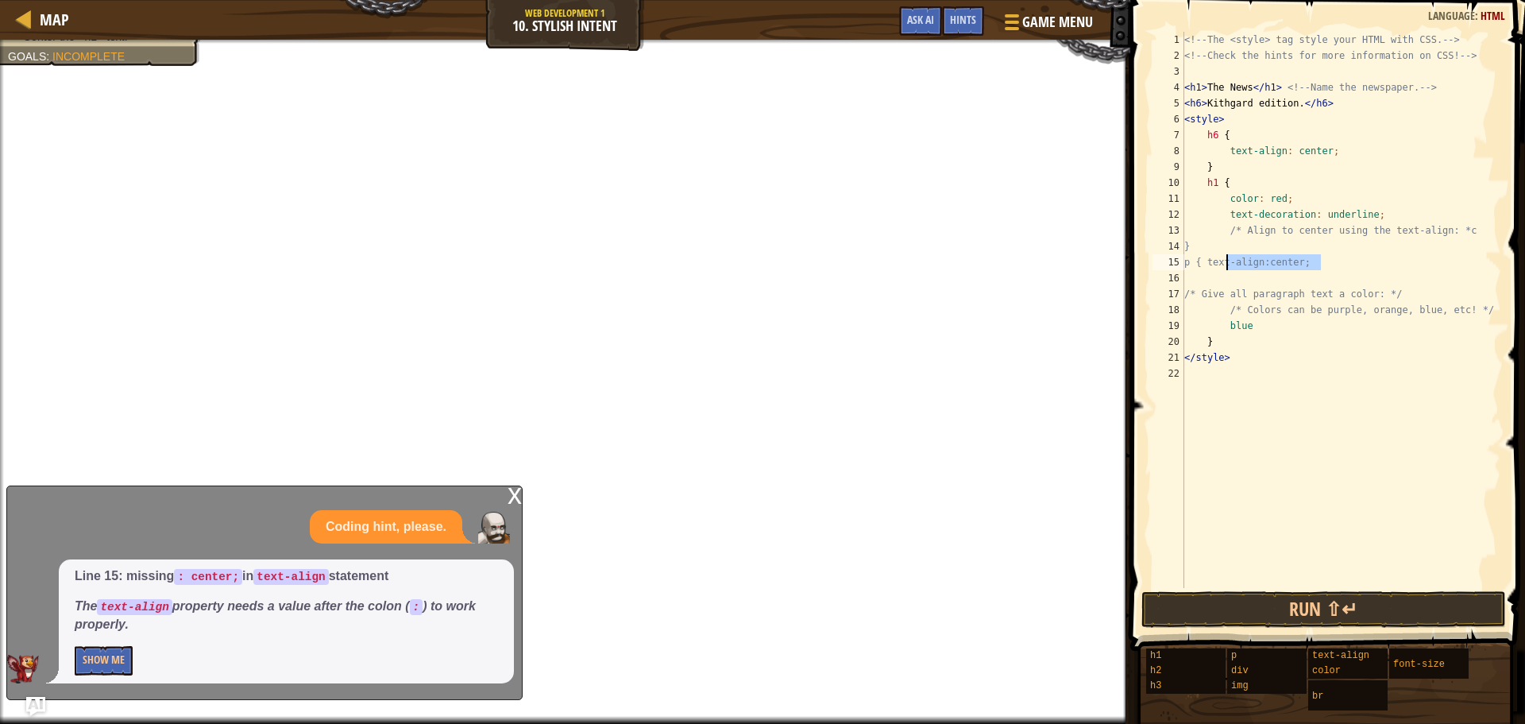
scroll to position [7, 10]
click at [1247, 258] on div "<!-- The <style> tag style your HTML with CSS. --> <!-- Check the hints for mor…" at bounding box center [1341, 326] width 320 height 588
click at [1246, 251] on div "<!-- The <style> tag style your HTML with CSS. --> <!-- Check the hints for mor…" at bounding box center [1341, 326] width 320 height 588
paste textarea "text-align:center;"
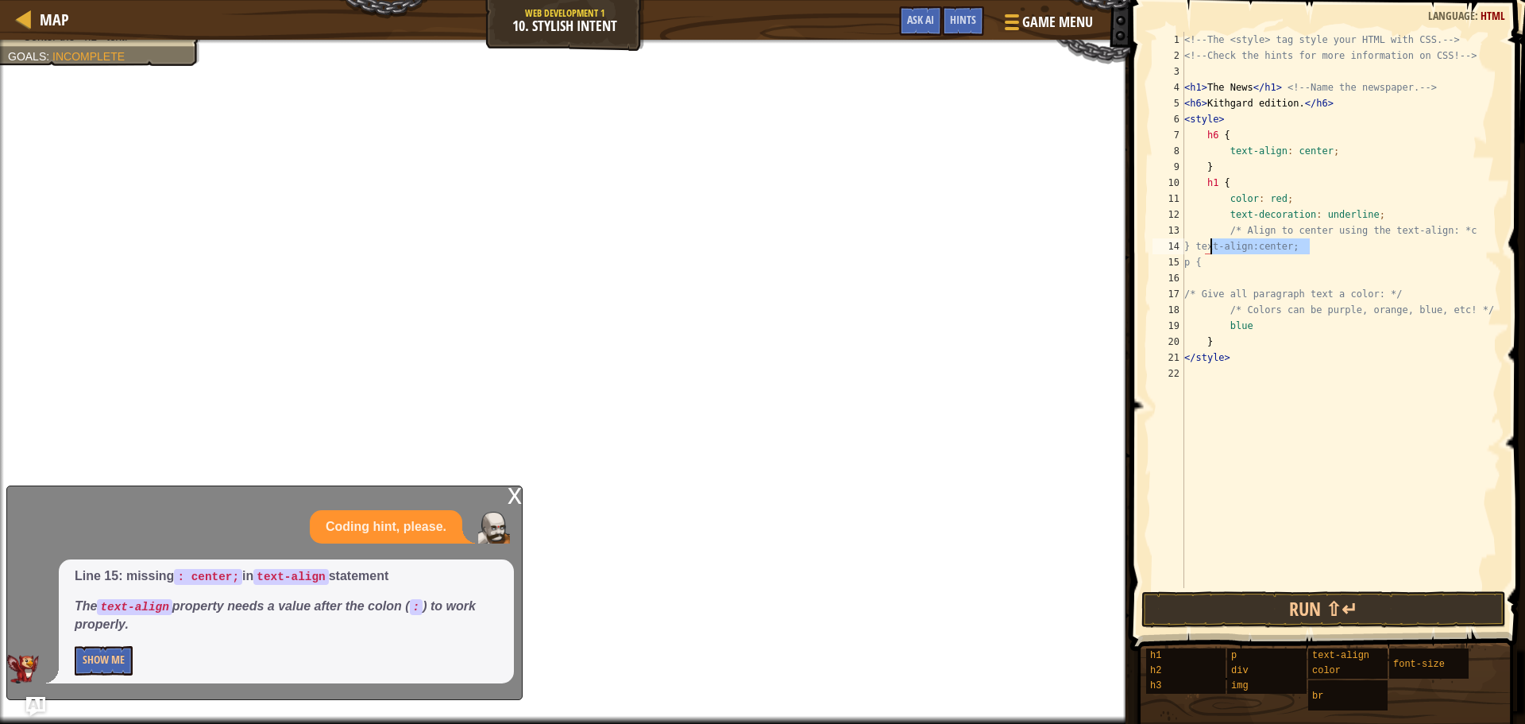
drag, startPoint x: 1316, startPoint y: 247, endPoint x: 1209, endPoint y: 252, distance: 107.4
click at [1209, 252] on div "<!-- The <style> tag style your HTML with CSS. --> <!-- Check the hints for mor…" at bounding box center [1341, 326] width 320 height 588
click at [1242, 261] on div "<!-- The <style> tag style your HTML with CSS. --> <!-- Check the hints for mor…" at bounding box center [1341, 326] width 320 height 588
type textarea "p {"
click at [1011, 17] on div at bounding box center [1009, 21] width 21 height 23
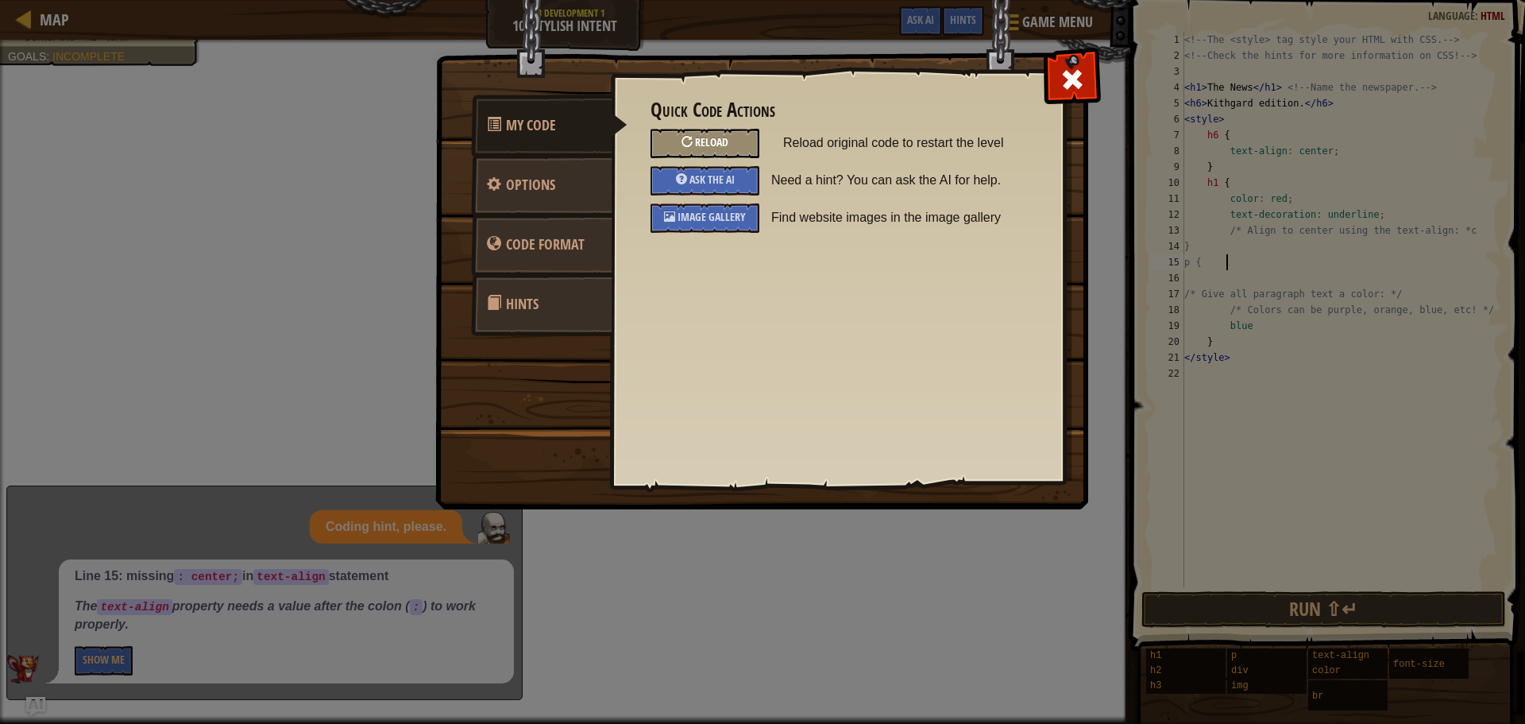
click at [712, 145] on span "Reload" at bounding box center [711, 141] width 33 height 15
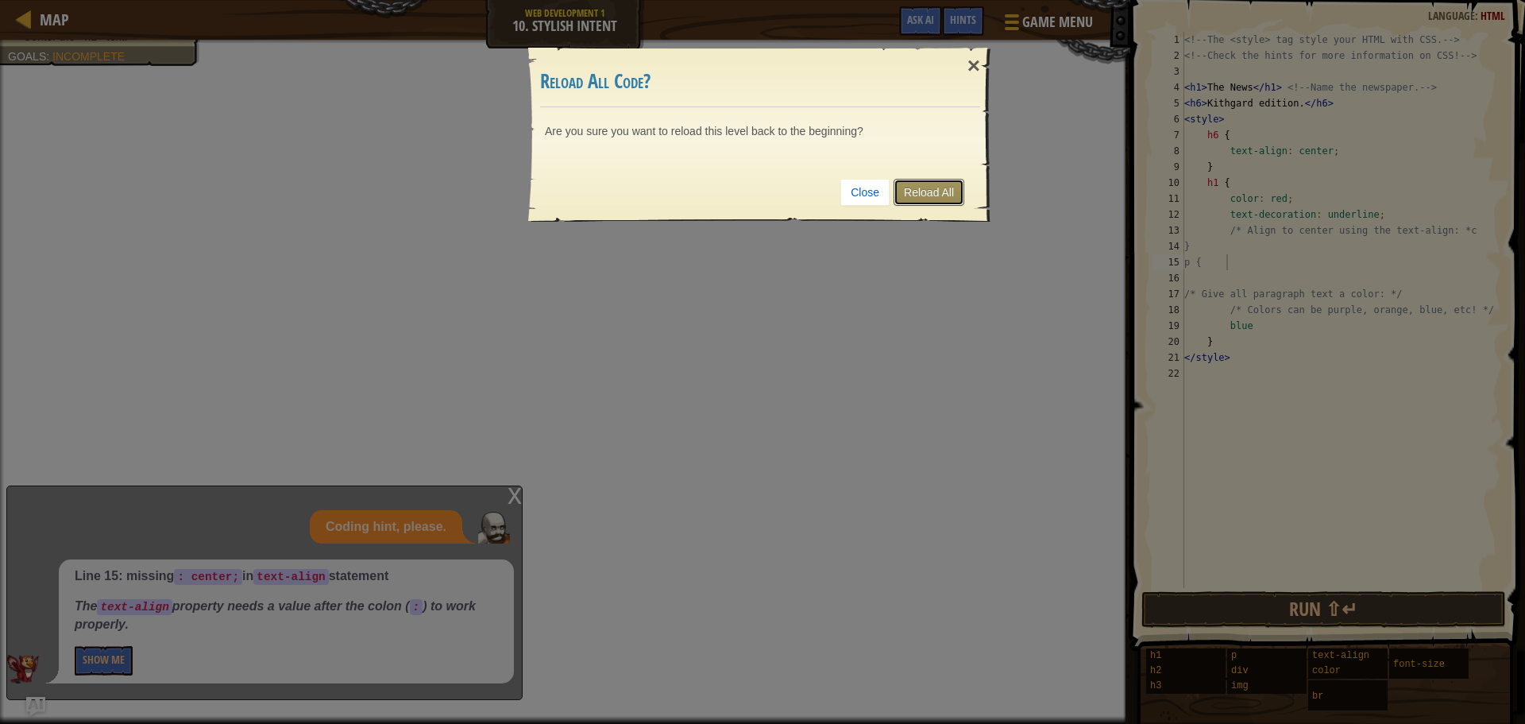
click at [927, 191] on link "Reload All" at bounding box center [929, 192] width 71 height 27
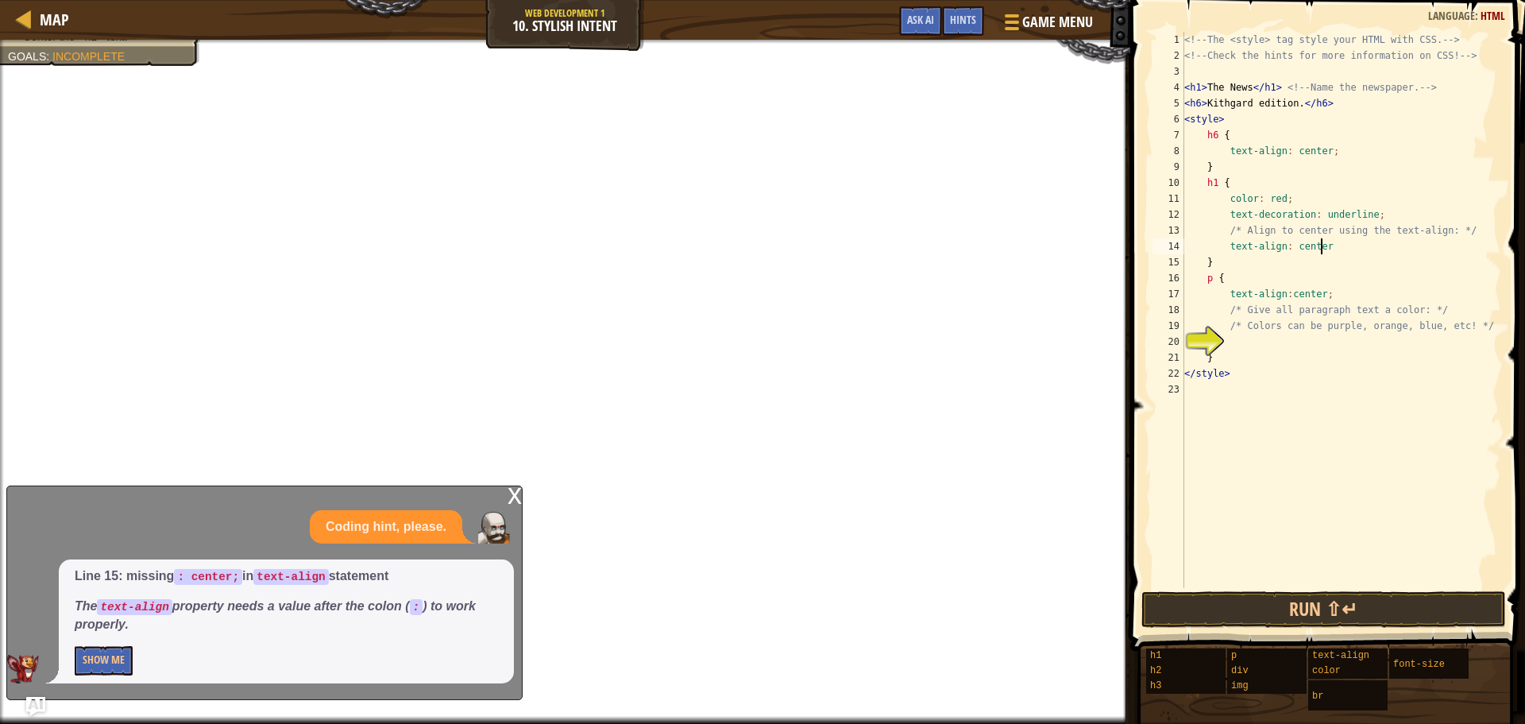
scroll to position [7, 10]
click at [1330, 294] on div "<!-- The <style> tag style your HTML with CSS. --> <!-- Check the hints for mor…" at bounding box center [1341, 326] width 320 height 588
click at [1248, 256] on div "<!-- The <style> tag style your HTML with CSS. --> <!-- Check the hints for mor…" at bounding box center [1341, 326] width 320 height 588
drag, startPoint x: 1327, startPoint y: 296, endPoint x: 1232, endPoint y: 296, distance: 94.5
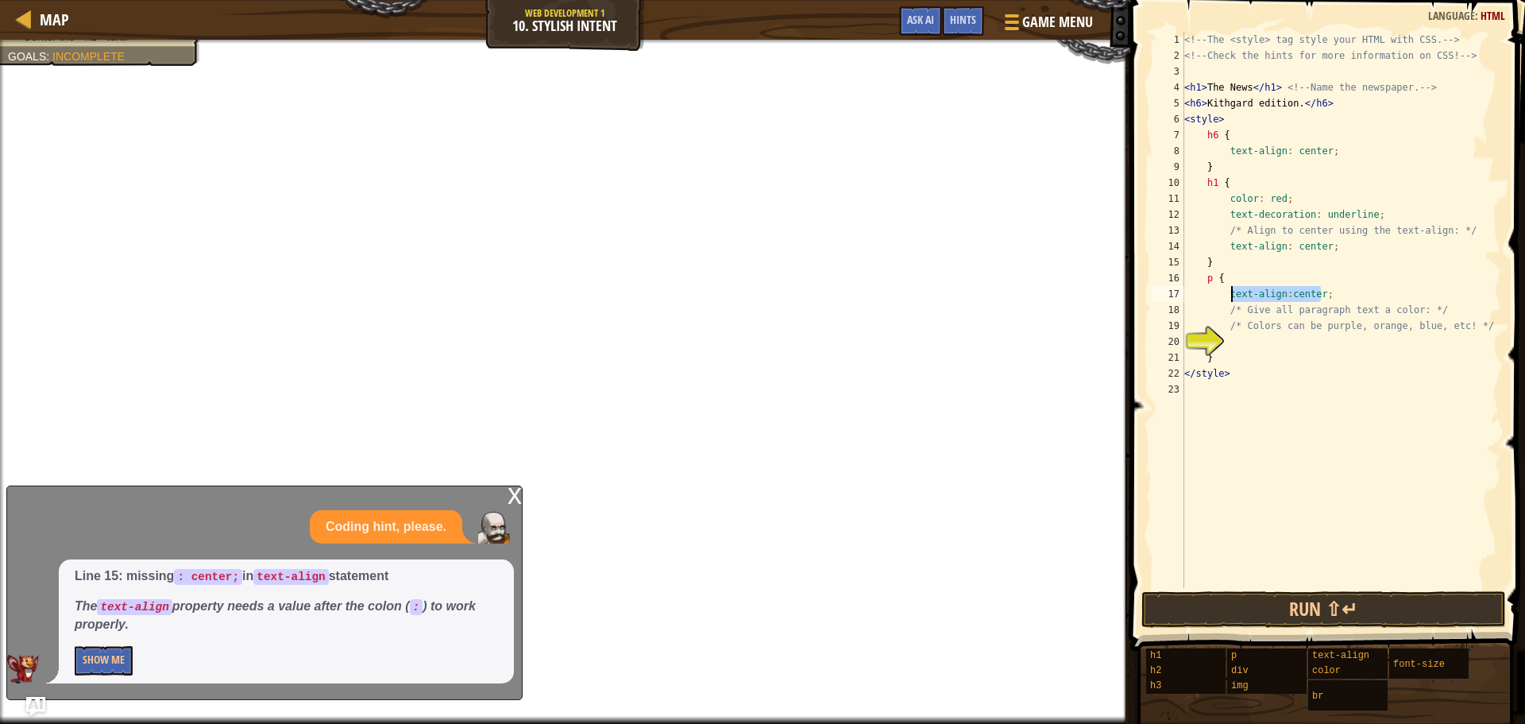
click at [1232, 296] on div "<!-- The <style> tag style your HTML with CSS. --> <!-- Check the hints for mor…" at bounding box center [1341, 326] width 320 height 588
click at [1356, 306] on div "<!-- The <style> tag style your HTML with CSS. --> <!-- Check the hints for mor…" at bounding box center [1341, 326] width 320 height 588
drag, startPoint x: 1334, startPoint y: 302, endPoint x: 1295, endPoint y: 297, distance: 39.2
click at [1285, 297] on div "<!-- The <style> tag style your HTML with CSS. --> <!-- Check the hints for mor…" at bounding box center [1341, 326] width 320 height 588
click at [1310, 298] on div "<!-- The <style> tag style your HTML with CSS. --> <!-- Check the hints for mor…" at bounding box center [1341, 310] width 320 height 556
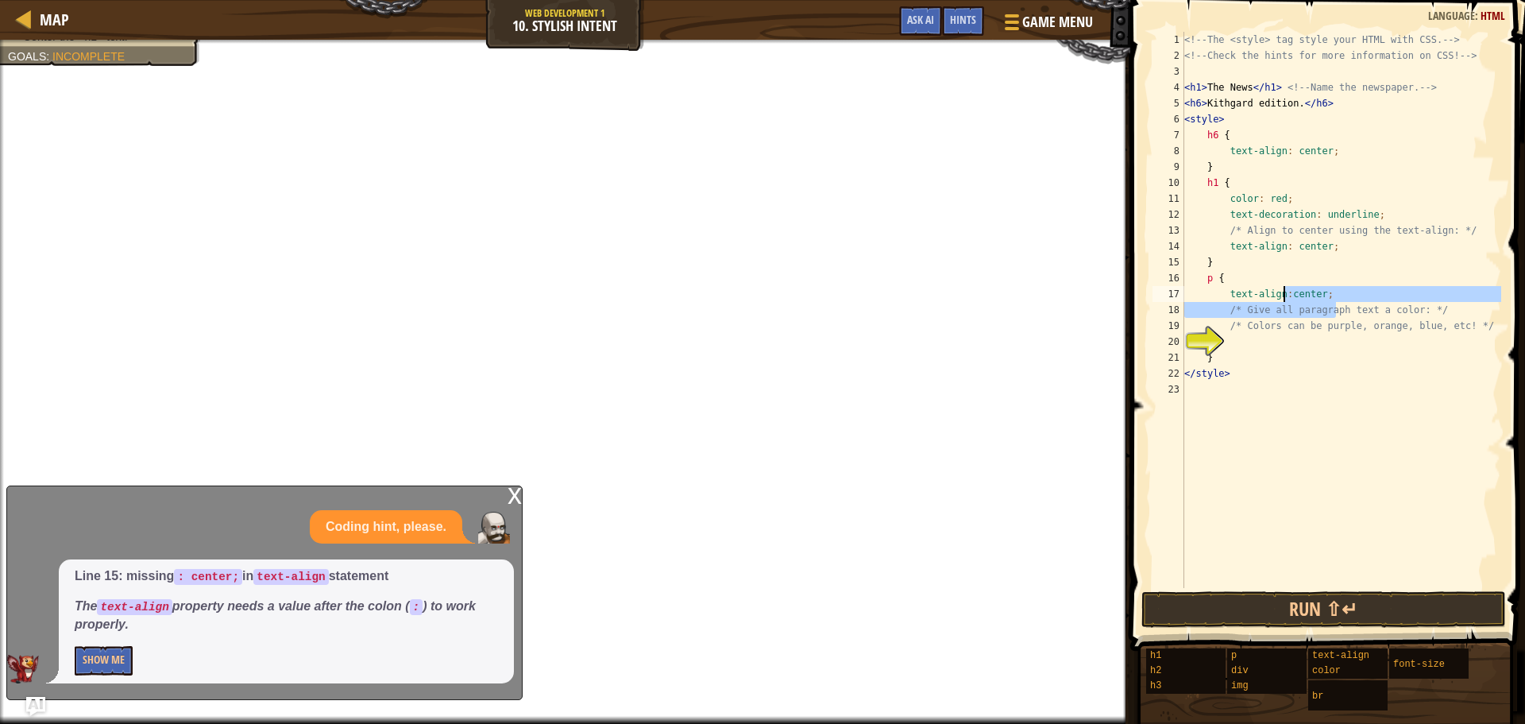
type textarea "text-align:center;"
drag, startPoint x: 1329, startPoint y: 290, endPoint x: 1223, endPoint y: 295, distance: 106.6
click at [1223, 295] on div "<!-- The <style> tag style your HTML with CSS. --> <!-- Check the hints for mor…" at bounding box center [1341, 326] width 320 height 588
click at [1277, 271] on div "<!-- The <style> tag style your HTML with CSS. --> <!-- Check the hints for mor…" at bounding box center [1341, 326] width 320 height 588
click at [1246, 185] on div "<!-- The <style> tag style your HTML with CSS. --> <!-- Check the hints for mor…" at bounding box center [1341, 326] width 320 height 588
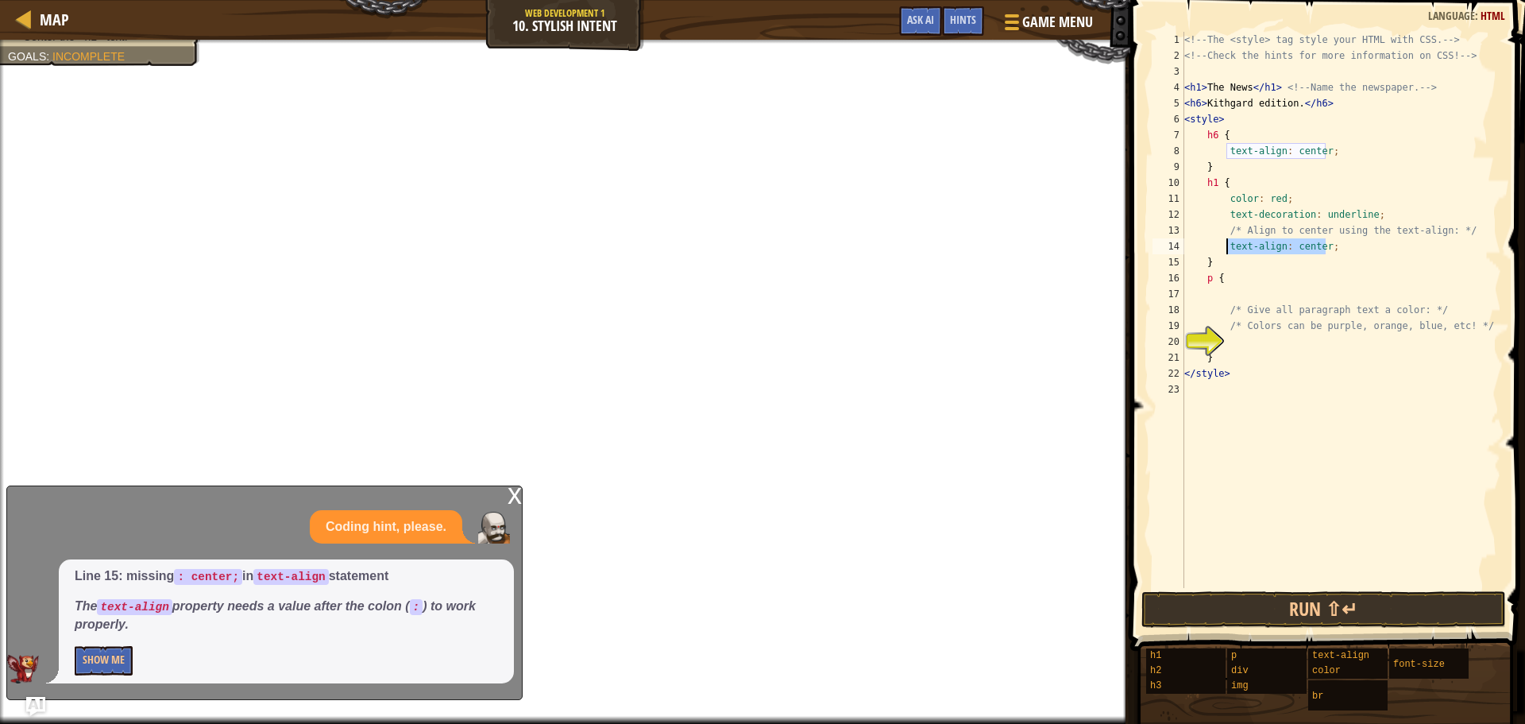
drag, startPoint x: 1344, startPoint y: 249, endPoint x: 1227, endPoint y: 249, distance: 116.8
click at [1227, 249] on div "<!-- The <style> tag style your HTML with CSS. --> <!-- Check the hints for mor…" at bounding box center [1341, 326] width 320 height 588
type textarea "text-align: center;"
click at [1240, 172] on div "<!-- The <style> tag style your HTML with CSS. --> <!-- Check the hints for mor…" at bounding box center [1341, 326] width 320 height 588
click at [1241, 180] on div "<!-- The <style> tag style your HTML with CSS. --> <!-- Check the hints for mor…" at bounding box center [1341, 326] width 320 height 588
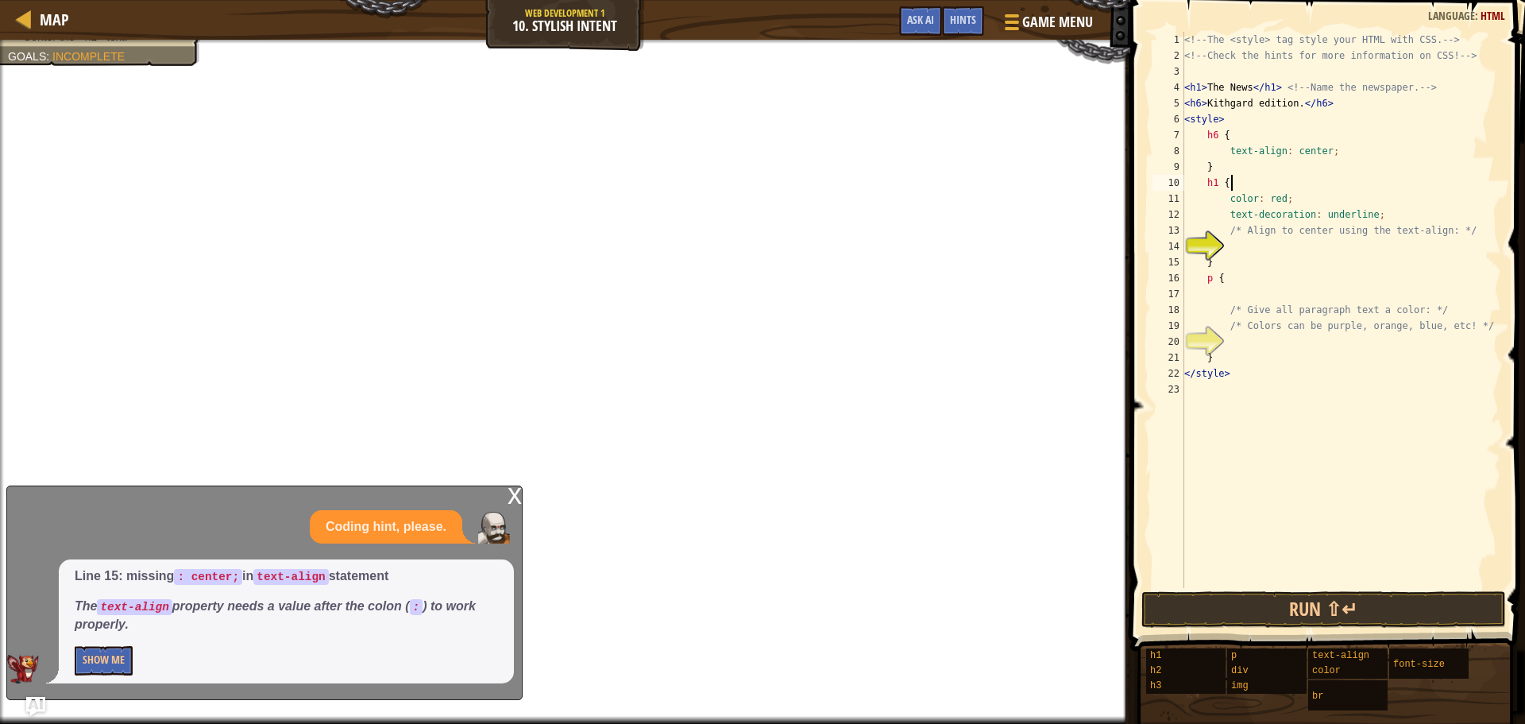
scroll to position [7, 0]
paste textarea "text-align: center;"
click at [1308, 605] on button "Run ⇧↵" at bounding box center [1324, 609] width 365 height 37
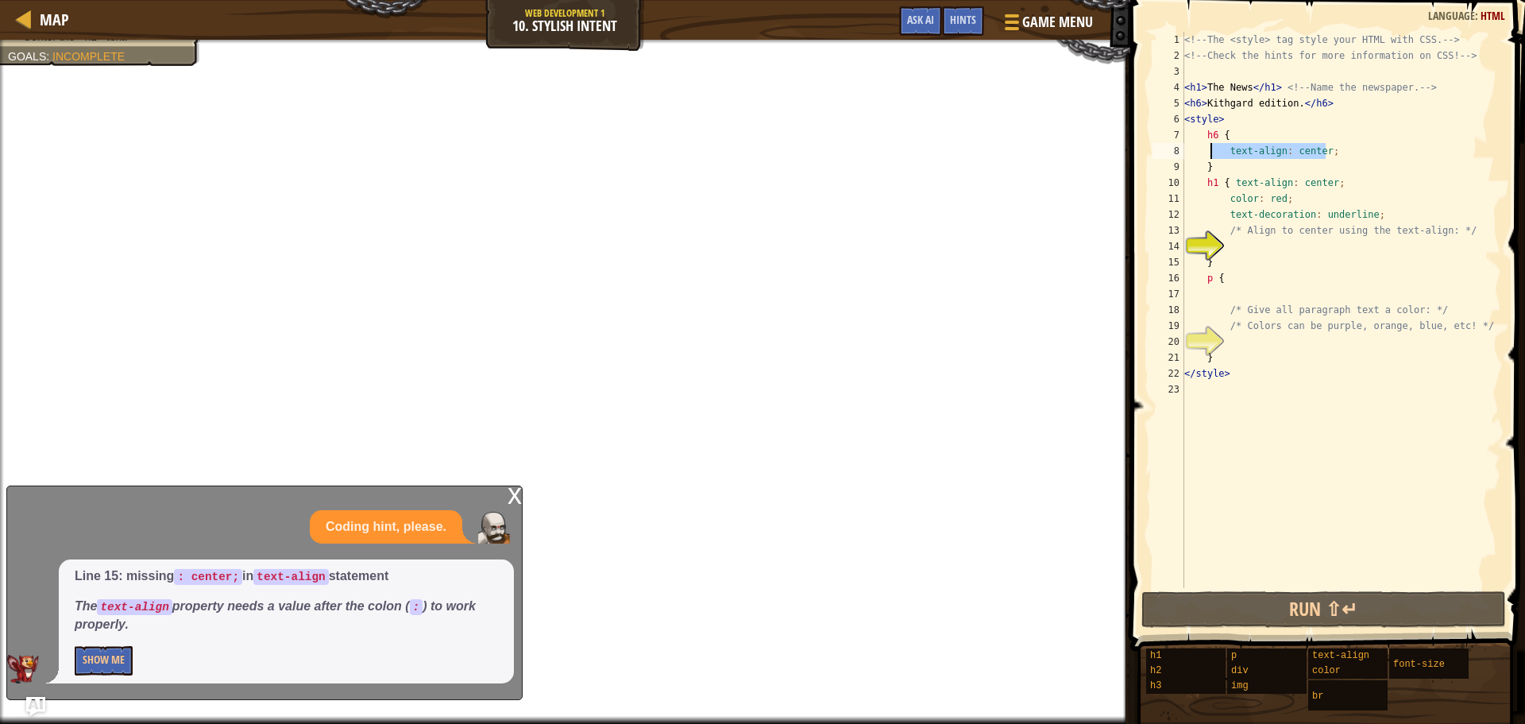
drag, startPoint x: 1327, startPoint y: 158, endPoint x: 1212, endPoint y: 155, distance: 115.2
click at [1212, 155] on div "<!-- The <style> tag style your HTML with CSS. --> <!-- Check the hints for mor…" at bounding box center [1341, 326] width 320 height 588
type textarea "text-align: center;"
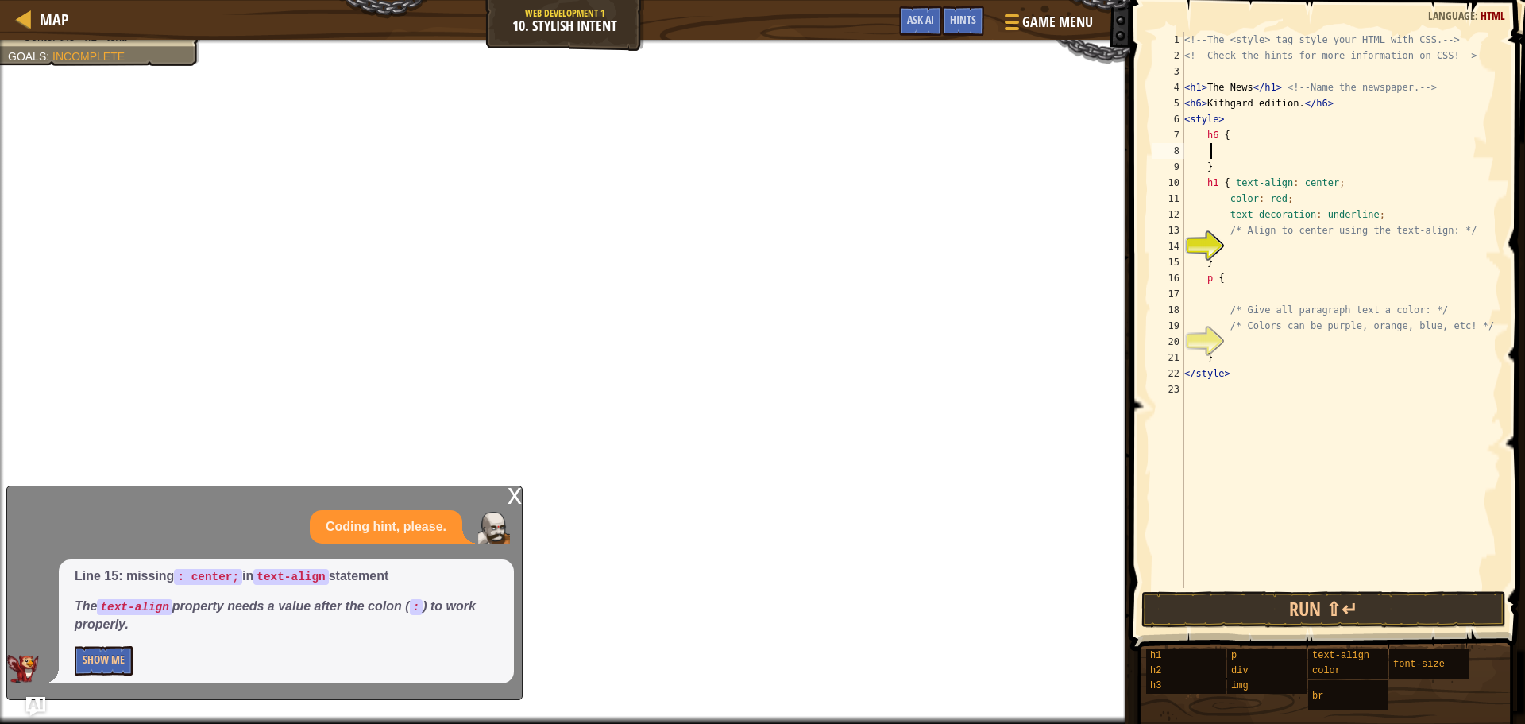
click at [1230, 154] on div "<!-- The <style> tag style your HTML with CSS. --> <!-- Check the hints for mor…" at bounding box center [1341, 326] width 320 height 588
paste textarea "text-align: center;"
type textarea "text-align: center;"
click at [1254, 249] on div "<!-- The <style> tag style your HTML with CSS. --> <!-- Check the hints for mor…" at bounding box center [1341, 326] width 320 height 588
paste textarea "text-align: center;"
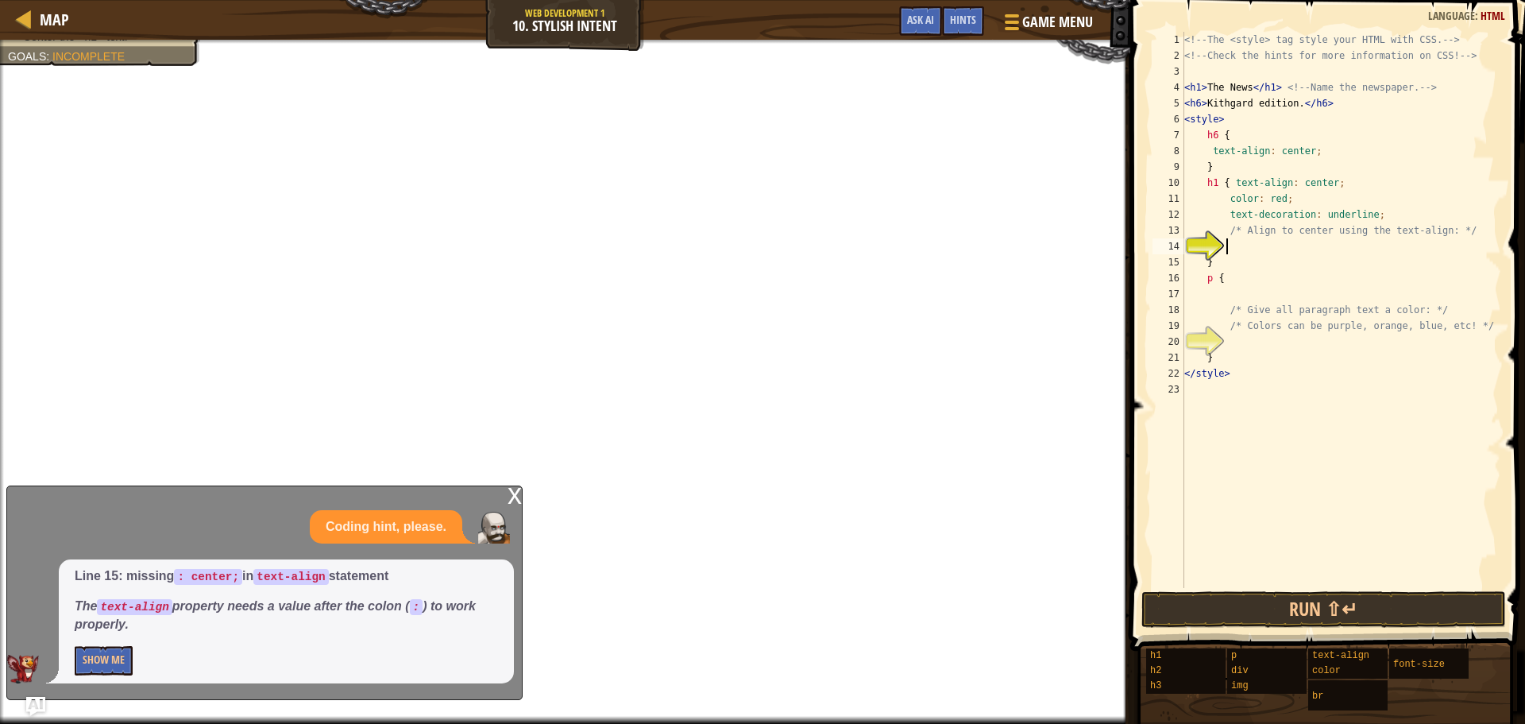
type textarea "text-align: center;"
click at [1284, 347] on div "<!-- The <style> tag style your HTML with CSS. --> <!-- Check the hints for mor…" at bounding box center [1341, 326] width 320 height 588
click at [1255, 366] on div "<!-- The <style> tag style your HTML with CSS. --> <!-- Check the hints for mor…" at bounding box center [1341, 326] width 320 height 588
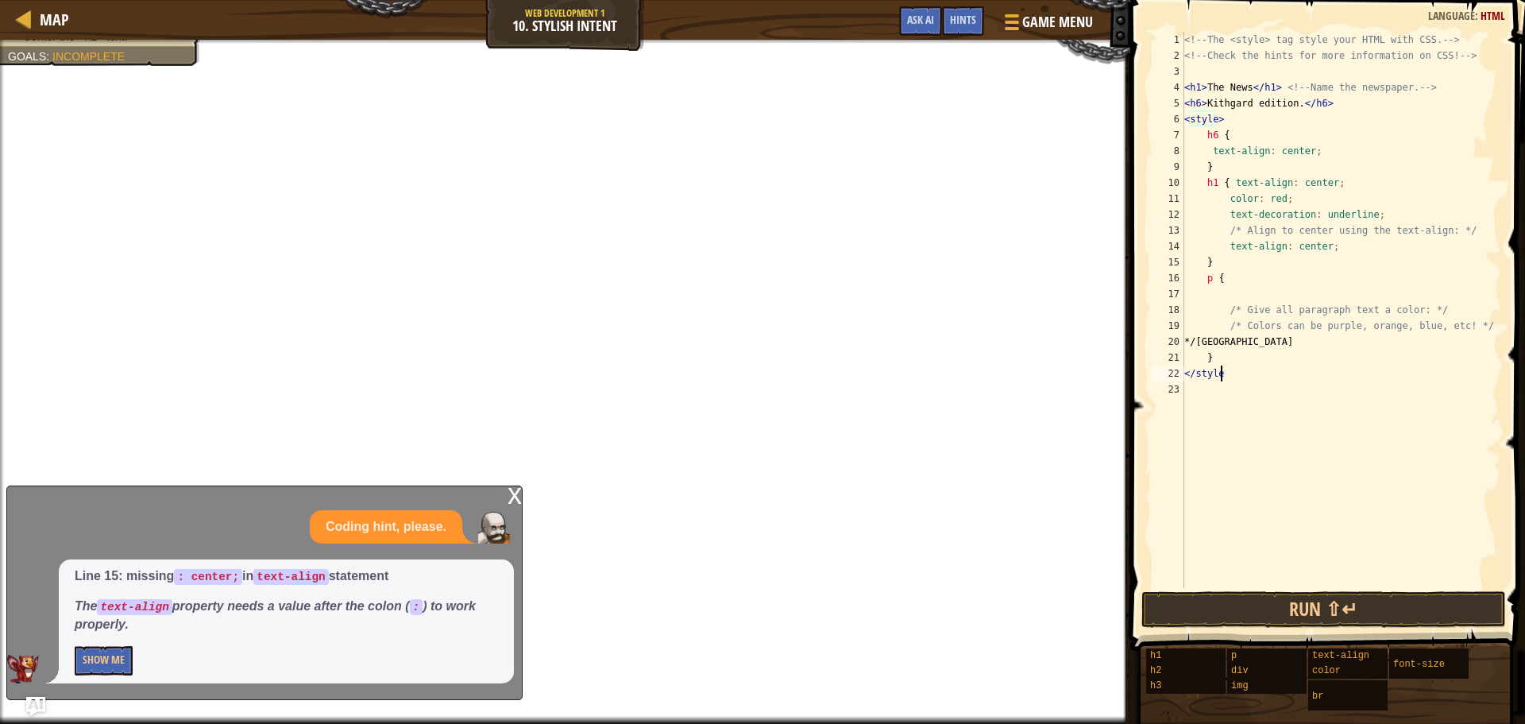
type textarea "<"
click at [1358, 601] on button "Done" at bounding box center [1411, 609] width 174 height 37
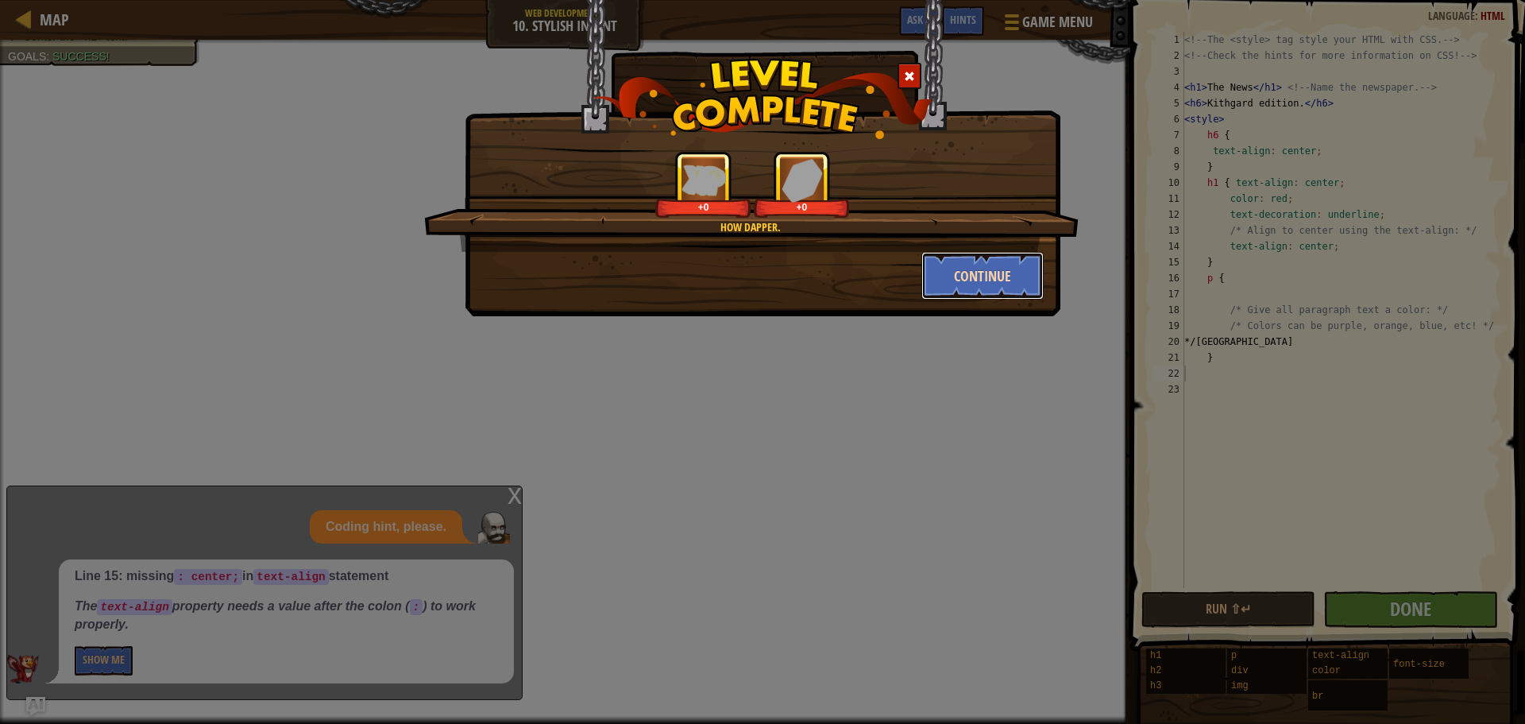
click at [1008, 271] on button "Continue" at bounding box center [983, 276] width 123 height 48
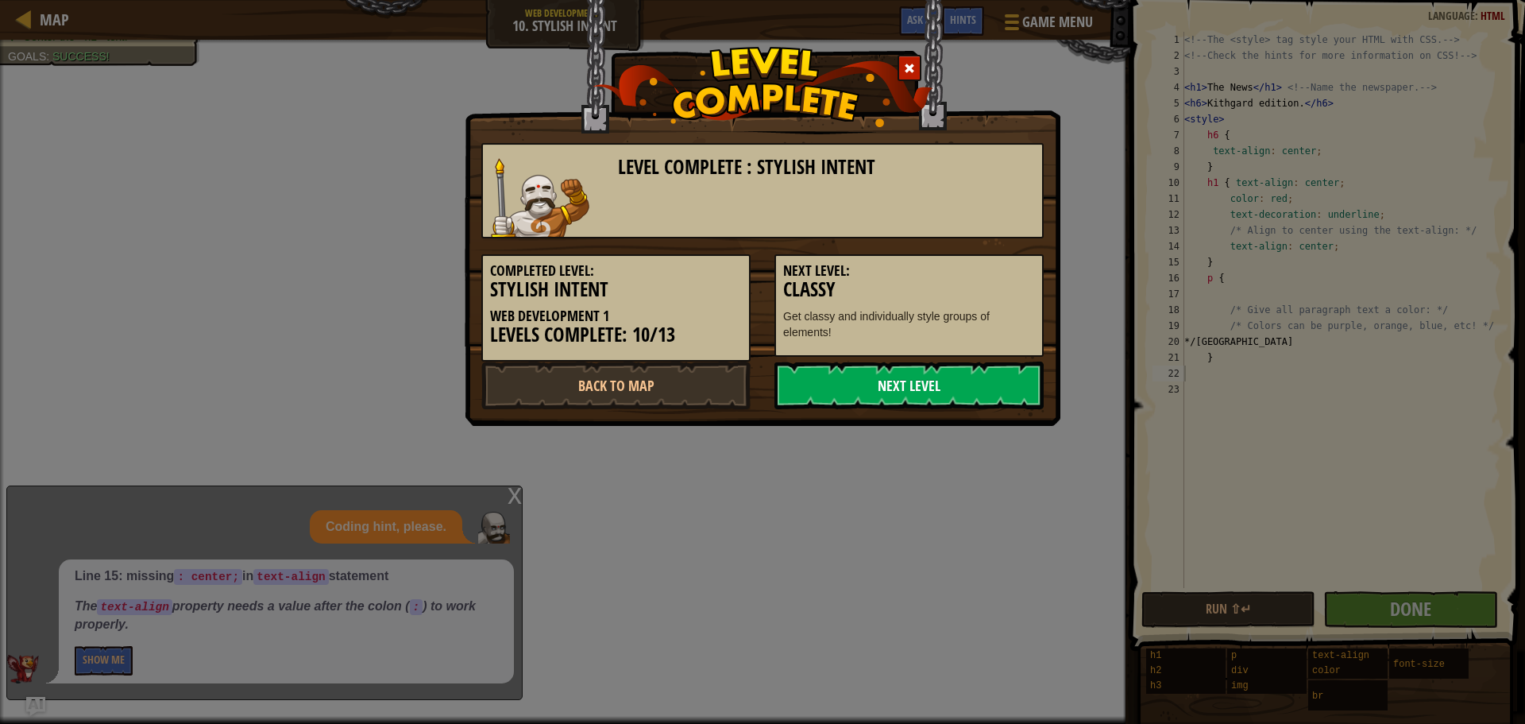
click at [868, 383] on link "Next Level" at bounding box center [909, 385] width 269 height 48
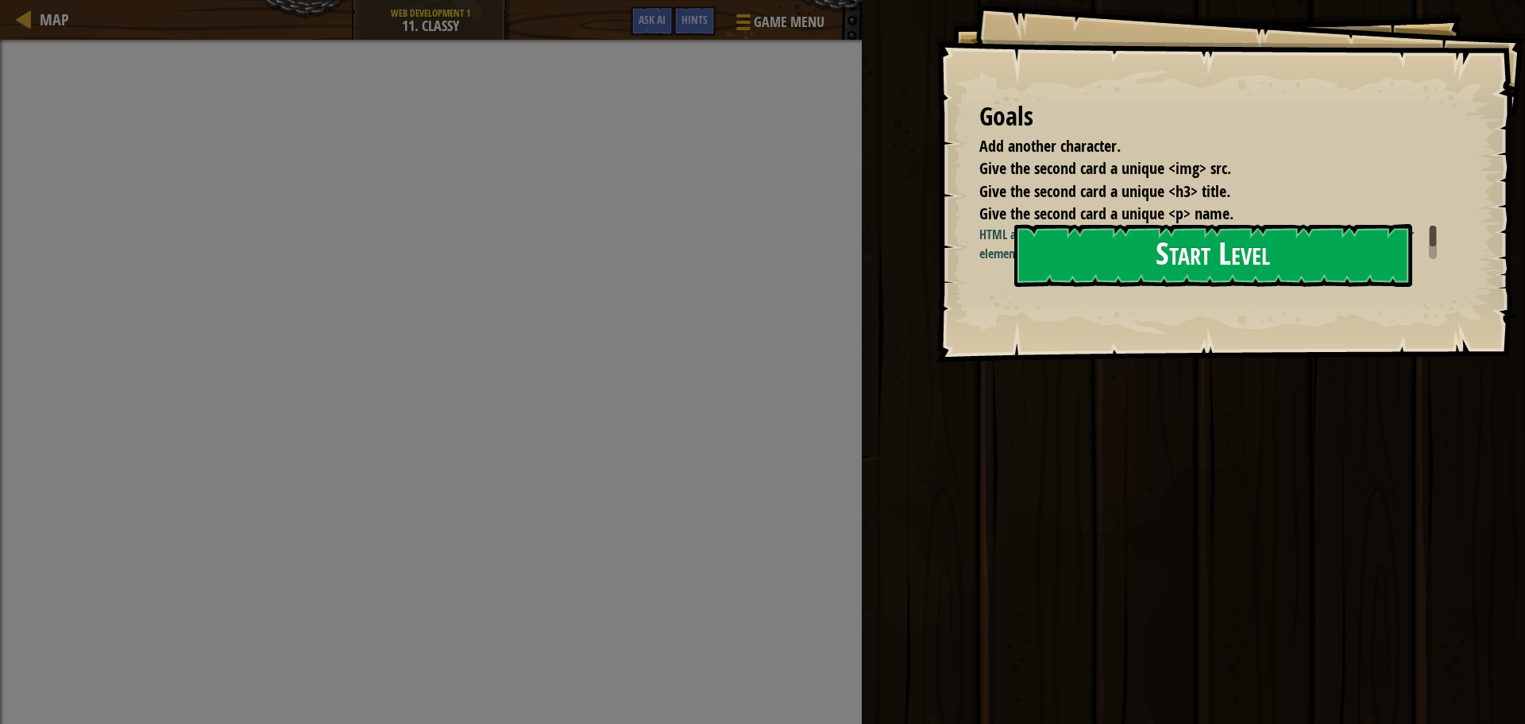
click at [1266, 265] on button "Start Level" at bounding box center [1214, 255] width 398 height 63
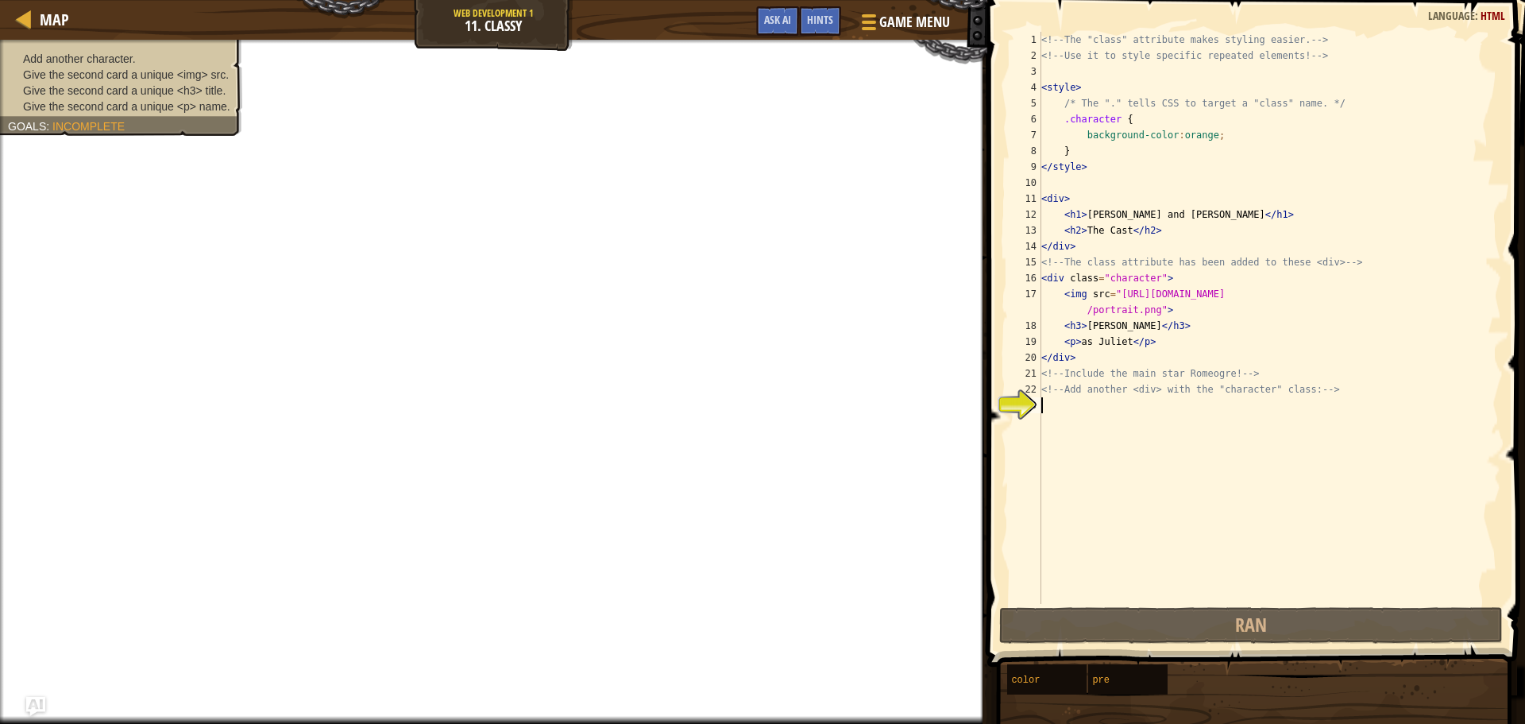
click at [1076, 409] on div "<!-- The "class" attribute makes styling easier. --> <!-- Use it to style speci…" at bounding box center [1269, 334] width 463 height 604
click at [864, 10] on div at bounding box center [866, 21] width 21 height 23
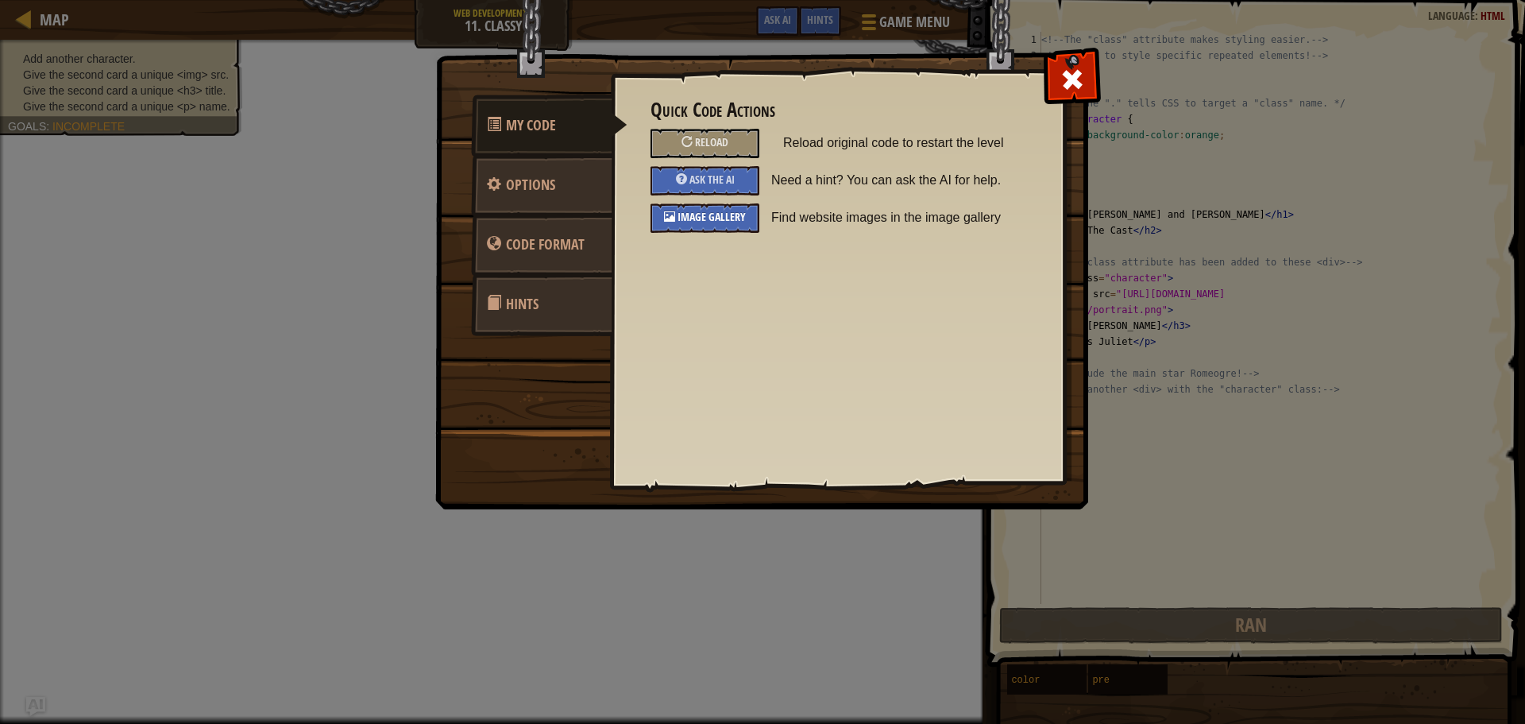
click at [732, 222] on span "Image Gallery" at bounding box center [712, 216] width 68 height 15
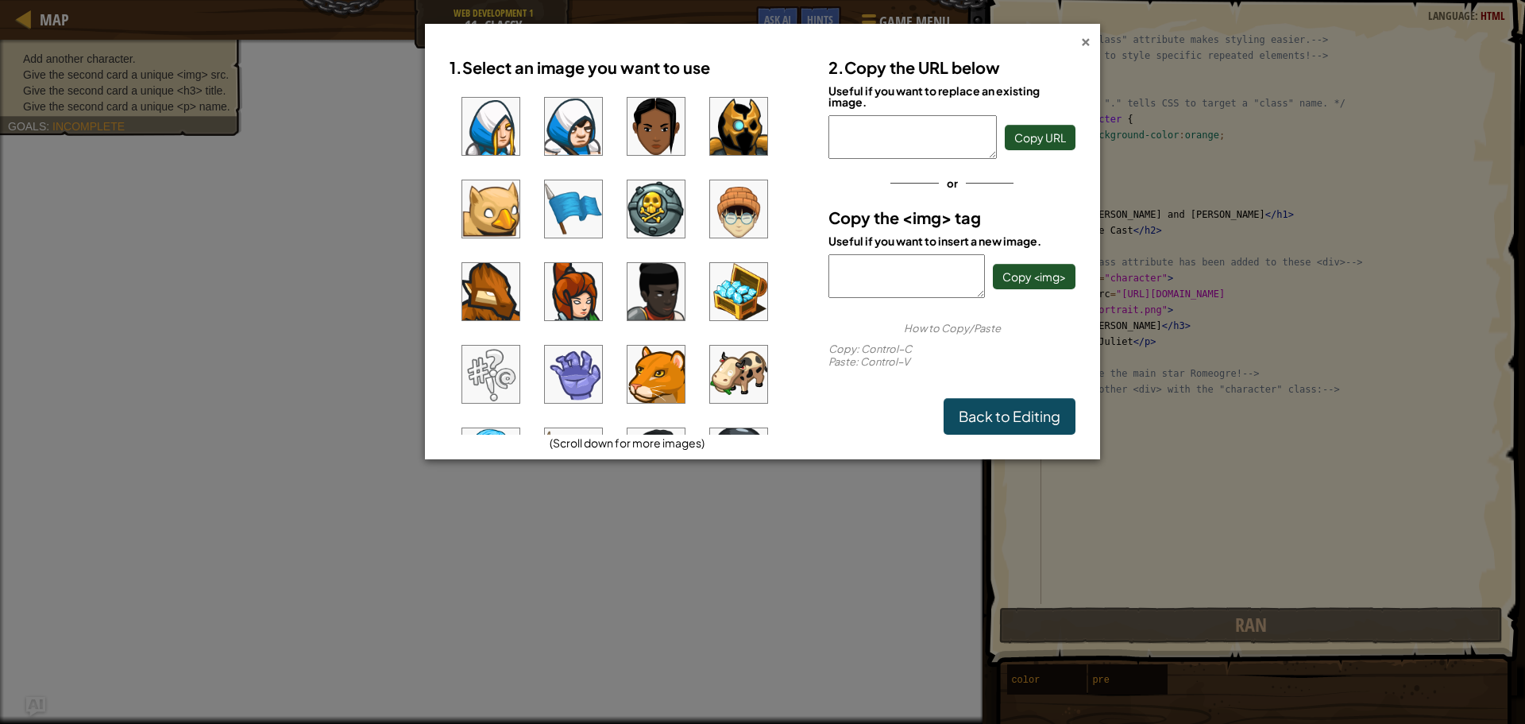
click at [1084, 42] on div "×" at bounding box center [1085, 39] width 11 height 17
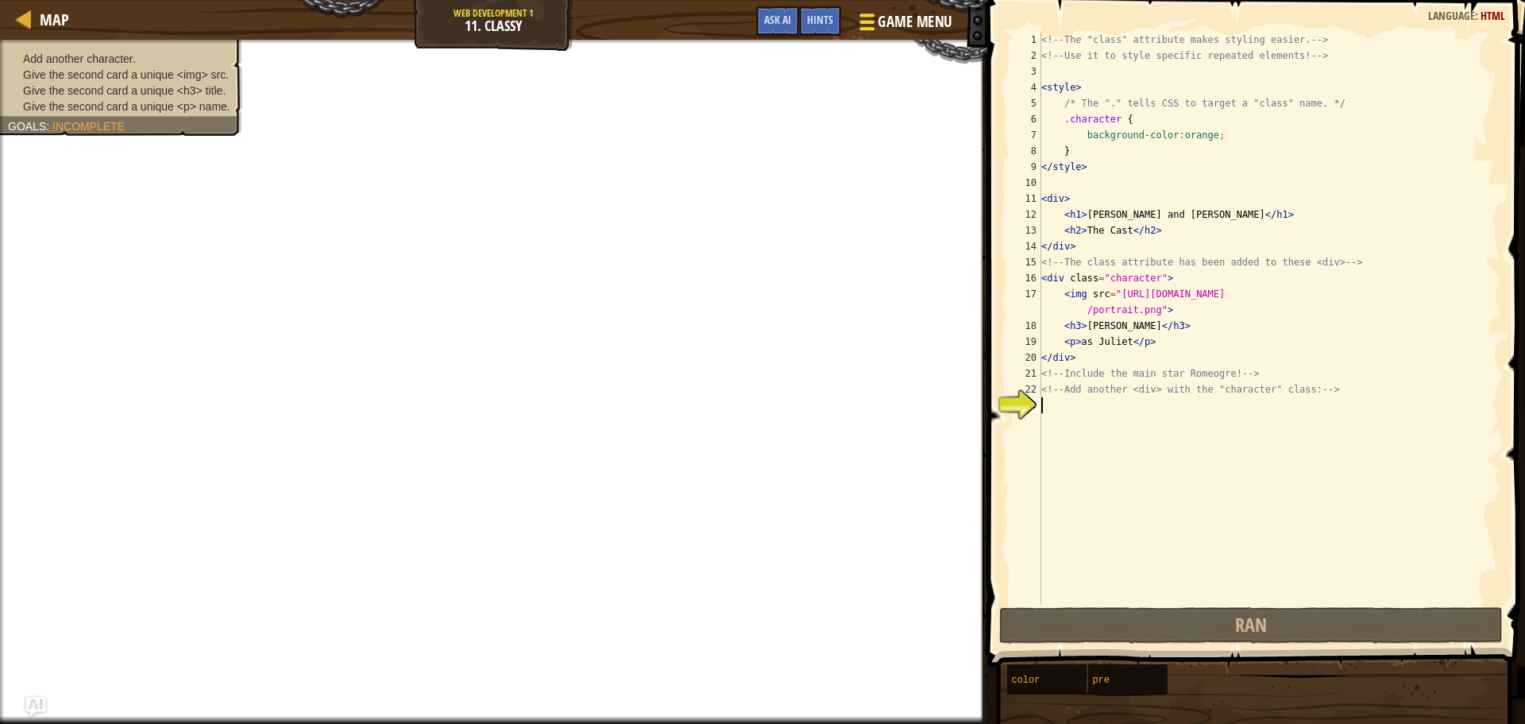
click at [887, 21] on span "Game Menu" at bounding box center [915, 21] width 74 height 21
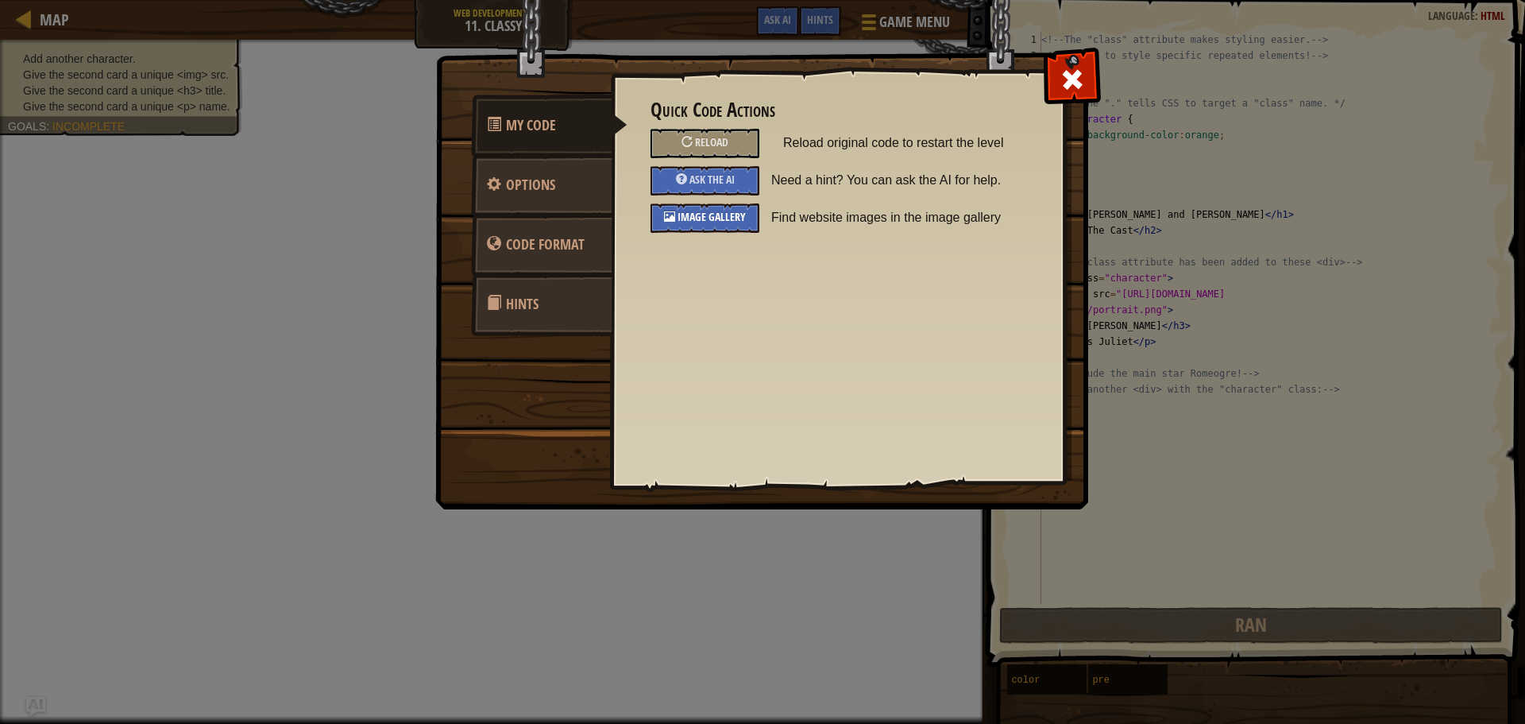
click at [735, 222] on span "Image Gallery" at bounding box center [712, 216] width 68 height 15
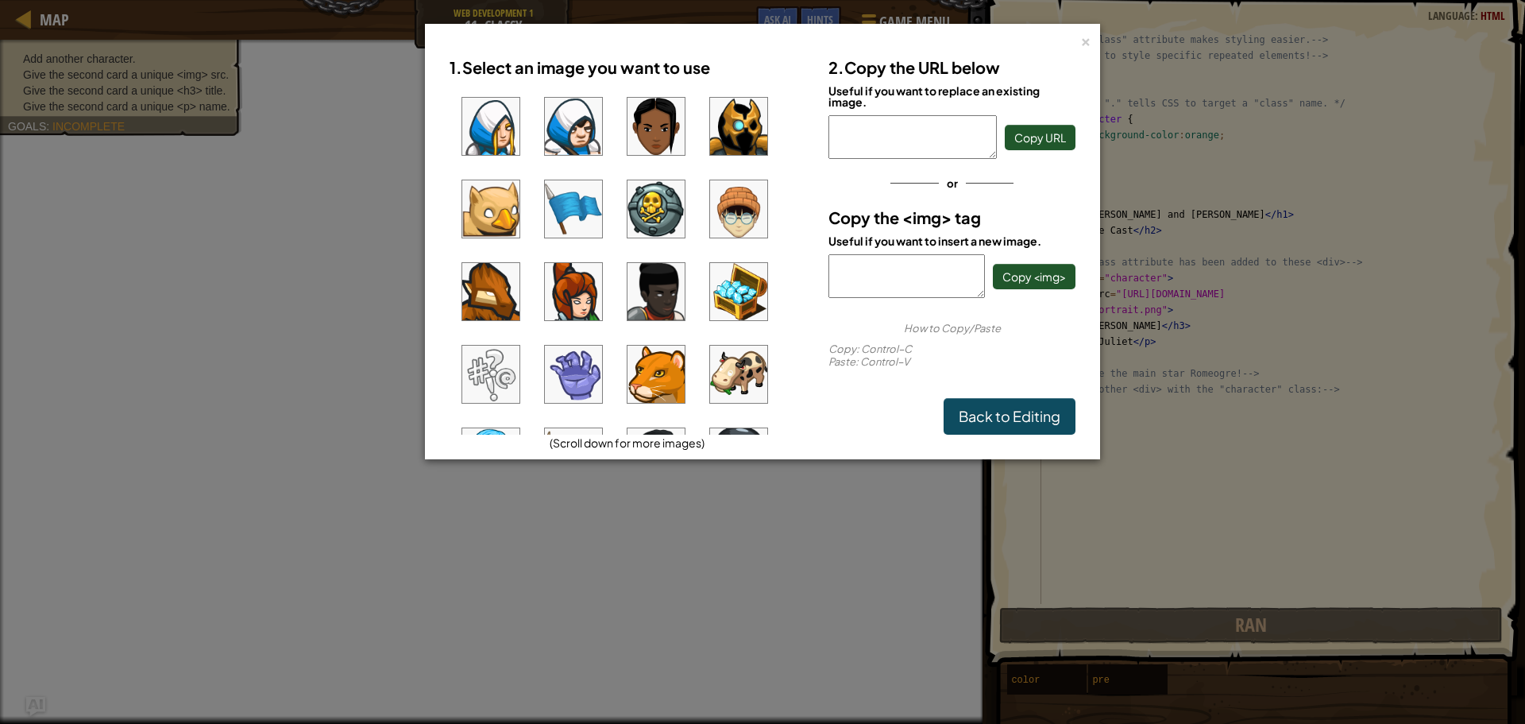
type textarea "https://codecombat.com/file/db/thang.type/57586f0a22179b2800efda37/portrait.png"
click at [1045, 278] on span "Copy <img>" at bounding box center [1035, 276] width 64 height 14
click at [1086, 42] on div "×" at bounding box center [1085, 39] width 11 height 17
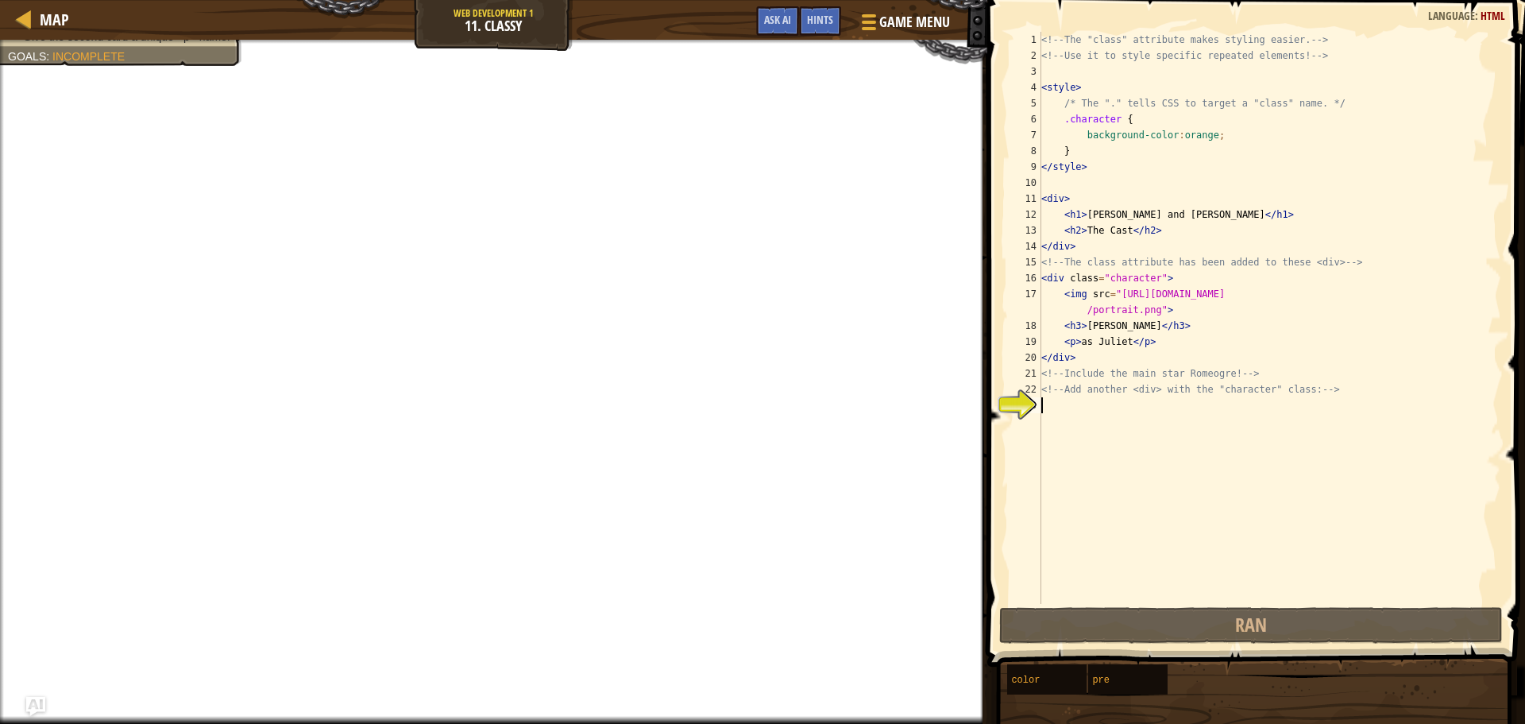
paste textarea "https://codecombat.com/file/db/thang.type/57586f0a22179b2800efda37/portrait.png"
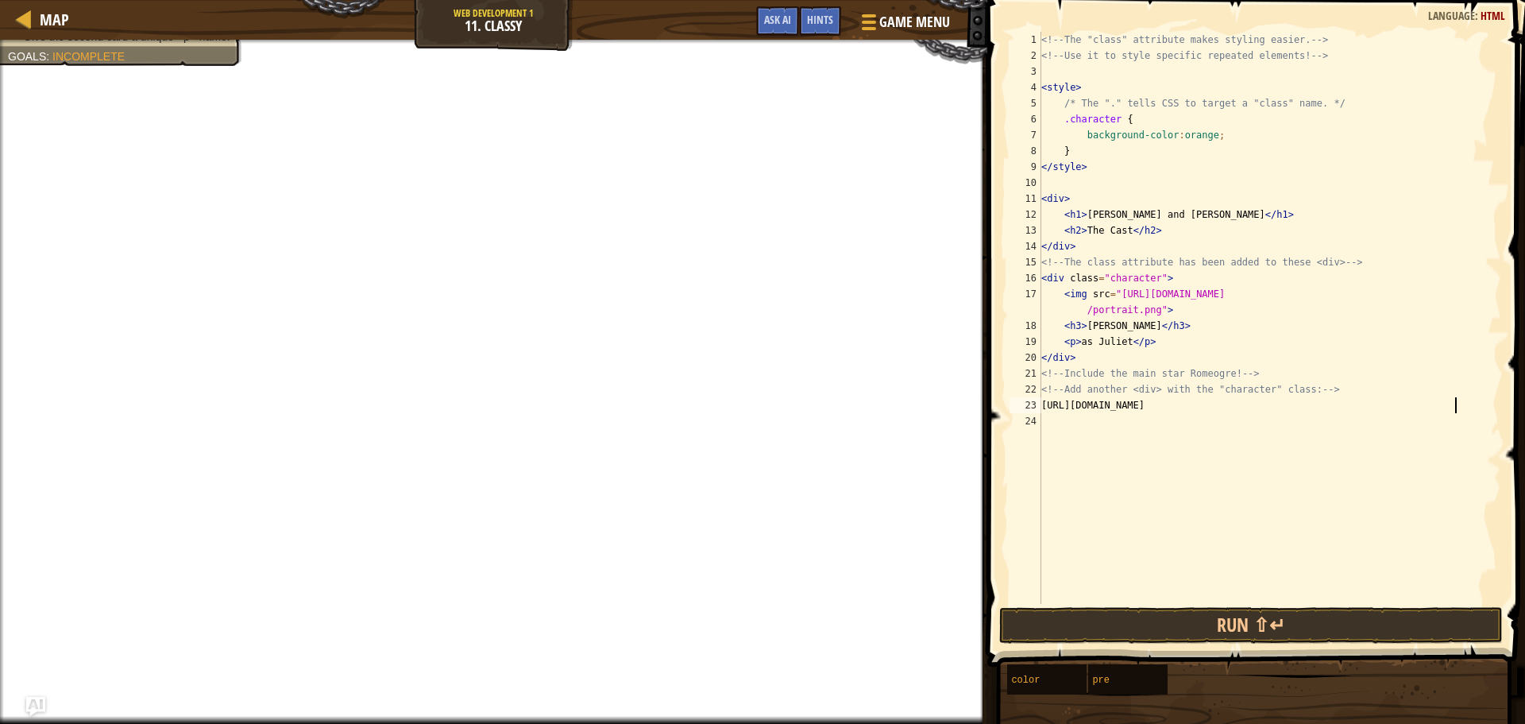
click at [1041, 404] on div "https://codecombat.com/file/db/thang.type/57586f0a22179b2800efda37/portrait.png…" at bounding box center [1254, 318] width 495 height 572
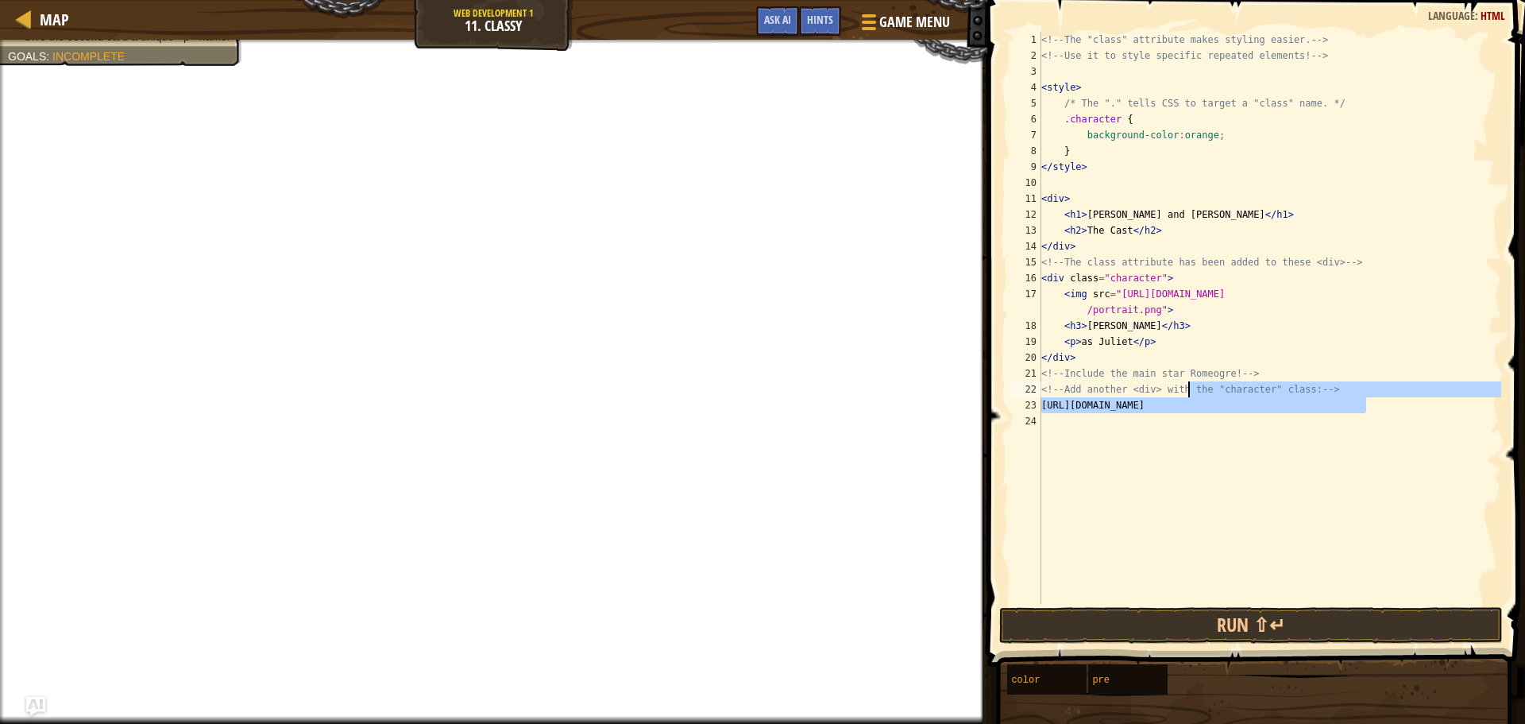
drag, startPoint x: 1366, startPoint y: 397, endPoint x: 1309, endPoint y: 373, distance: 61.5
click at [1206, 385] on div "<!-- The "class" attribute makes styling easier. --> <!-- Use it to style speci…" at bounding box center [1269, 334] width 463 height 604
drag, startPoint x: 1321, startPoint y: 373, endPoint x: 1328, endPoint y: 381, distance: 10.2
click at [1322, 373] on div "<!-- The "class" attribute makes styling easier. --> <!-- Use it to style speci…" at bounding box center [1269, 334] width 463 height 604
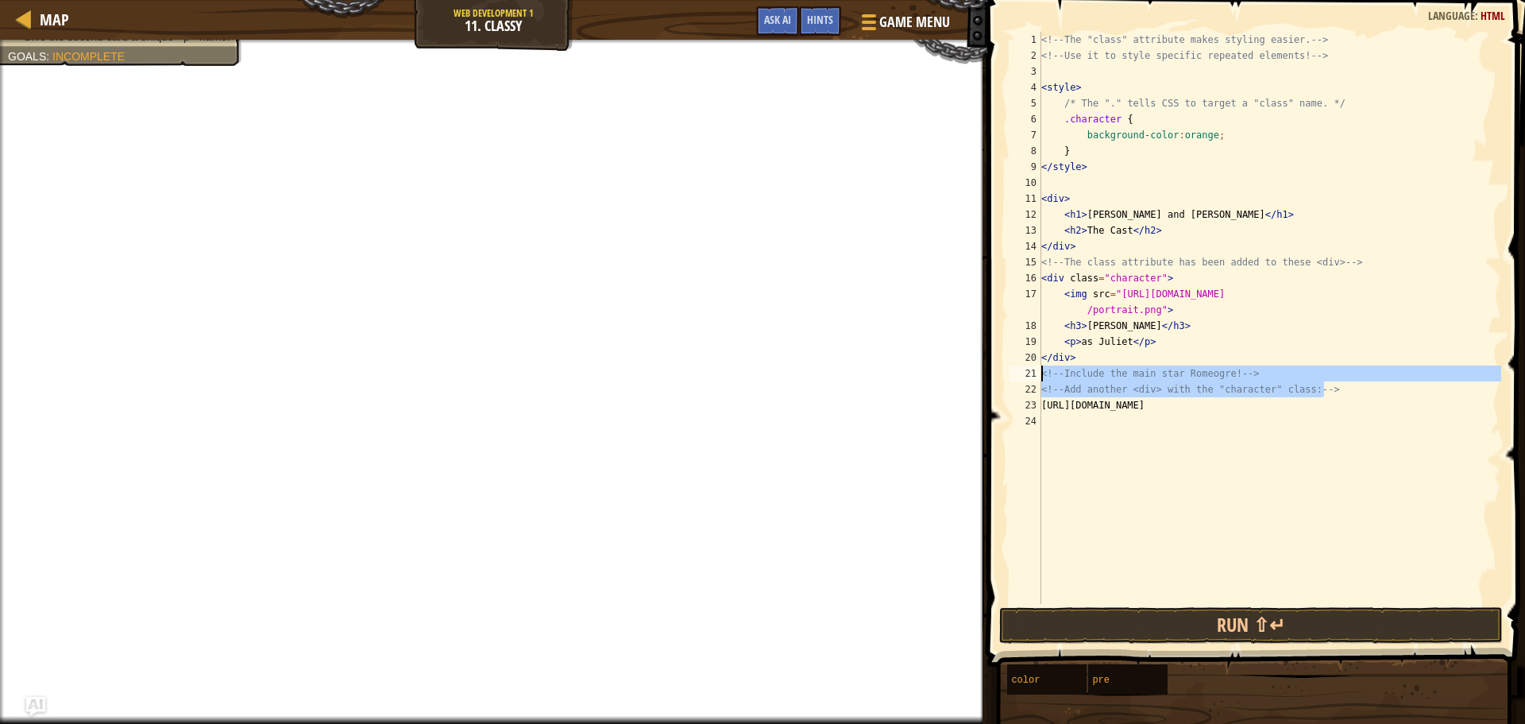
drag, startPoint x: 1327, startPoint y: 392, endPoint x: 1018, endPoint y: 376, distance: 309.4
click at [1018, 376] on div "<!-- Include the main star Romeogre! --> 1 2 3 4 5 6 7 8 9 10 11 12 13 14 15 16…" at bounding box center [1254, 318] width 495 height 572
type textarea "<!-- Include the main star Romeogre! --> <!-- Add another <div> with the "chara…"
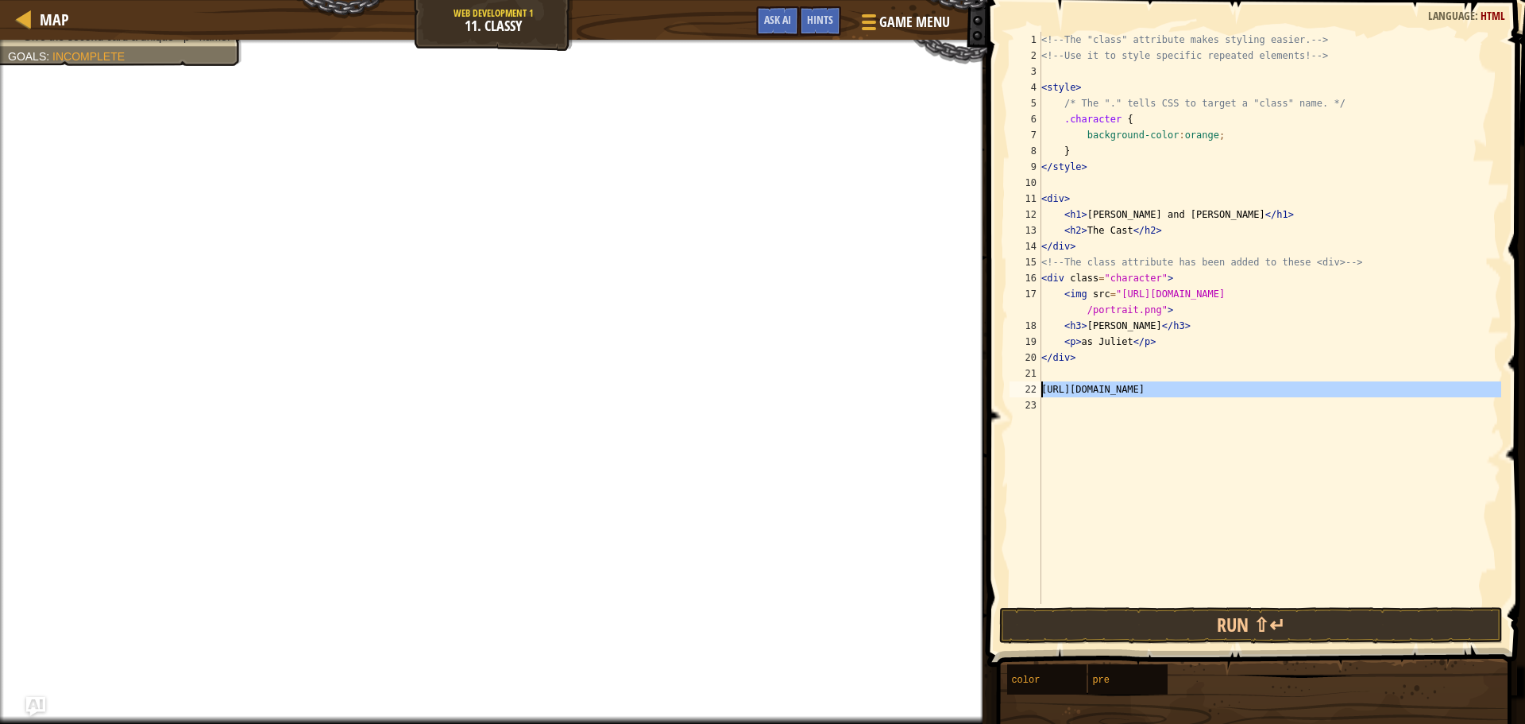
click at [1040, 387] on div "22" at bounding box center [1026, 389] width 32 height 16
click at [1043, 392] on div "<!-- The "class" attribute makes styling easier. --> <!-- Use it to style speci…" at bounding box center [1269, 334] width 463 height 604
click at [1118, 407] on div "<!-- The "class" attribute makes styling easier. --> <!-- Use it to style speci…" at bounding box center [1269, 334] width 463 height 604
type textarea "<img src="https://codecombat.com/file/db/thang.type/57586f0a22179b2800efda37/po…"
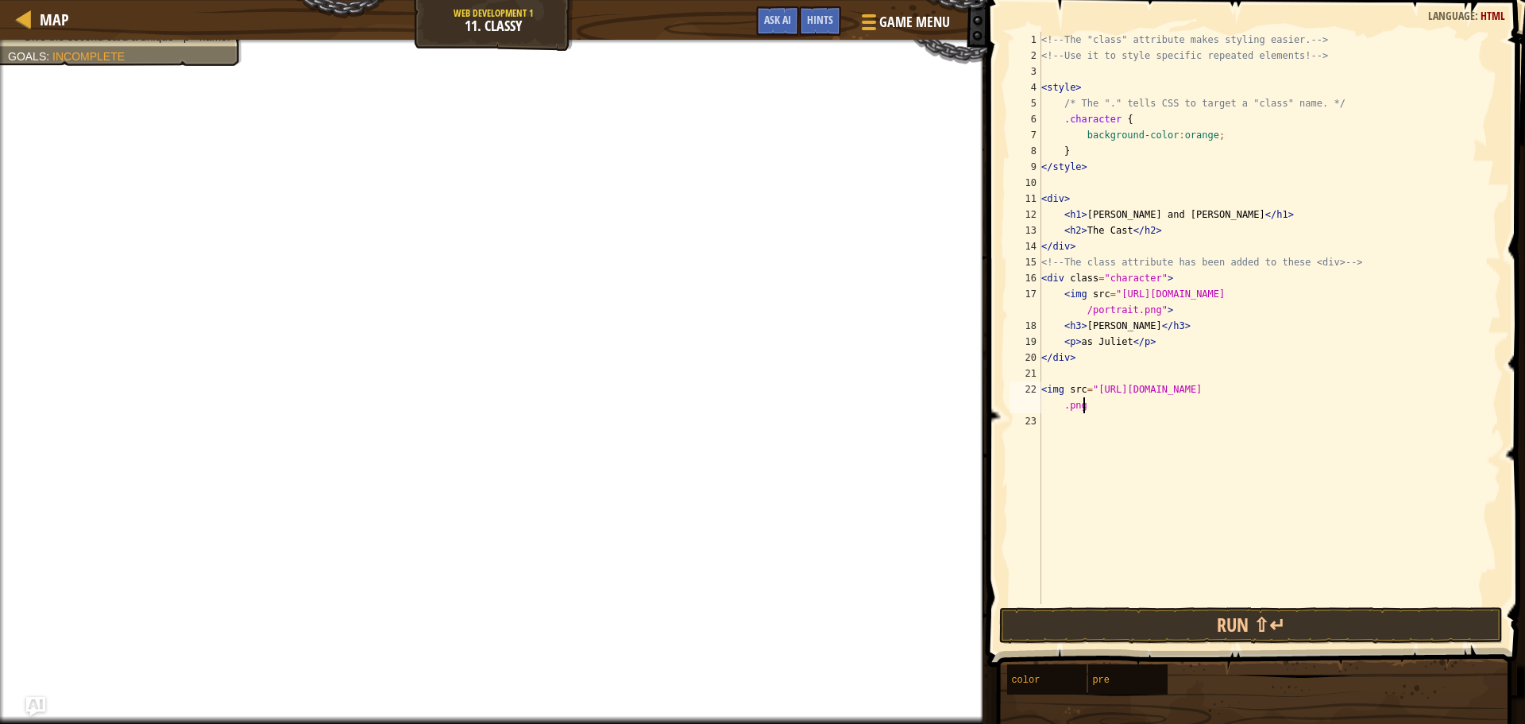
scroll to position [7, 38]
click at [1123, 374] on div "<!-- The "class" attribute makes styling easier. --> <!-- Use it to style speci…" at bounding box center [1269, 334] width 463 height 604
click at [1048, 434] on div "<!-- The "class" attribute makes styling easier. --> <!-- Use it to style speci…" at bounding box center [1269, 334] width 463 height 604
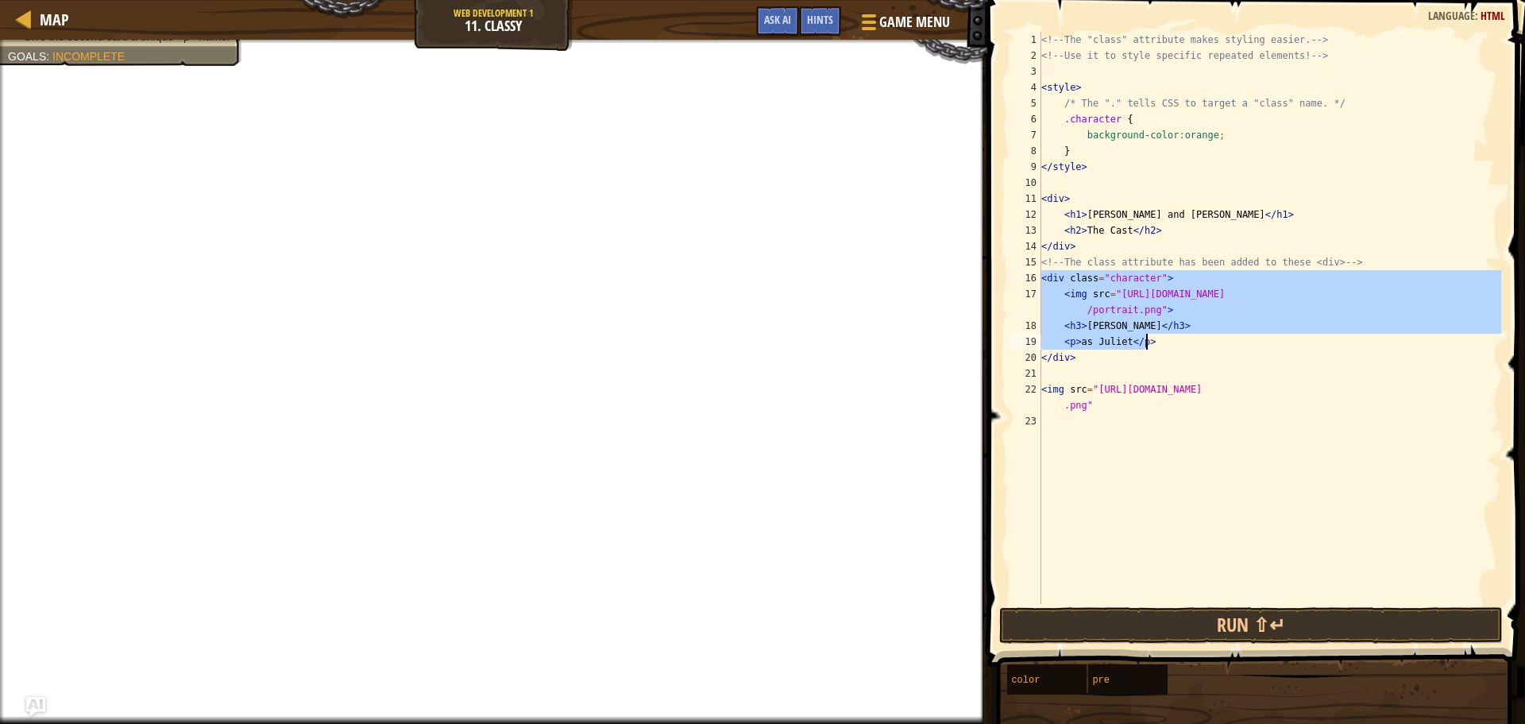
drag, startPoint x: 1042, startPoint y: 277, endPoint x: 1236, endPoint y: 343, distance: 205.5
click at [1236, 343] on div "<!-- The "class" attribute makes styling easier. --> <!-- Use it to style speci…" at bounding box center [1269, 334] width 463 height 604
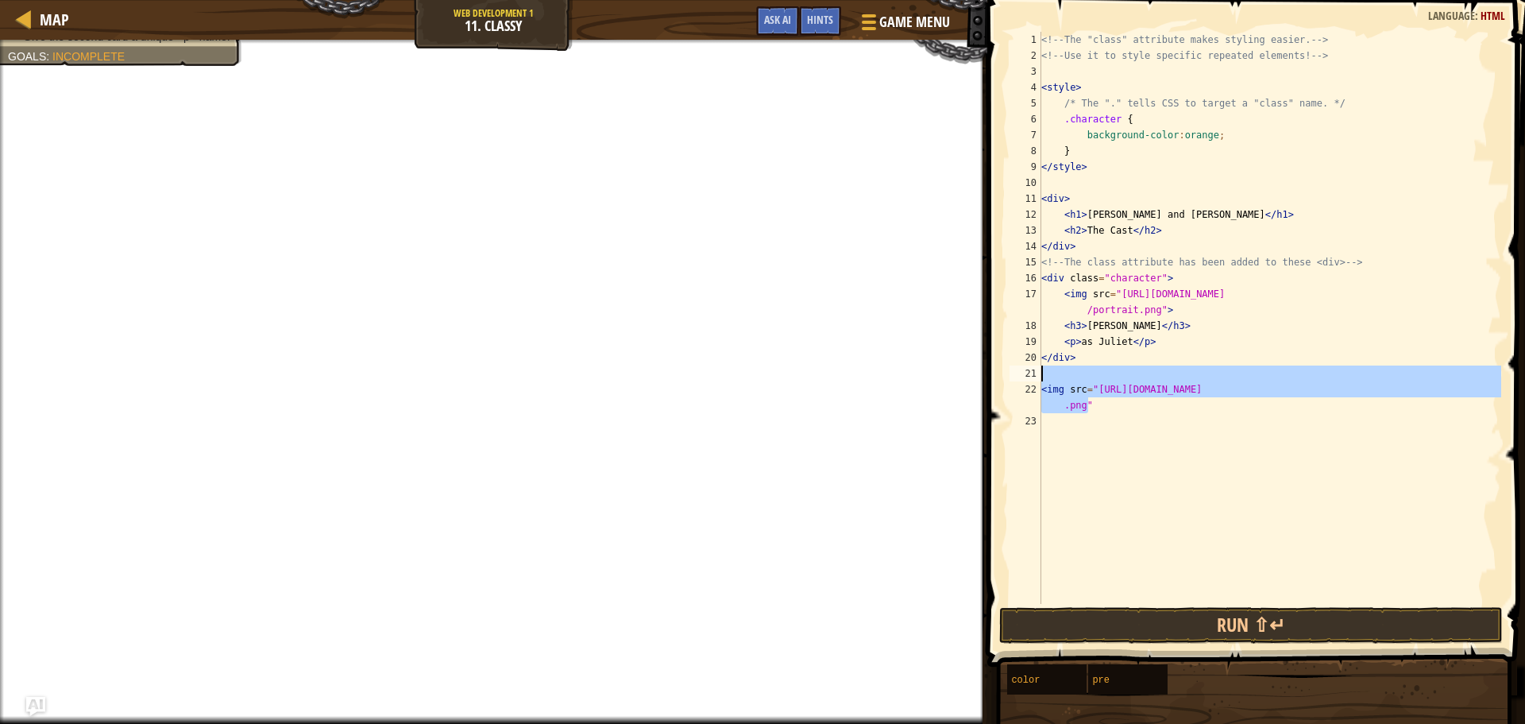
drag, startPoint x: 1133, startPoint y: 410, endPoint x: 1023, endPoint y: 378, distance: 114.1
click at [1023, 378] on div "<h3>Cindy Archer</h3> <p>as Juliet</p> 1 2 3 4 5 6 7 8 9 10 11 12 13 14 15 16 1…" at bounding box center [1254, 318] width 495 height 572
paste textarea "<p>as Juliet</p>"
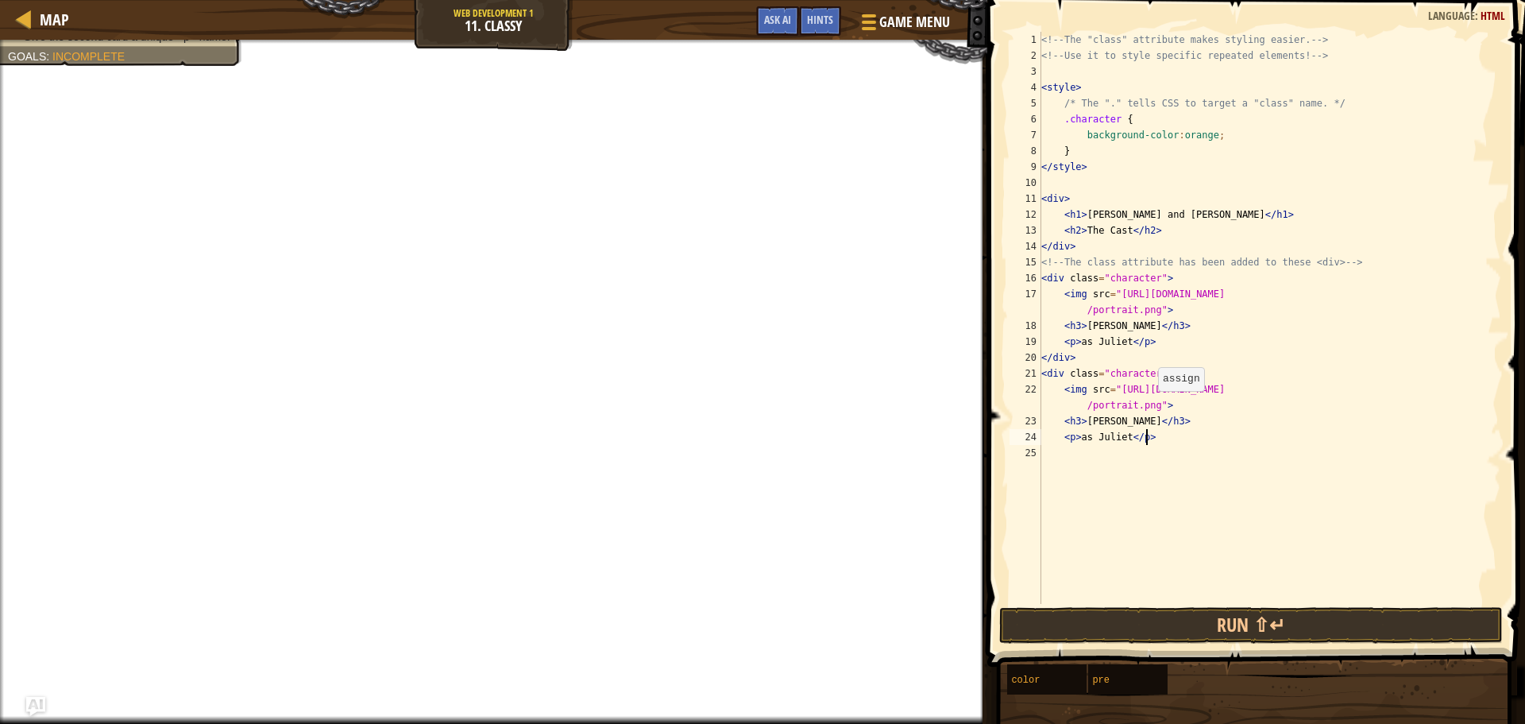
click at [1150, 407] on div "<!-- The "class" attribute makes styling easier. --> <!-- Use it to style speci…" at bounding box center [1269, 334] width 463 height 604
click at [1111, 423] on div "<!-- The "class" attribute makes styling easier. --> <!-- Use it to style speci…" at bounding box center [1269, 334] width 463 height 604
click at [1087, 434] on div "<!-- The "class" attribute makes styling easier. --> <!-- Use it to style speci…" at bounding box center [1269, 334] width 463 height 604
type textarea "<p> Juliet</p>"
click at [1254, 531] on div "<!-- The "class" attribute makes styling easier. --> <!-- Use it to style speci…" at bounding box center [1269, 334] width 463 height 604
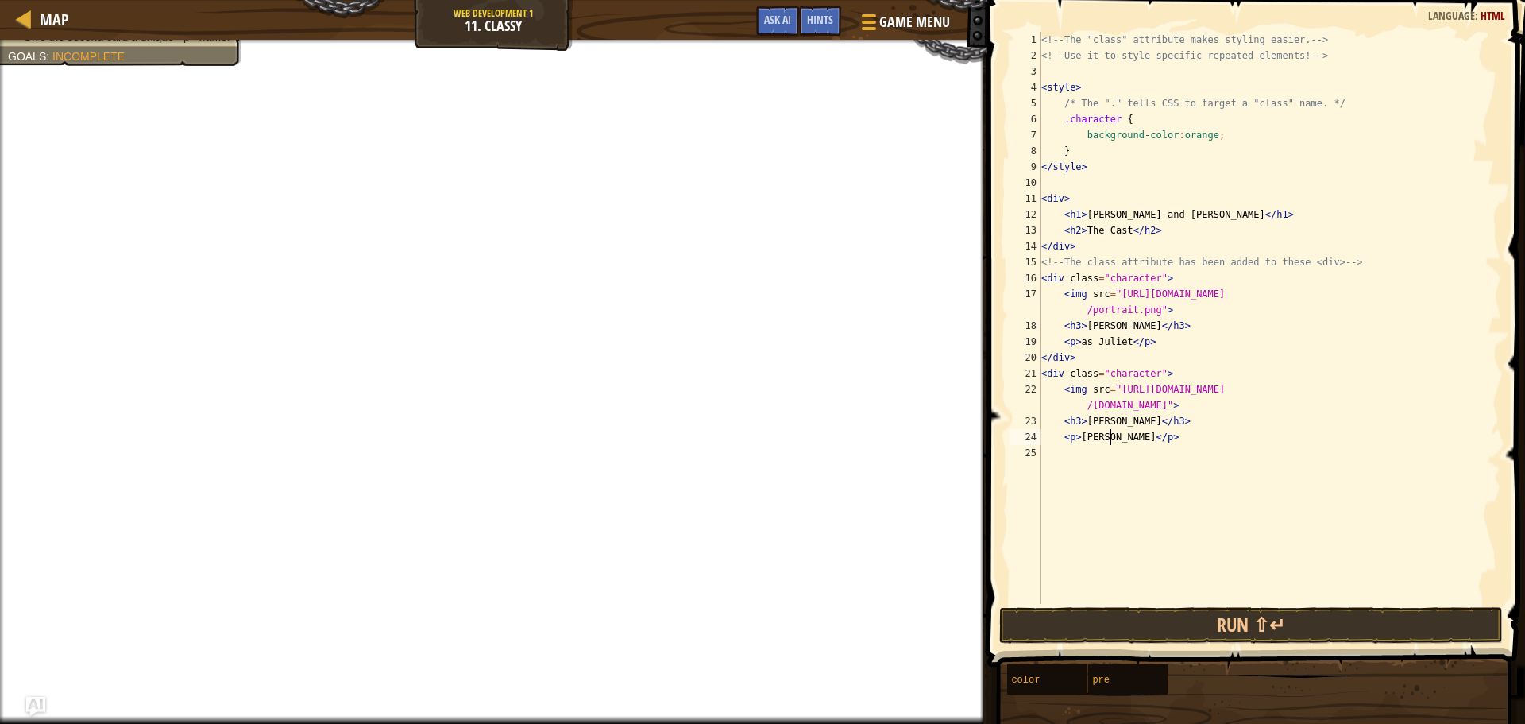
click at [1111, 441] on div "<!-- The "class" attribute makes styling easier. --> <!-- Use it to style speci…" at bounding box center [1269, 334] width 463 height 604
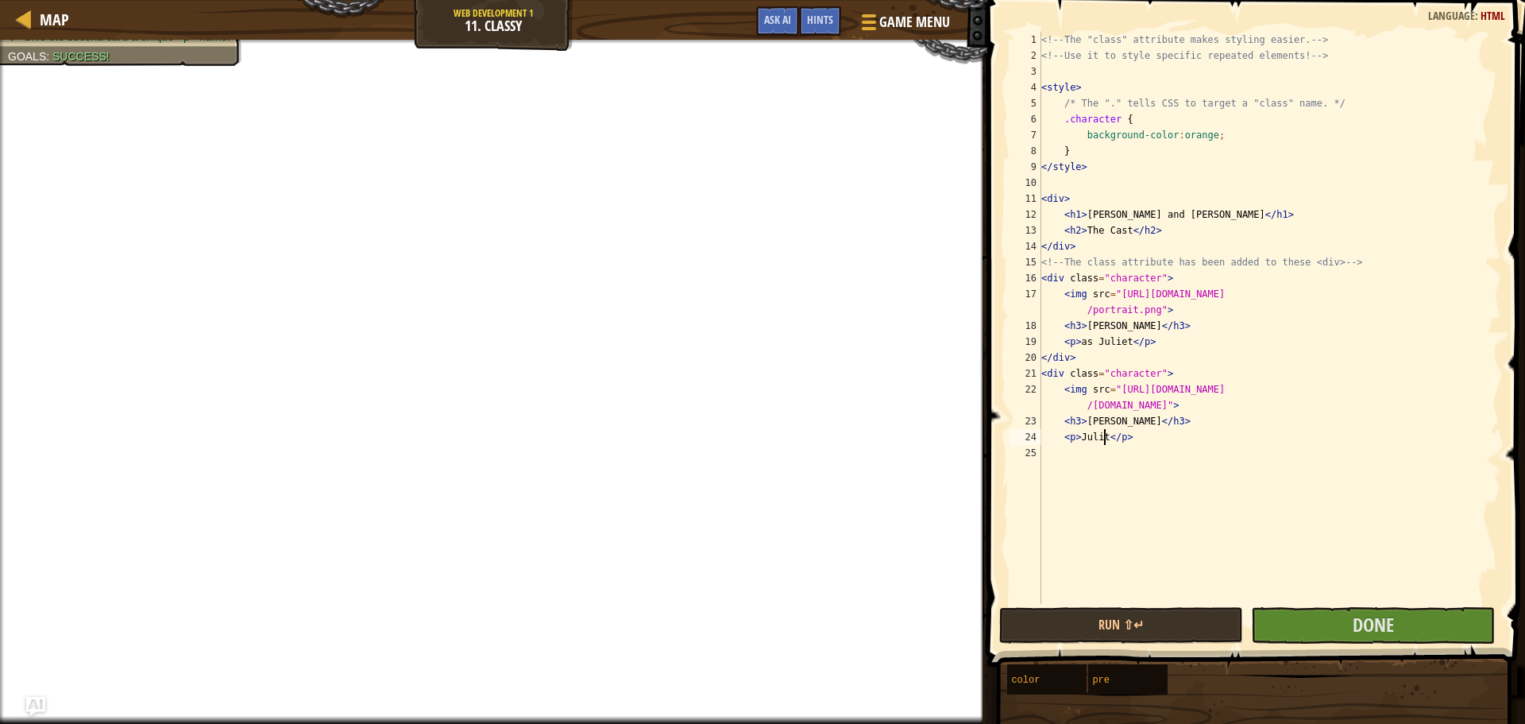
type textarea "<p> Jult</p>"
click at [1411, 618] on button "Done" at bounding box center [1373, 625] width 244 height 37
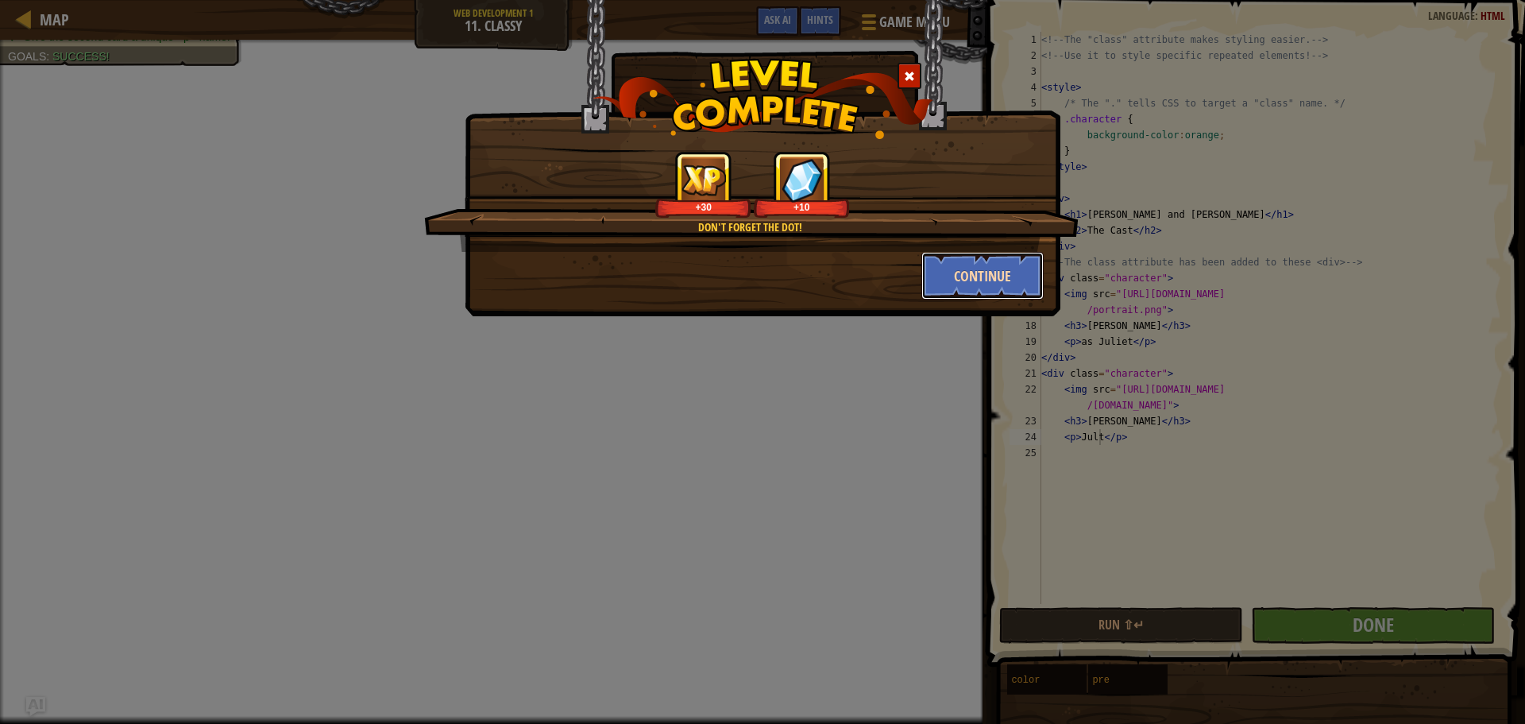
click at [1006, 266] on button "Continue" at bounding box center [983, 276] width 123 height 48
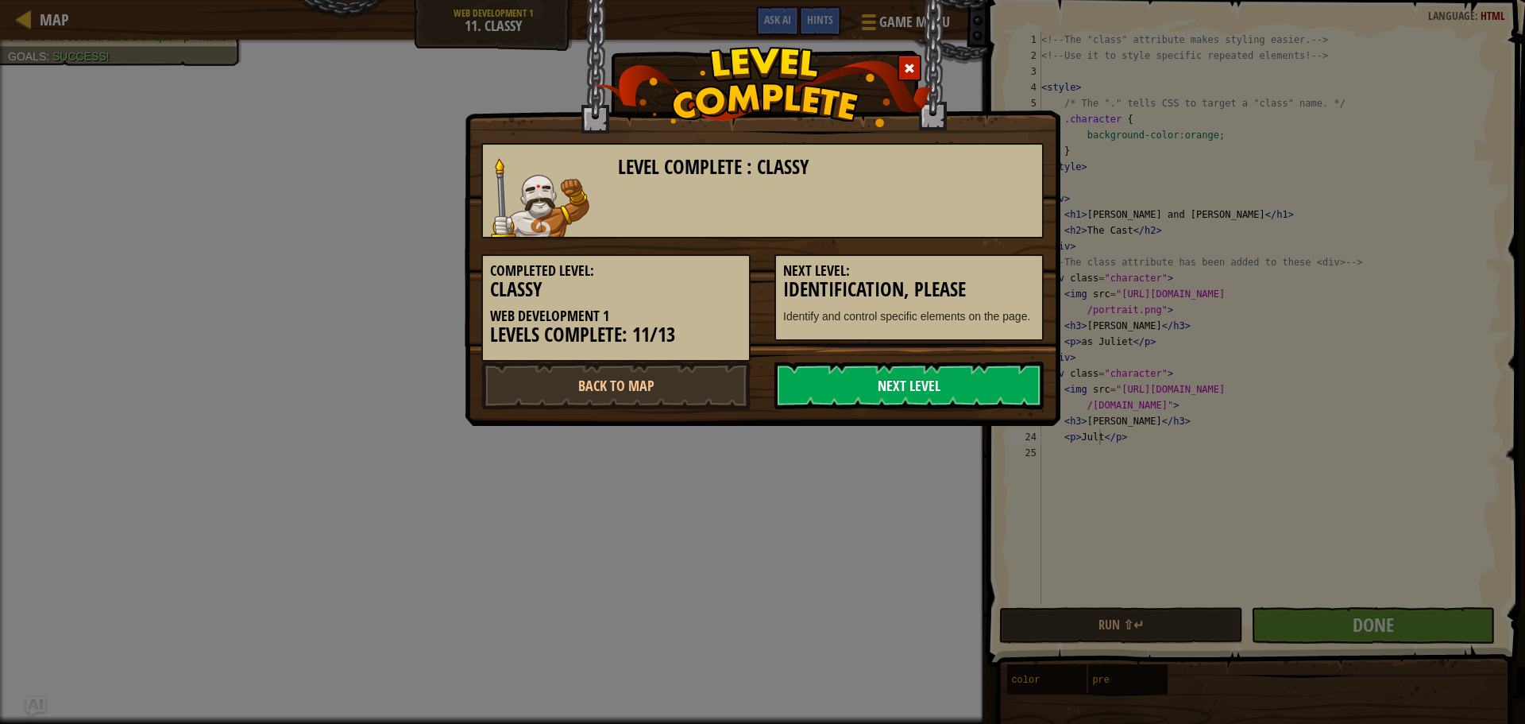
click at [964, 386] on link "Next Level" at bounding box center [909, 385] width 269 height 48
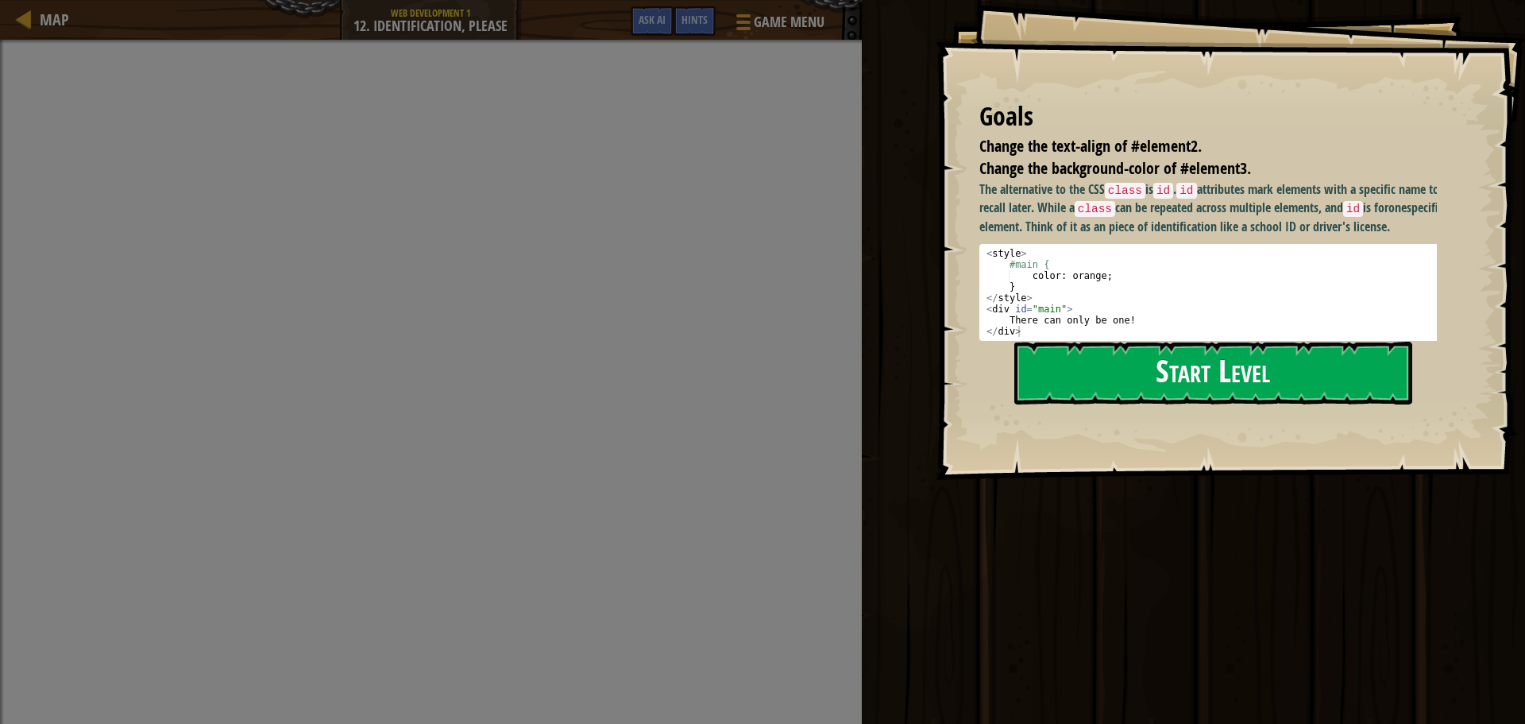
click at [1078, 342] on button "Start Level" at bounding box center [1214, 373] width 398 height 63
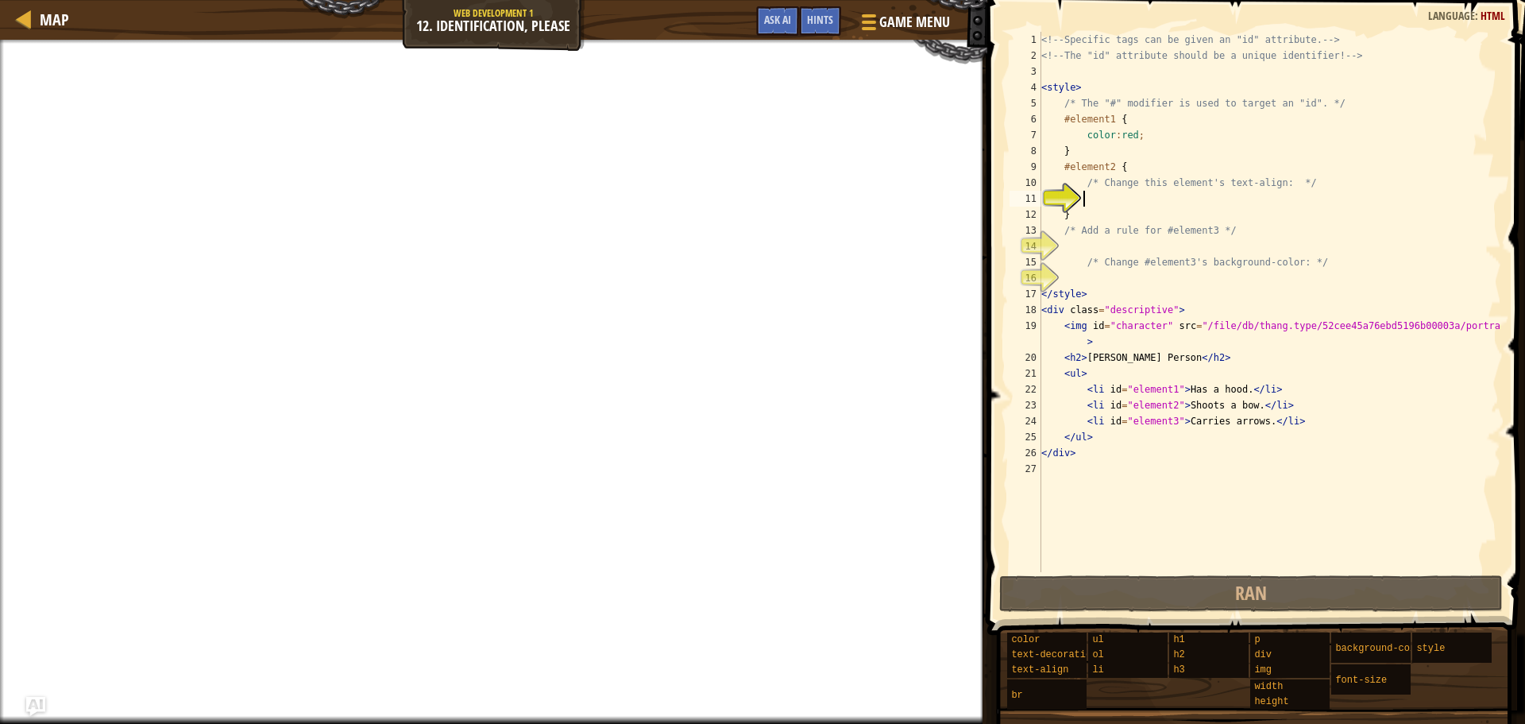
click at [516, 24] on div "Map Web Development 1 12. Identification, Please Game Menu Done Hints Ask AI" at bounding box center [493, 20] width 987 height 40
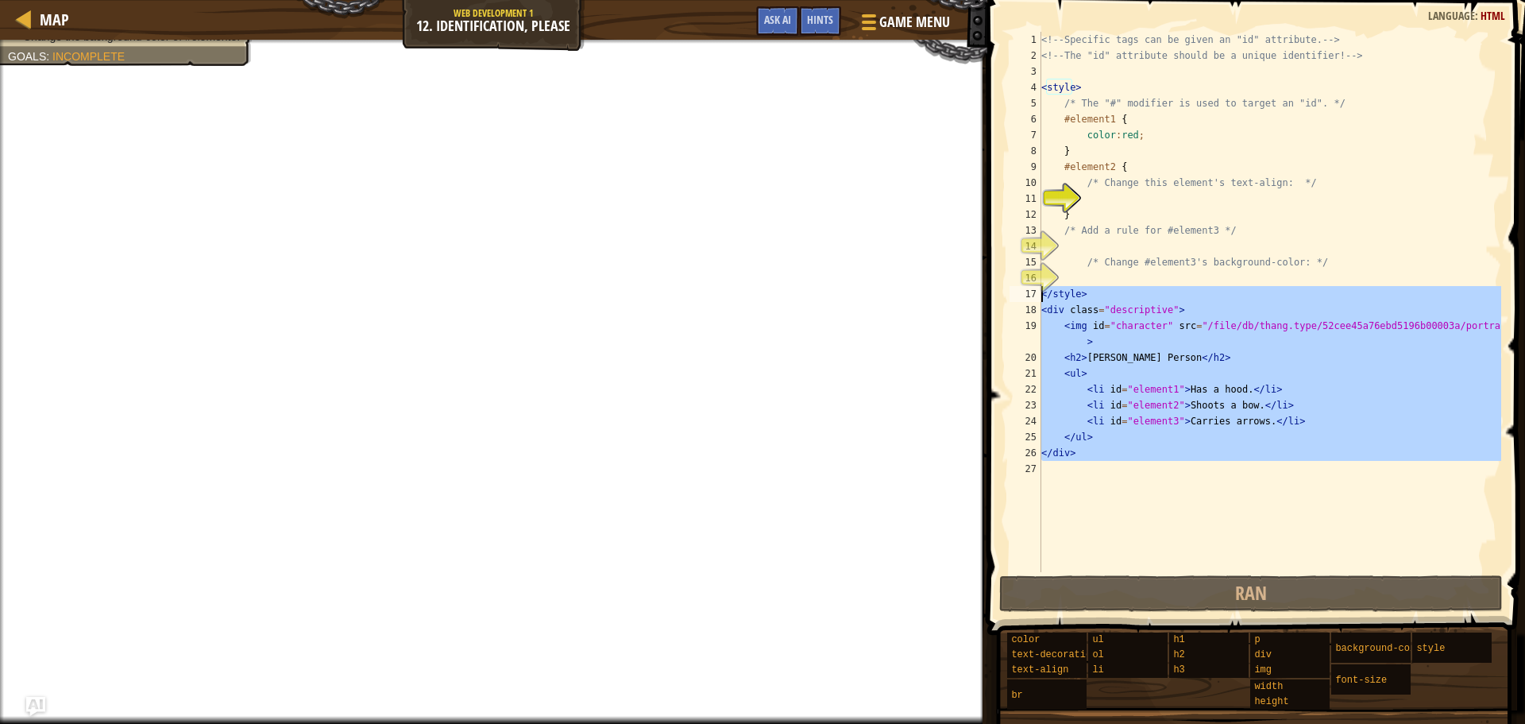
drag, startPoint x: 1136, startPoint y: 474, endPoint x: 1041, endPoint y: 292, distance: 206.1
click at [1041, 292] on div "1 2 3 4 5 6 7 8 9 10 11 12 13 14 15 16 17 18 19 20 21 22 23 24 25 26 27 <!-- Sp…" at bounding box center [1254, 302] width 495 height 540
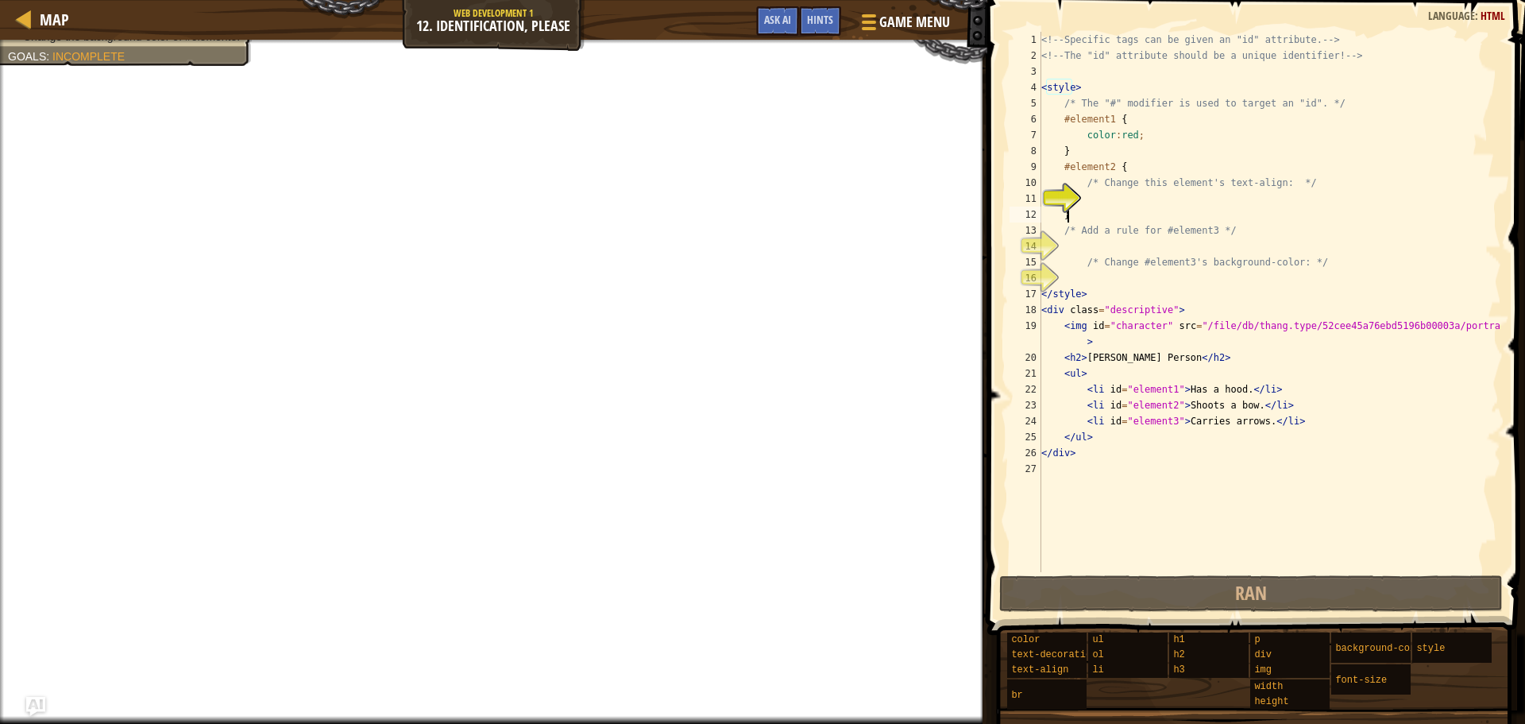
click at [1152, 218] on div "<!-- Specific tags can be given an "id" attribute. --> <!-- The "id" attribute …" at bounding box center [1269, 318] width 463 height 572
type textarea "}"
paste textarea
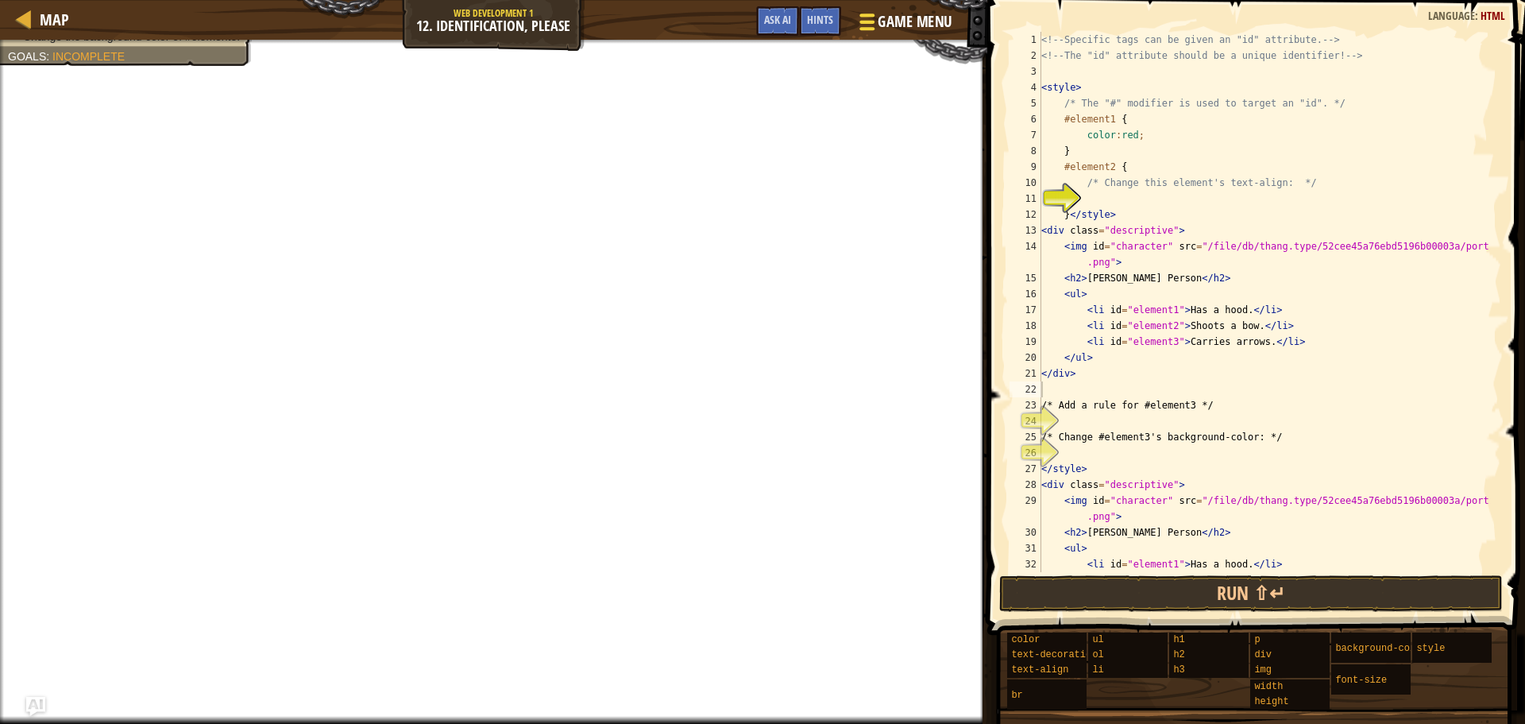
click at [891, 18] on span "Game Menu" at bounding box center [915, 21] width 74 height 21
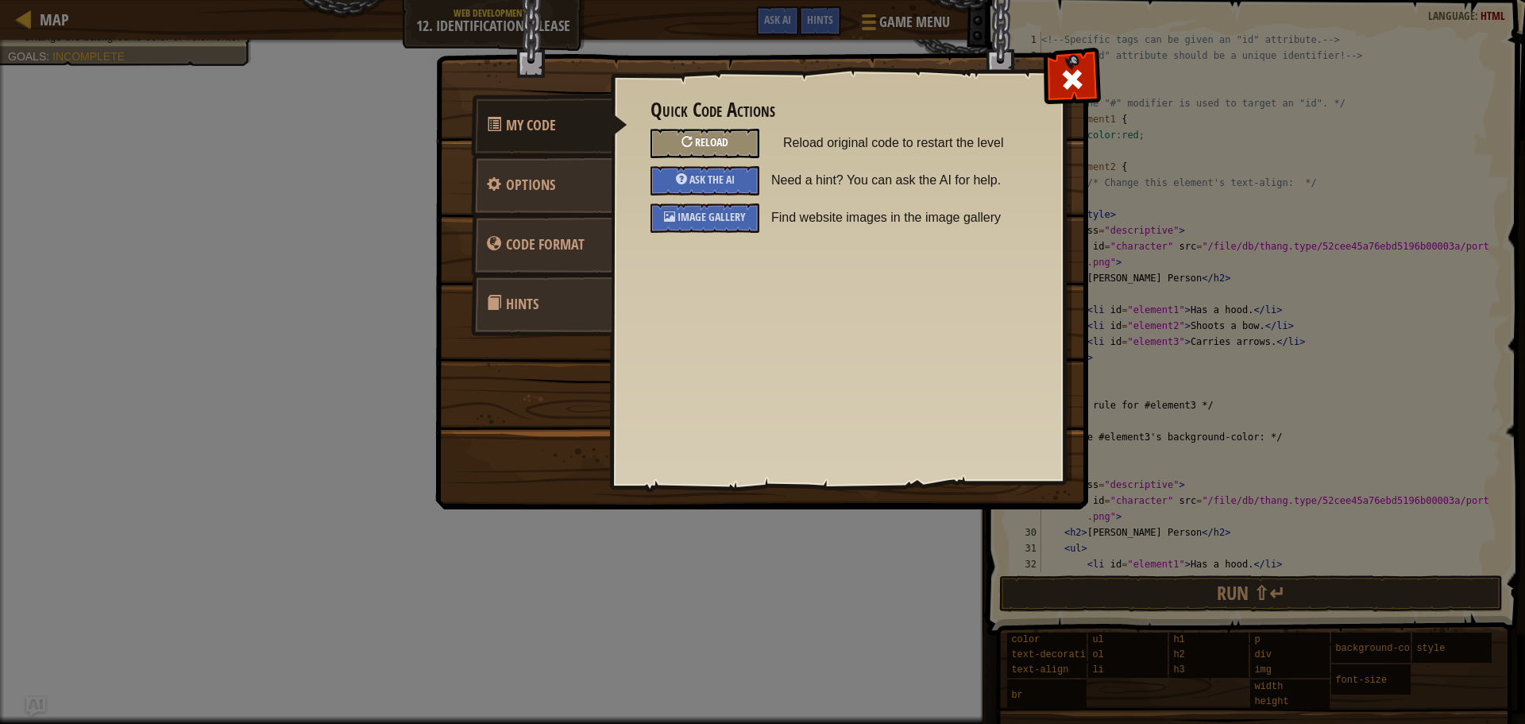
click at [732, 143] on div "Reload" at bounding box center [705, 143] width 109 height 29
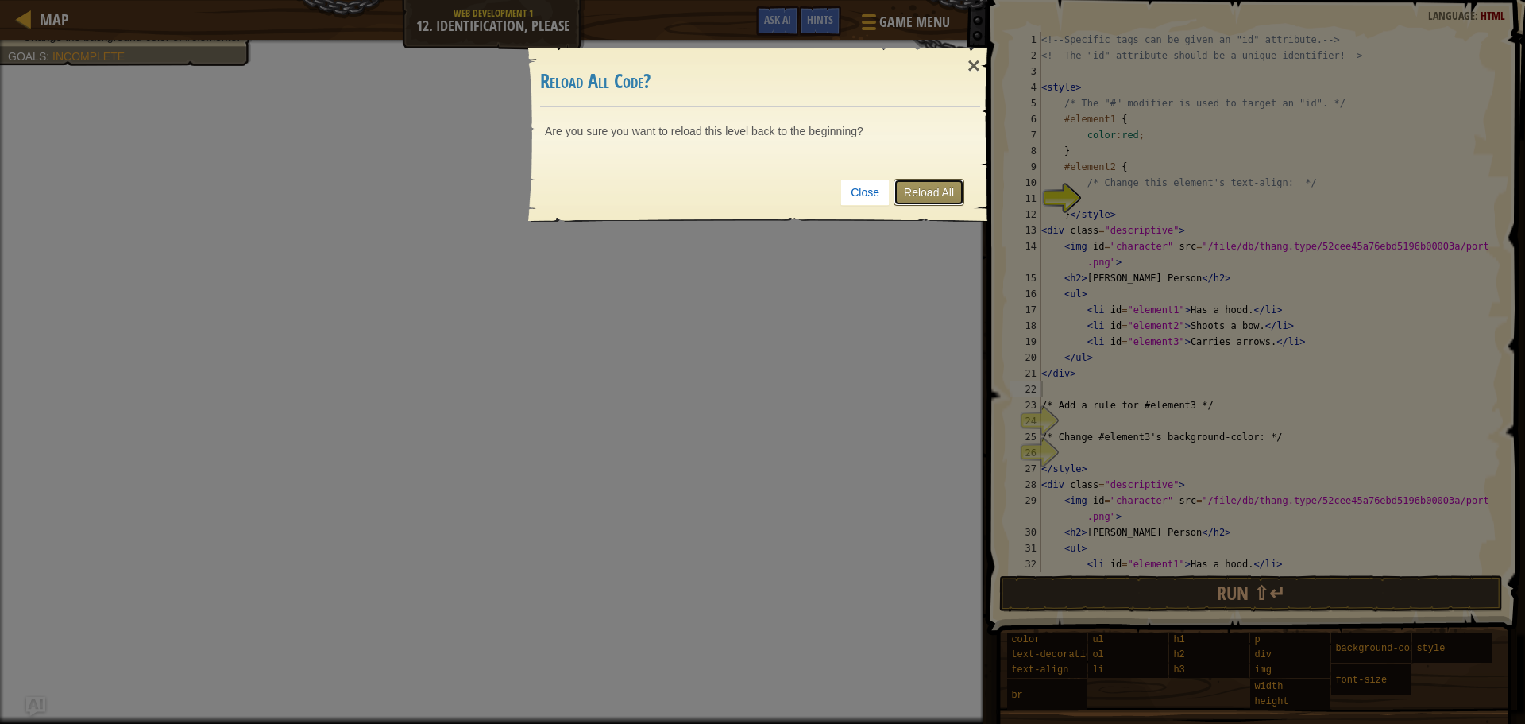
click at [921, 181] on link "Reload All" at bounding box center [929, 192] width 71 height 27
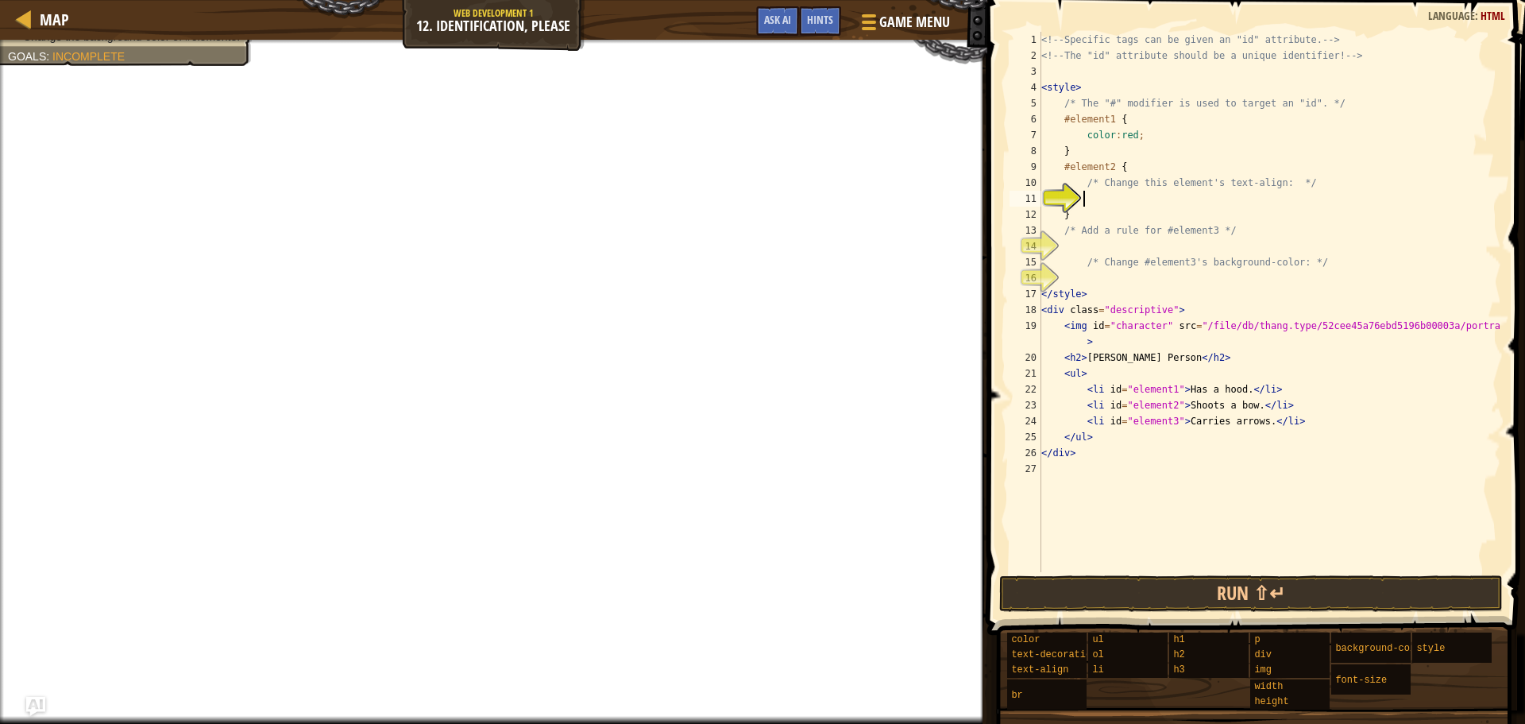
click at [1127, 183] on div "<!-- Specific tags can be given an "id" attribute. --> <!-- The "id" attribute …" at bounding box center [1269, 318] width 463 height 572
drag, startPoint x: 1104, startPoint y: 388, endPoint x: 1055, endPoint y: 388, distance: 49.3
click at [1104, 390] on div "<!-- Specific tags can be given an "id" attribute. --> <!-- The "id" attribute …" at bounding box center [1269, 318] width 463 height 572
type textarea "<li id="element1">Has a hood.</li>"
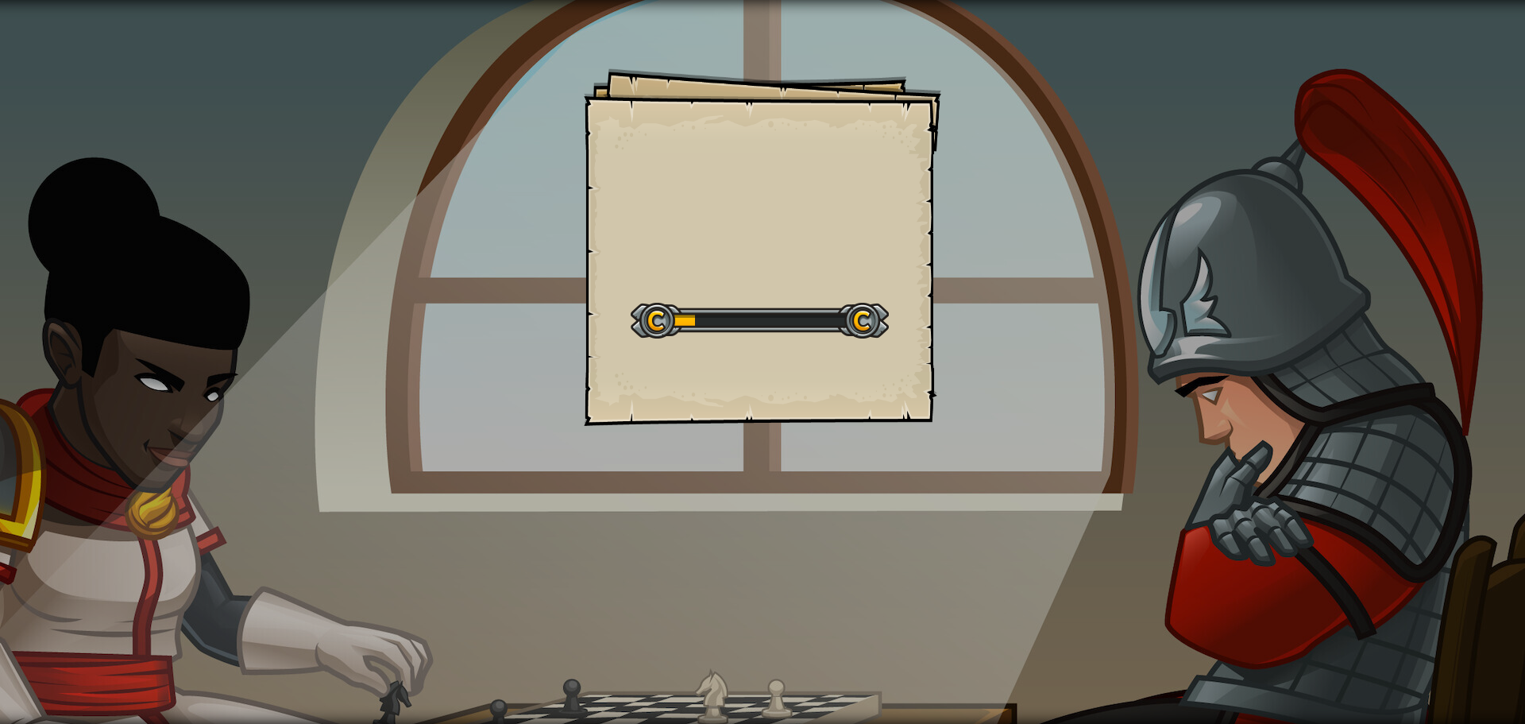
click at [798, 325] on div at bounding box center [760, 321] width 258 height 36
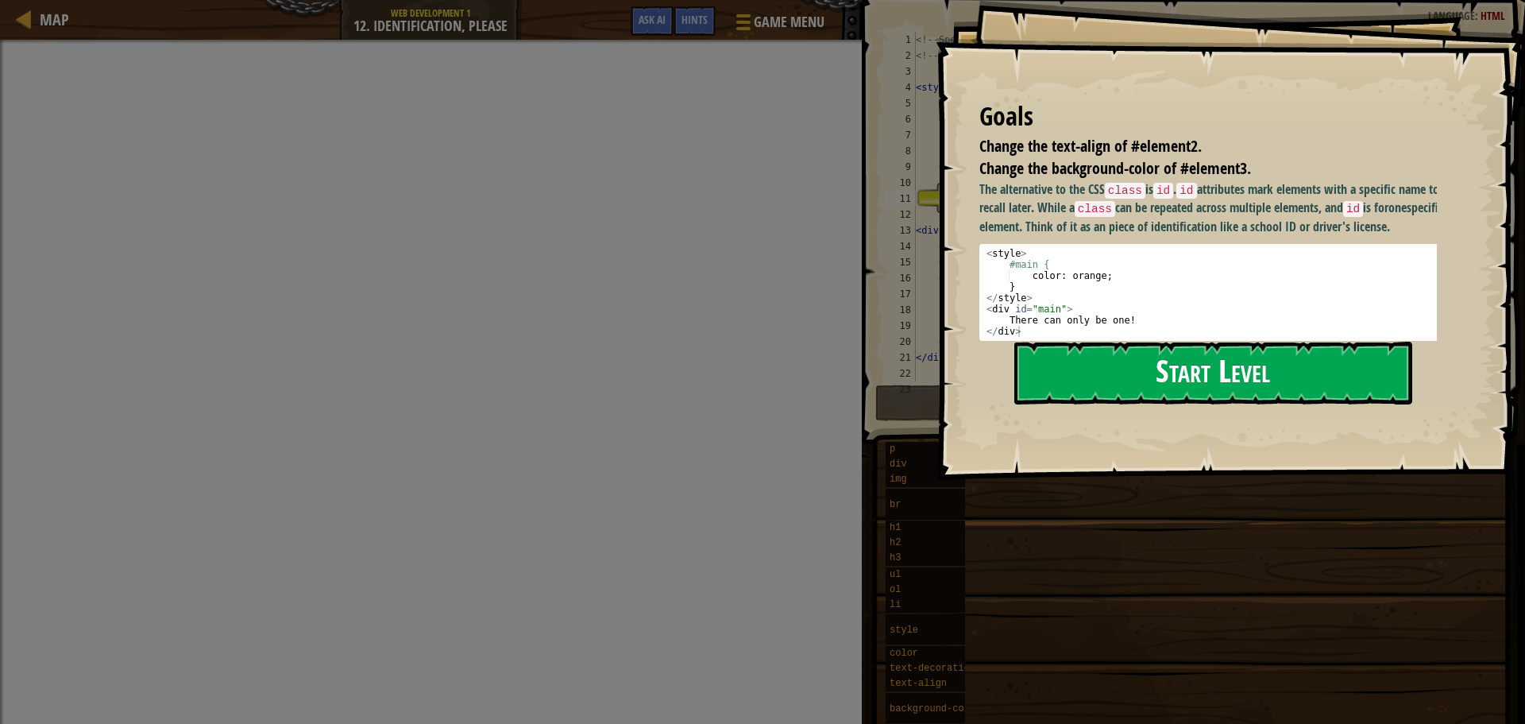
click at [1064, 233] on div "Goals Change the text-align of #element2. Change the background-color of #eleme…" at bounding box center [1230, 240] width 589 height 480
click at [1061, 382] on button "Start Level" at bounding box center [1214, 373] width 398 height 63
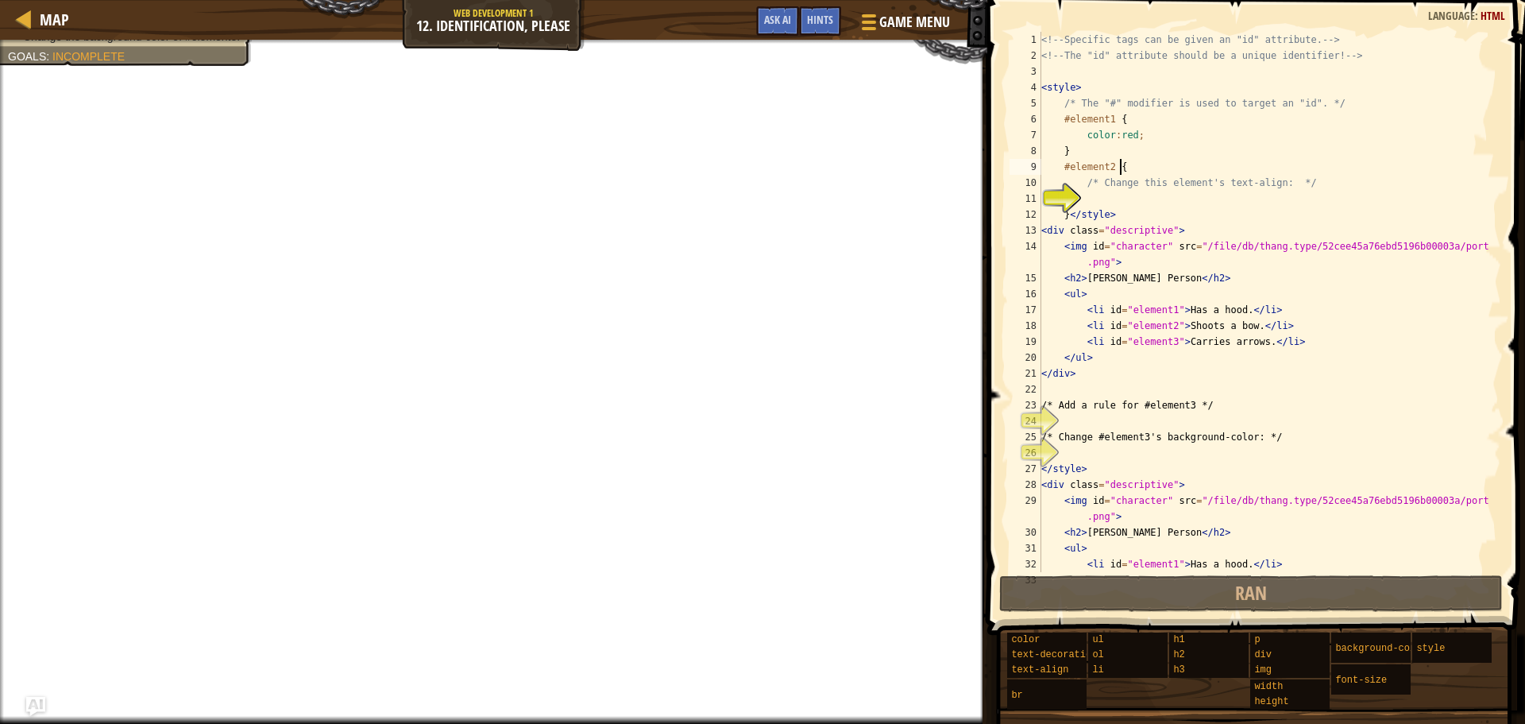
click at [1146, 159] on div "<!-- Specific tags can be given an "id" attribute. --> <!-- The "id" attribute …" at bounding box center [1263, 318] width 451 height 572
click at [1126, 215] on div "<!-- Specific tags can be given an "id" attribute. --> <!-- The "id" attribute …" at bounding box center [1263, 318] width 451 height 572
type textarea "}</style>"
click at [1112, 196] on div "<!-- Specific tags can be given an "id" attribute. --> <!-- The "id" attribute …" at bounding box center [1263, 318] width 451 height 572
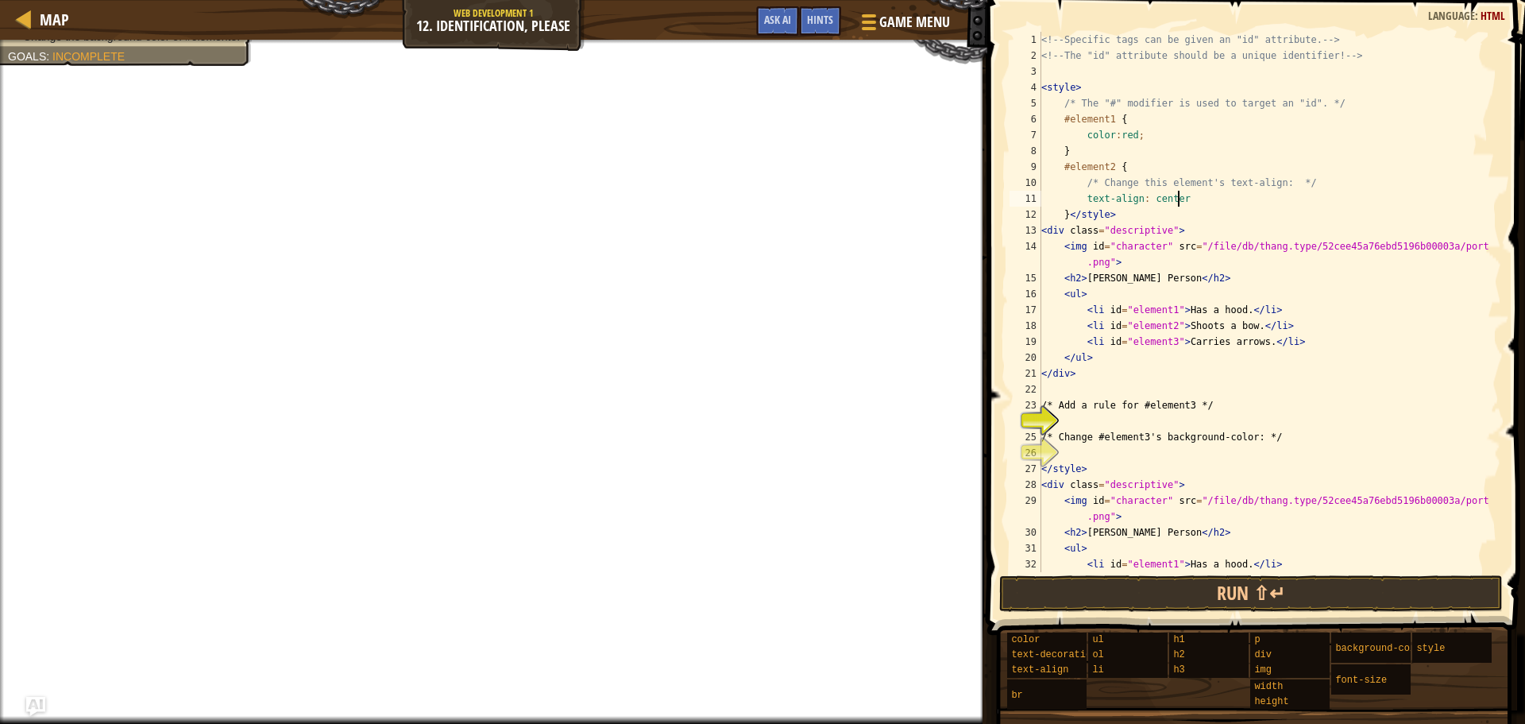
scroll to position [79, 0]
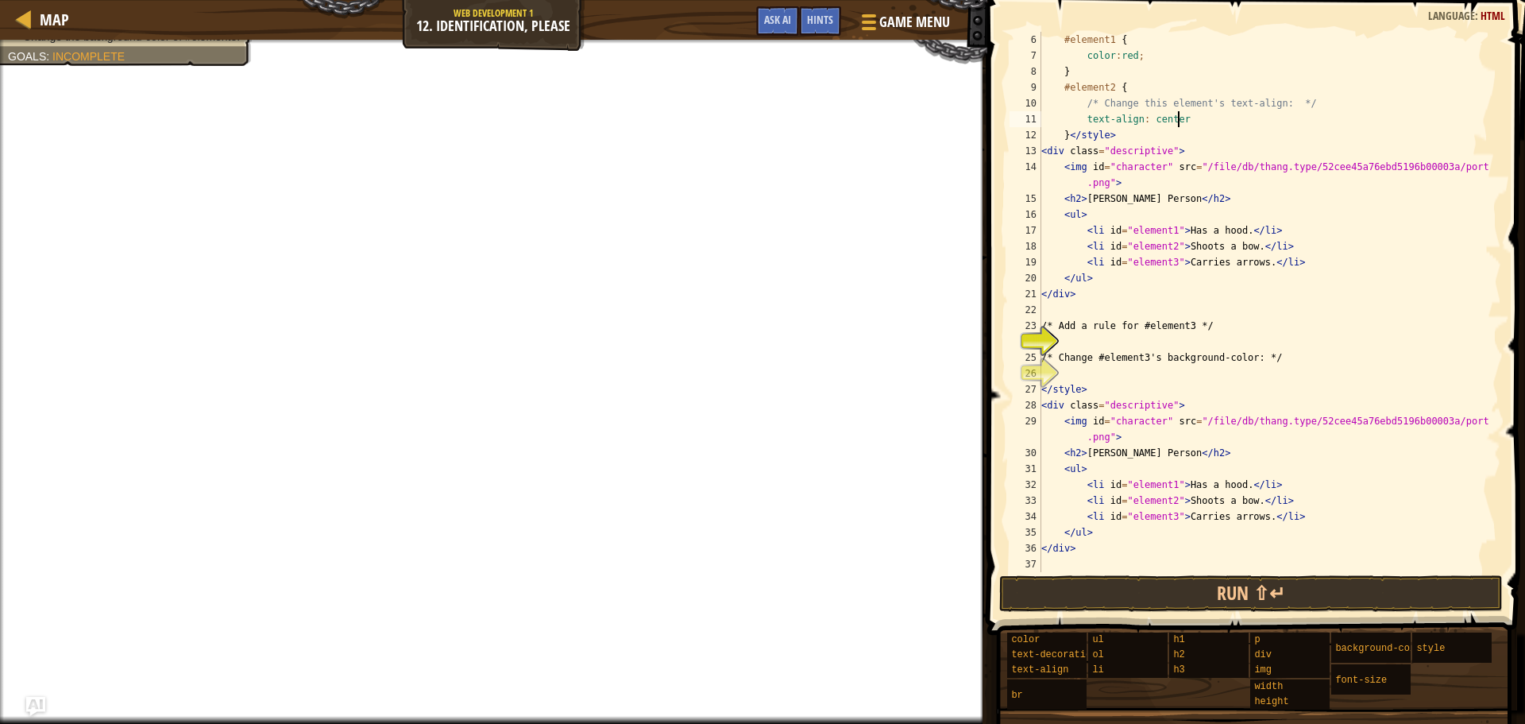
click at [1205, 388] on div "#element1 { color : red ; } #element2 { /* Change this element's text-align: */…" at bounding box center [1263, 318] width 451 height 572
type textarea "</style>"
click at [1201, 349] on div "#element1 { color : red ; } #element2 { /* Change this element's text-align: */…" at bounding box center [1263, 318] width 451 height 572
click at [822, 24] on span "Hints" at bounding box center [820, 19] width 26 height 15
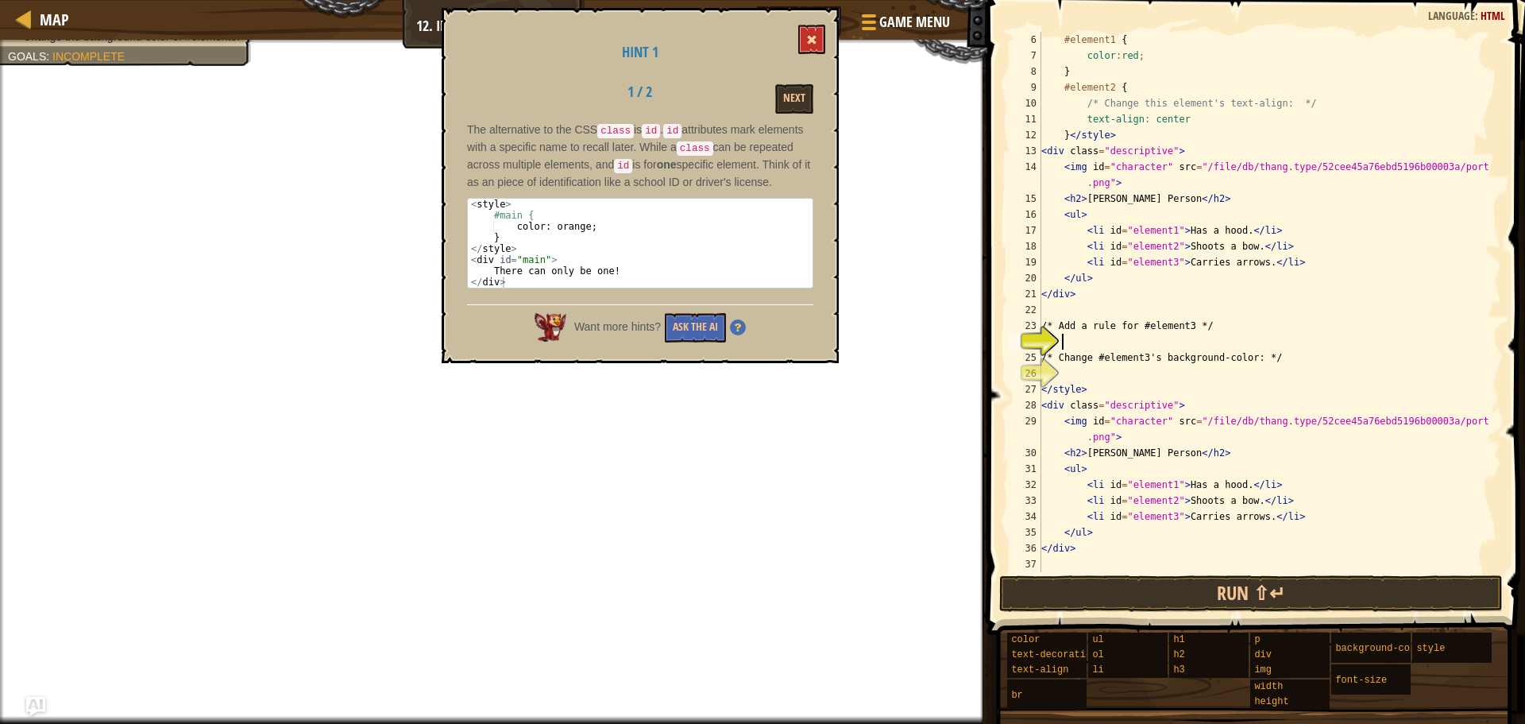
drag, startPoint x: 791, startPoint y: 49, endPoint x: 814, endPoint y: 39, distance: 24.5
click at [793, 48] on h1 "Hint 1" at bounding box center [640, 52] width 346 height 16
click at [816, 38] on span at bounding box center [811, 39] width 11 height 11
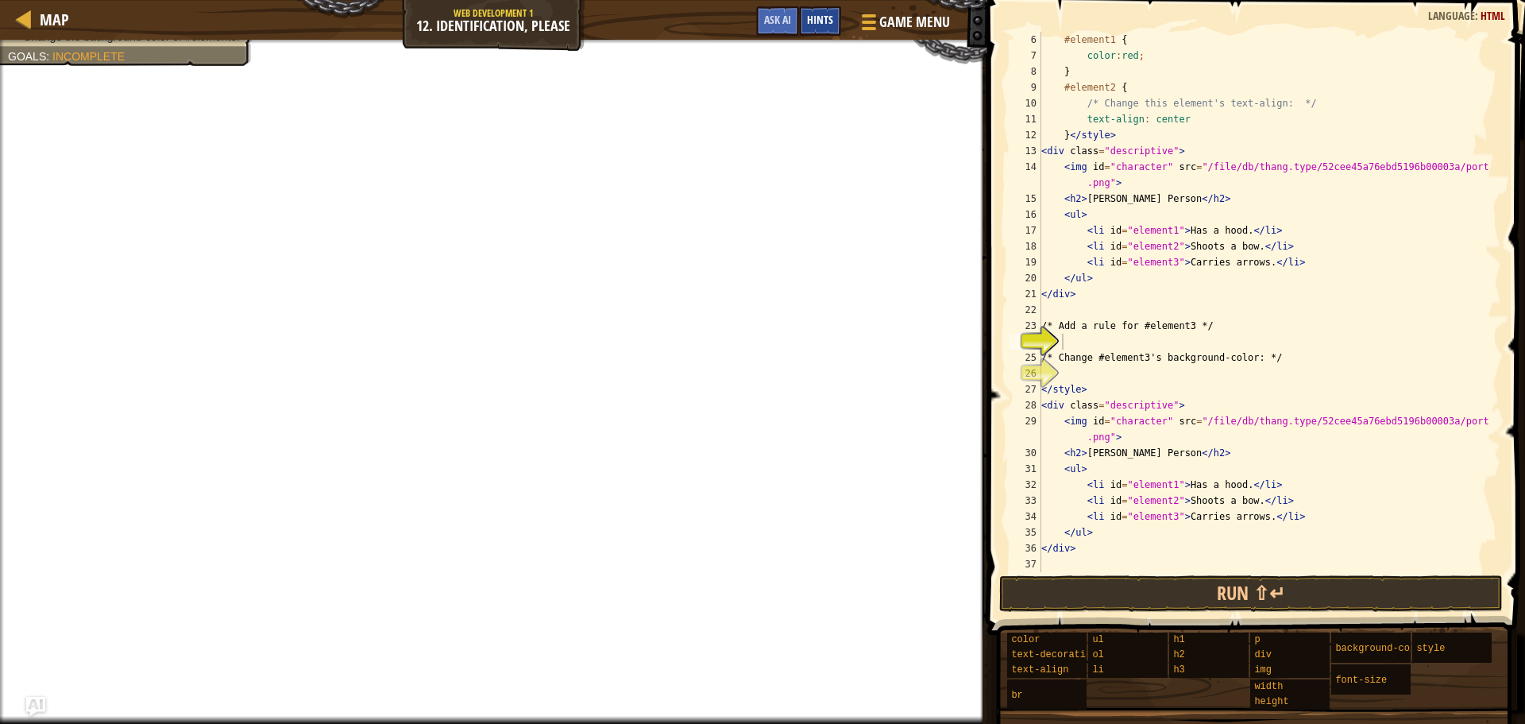
click at [817, 23] on span "Hints" at bounding box center [820, 19] width 26 height 15
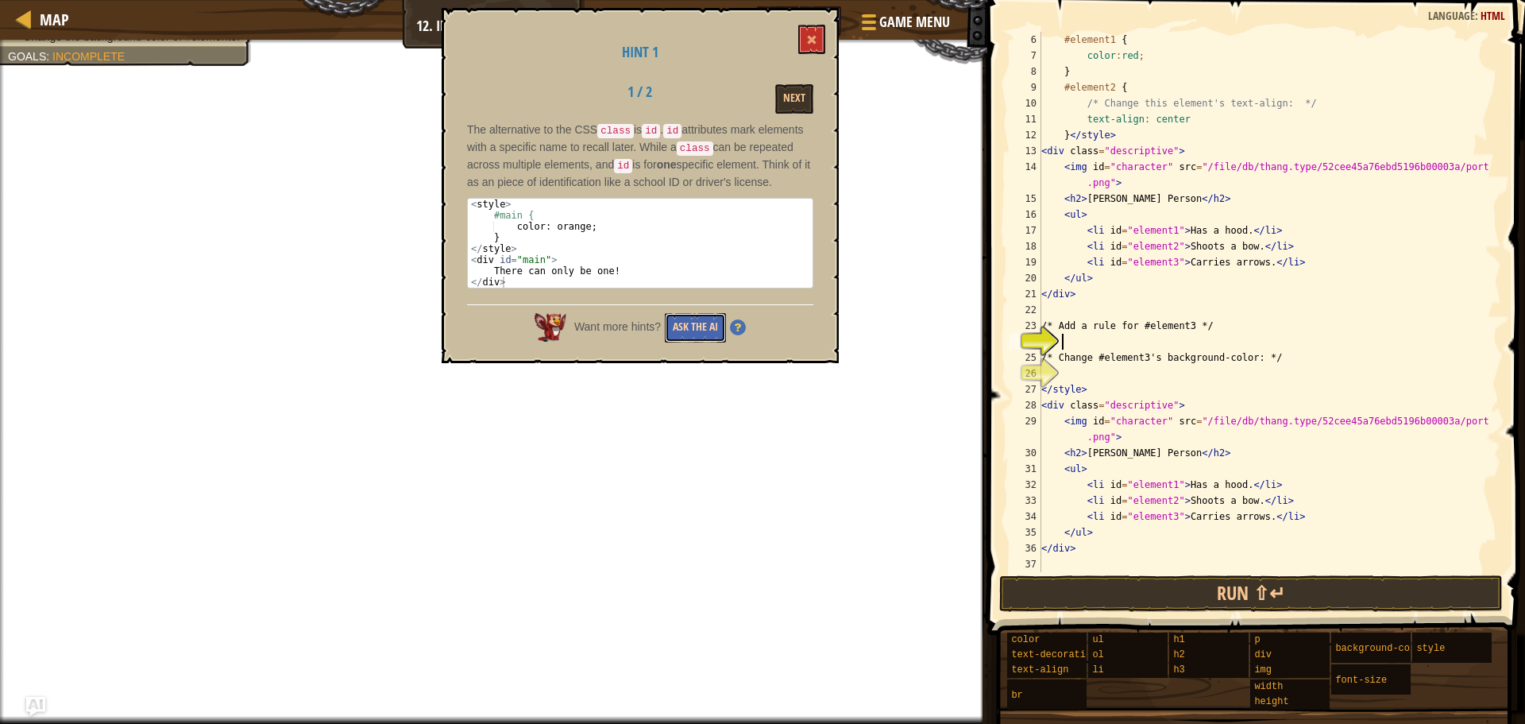
click at [674, 338] on button "Ask the AI" at bounding box center [695, 327] width 61 height 29
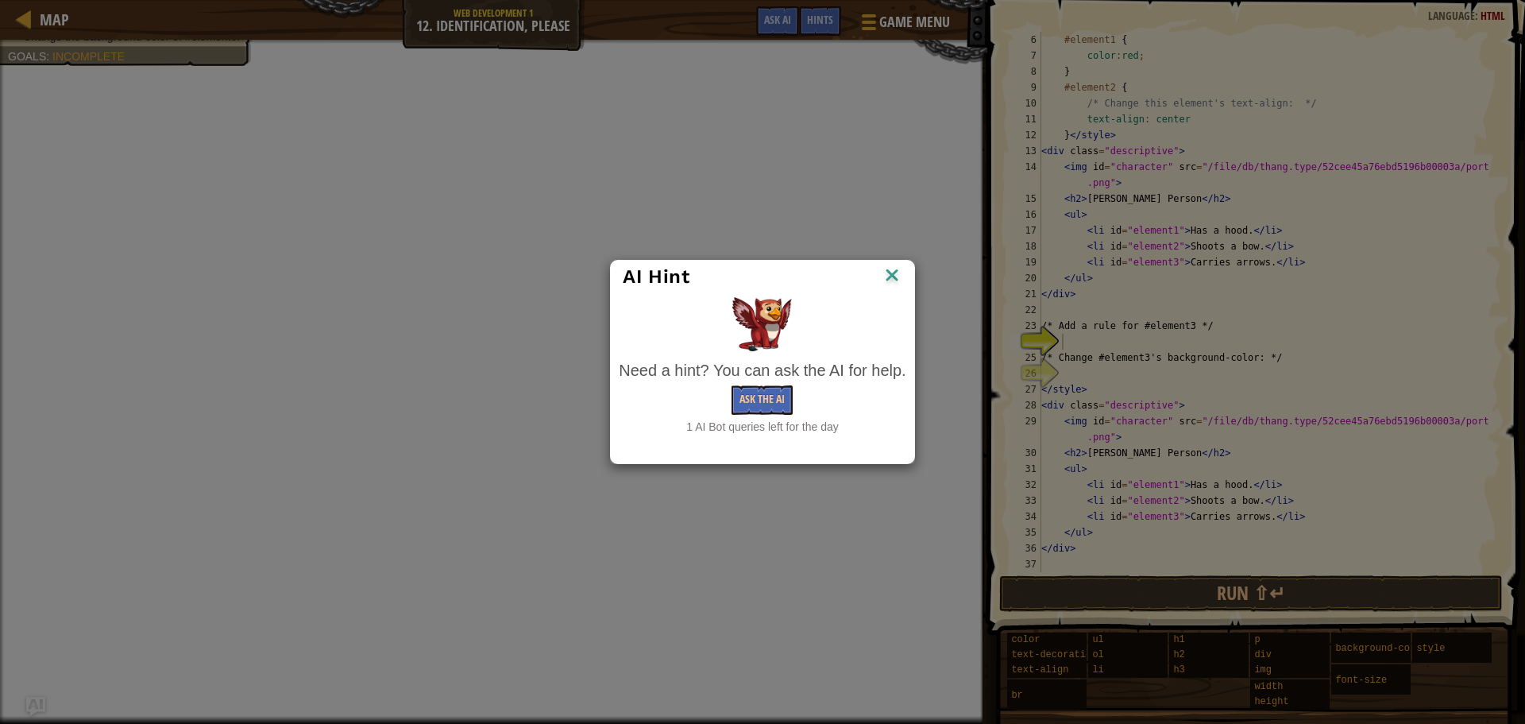
click at [897, 277] on img at bounding box center [892, 277] width 21 height 24
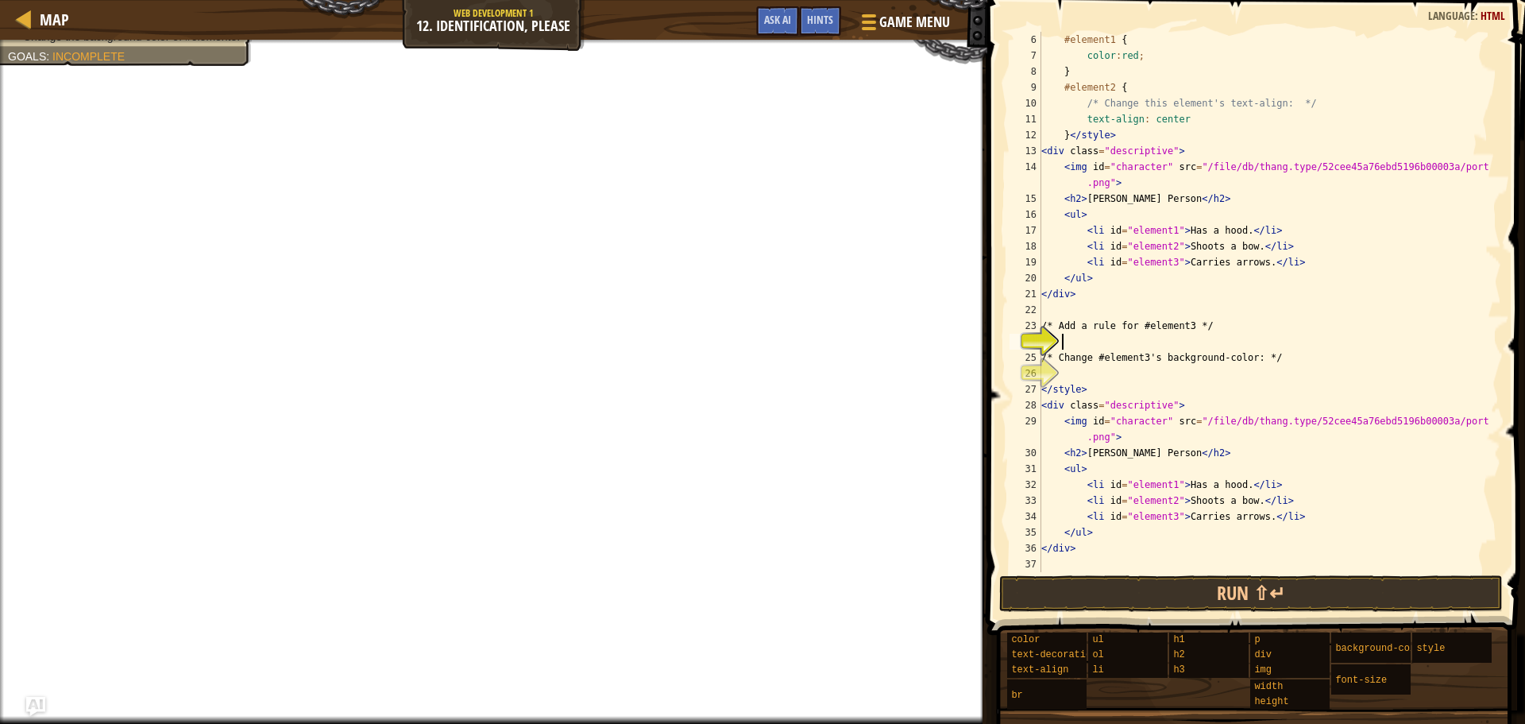
click at [1172, 341] on div "#element1 { color : red ; } #element2 { /* Change this element's text-align: */…" at bounding box center [1263, 318] width 451 height 572
click at [1148, 339] on div "#element1 { color : red ; } #element2 { /* Change this element's text-align: */…" at bounding box center [1263, 318] width 451 height 572
type textarea "#element3"
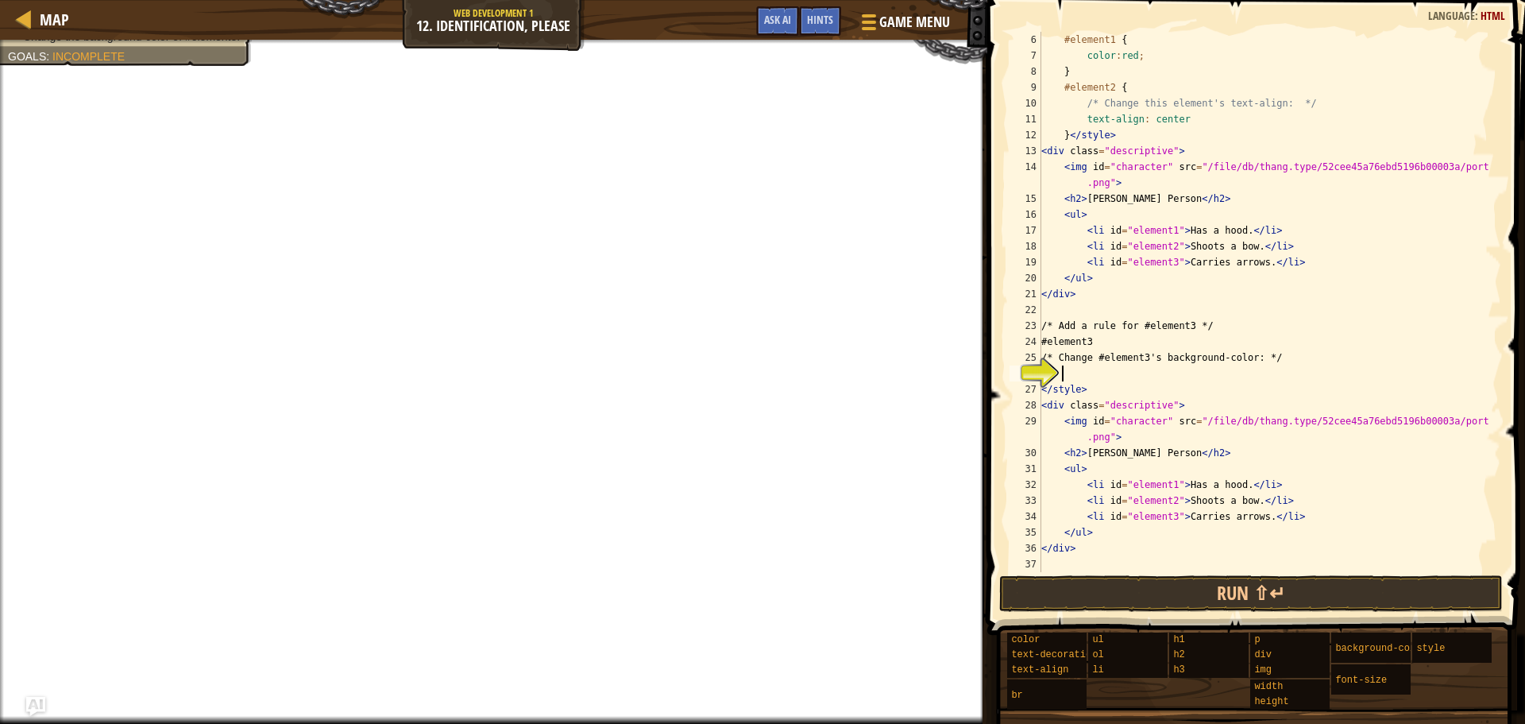
click at [1146, 375] on div "#element1 { color : red ; } #element2 { /* Change this element's text-align: */…" at bounding box center [1263, 318] width 451 height 572
paste textarea "background-color: lightblue"
click at [1063, 372] on div "#element1 { color : red ; } #element2 { /* Change this element's text-align: */…" at bounding box center [1263, 318] width 451 height 572
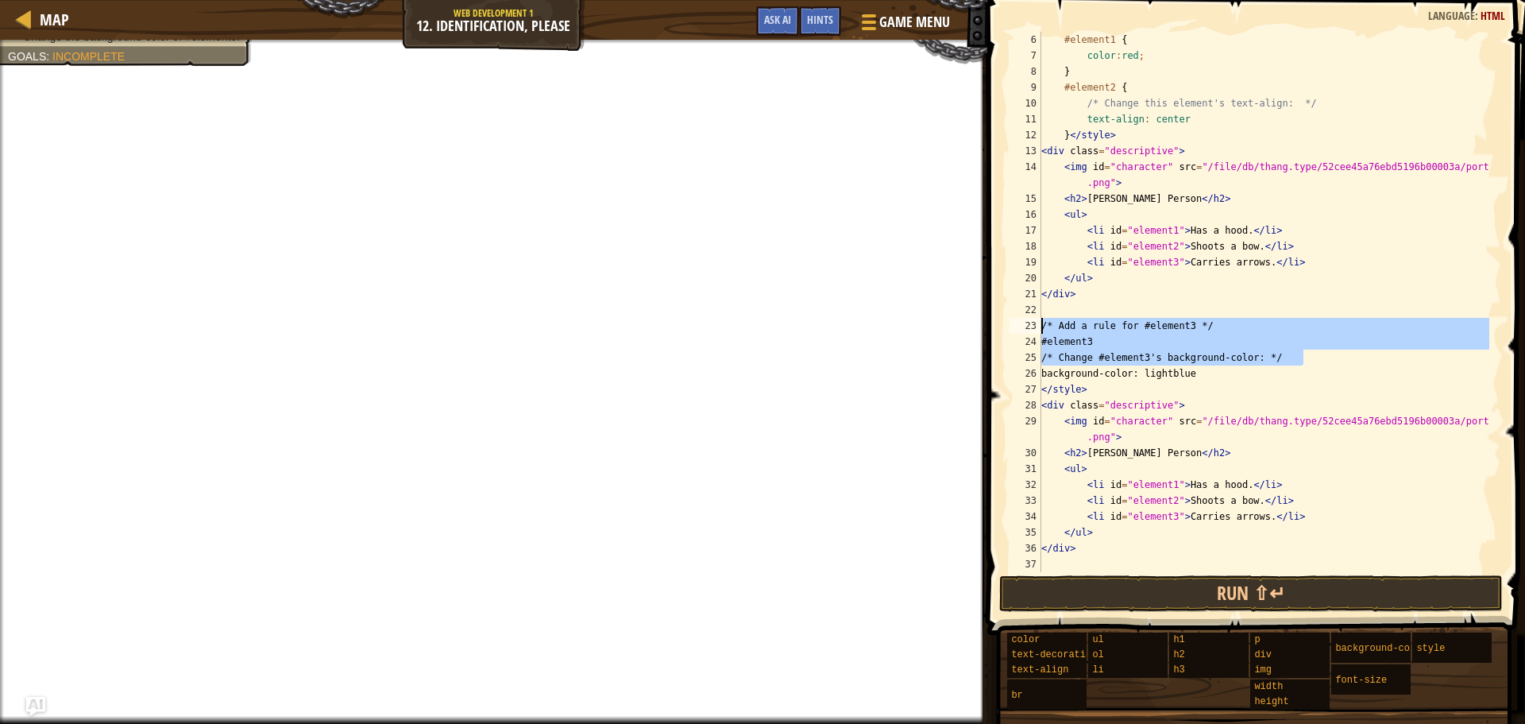
drag, startPoint x: 1308, startPoint y: 354, endPoint x: 1034, endPoint y: 324, distance: 276.5
click at [1034, 324] on div "background-color: lightblue 6 7 8 9 10 11 12 13 14 15 16 17 18 19 20 21 22 23 2…" at bounding box center [1254, 302] width 495 height 540
type textarea "/* Add a rule for #element3 */ #element3"
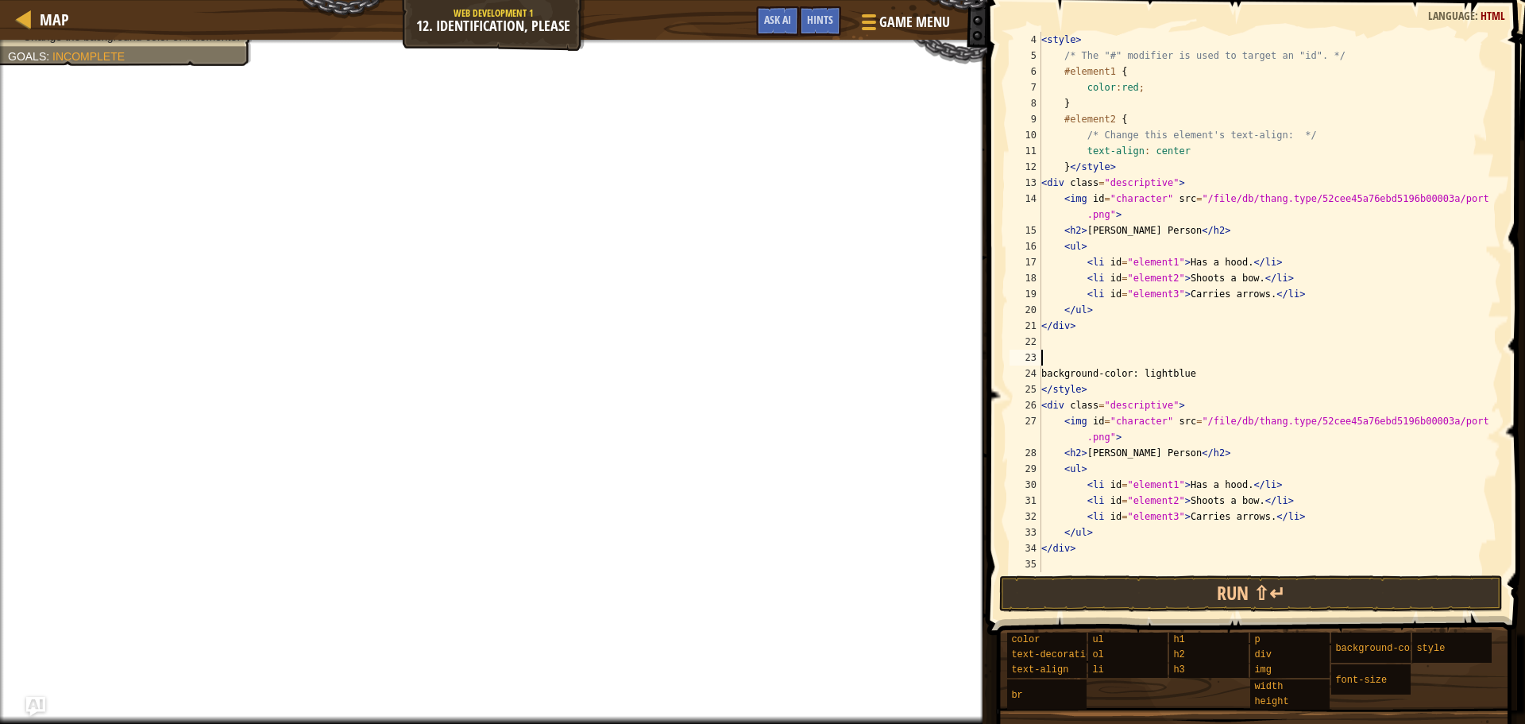
scroll to position [48, 0]
click at [1057, 378] on div "< style > /* The "#" modifier is used to target an "id". */ #element1 { color :…" at bounding box center [1263, 318] width 451 height 572
drag, startPoint x: 1084, startPoint y: 298, endPoint x: 1172, endPoint y: 296, distance: 88.2
click at [1172, 296] on div "< style > /* The "#" modifier is used to target an "id". */ #element1 { color :…" at bounding box center [1263, 318] width 451 height 572
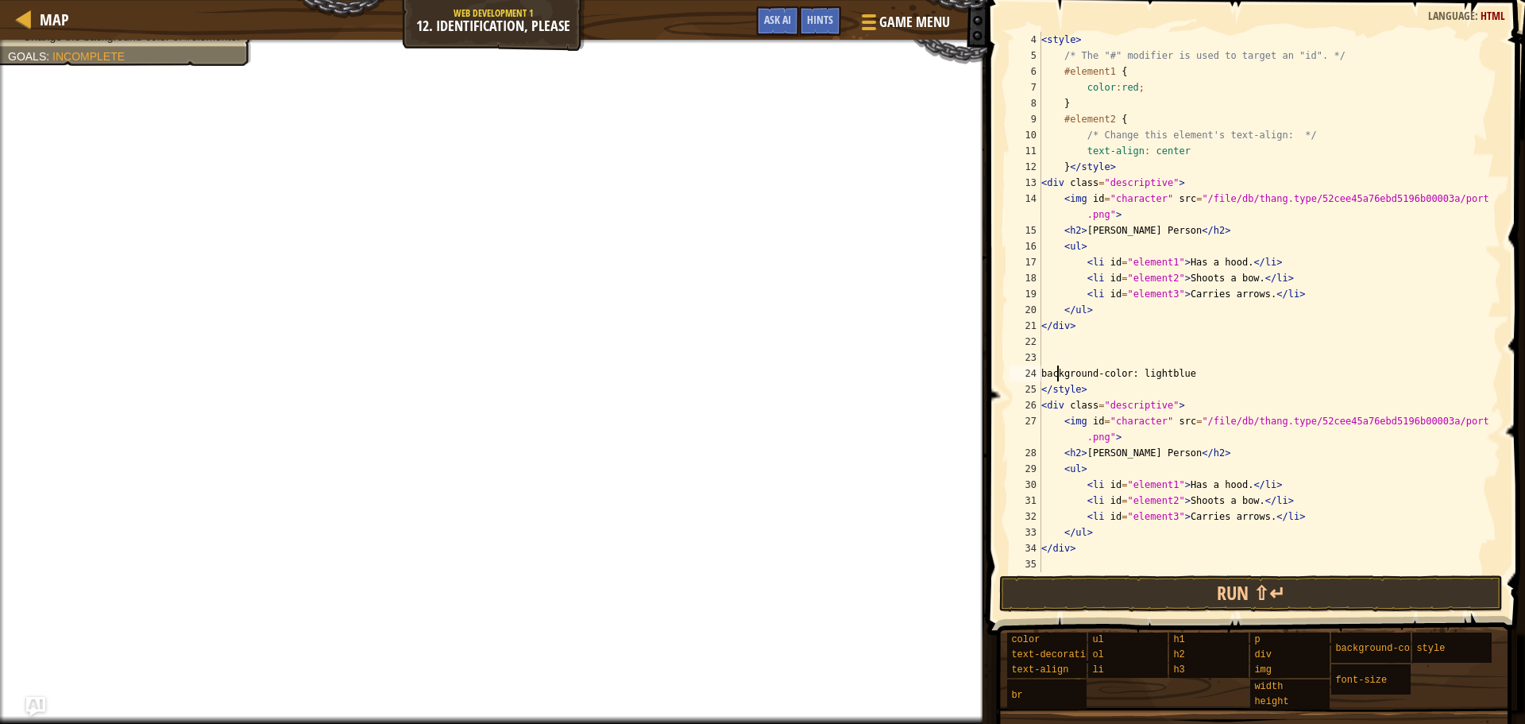
click at [1057, 376] on div "< style > /* The "#" modifier is used to target an "id". */ #element1 { color :…" at bounding box center [1263, 318] width 451 height 572
paste textarea "<li id="element3""
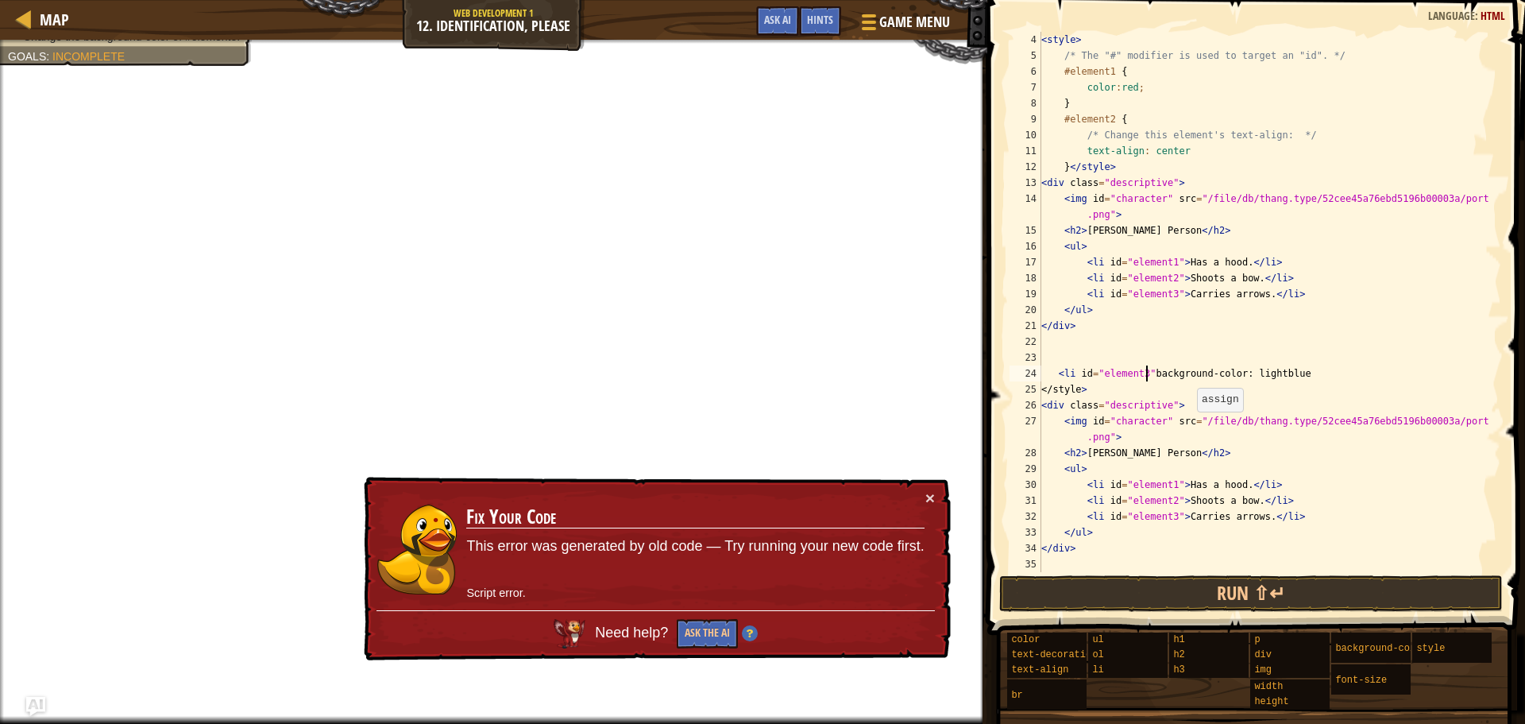
scroll to position [7, 9]
type textarea "<li id="element3">background-color: lightblue"
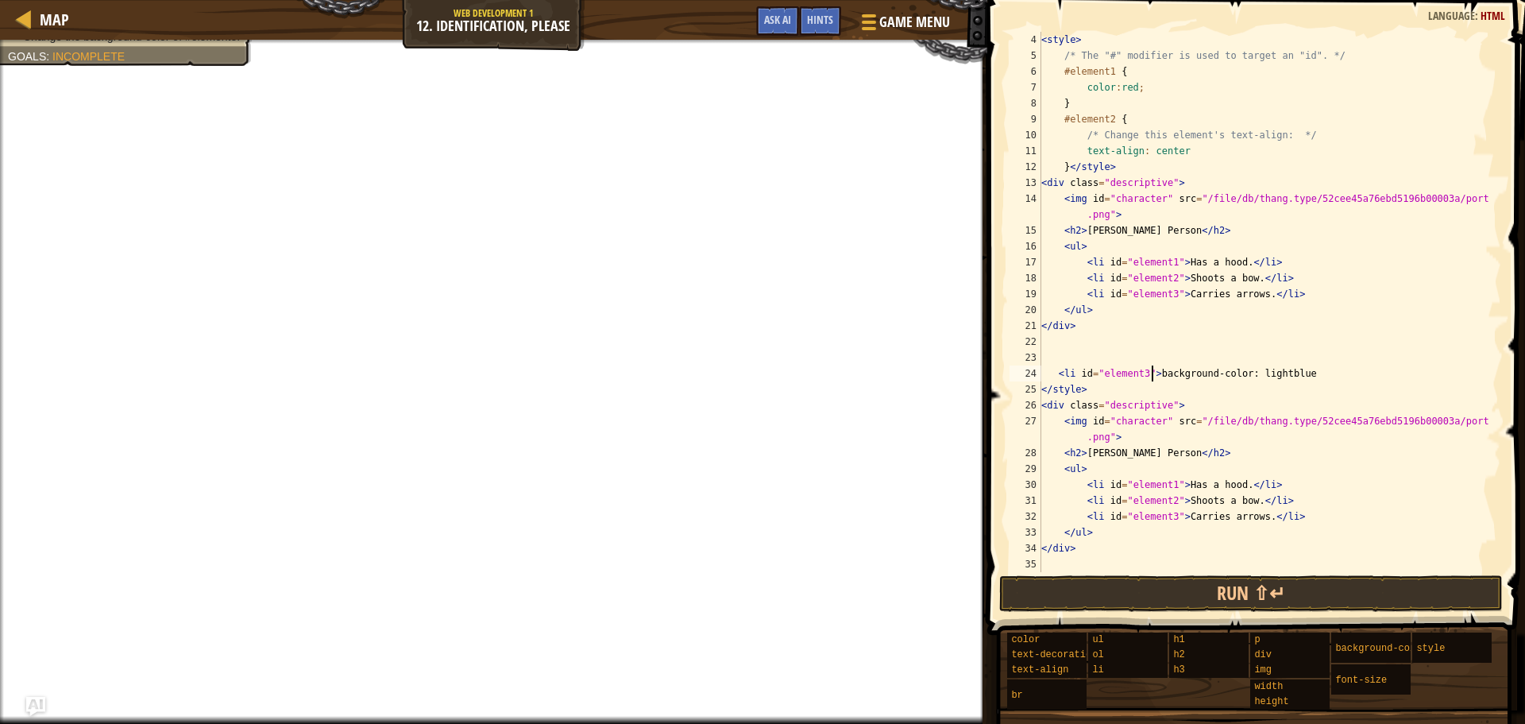
click at [1206, 350] on div "< style > /* The "#" modifier is used to target an "id". */ #element1 { color :…" at bounding box center [1263, 318] width 451 height 572
click at [1312, 369] on div "< style > /* The "#" modifier is used to target an "id". */ #element1 { color :…" at bounding box center [1263, 318] width 451 height 572
type textarea "<li id="element3">background-color: lightblue"
click at [1181, 345] on div "< style > /* The "#" modifier is used to target an "id". */ #element1 { color :…" at bounding box center [1263, 318] width 451 height 572
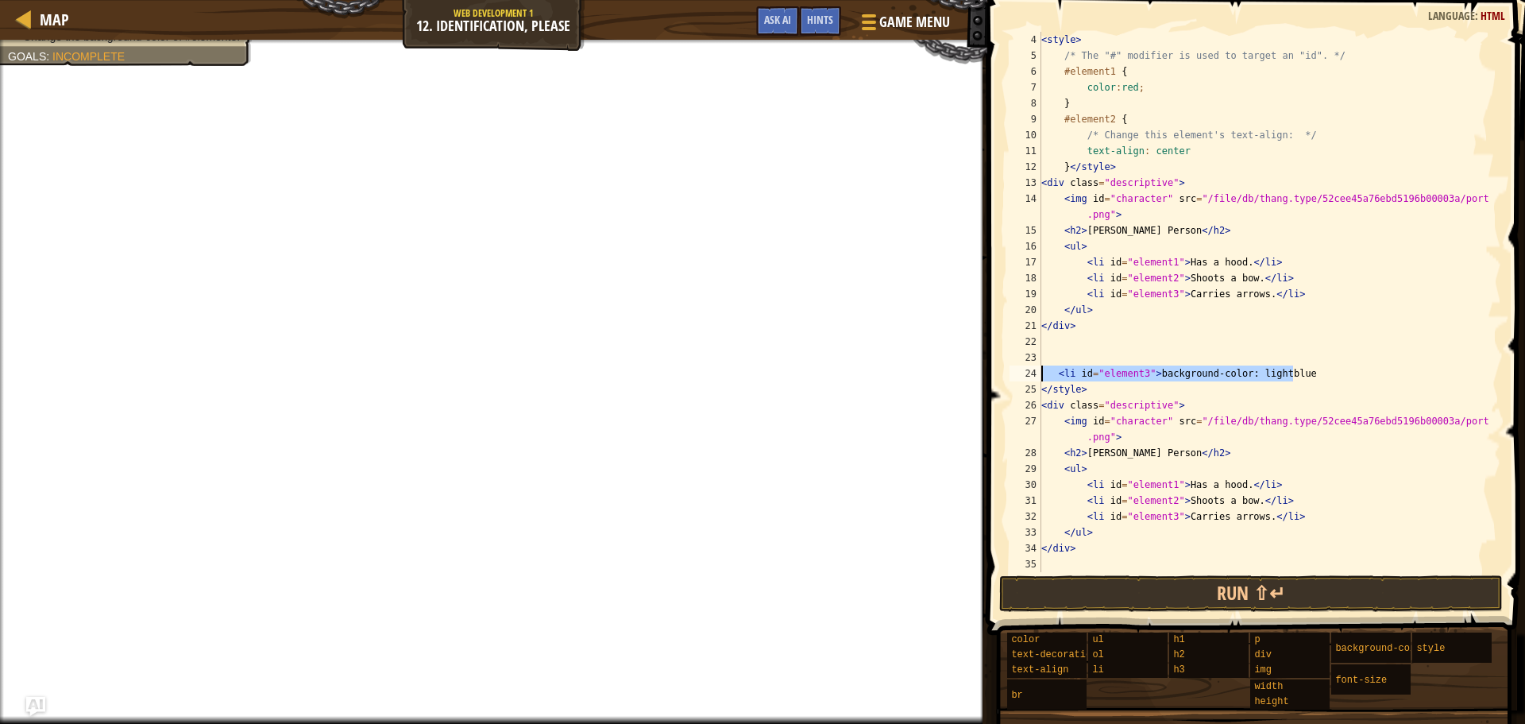
drag, startPoint x: 1336, startPoint y: 373, endPoint x: 1042, endPoint y: 375, distance: 294.7
click at [1042, 375] on div "< style > /* The "#" modifier is used to target an "id". */ #element1 { color :…" at bounding box center [1263, 318] width 451 height 572
type textarea "<li id="element3">background-color: lightblue"
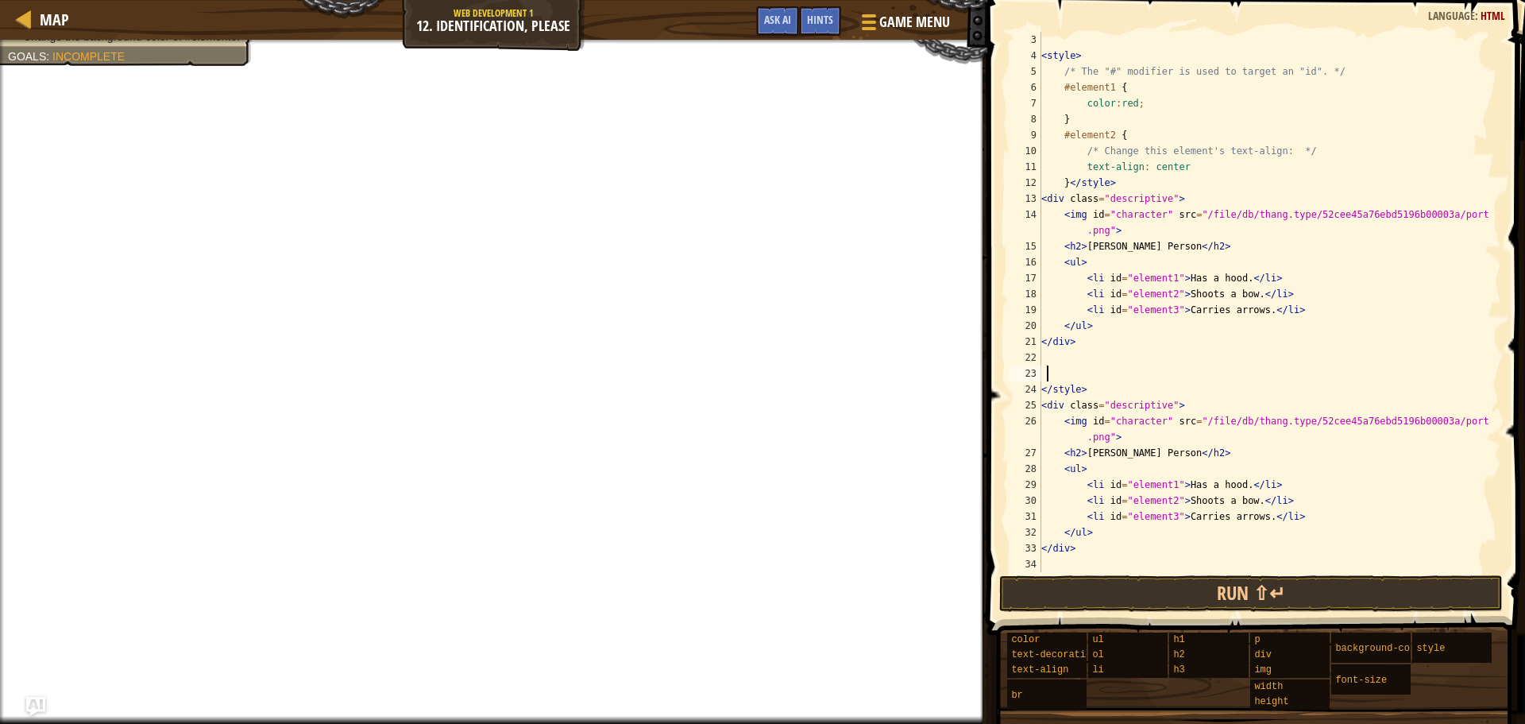
click at [1132, 354] on div "< style > /* The "#" modifier is used to target an "id". */ #element1 { color :…" at bounding box center [1263, 318] width 451 height 572
click at [1123, 550] on div "< style > /* The "#" modifier is used to target an "id". */ #element1 { color :…" at bounding box center [1263, 318] width 451 height 572
type textarea "</div>"
click at [1127, 559] on div "< style > /* The "#" modifier is used to target an "id". */ #element1 { color :…" at bounding box center [1263, 318] width 451 height 572
click at [1161, 477] on div "< style > /* The "#" modifier is used to target an "id". */ #element1 { color :…" at bounding box center [1263, 318] width 451 height 572
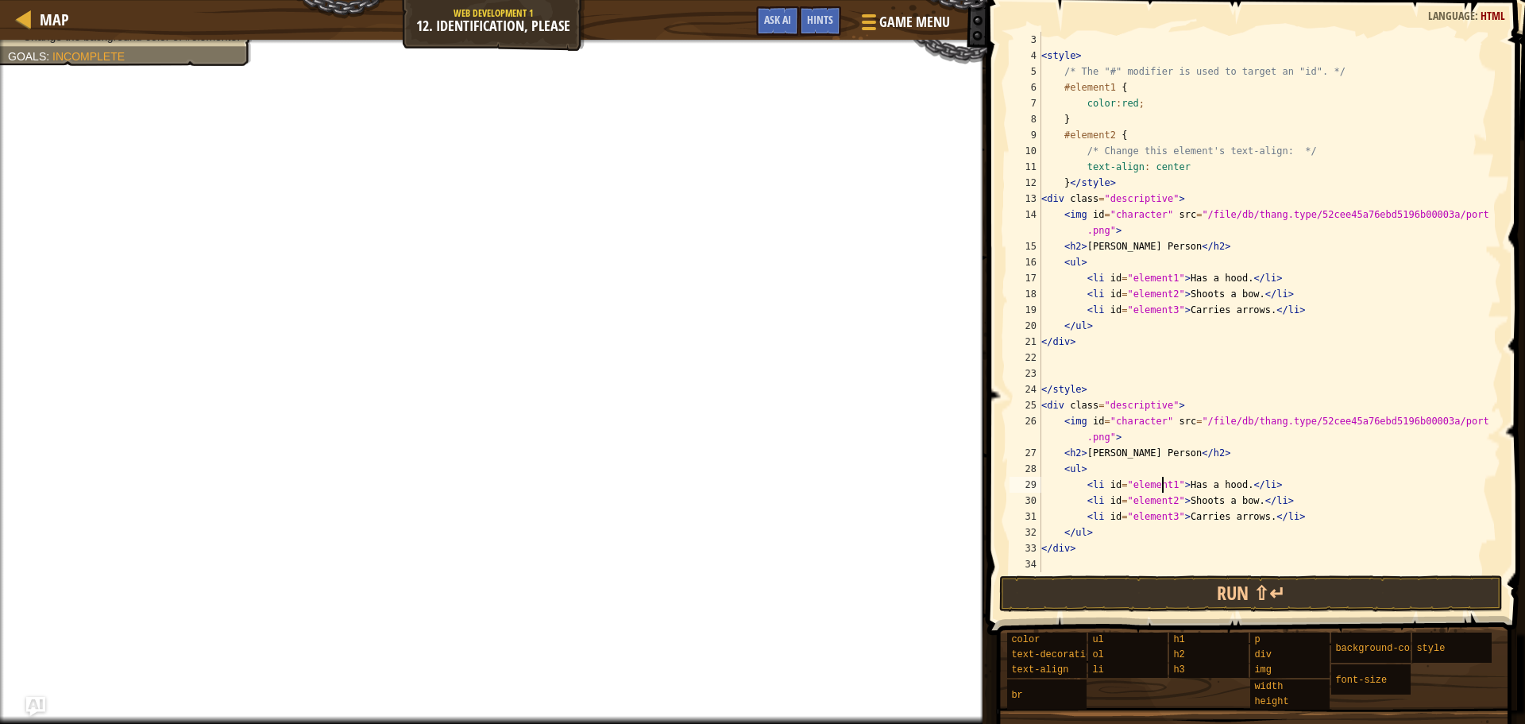
click at [1216, 453] on div "< style > /* The "#" modifier is used to target an "id". */ #element1 { color :…" at bounding box center [1263, 318] width 451 height 572
type textarea "<h2>Archer Person</h2>"
click at [1181, 368] on div "< style > /* The "#" modifier is used to target an "id". */ #element1 { color :…" at bounding box center [1263, 318] width 451 height 572
click at [1138, 333] on div "< style > /* The "#" modifier is used to target an "id". */ #element1 { color :…" at bounding box center [1263, 318] width 451 height 572
type textarea "</ul>"
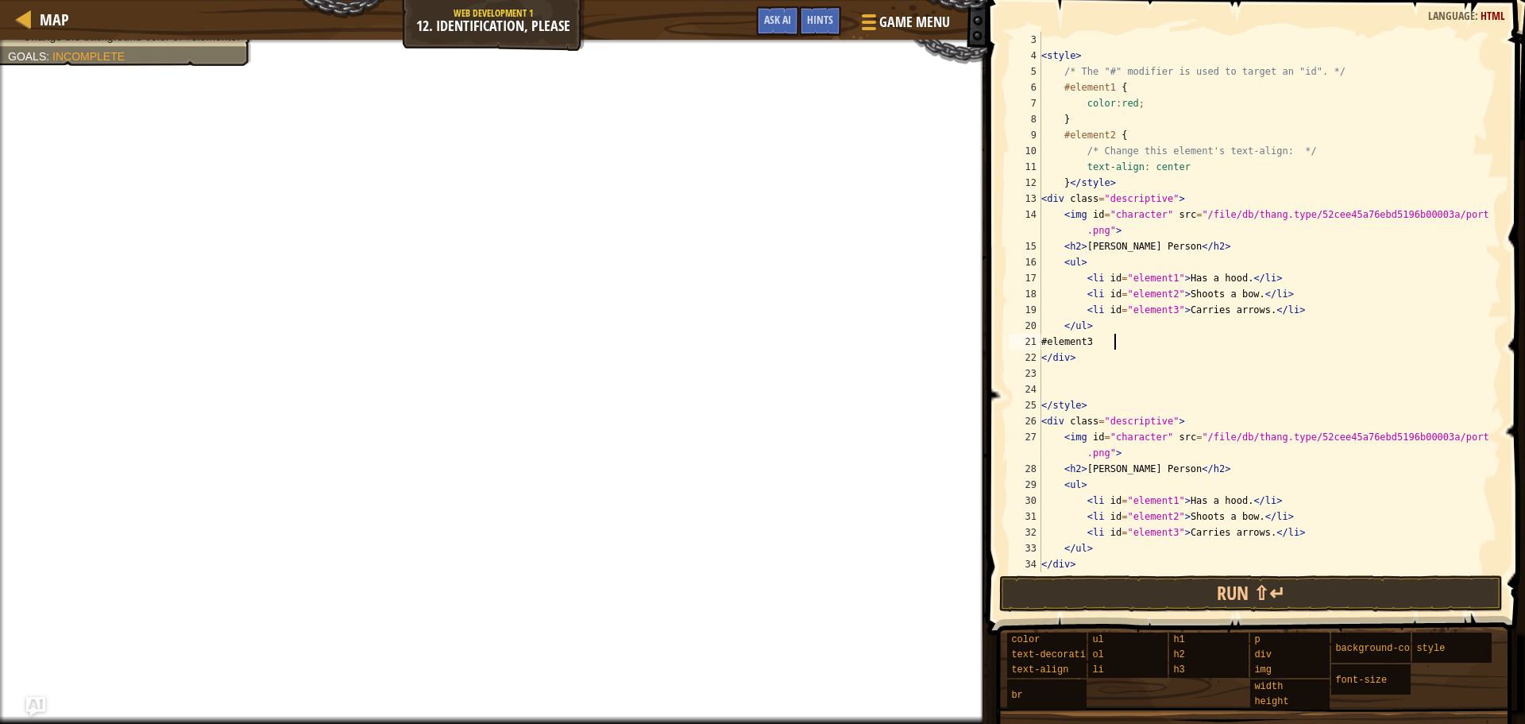
scroll to position [7, 6]
type textarea "#element3 {"
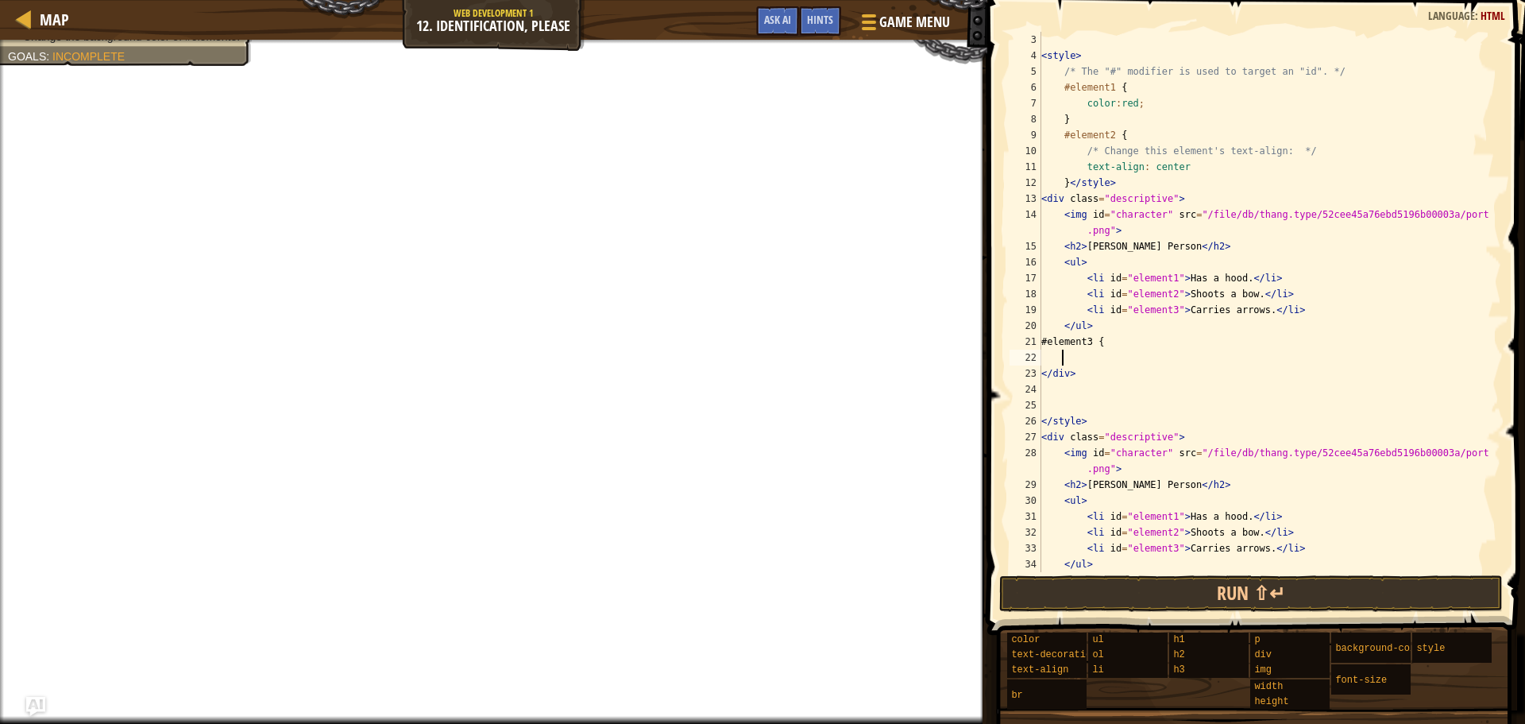
click at [1121, 328] on div "< style > /* The "#" modifier is used to target an "id". */ #element1 { color :…" at bounding box center [1263, 318] width 451 height 572
type textarea "<"
type textarea "<li id="element3">Carries arrows.</li>"
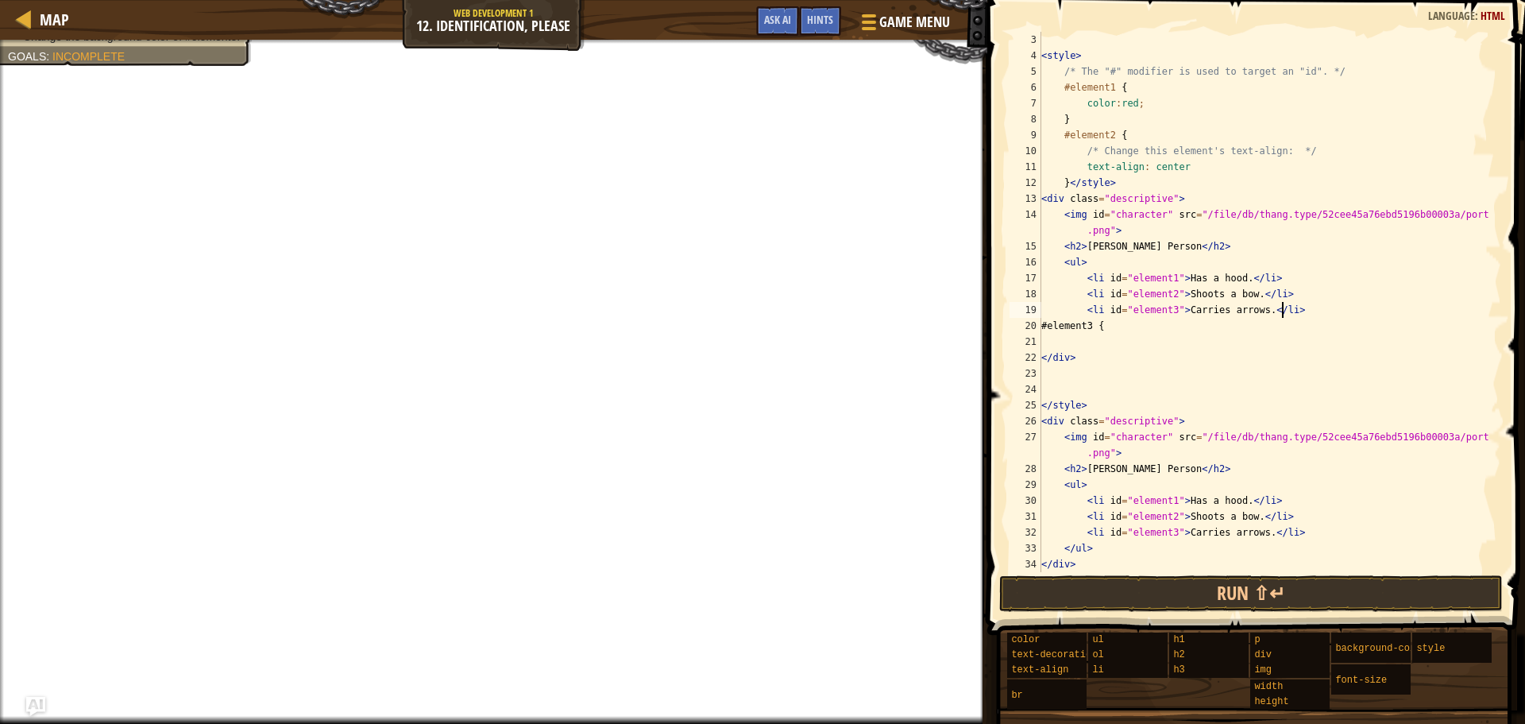
click at [1114, 346] on div "< style > /* The "#" modifier is used to target an "id". */ #element1 { color :…" at bounding box center [1263, 318] width 451 height 572
click at [814, 10] on div "Hints" at bounding box center [820, 20] width 42 height 29
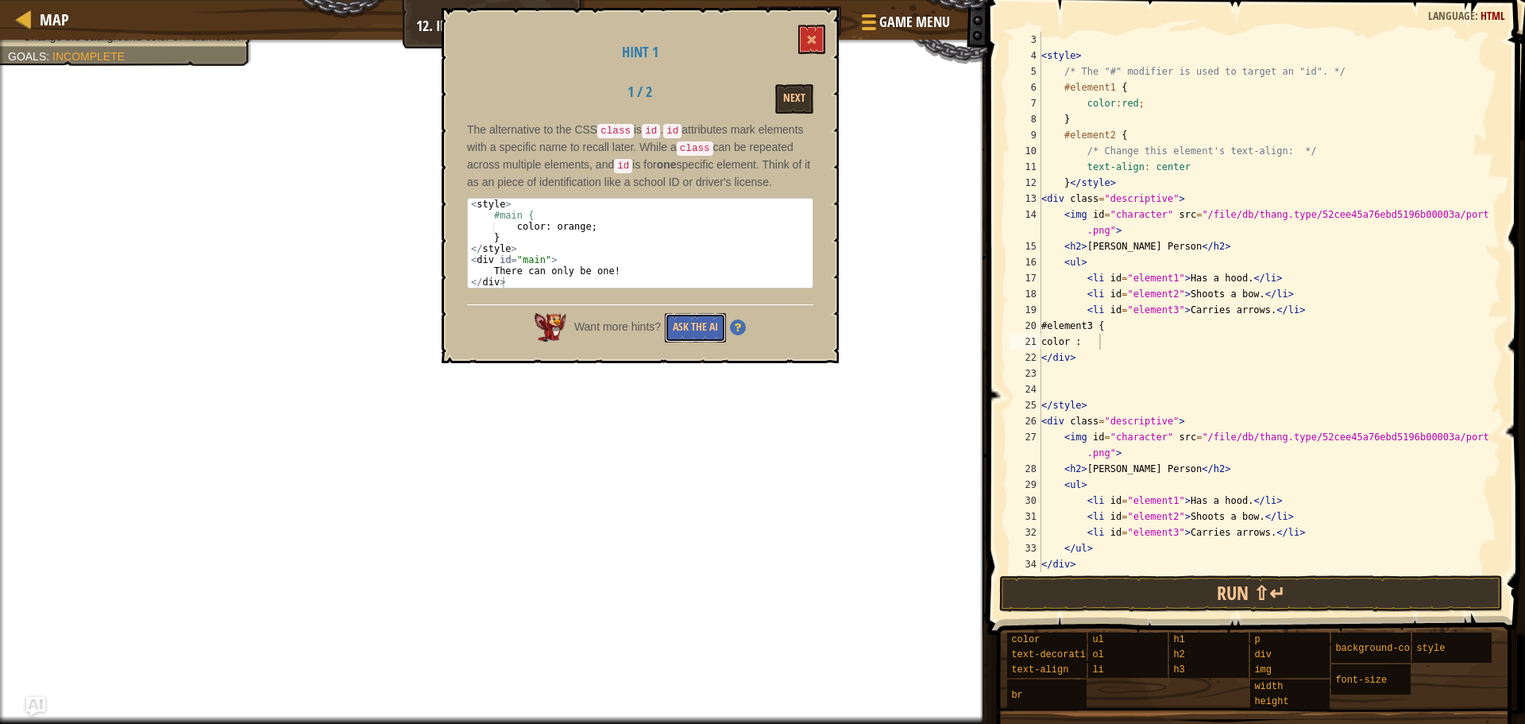
drag, startPoint x: 714, startPoint y: 337, endPoint x: 729, endPoint y: 327, distance: 17.2
click at [721, 334] on button "Ask the AI" at bounding box center [695, 327] width 61 height 29
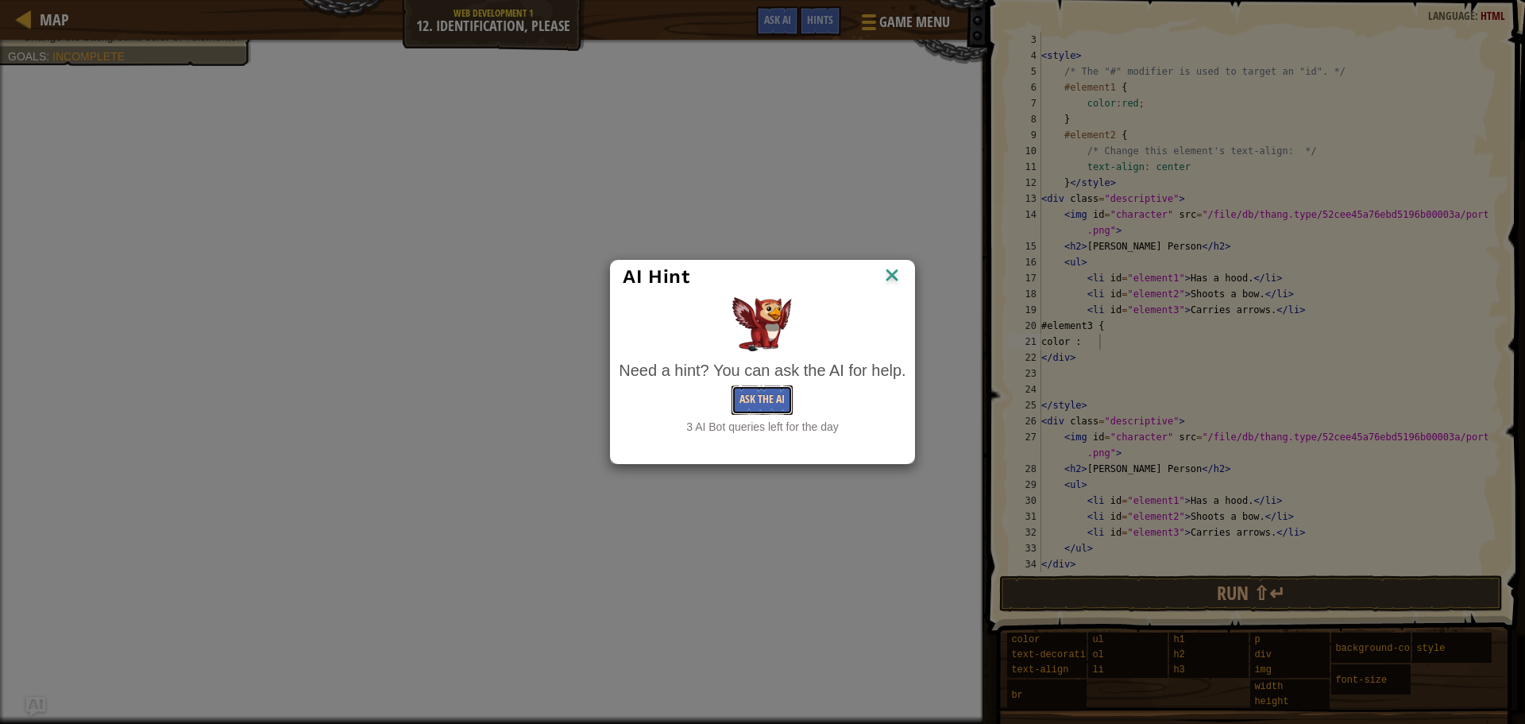
click at [776, 400] on button "Ask the AI" at bounding box center [762, 399] width 61 height 29
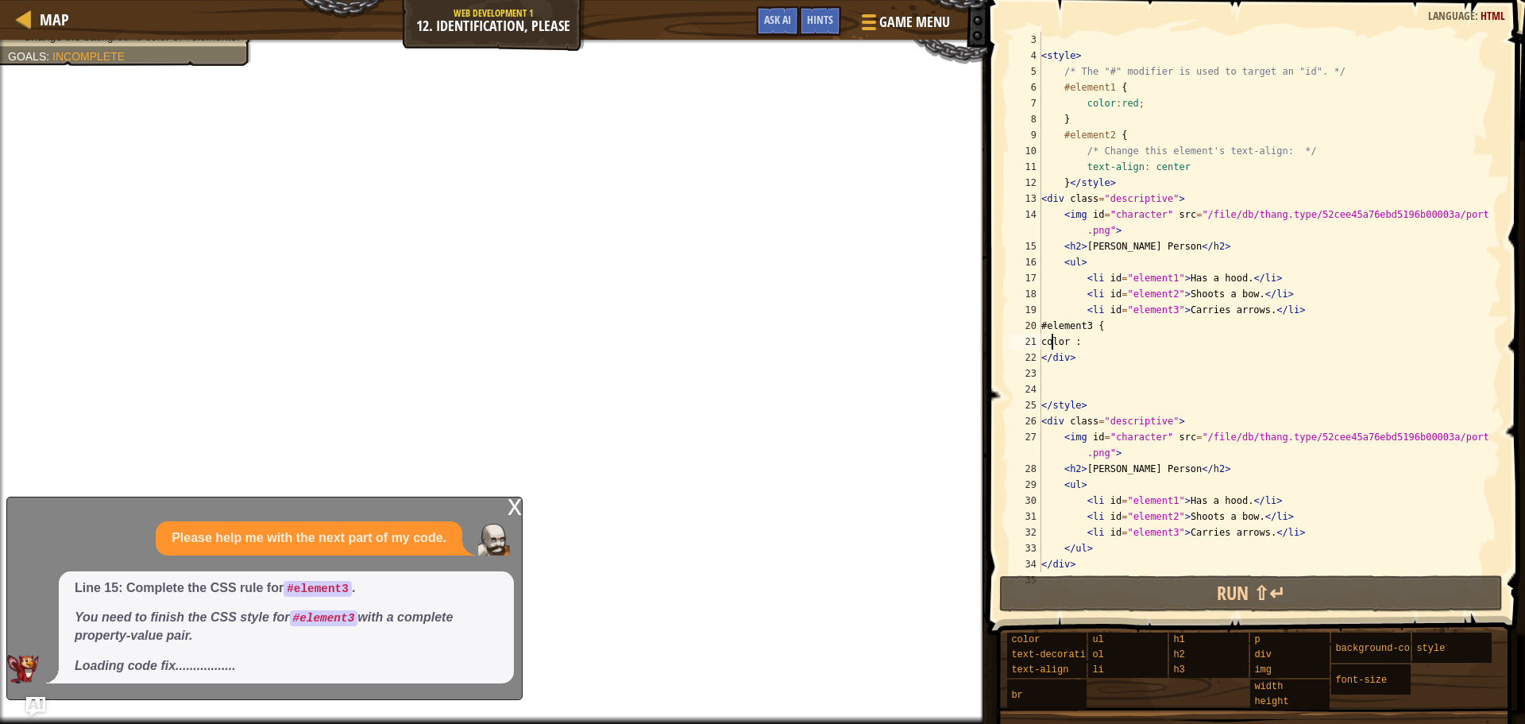
click at [1049, 346] on div "< style > /* The "#" modifier is used to target an "id". */ #element1 { color :…" at bounding box center [1263, 318] width 451 height 572
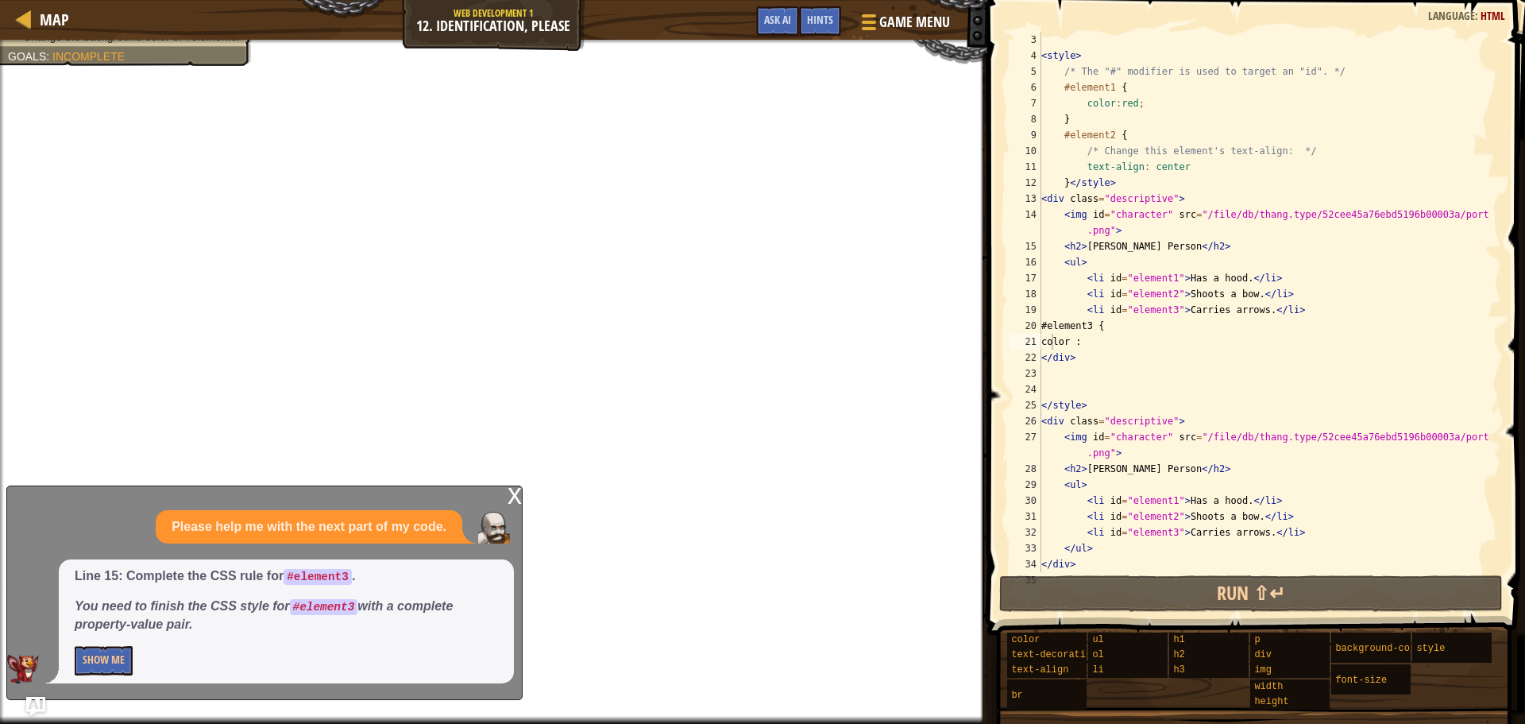
click at [1138, 329] on div "< style > /* The "#" modifier is used to target an "id". */ #element1 { color :…" at bounding box center [1263, 318] width 451 height 572
click at [1105, 346] on div "< style > /* The "#" modifier is used to target an "id". */ #element1 { color :…" at bounding box center [1263, 318] width 451 height 572
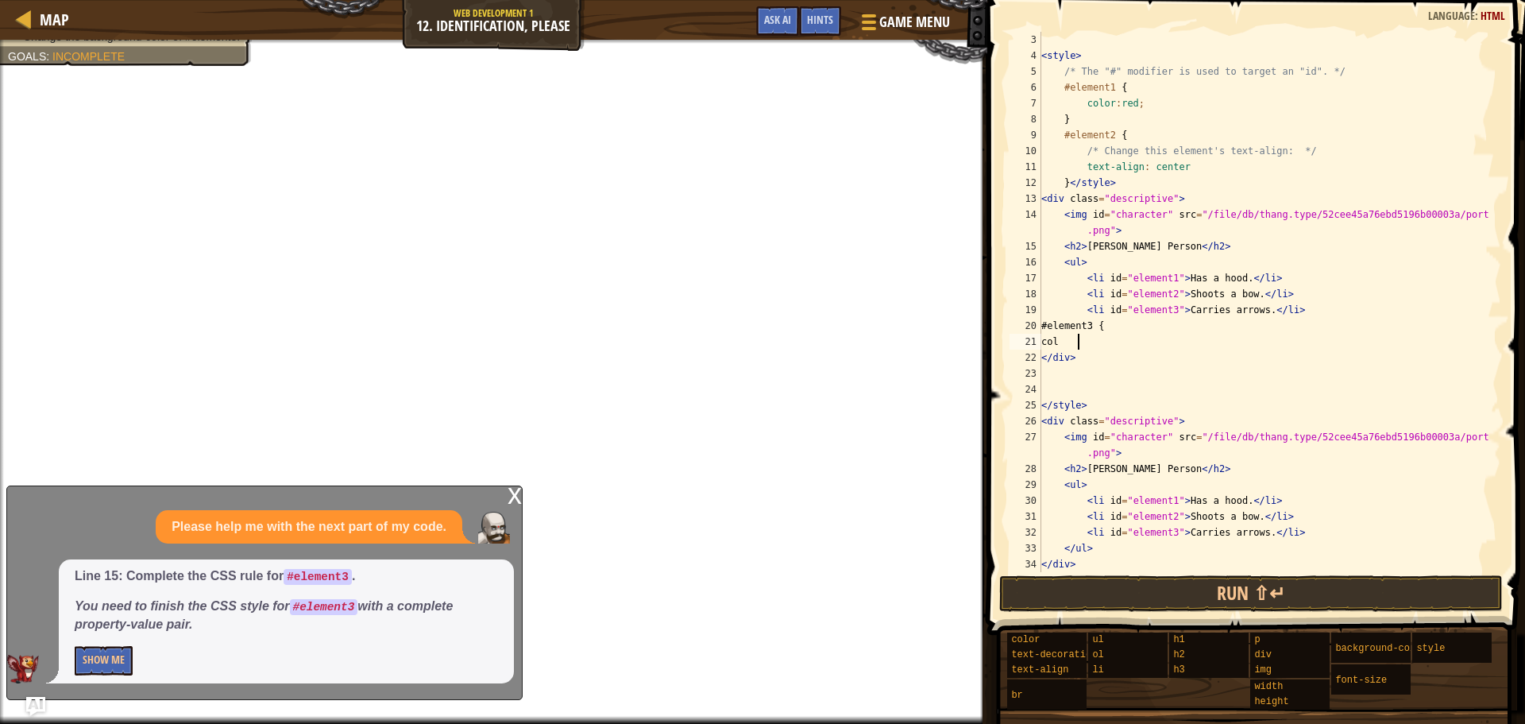
type textarea "c"
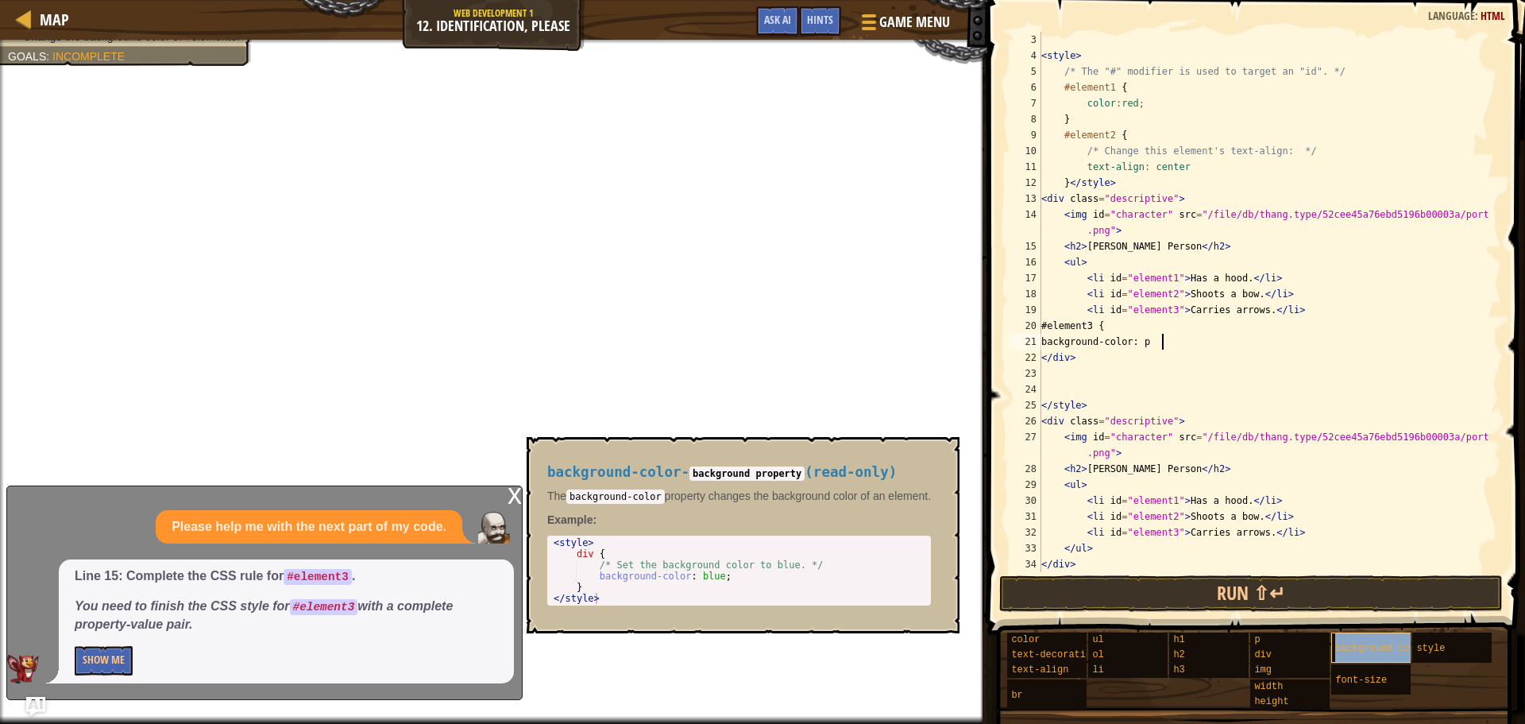
click at [1370, 651] on span "background-color" at bounding box center [1380, 648] width 91 height 11
type textarea "b"
type textarea "<style>"
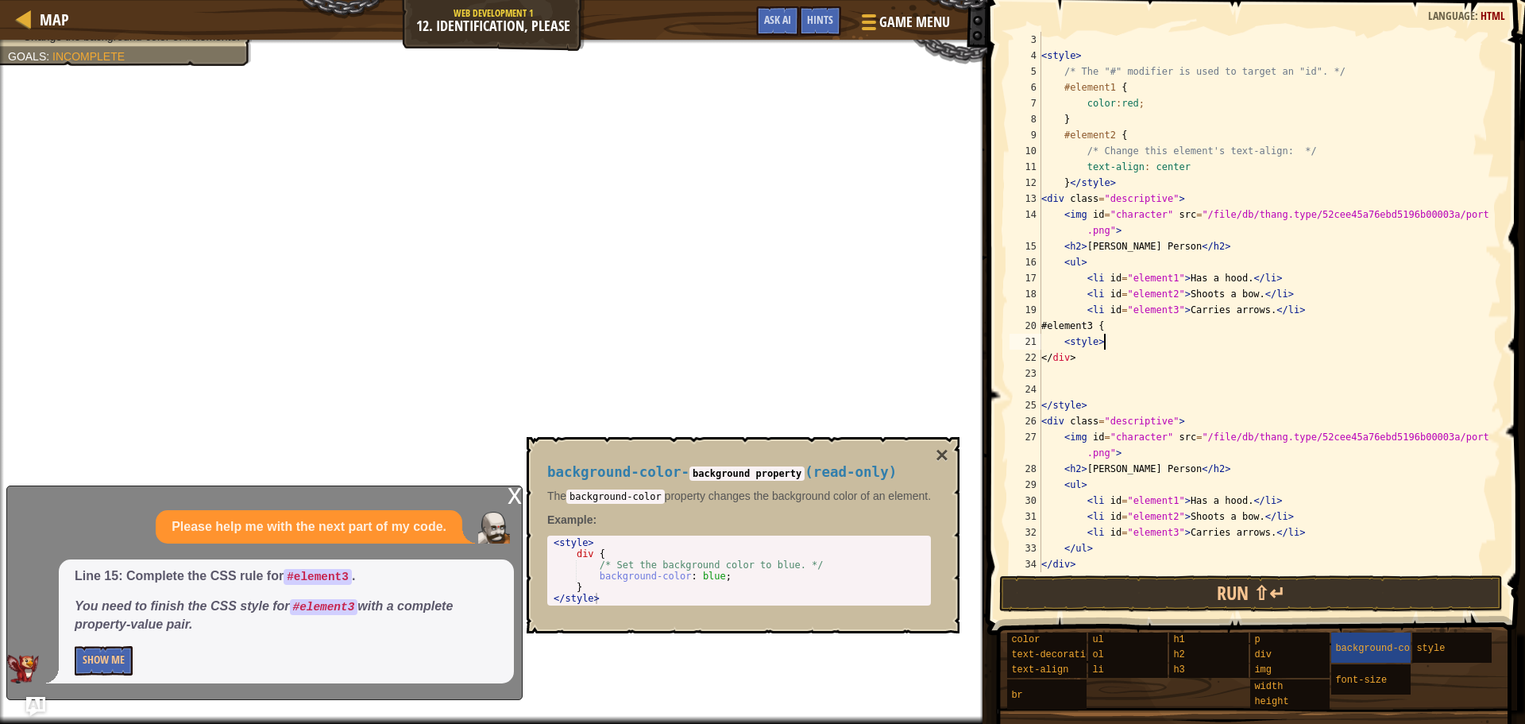
scroll to position [7, 1]
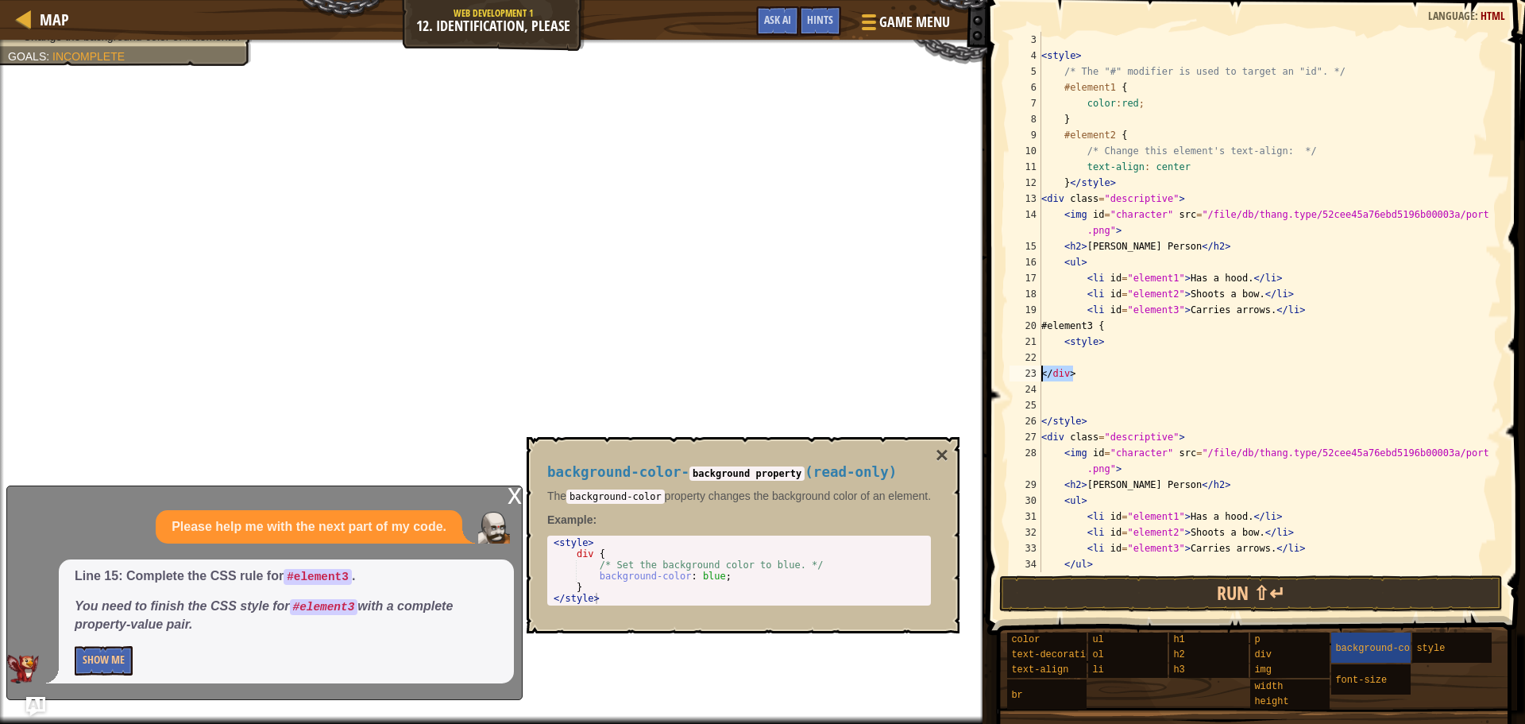
drag, startPoint x: 1084, startPoint y: 372, endPoint x: 1035, endPoint y: 376, distance: 49.4
click at [1035, 376] on div "3 4 5 6 7 8 9 10 11 12 13 14 15 16 17 18 19 20 21 22 23 24 25 26 27 28 29 30 31…" at bounding box center [1254, 302] width 495 height 540
type textarea "</div>"
click at [1092, 362] on div "< style > /* The "#" modifier is used to target an "id". */ #element1 { color :…" at bounding box center [1263, 318] width 451 height 572
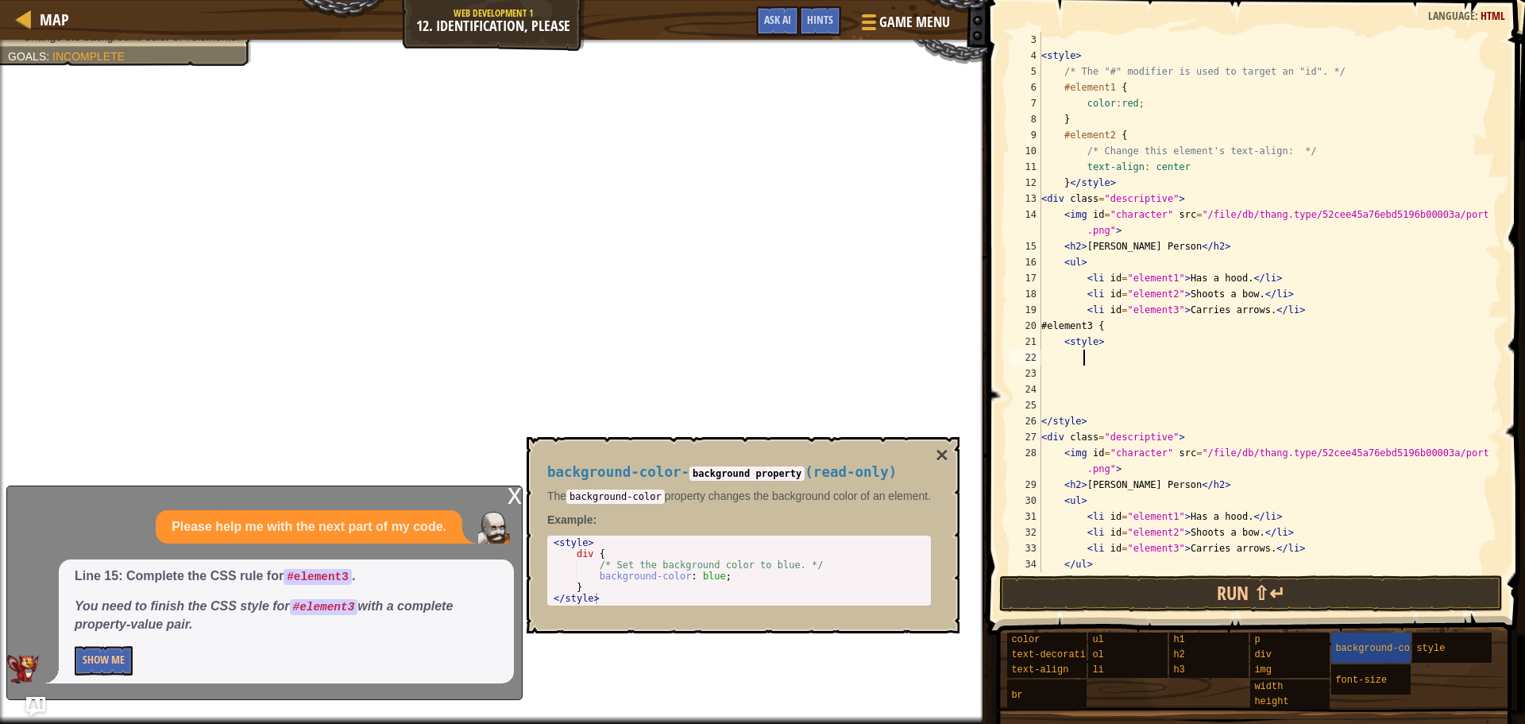
paste textarea "</div>"
type textarea "<"
type textarea "div {"
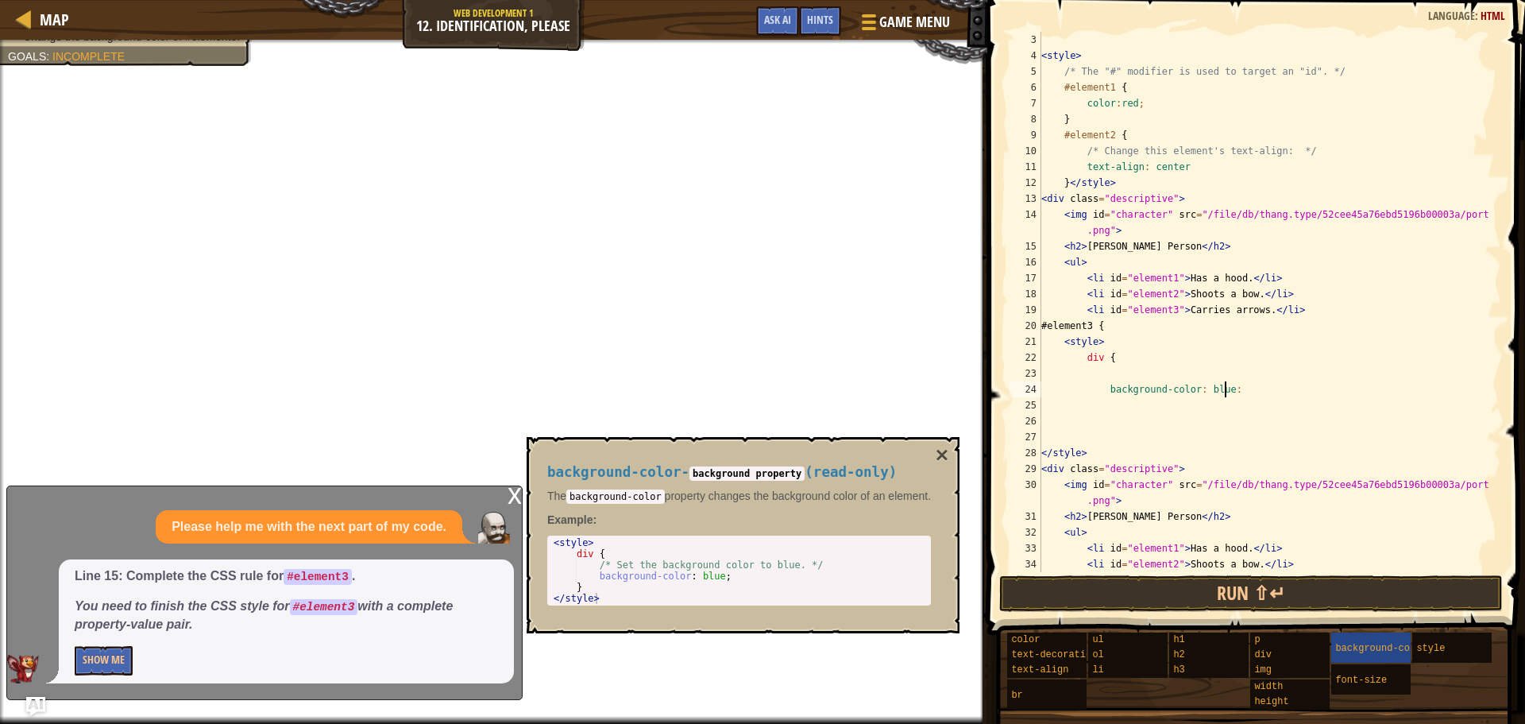
scroll to position [7, 14]
type textarea "background-color: blue;"
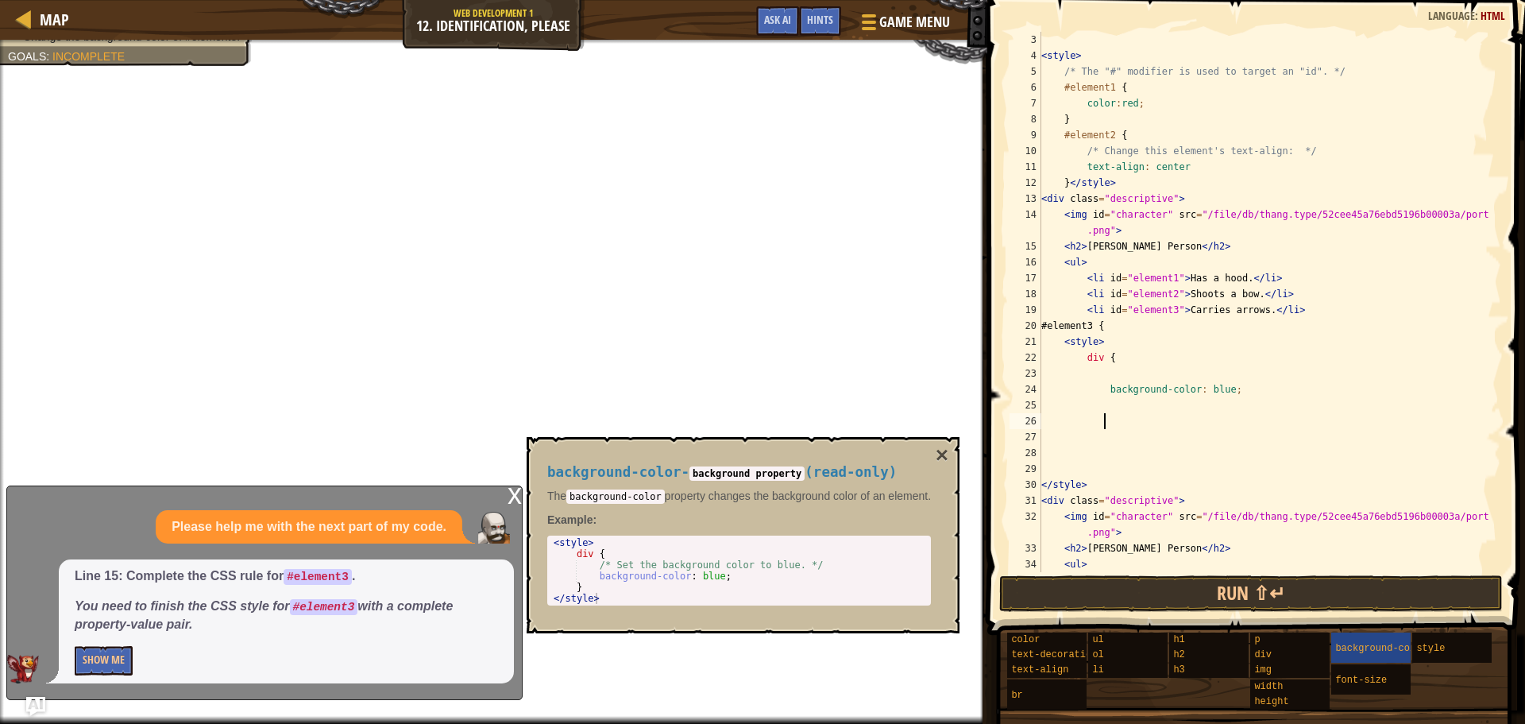
type textarea "}"
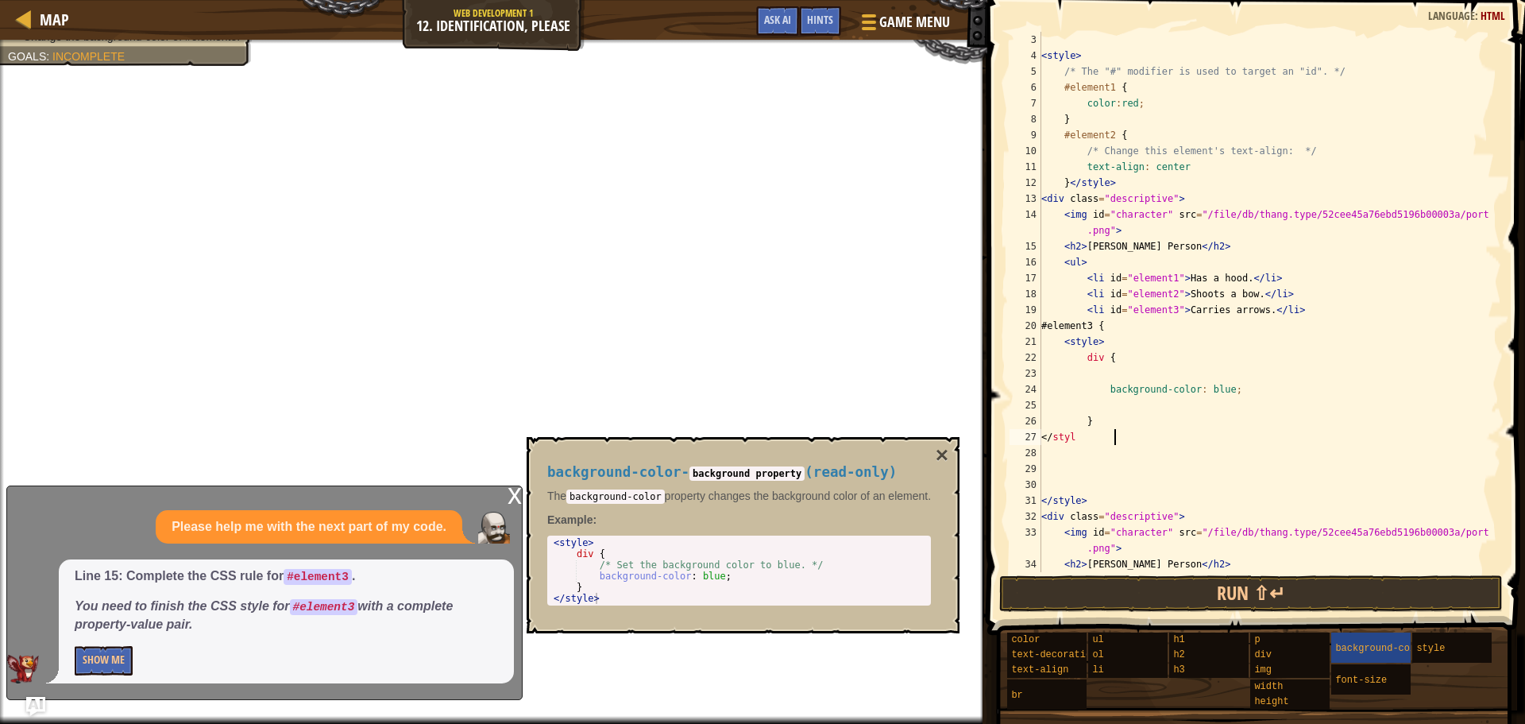
scroll to position [7, 6]
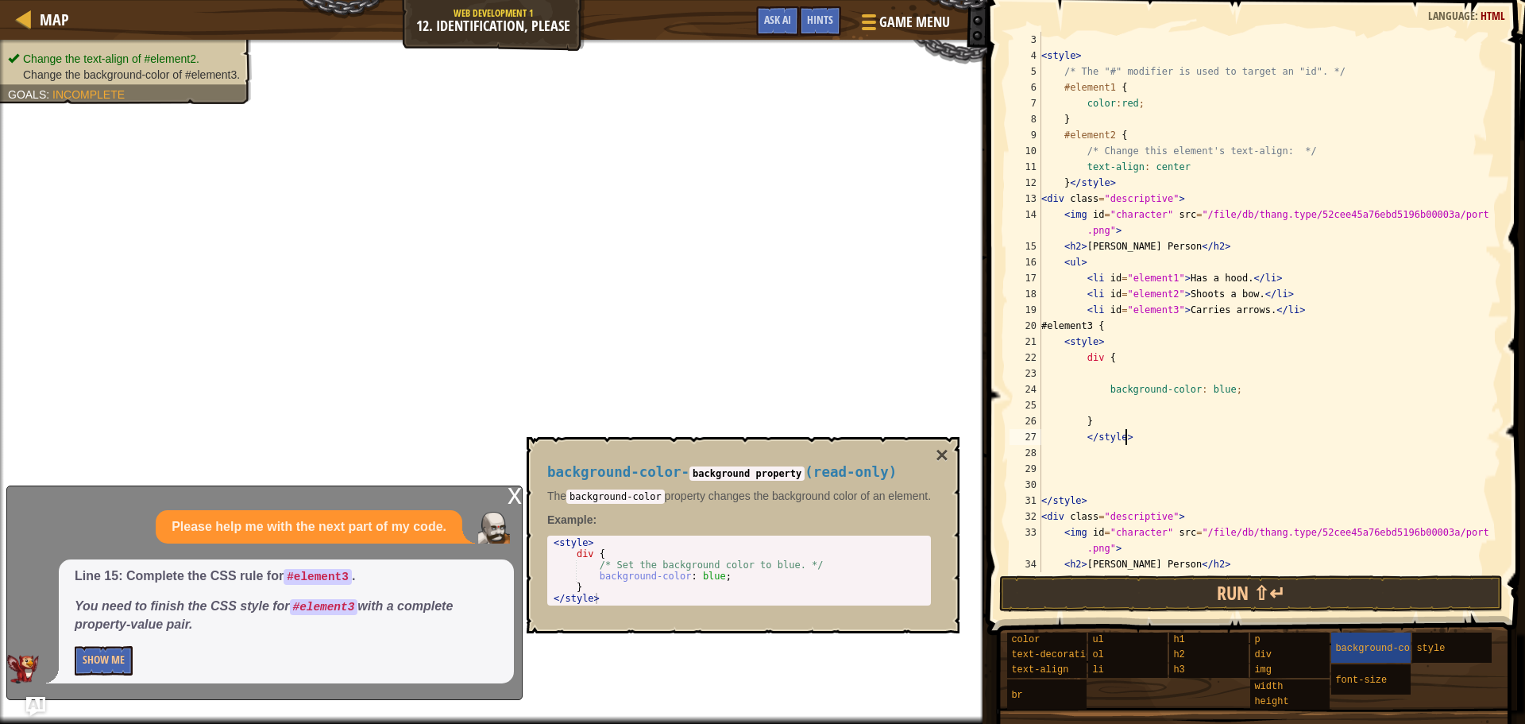
type textarea "</style>"
click at [95, 62] on ul "Change the text-align of #element2. Change the background-color of #element3." at bounding box center [126, 67] width 236 height 32
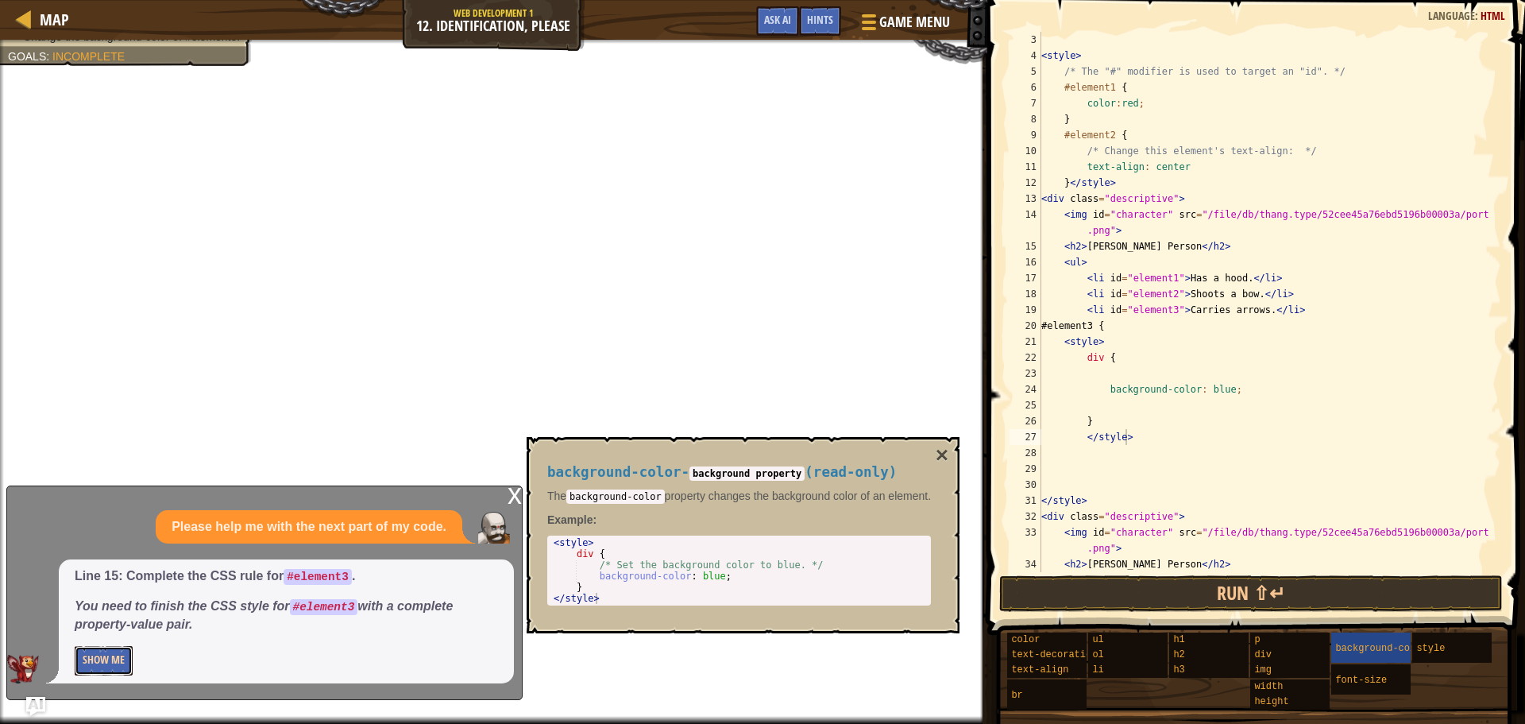
click at [109, 663] on button "Show Me" at bounding box center [104, 660] width 58 height 29
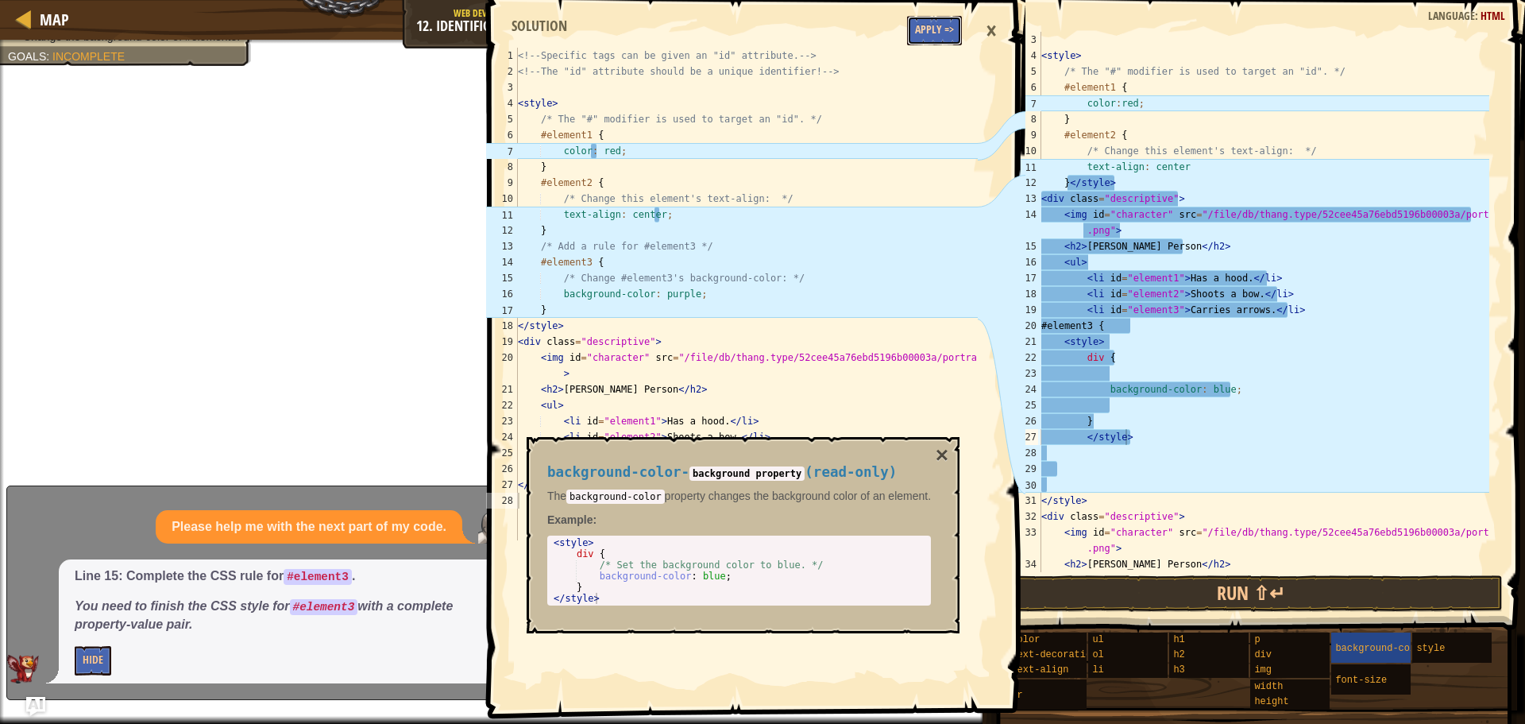
click at [949, 43] on button "Apply =>" at bounding box center [934, 30] width 55 height 29
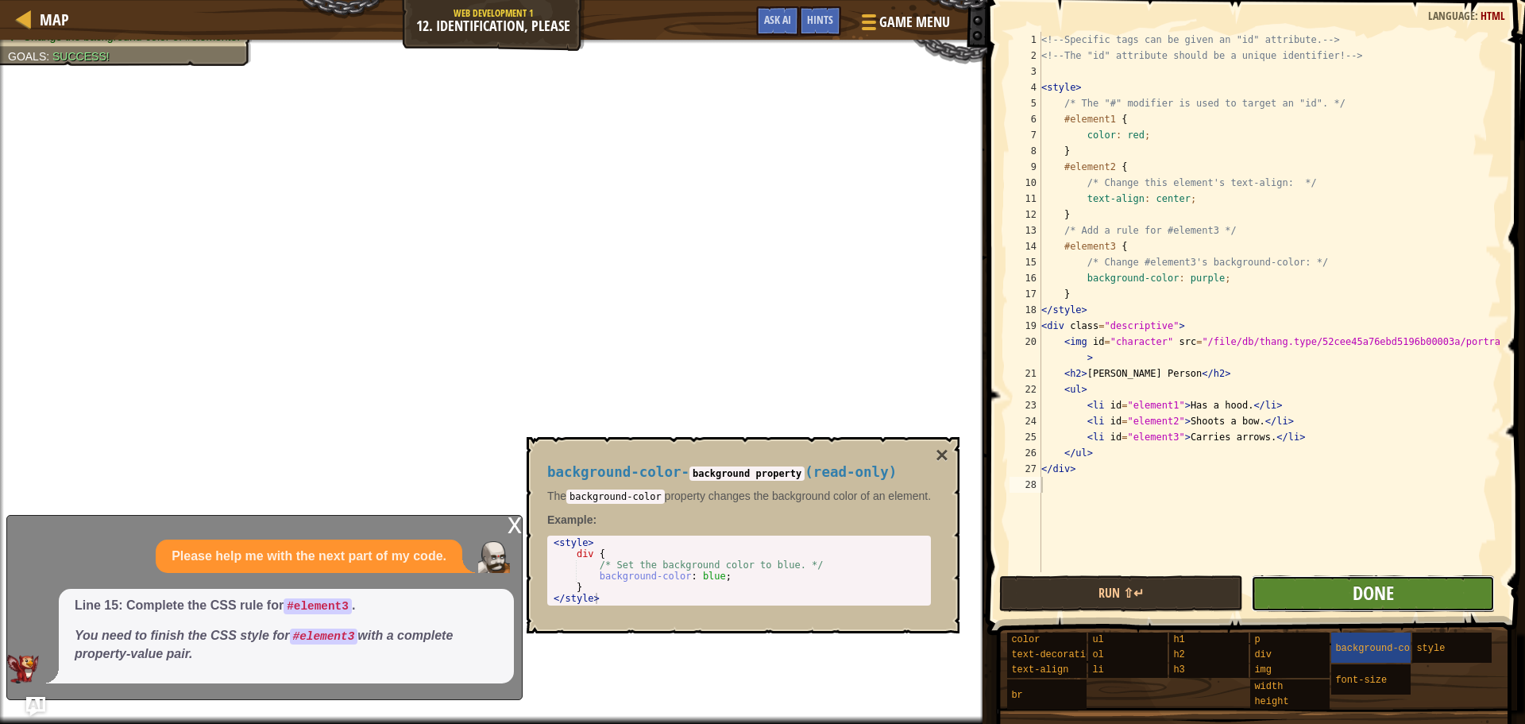
click at [1360, 584] on span "Done" at bounding box center [1373, 592] width 41 height 25
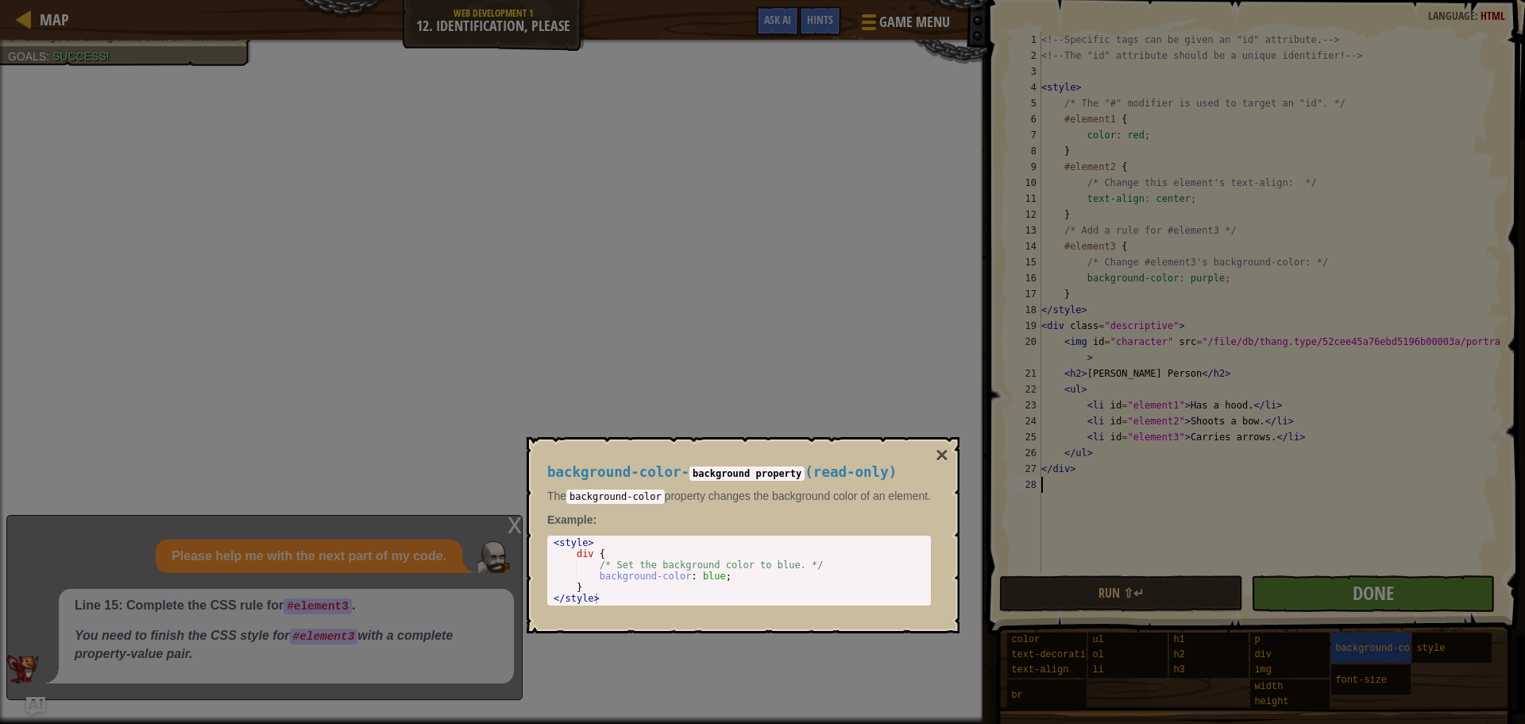
scroll to position [7, 0]
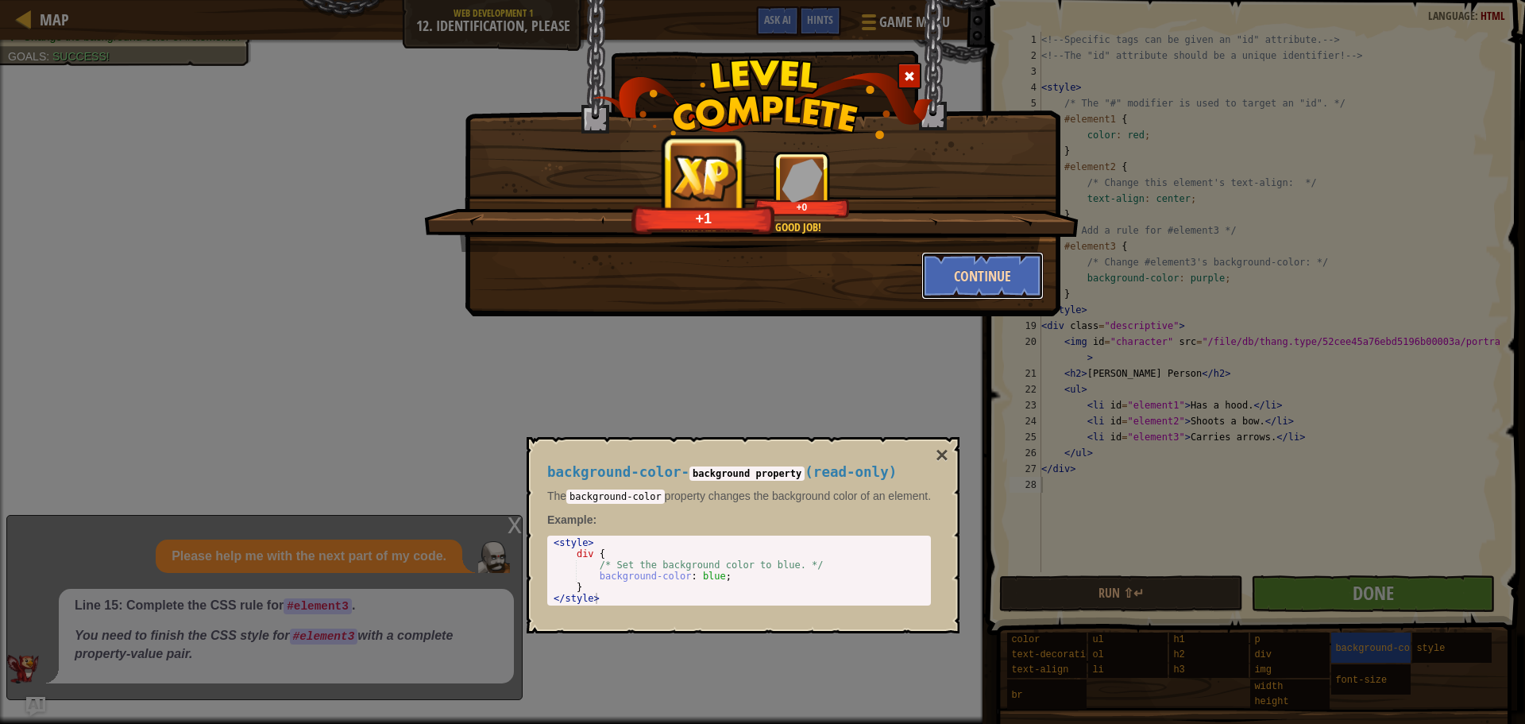
click at [983, 278] on button "Continue" at bounding box center [983, 276] width 123 height 48
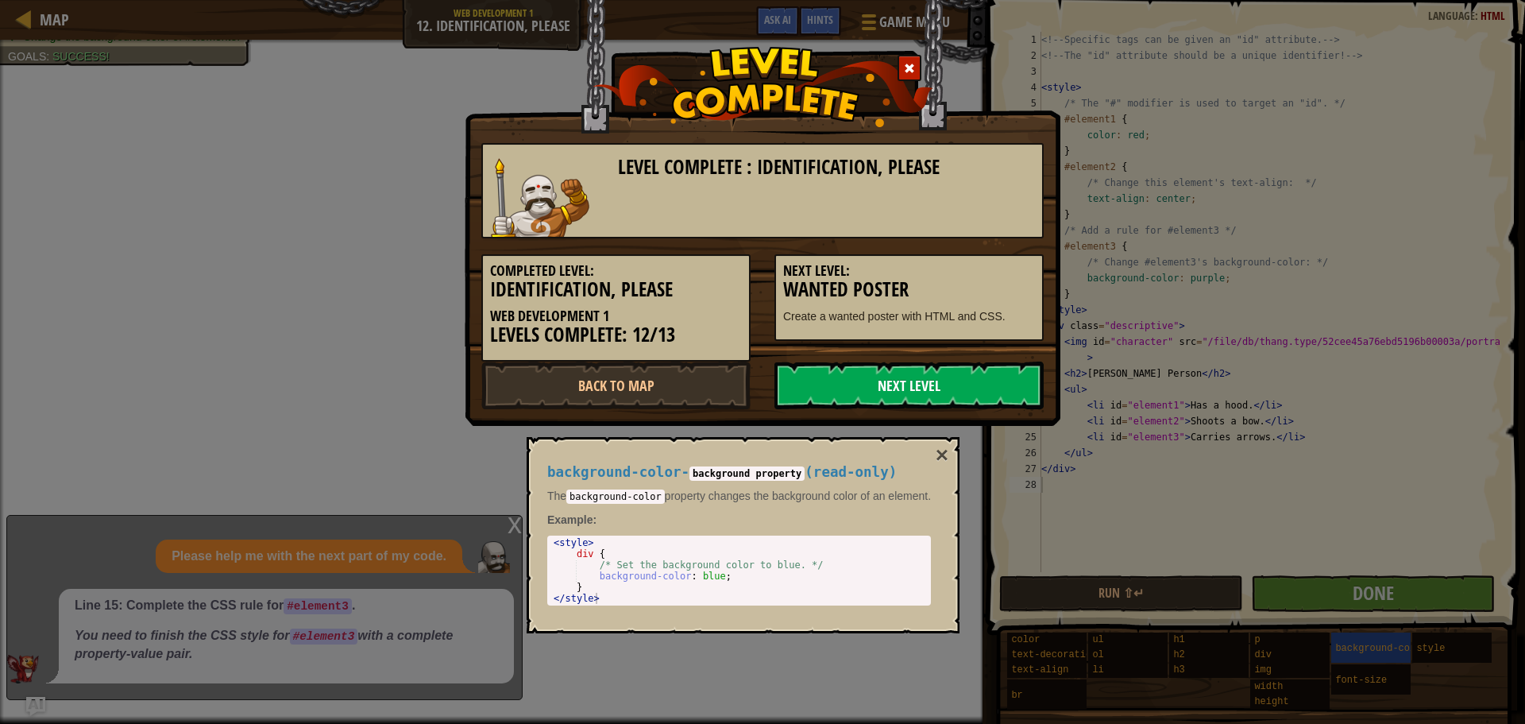
click at [906, 385] on link "Next Level" at bounding box center [909, 385] width 269 height 48
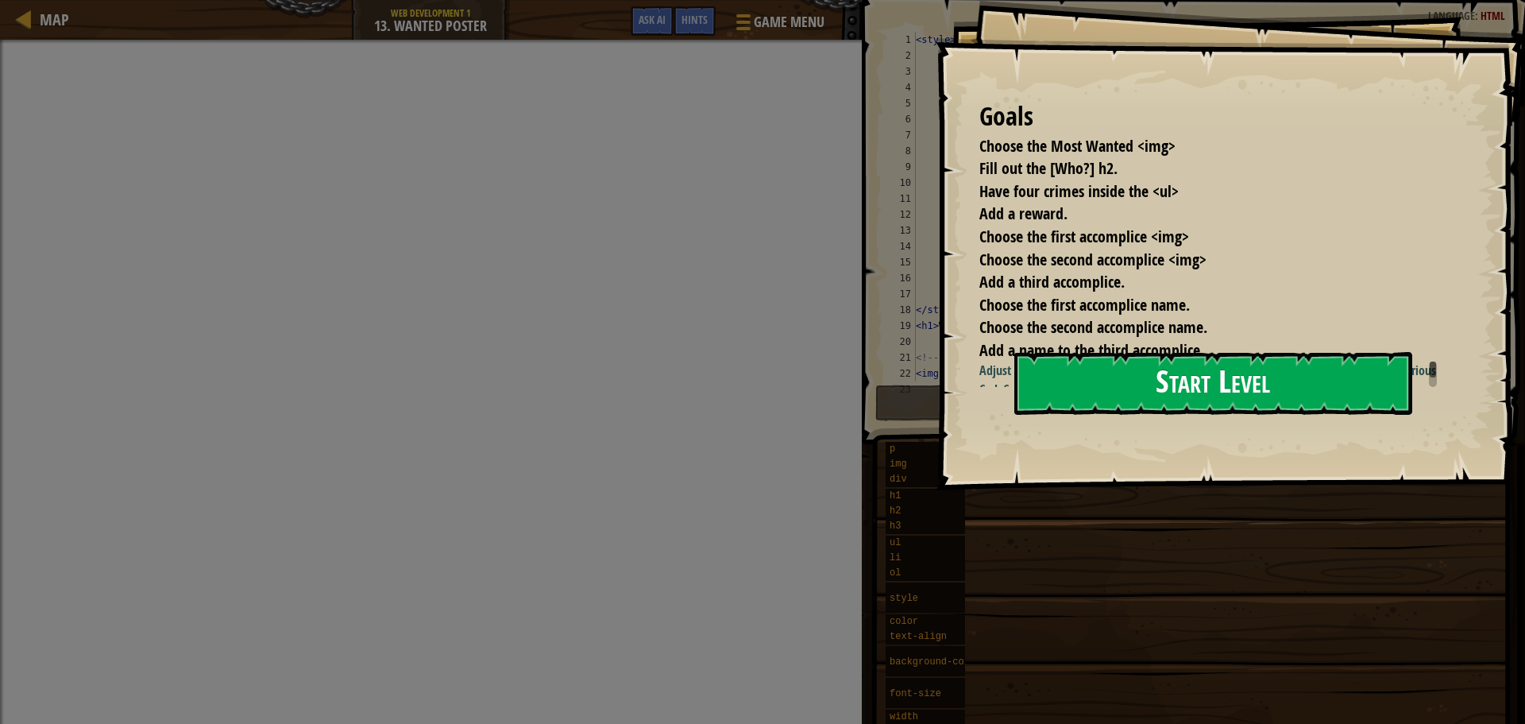
drag, startPoint x: 1212, startPoint y: 395, endPoint x: 1218, endPoint y: 370, distance: 25.4
click at [1215, 379] on button "Start Level" at bounding box center [1214, 383] width 398 height 63
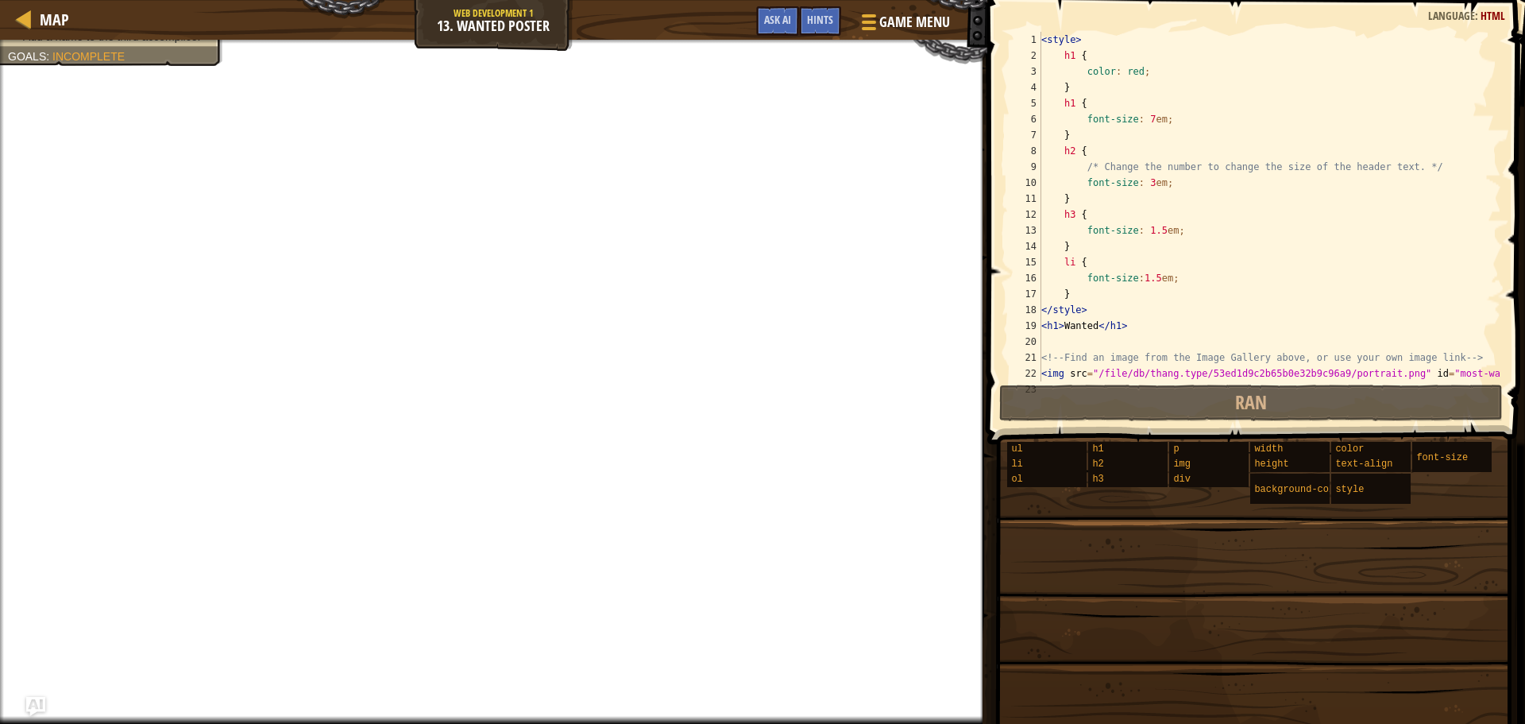
scroll to position [350, 0]
